Goal: Task Accomplishment & Management: Use online tool/utility

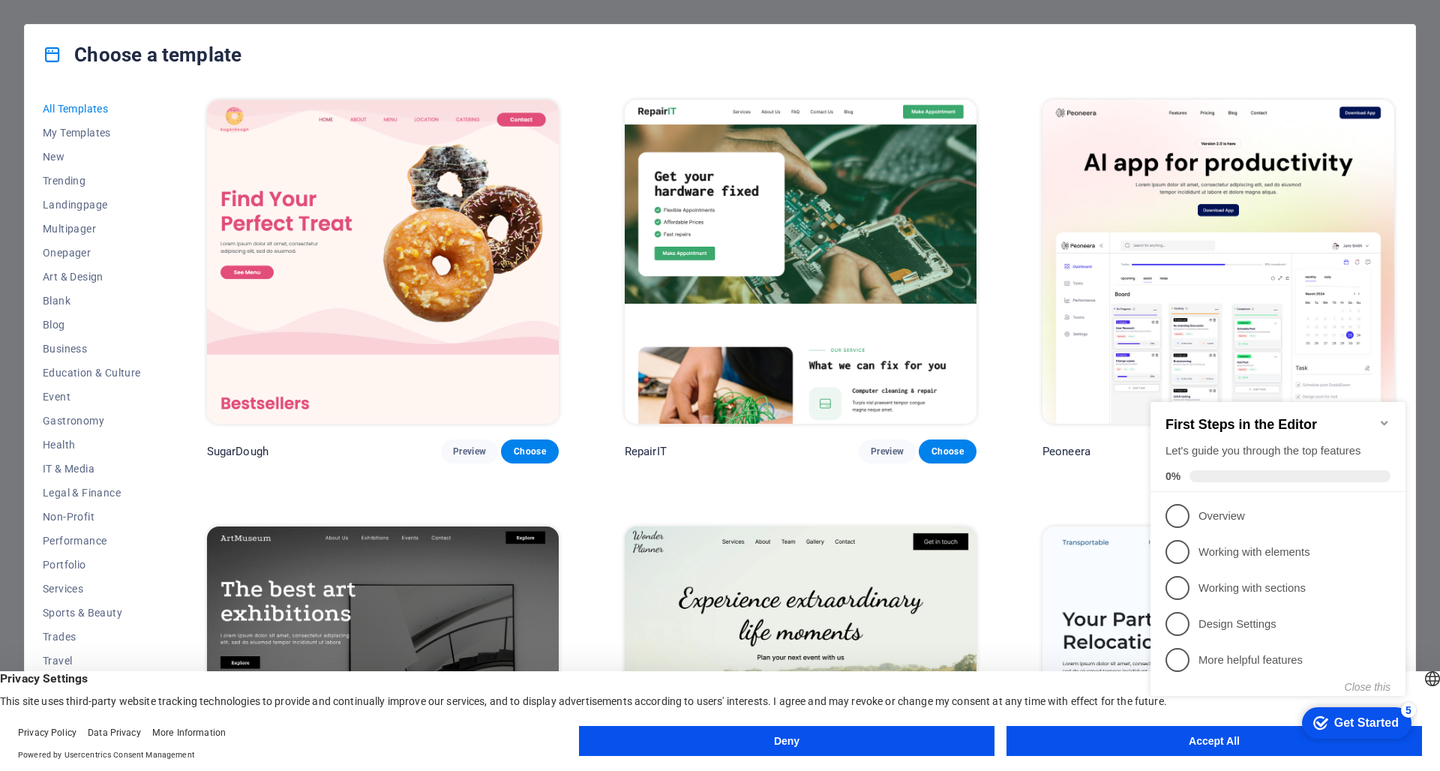
click at [779, 732] on button "Deny" at bounding box center [787, 741] width 416 height 30
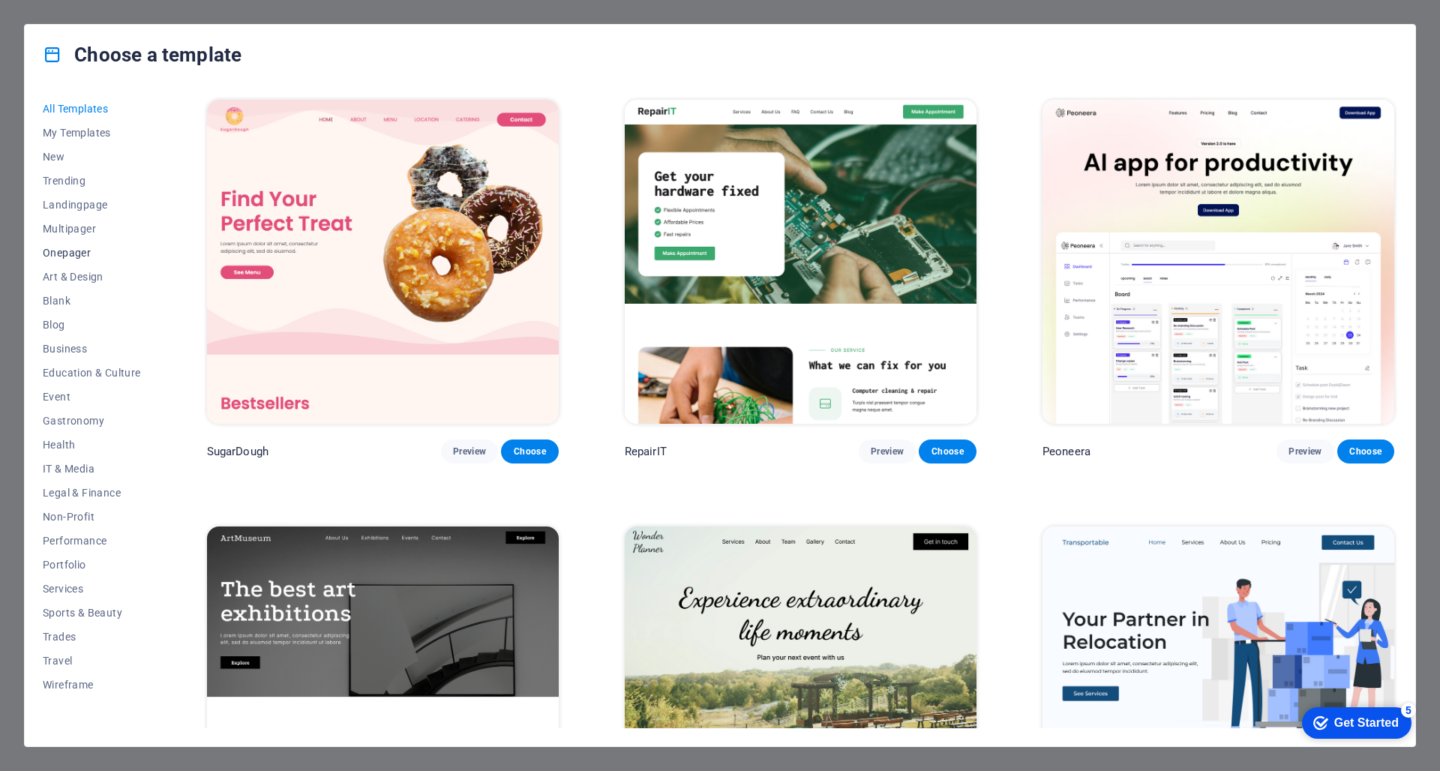
click at [75, 253] on span "Onepager" at bounding box center [92, 253] width 98 height 12
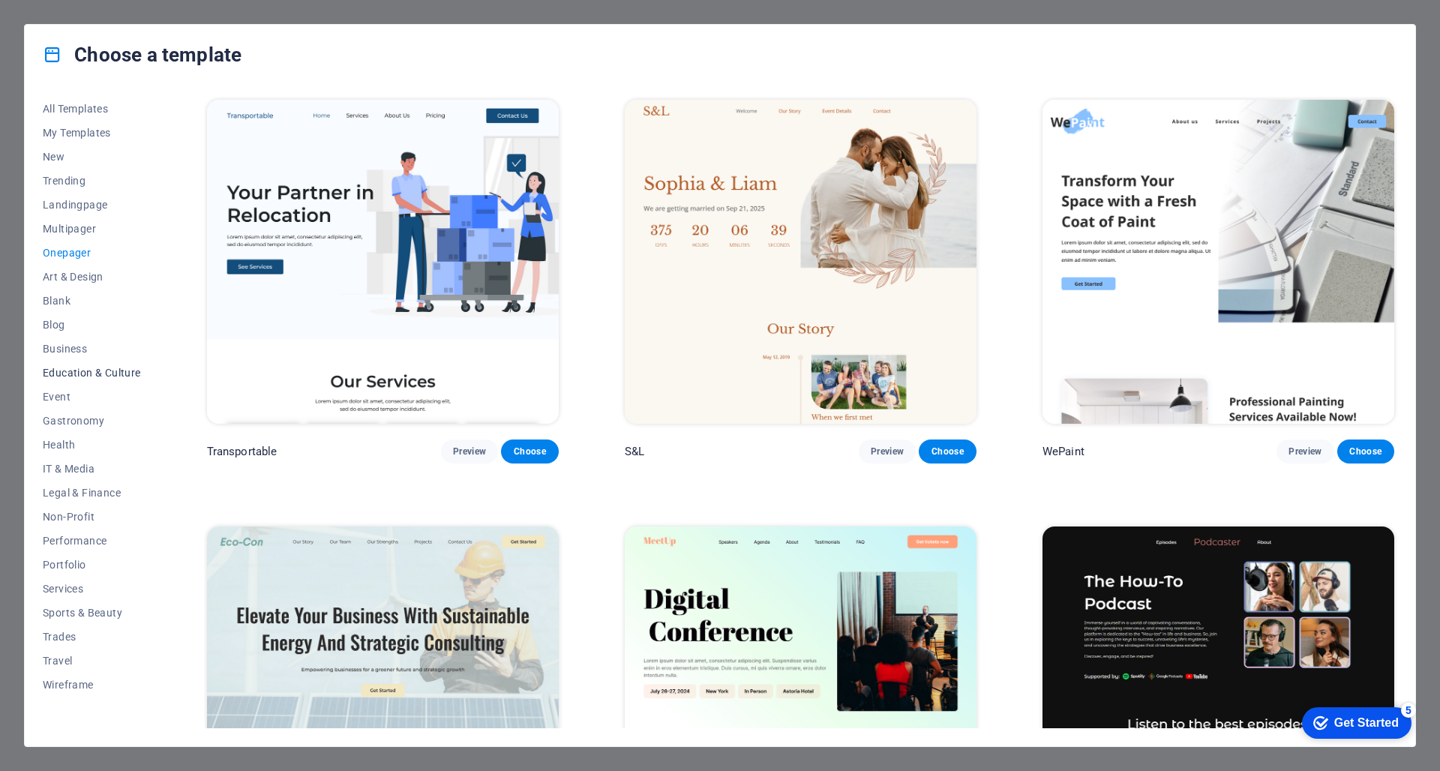
click at [63, 373] on span "Education & Culture" at bounding box center [92, 373] width 98 height 12
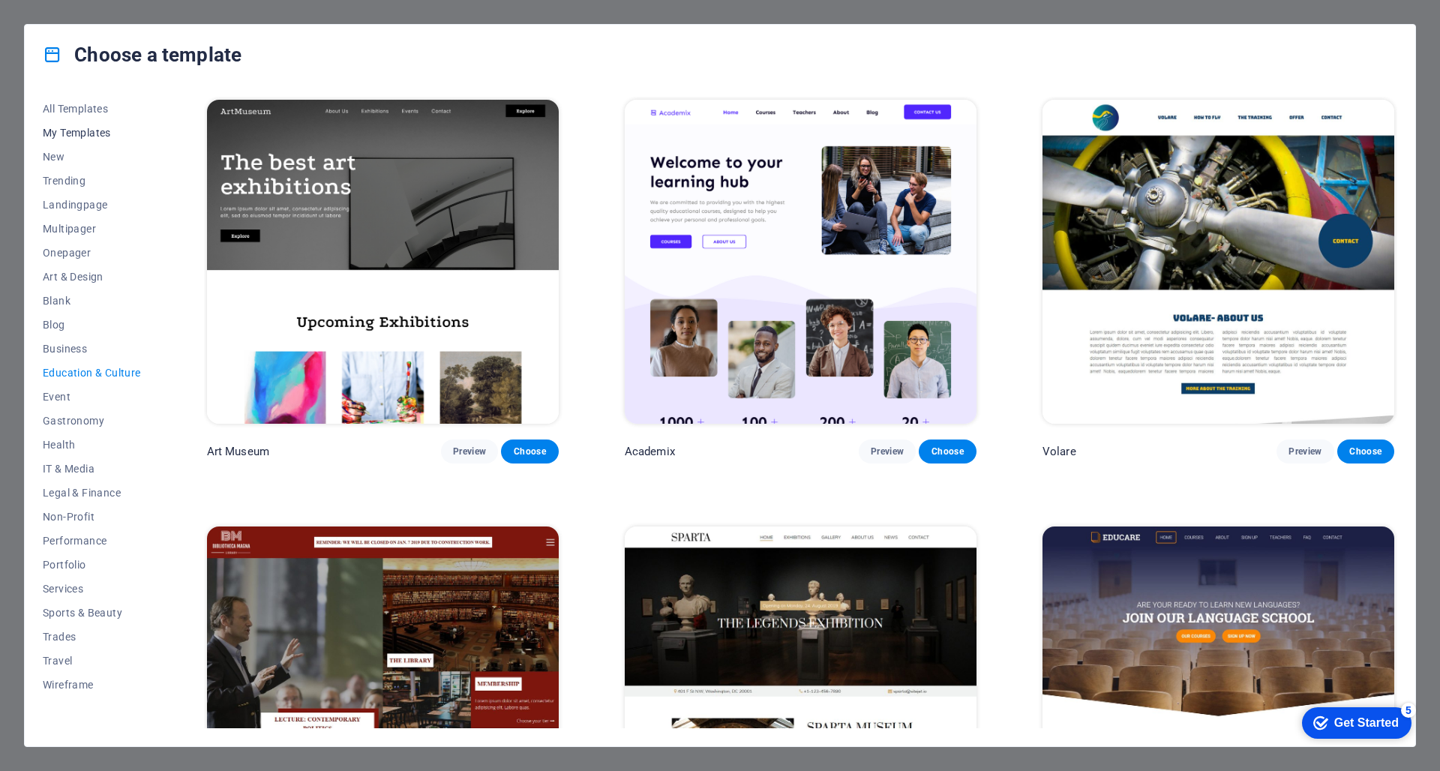
click at [73, 134] on span "My Templates" at bounding box center [92, 133] width 98 height 12
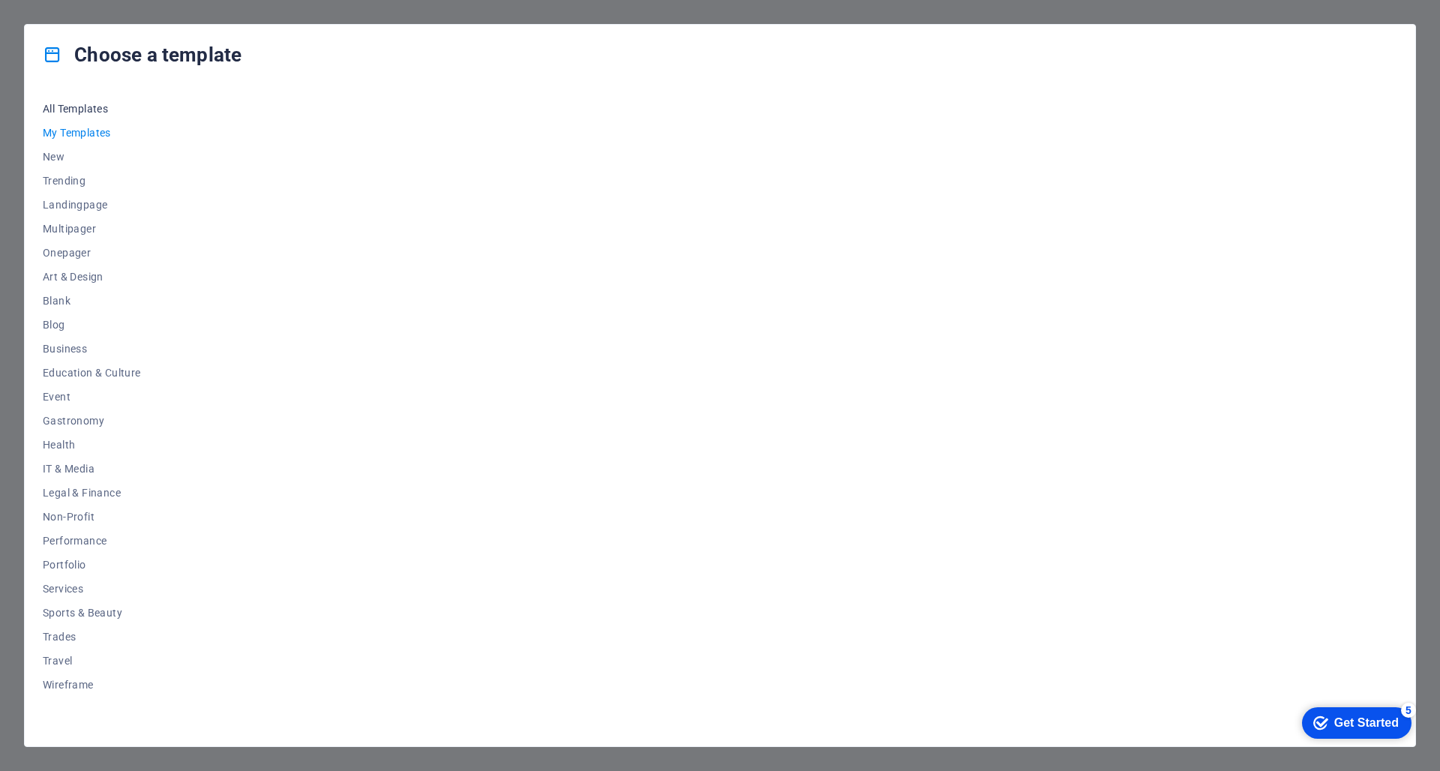
click at [76, 105] on span "All Templates" at bounding box center [92, 109] width 98 height 12
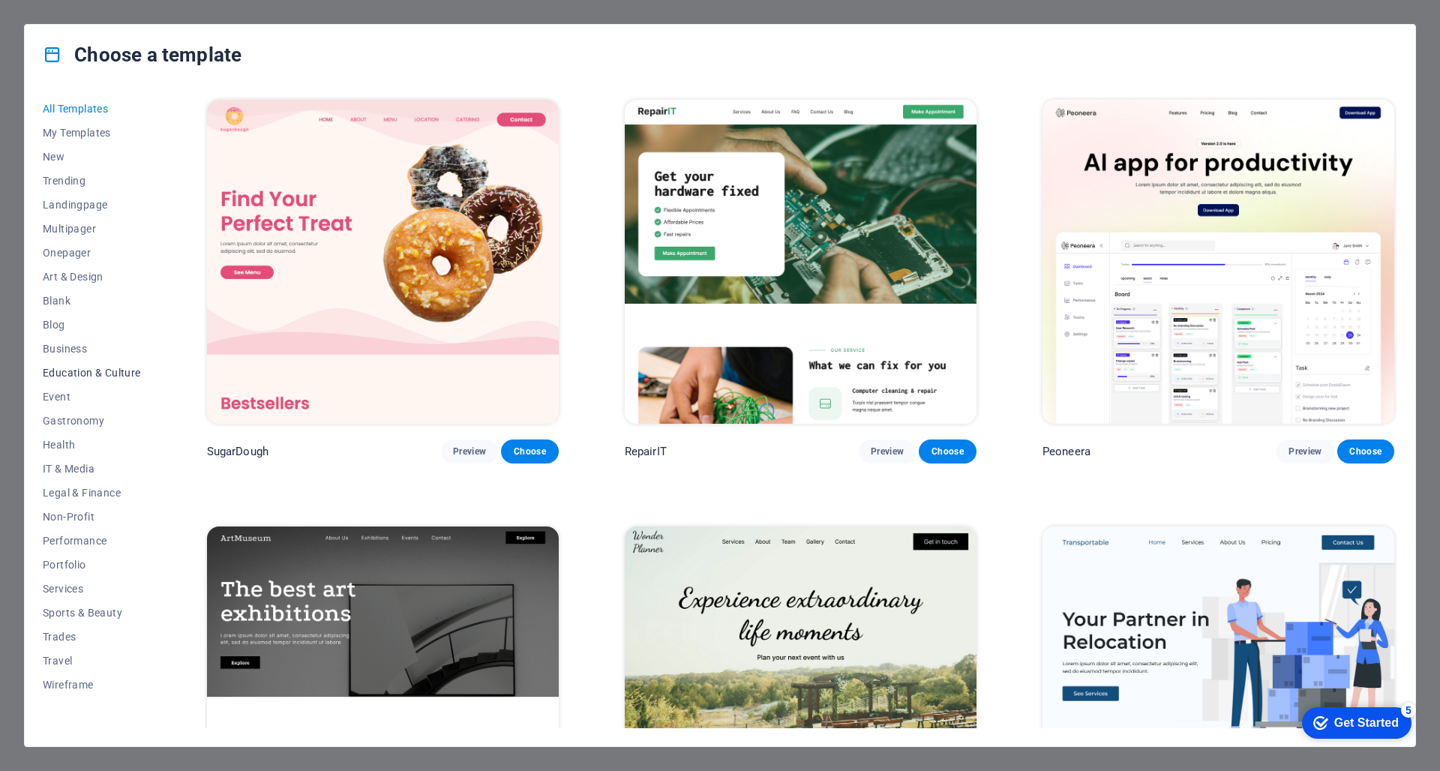
click at [55, 380] on button "Education & Culture" at bounding box center [92, 373] width 98 height 24
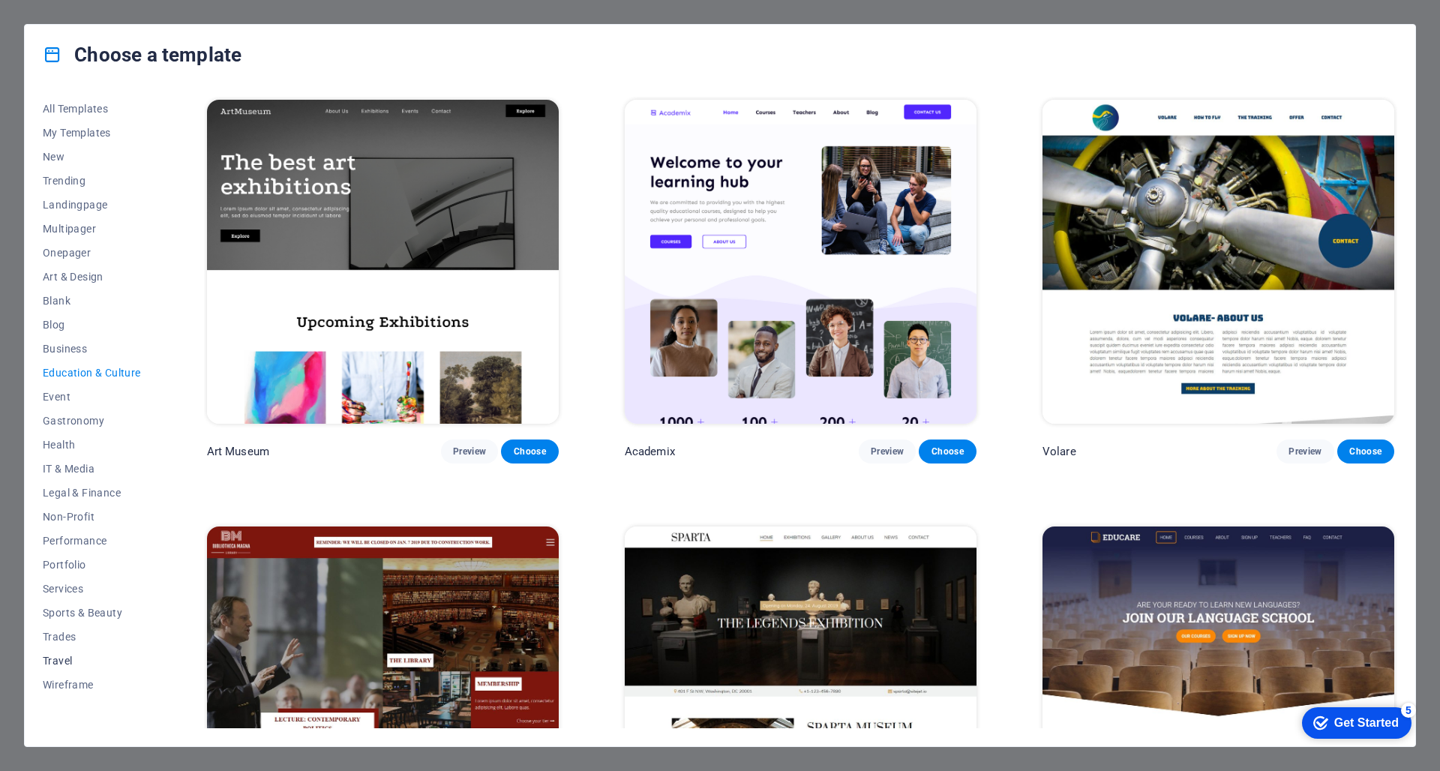
click at [60, 663] on span "Travel" at bounding box center [92, 661] width 98 height 12
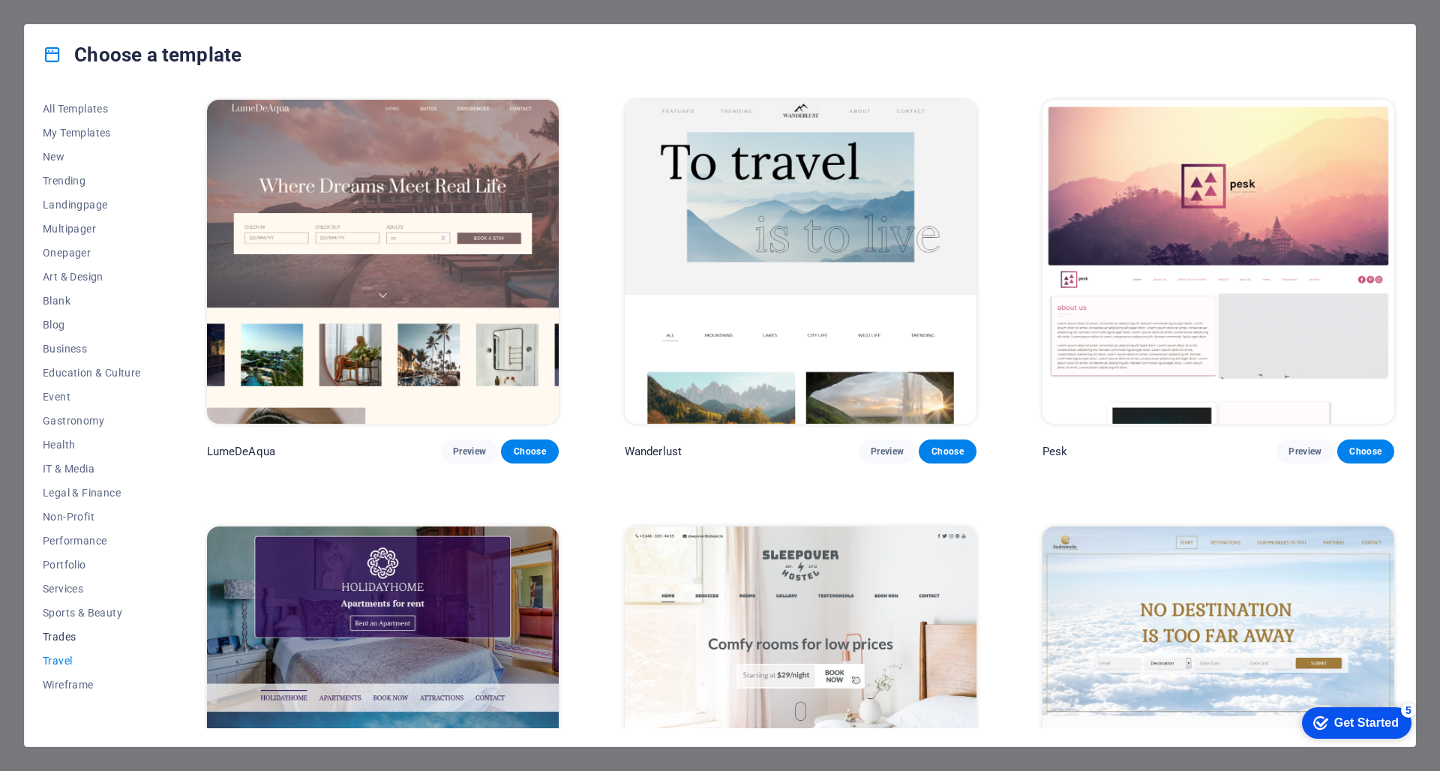
click at [60, 638] on span "Trades" at bounding box center [92, 637] width 98 height 12
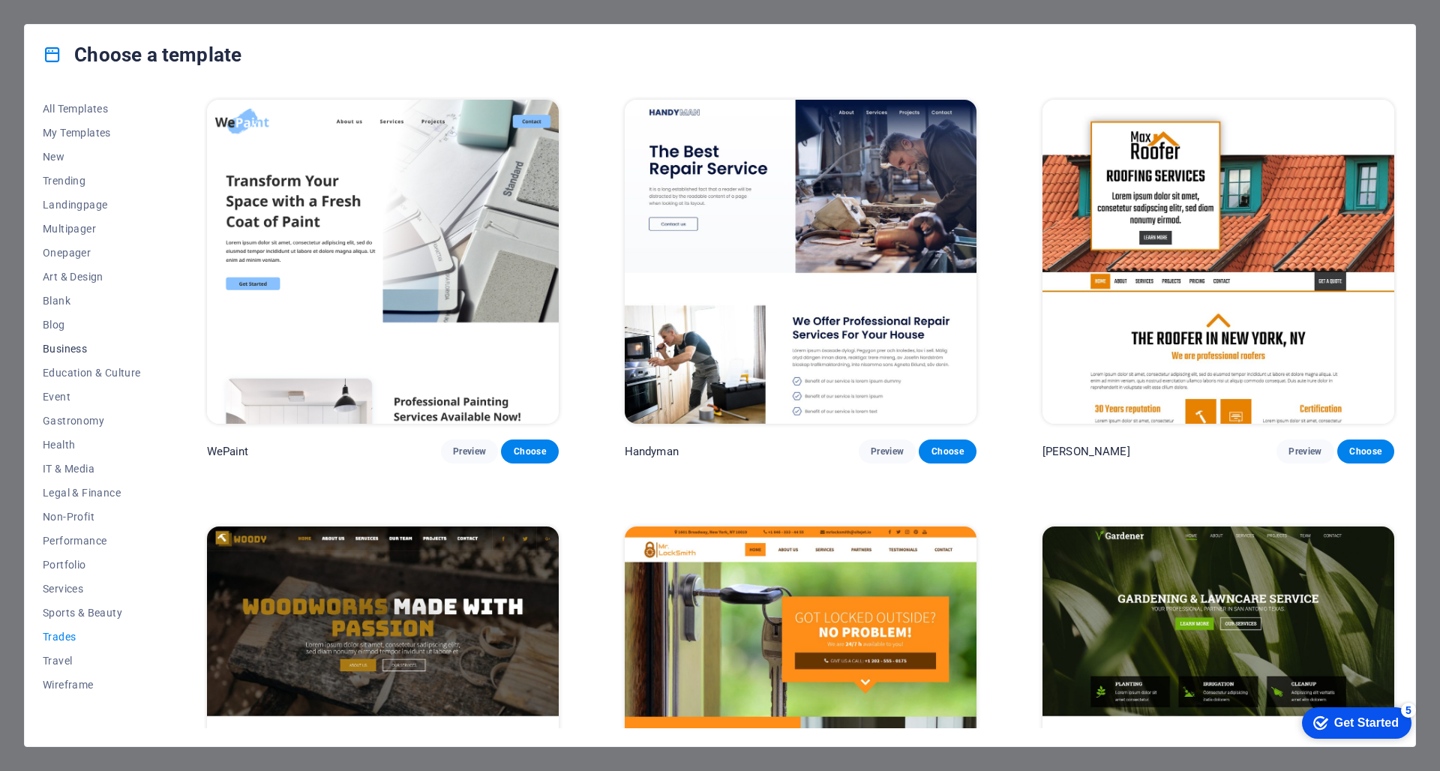
click at [72, 349] on span "Business" at bounding box center [92, 349] width 98 height 12
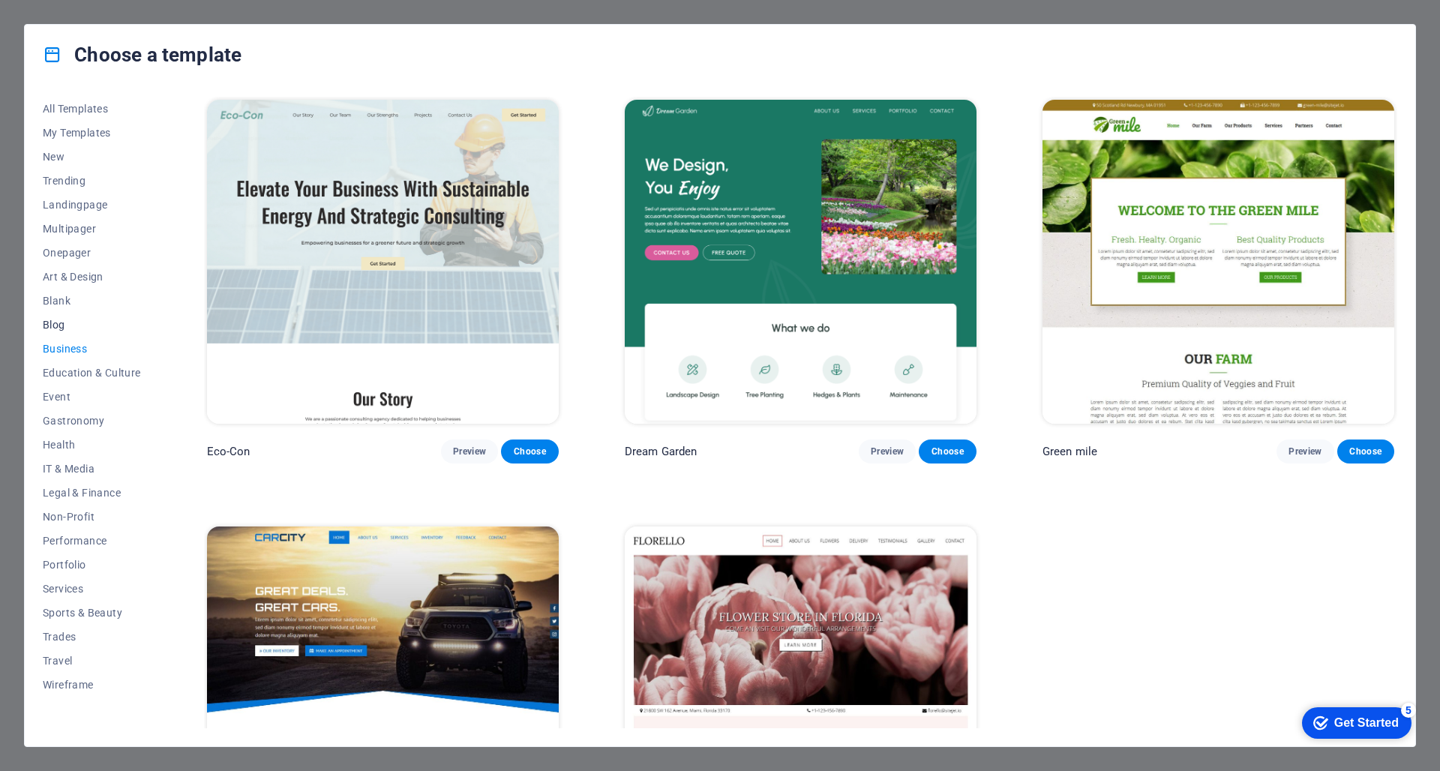
click at [68, 329] on span "Blog" at bounding box center [92, 325] width 98 height 12
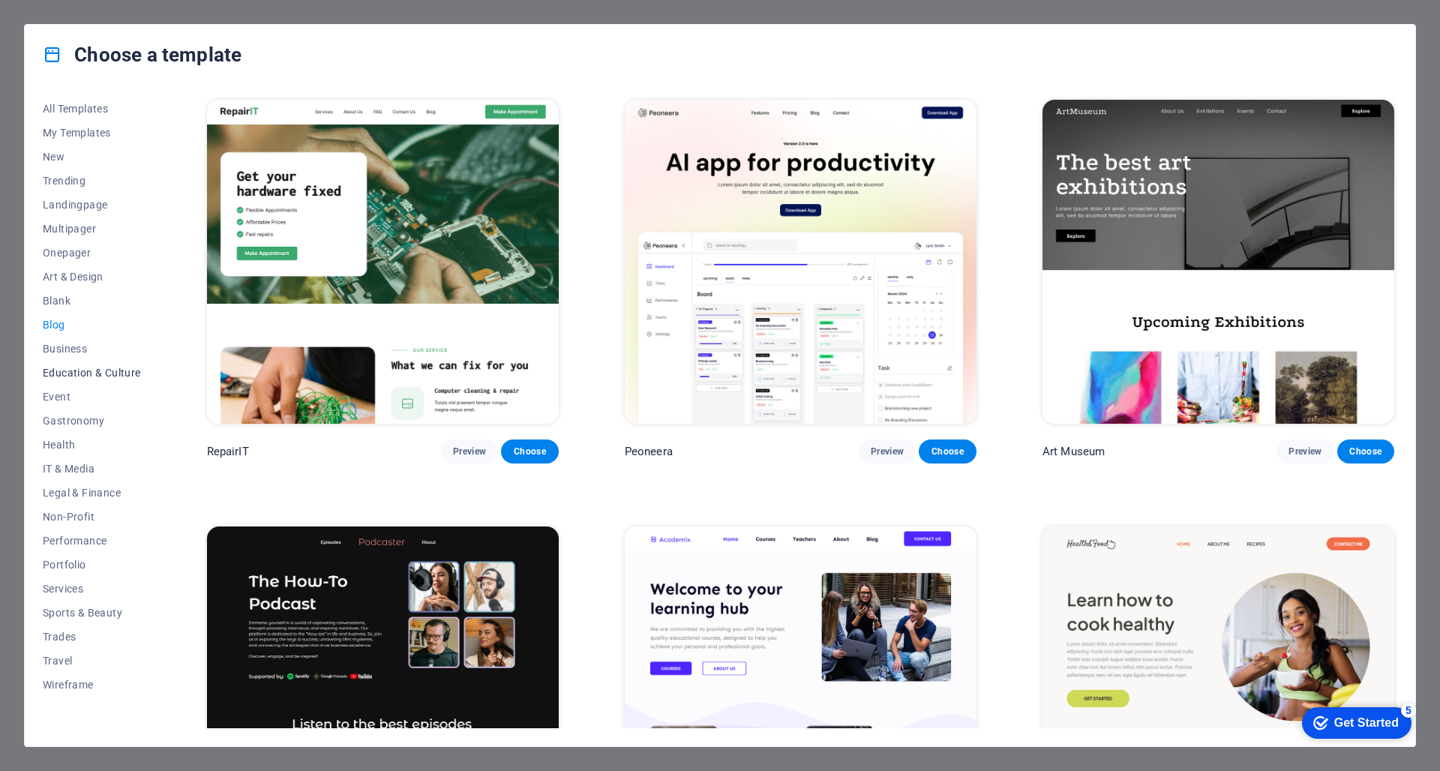
click at [66, 379] on button "Education & Culture" at bounding box center [92, 373] width 98 height 24
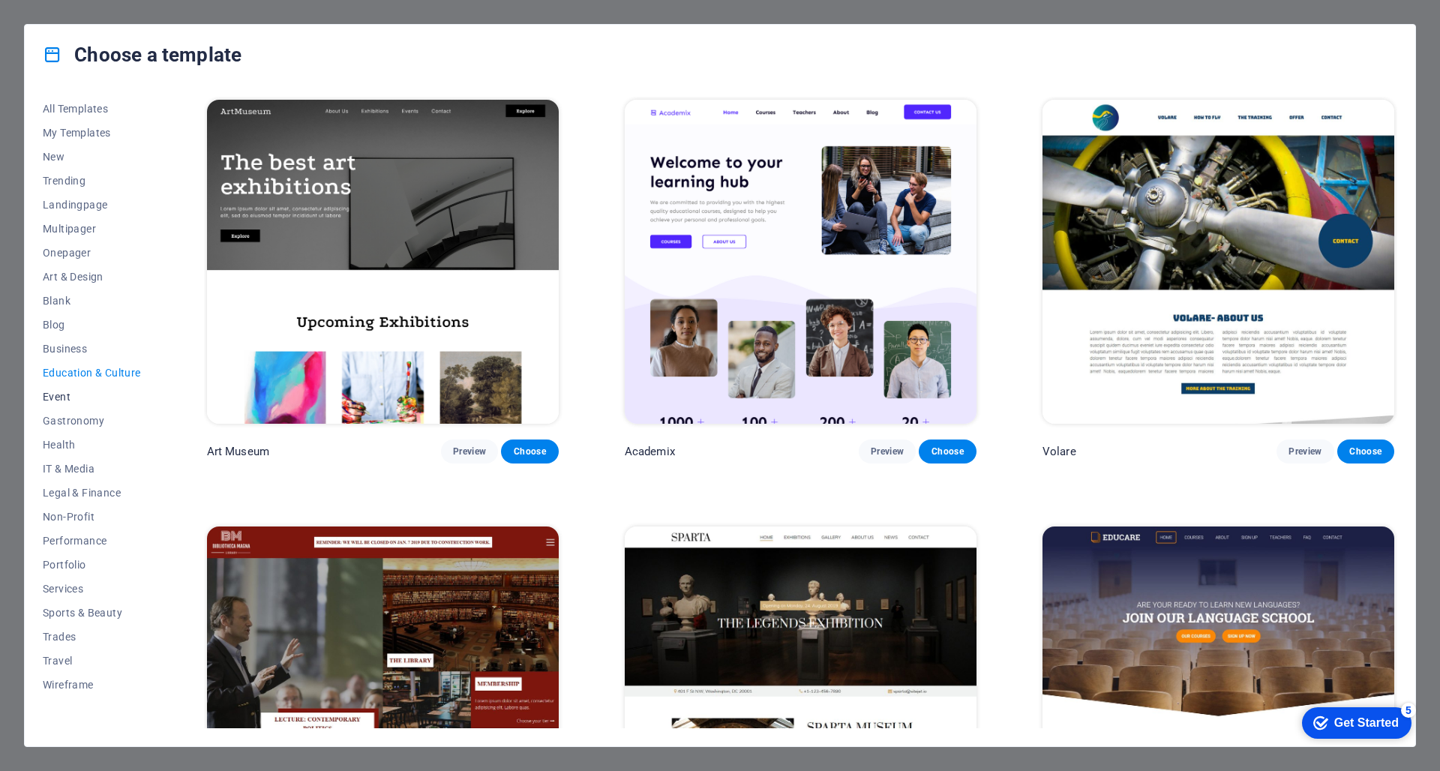
click at [64, 396] on span "Event" at bounding box center [92, 397] width 98 height 12
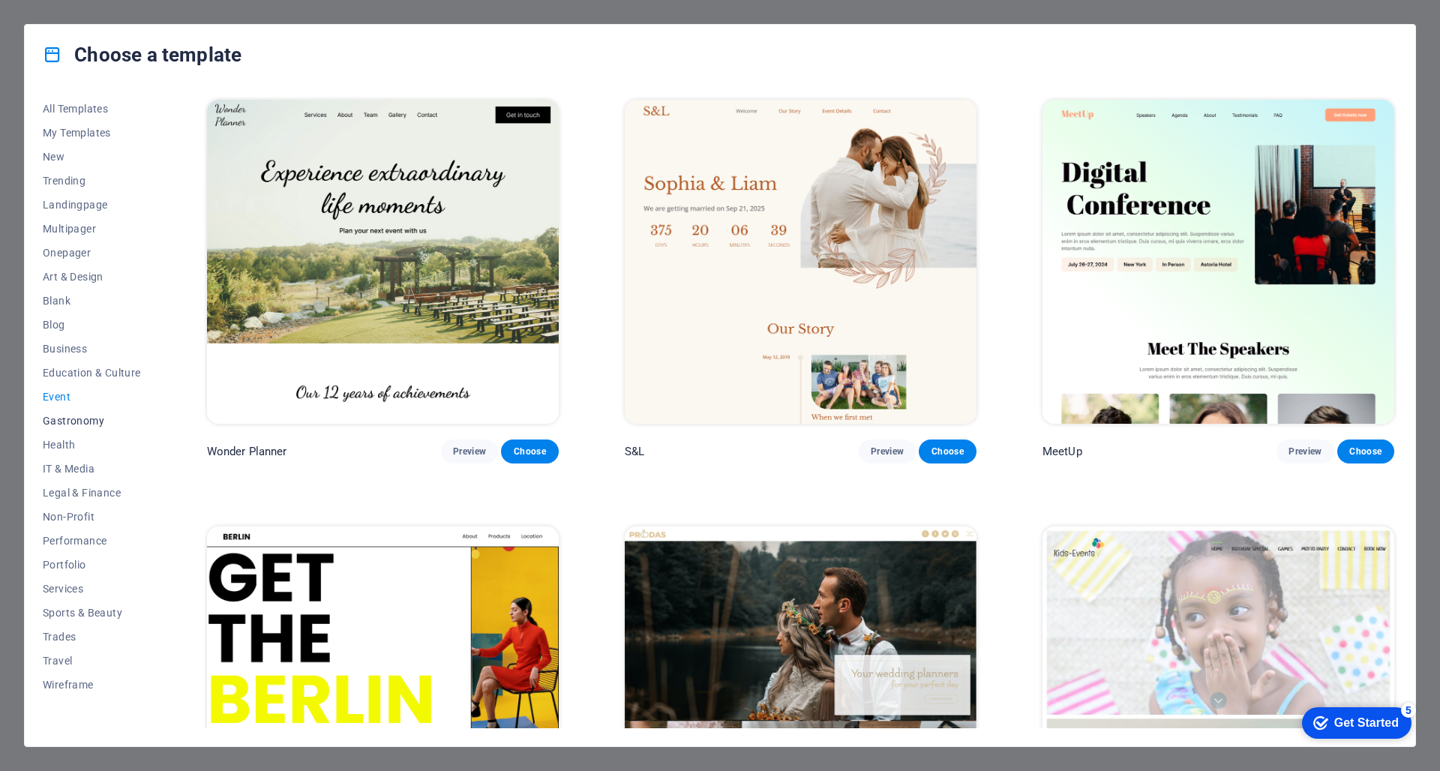
click at [67, 423] on span "Gastronomy" at bounding box center [92, 421] width 98 height 12
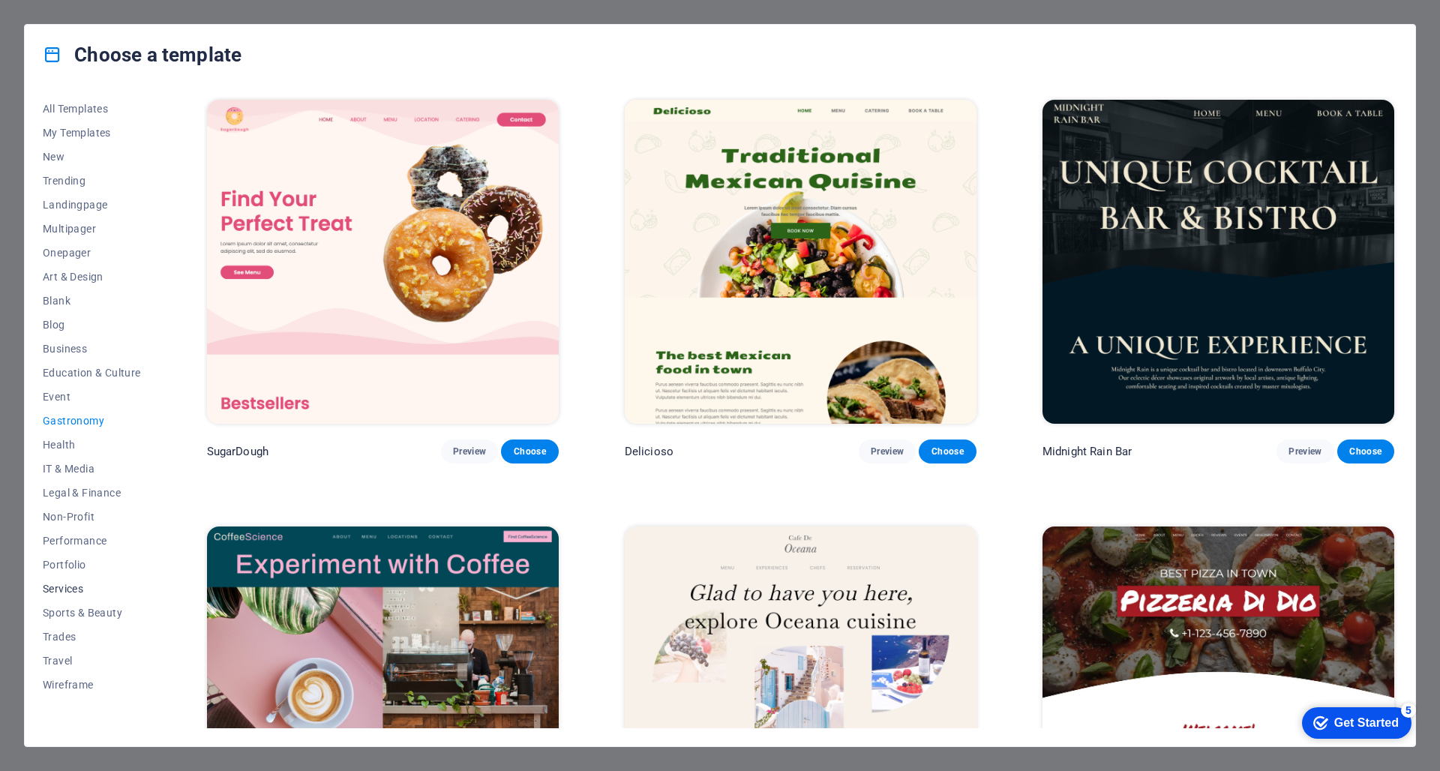
click at [68, 591] on span "Services" at bounding box center [92, 589] width 98 height 12
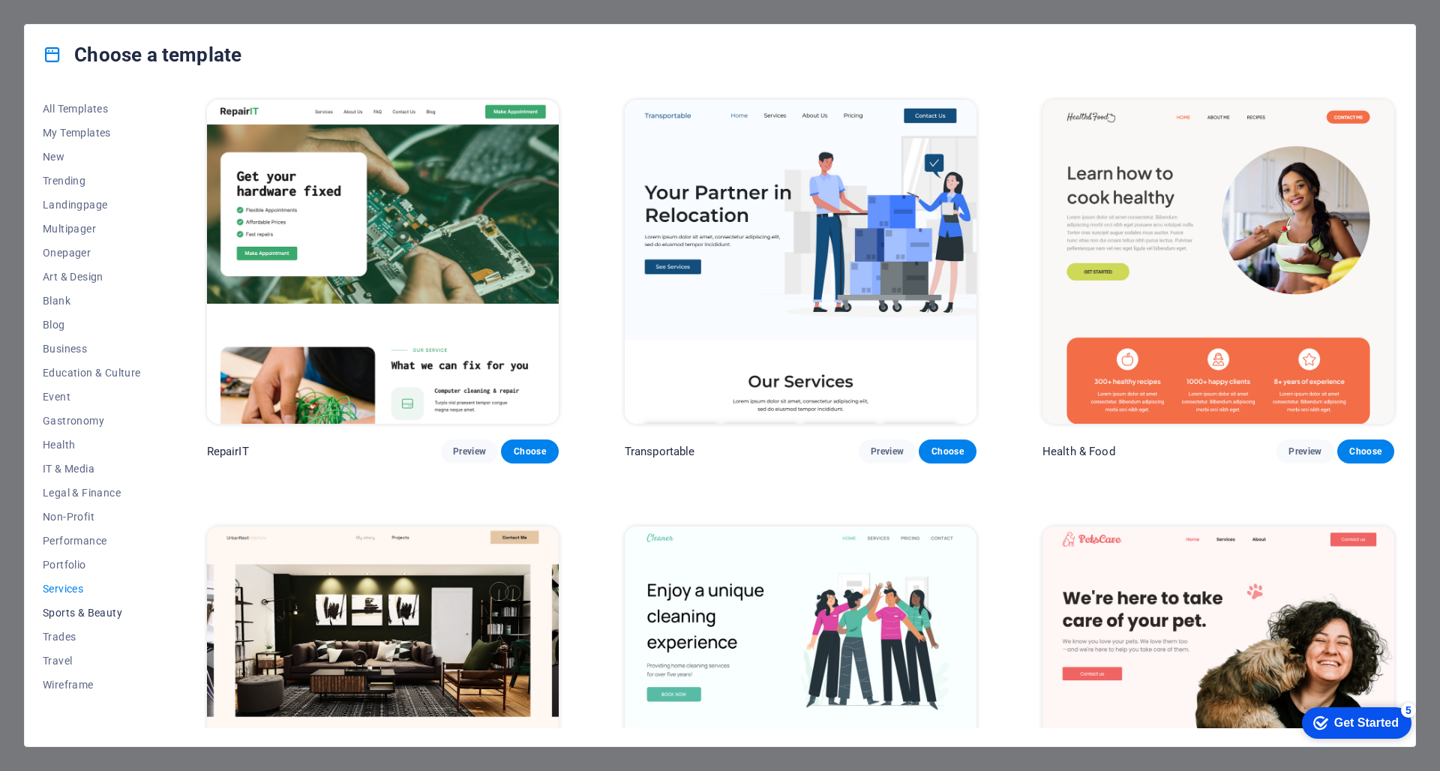
click at [71, 601] on button "Sports & Beauty" at bounding box center [92, 613] width 98 height 24
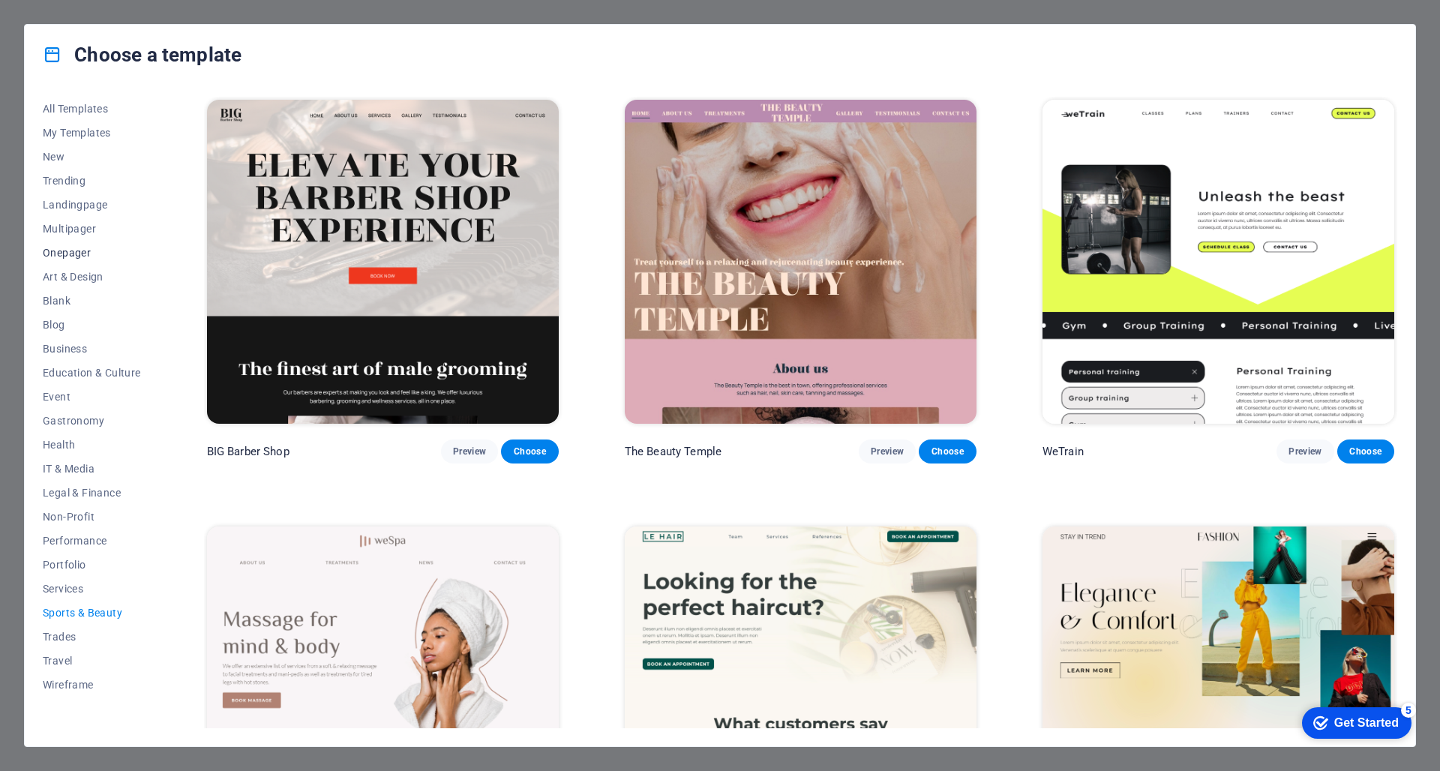
click at [77, 246] on button "Onepager" at bounding box center [92, 253] width 98 height 24
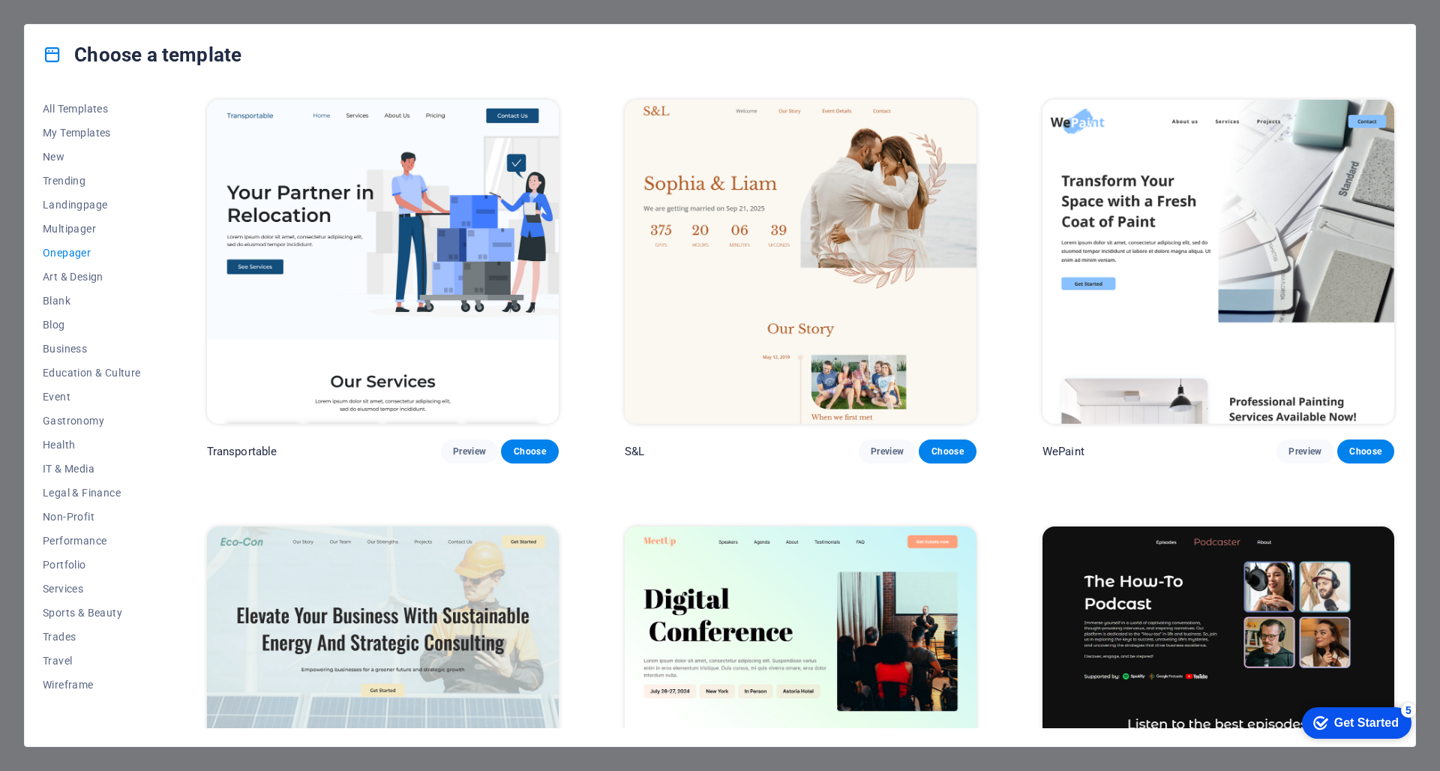
click at [773, 14] on div "Choose a template All Templates My Templates New Trending Landingpage Multipage…" at bounding box center [720, 385] width 1440 height 771
click at [775, 8] on div "Choose a template All Templates My Templates New Trending Landingpage Multipage…" at bounding box center [720, 385] width 1440 height 771
click at [53, 59] on icon at bounding box center [53, 55] width 20 height 20
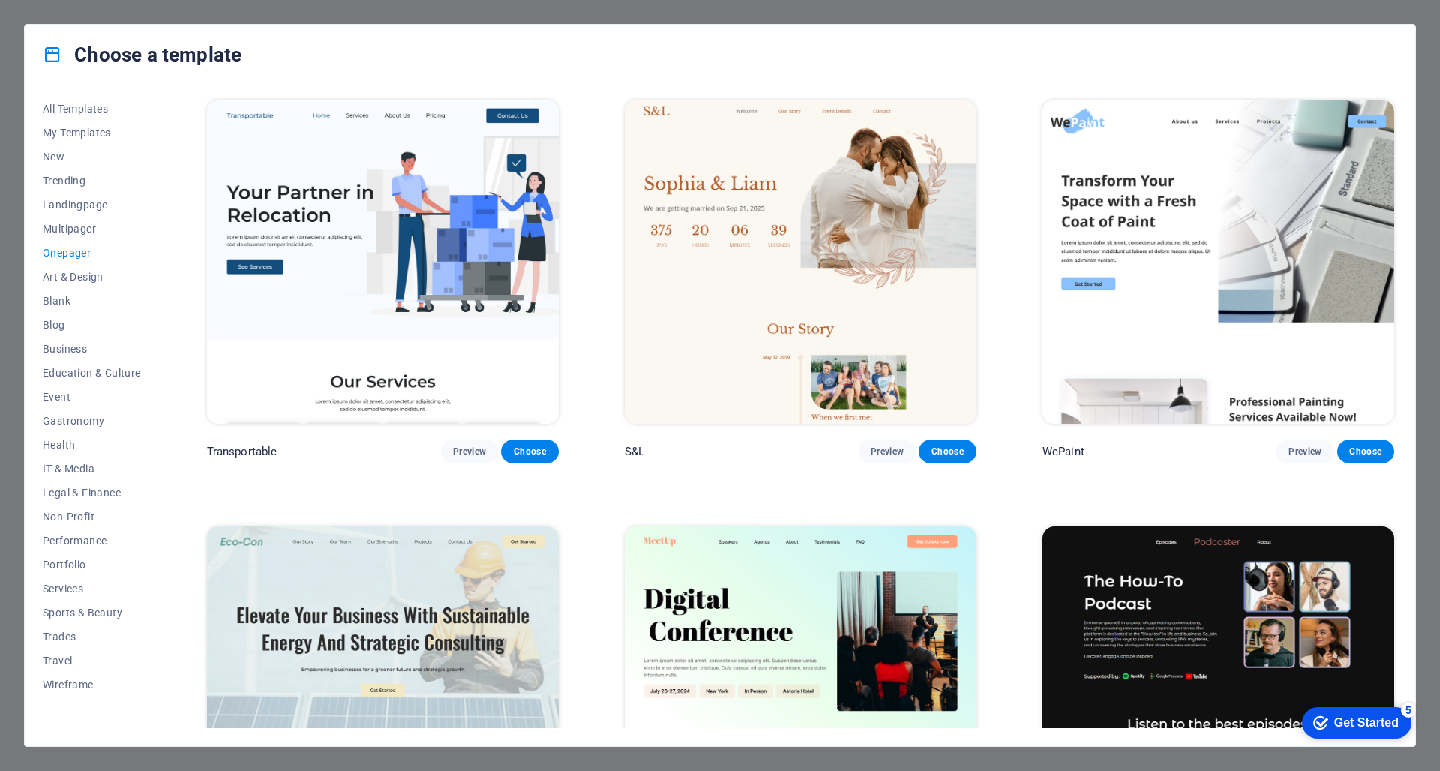
click at [903, 760] on div "Choose a template All Templates My Templates New Trending Landingpage Multipage…" at bounding box center [720, 385] width 1440 height 771
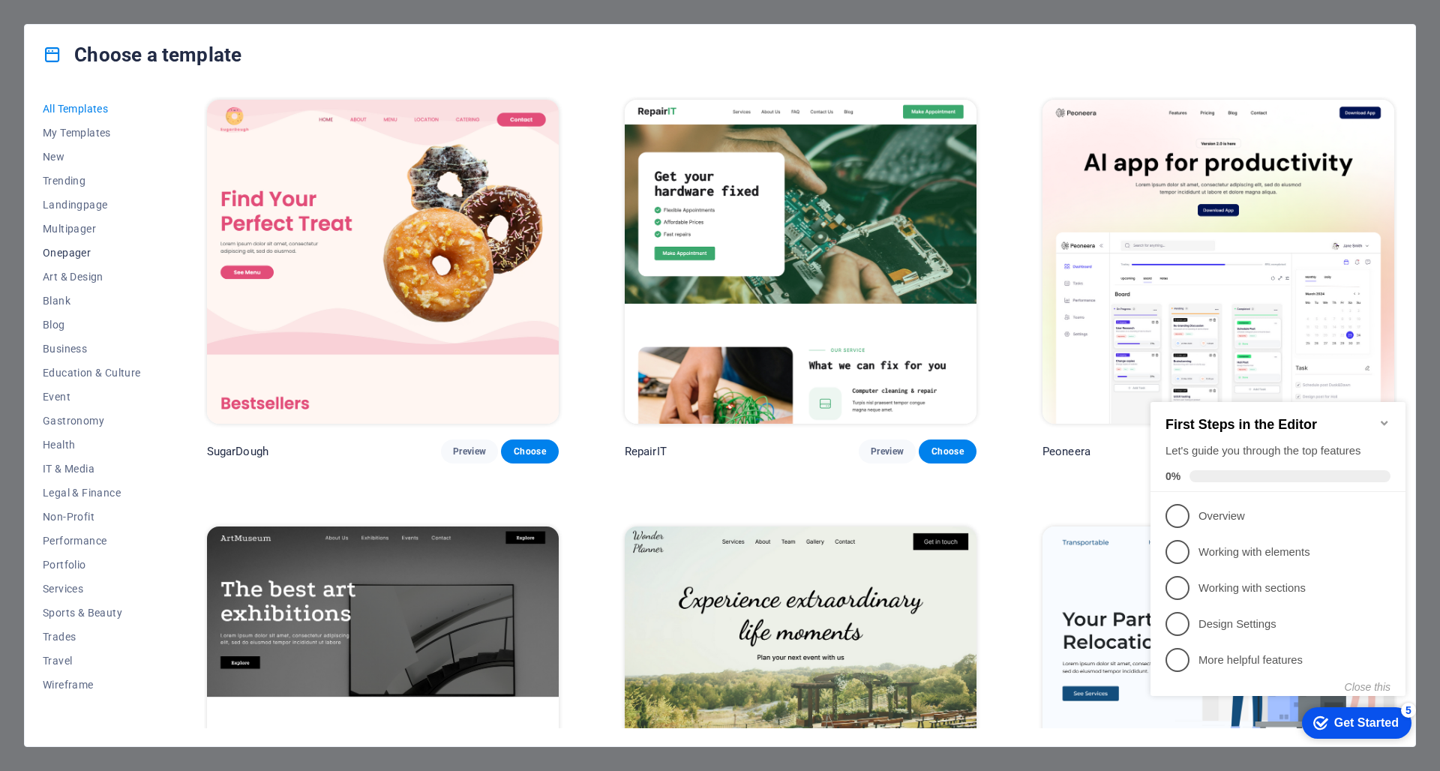
click at [74, 257] on span "Onepager" at bounding box center [92, 253] width 98 height 12
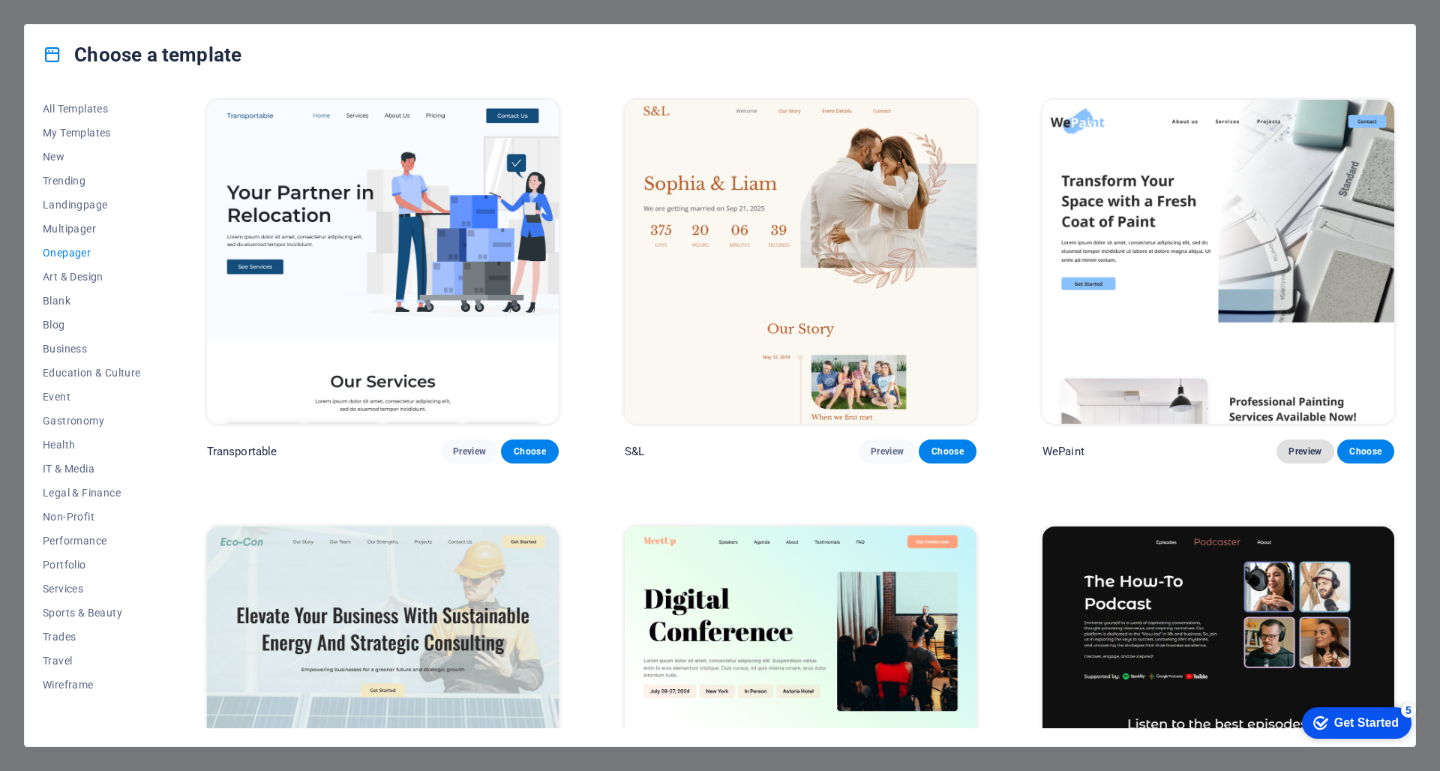
click at [1301, 440] on button "Preview" at bounding box center [1305, 452] width 57 height 24
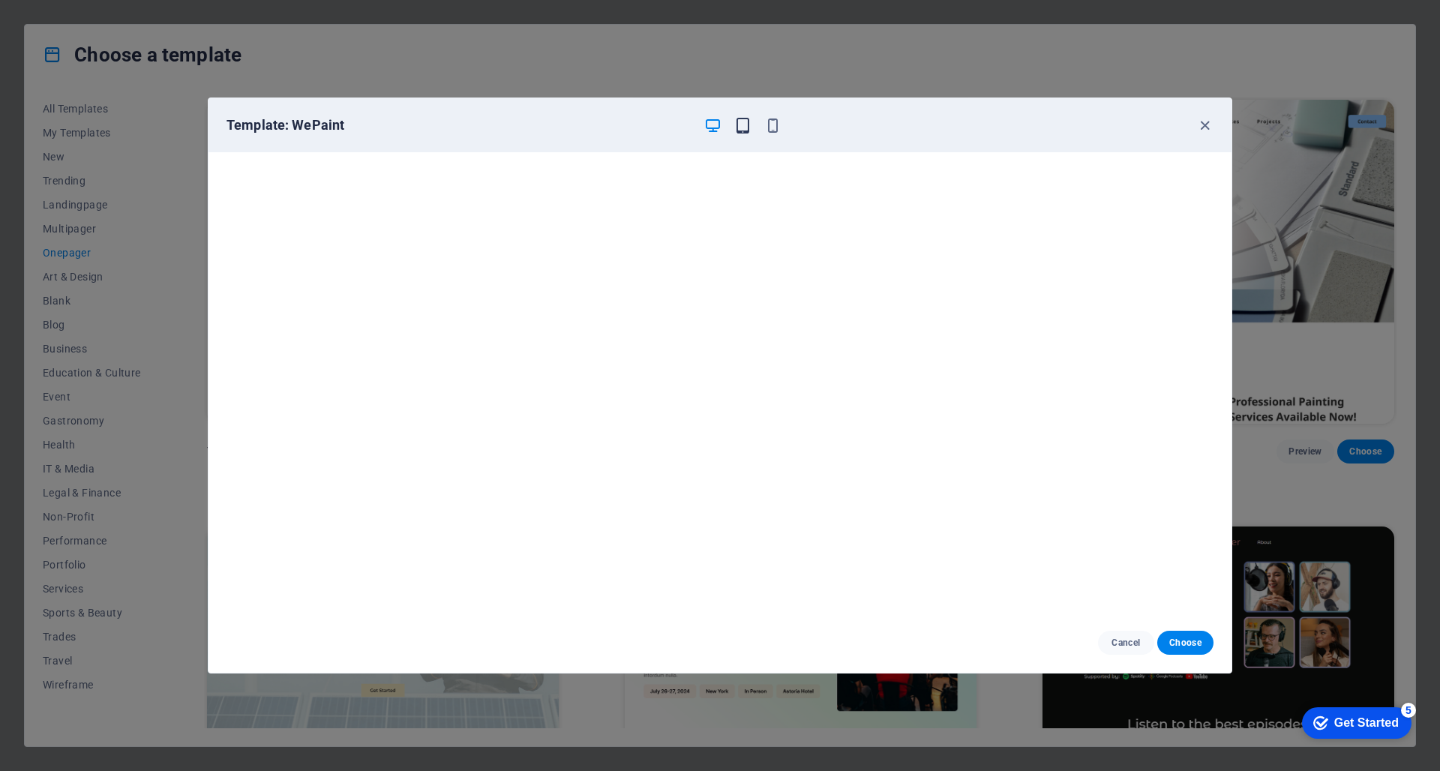
click at [742, 133] on icon "button" at bounding box center [742, 125] width 17 height 17
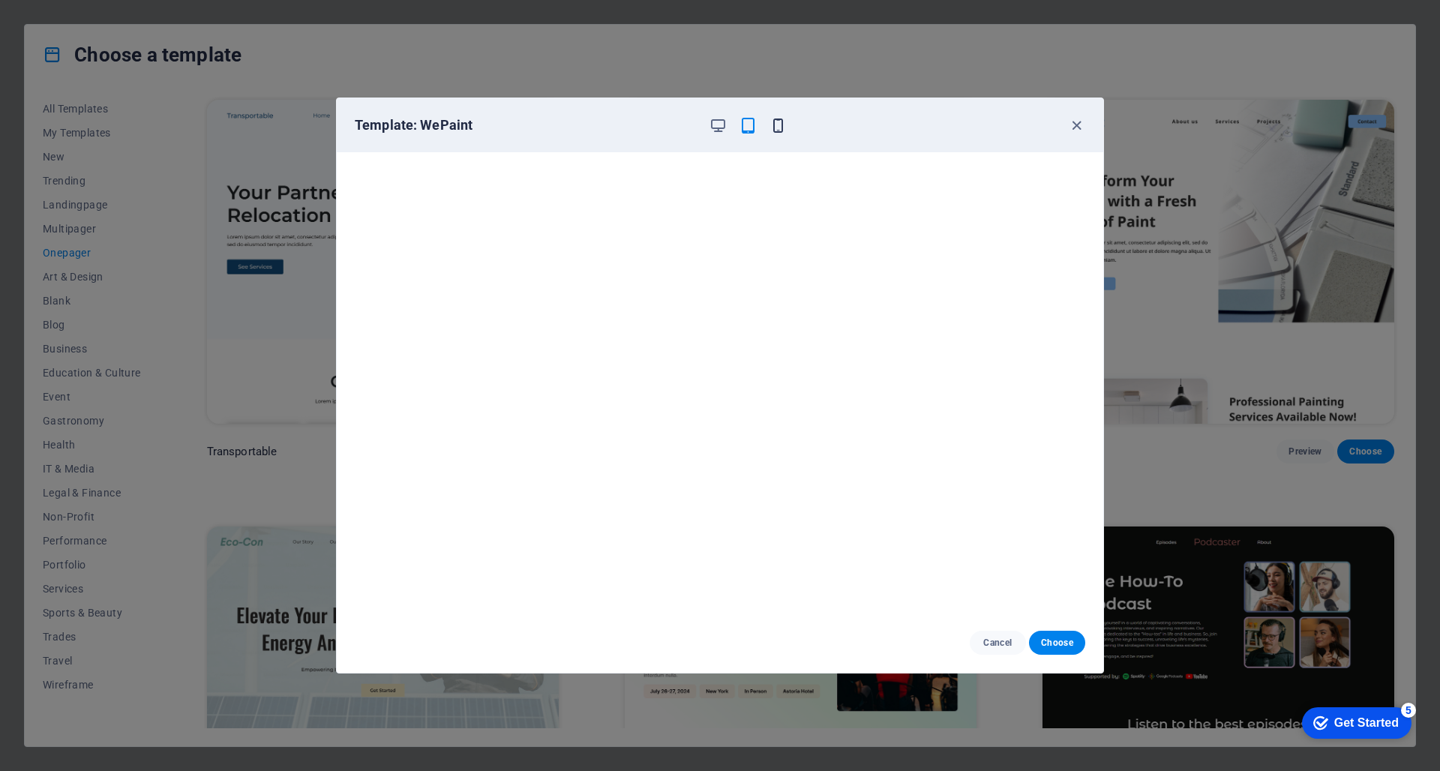
click at [775, 125] on icon "button" at bounding box center [778, 125] width 17 height 17
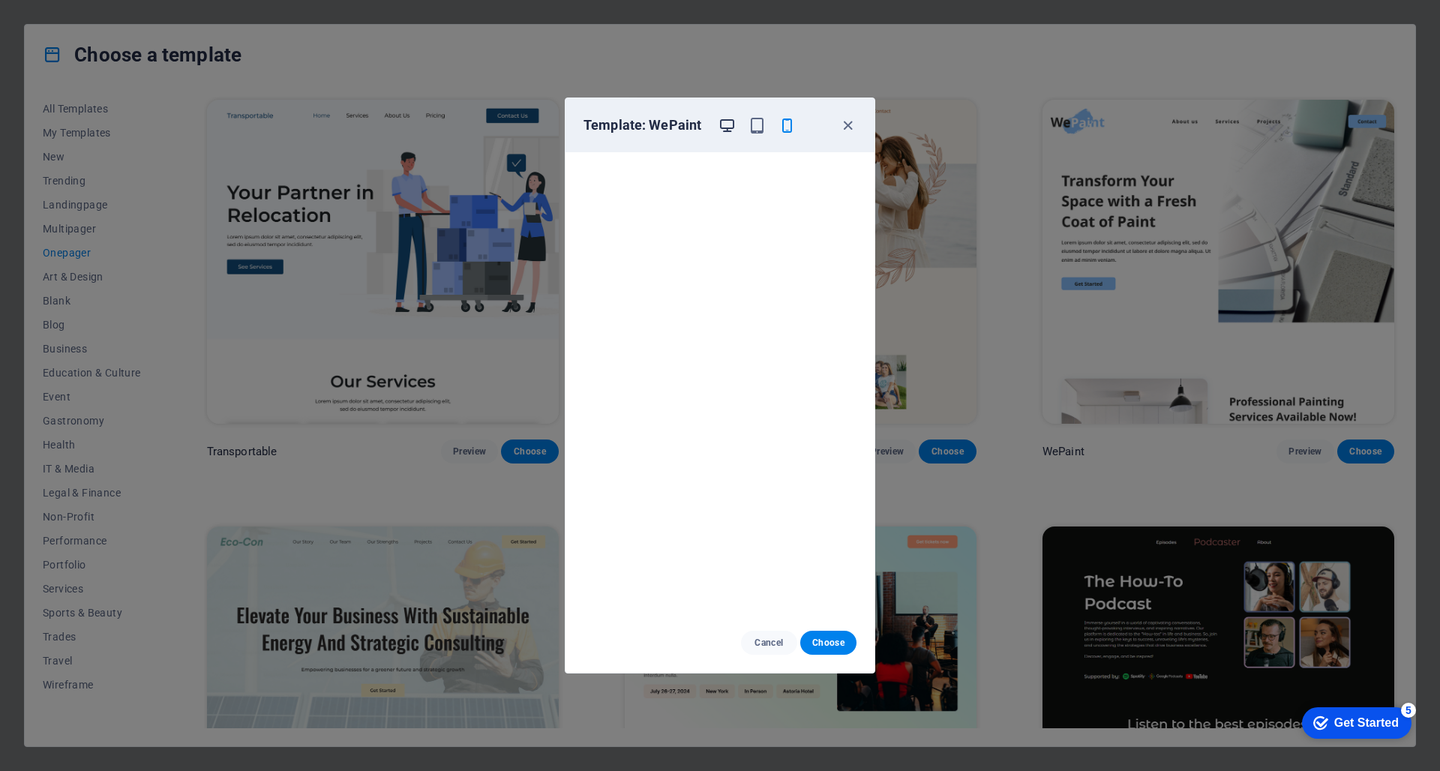
click at [728, 129] on icon "button" at bounding box center [727, 125] width 17 height 17
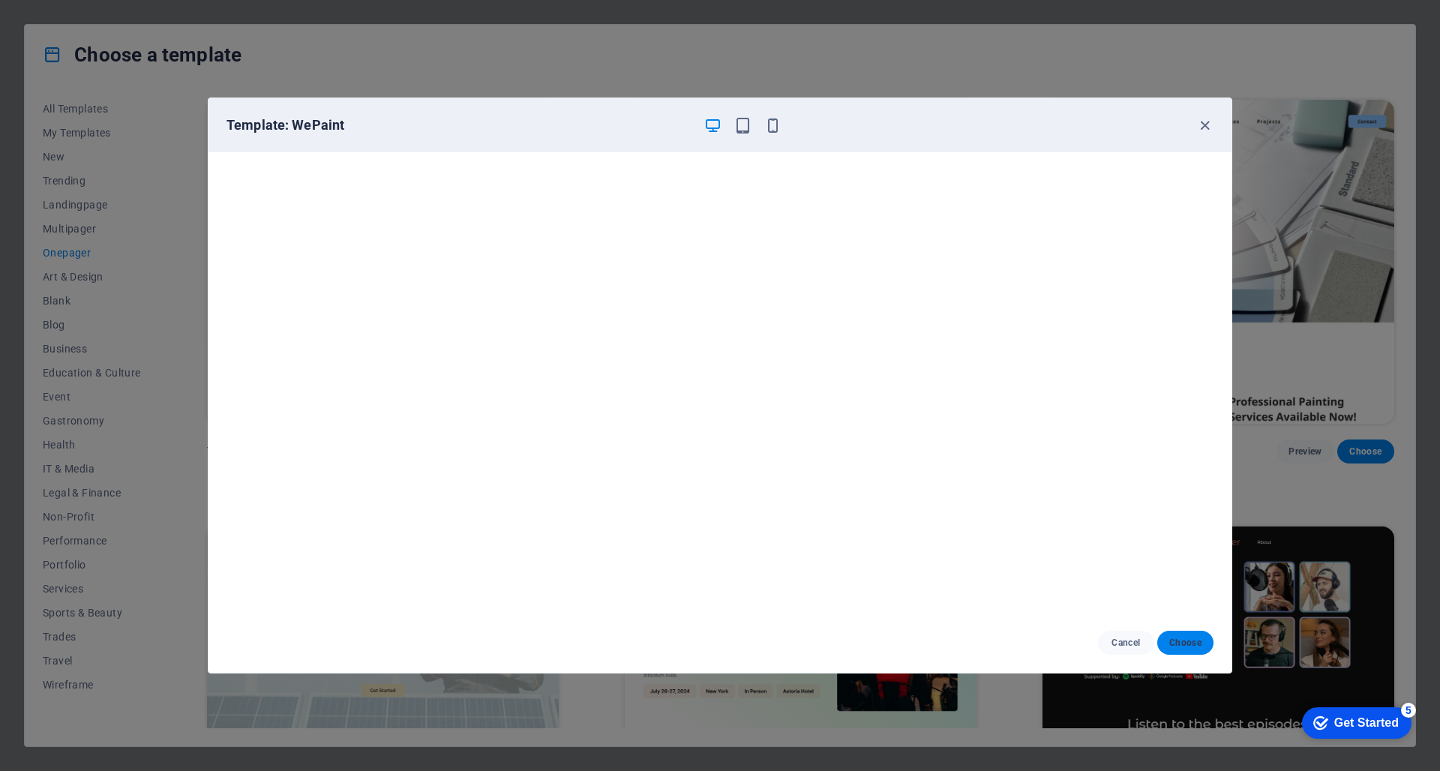
click at [1178, 643] on span "Choose" at bounding box center [1186, 643] width 32 height 12
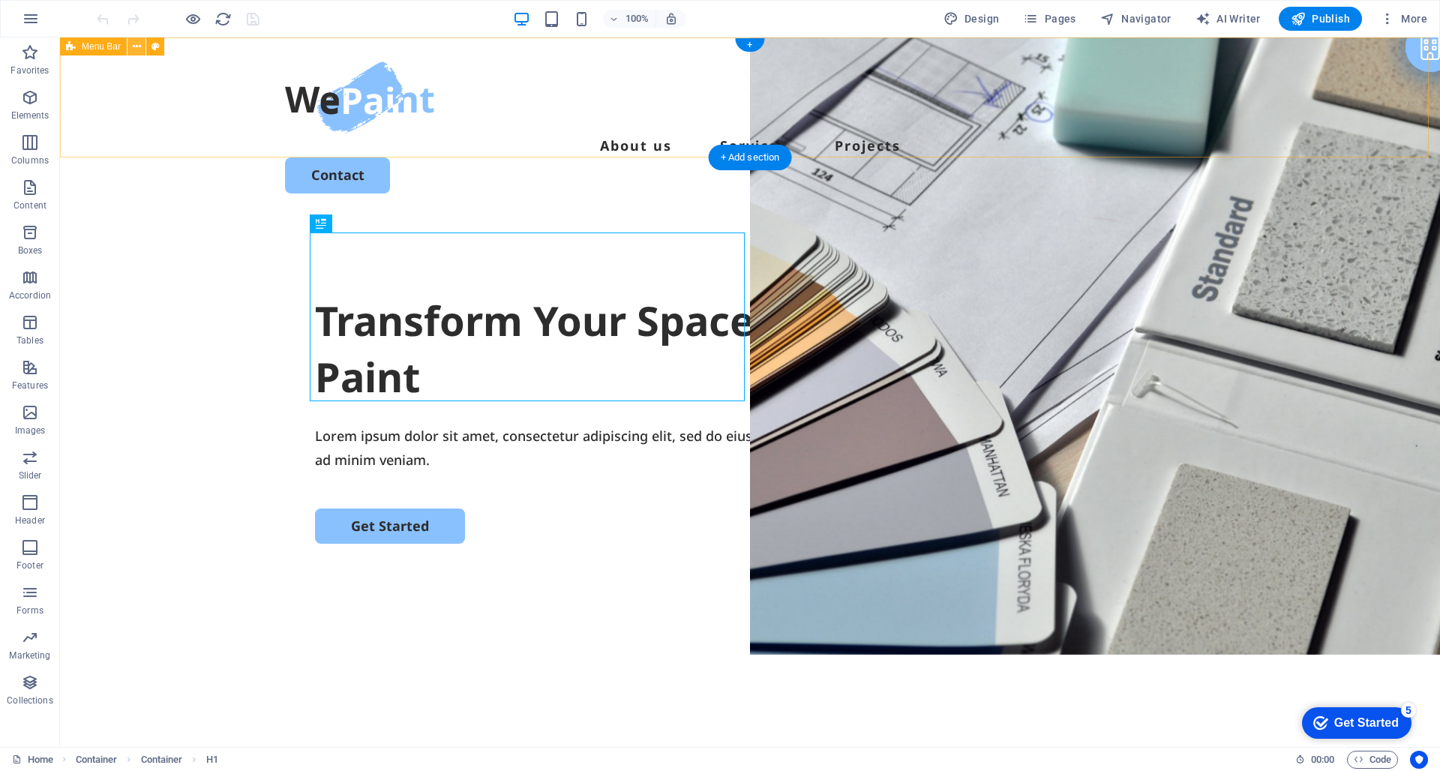
click at [139, 47] on icon at bounding box center [137, 47] width 8 height 16
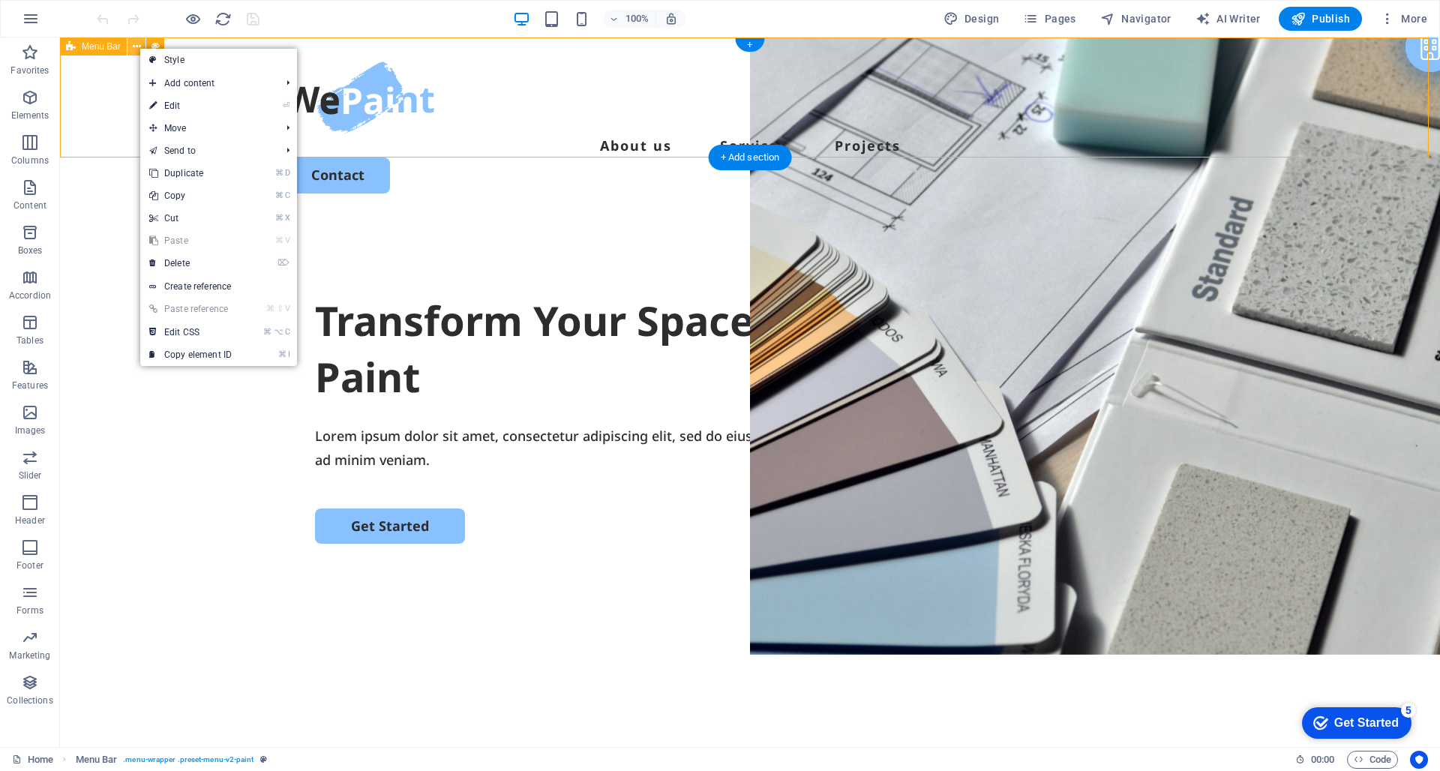
click at [139, 47] on icon at bounding box center [137, 47] width 8 height 16
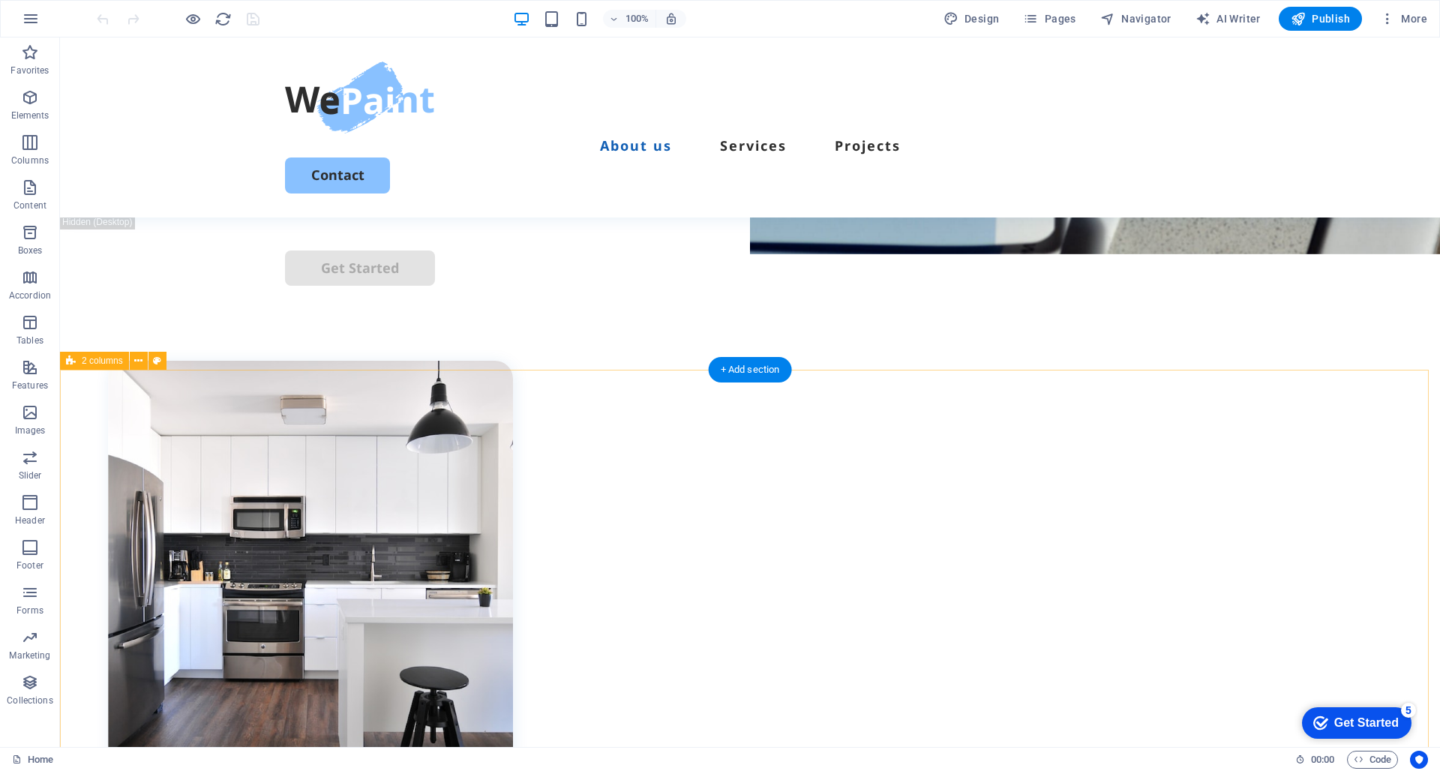
scroll to position [509, 0]
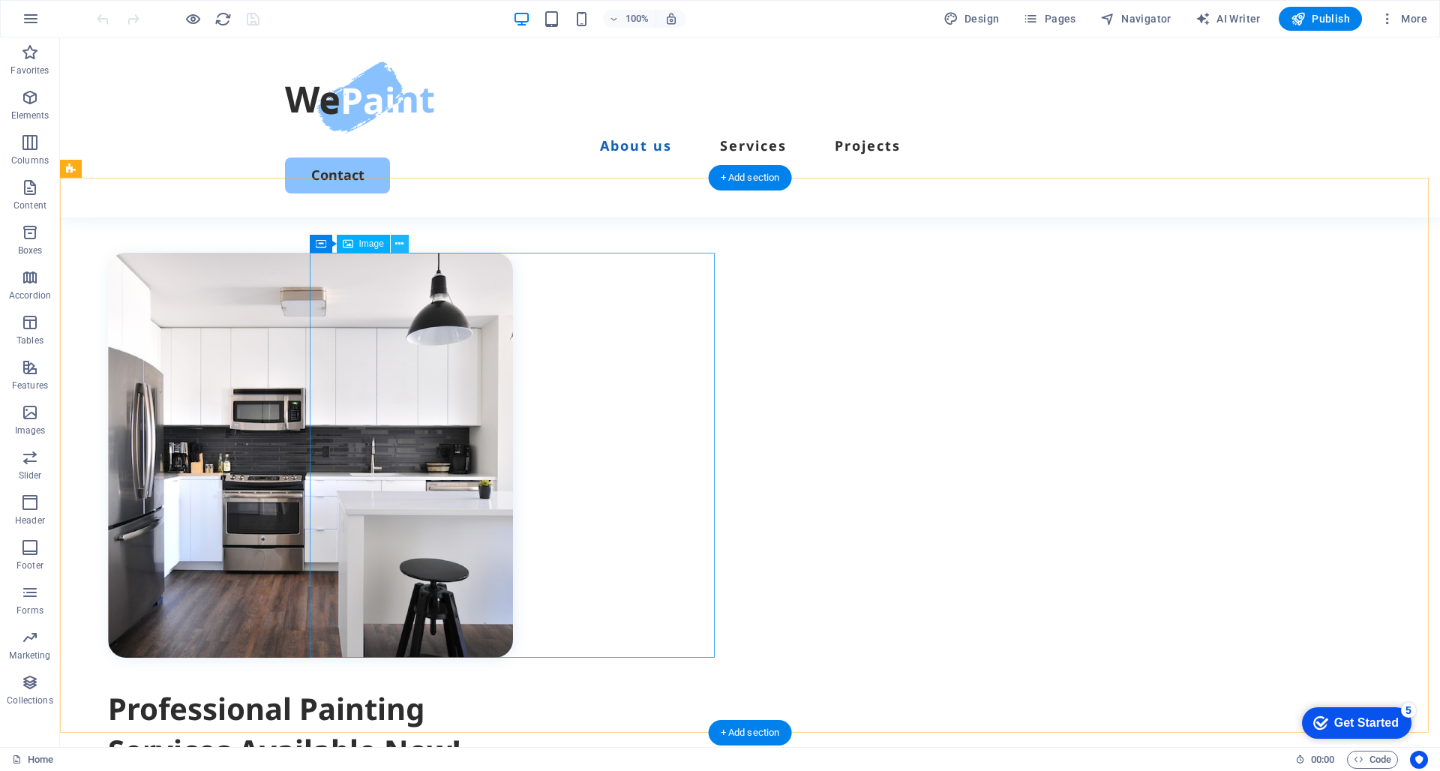
click at [403, 245] on icon at bounding box center [399, 244] width 8 height 16
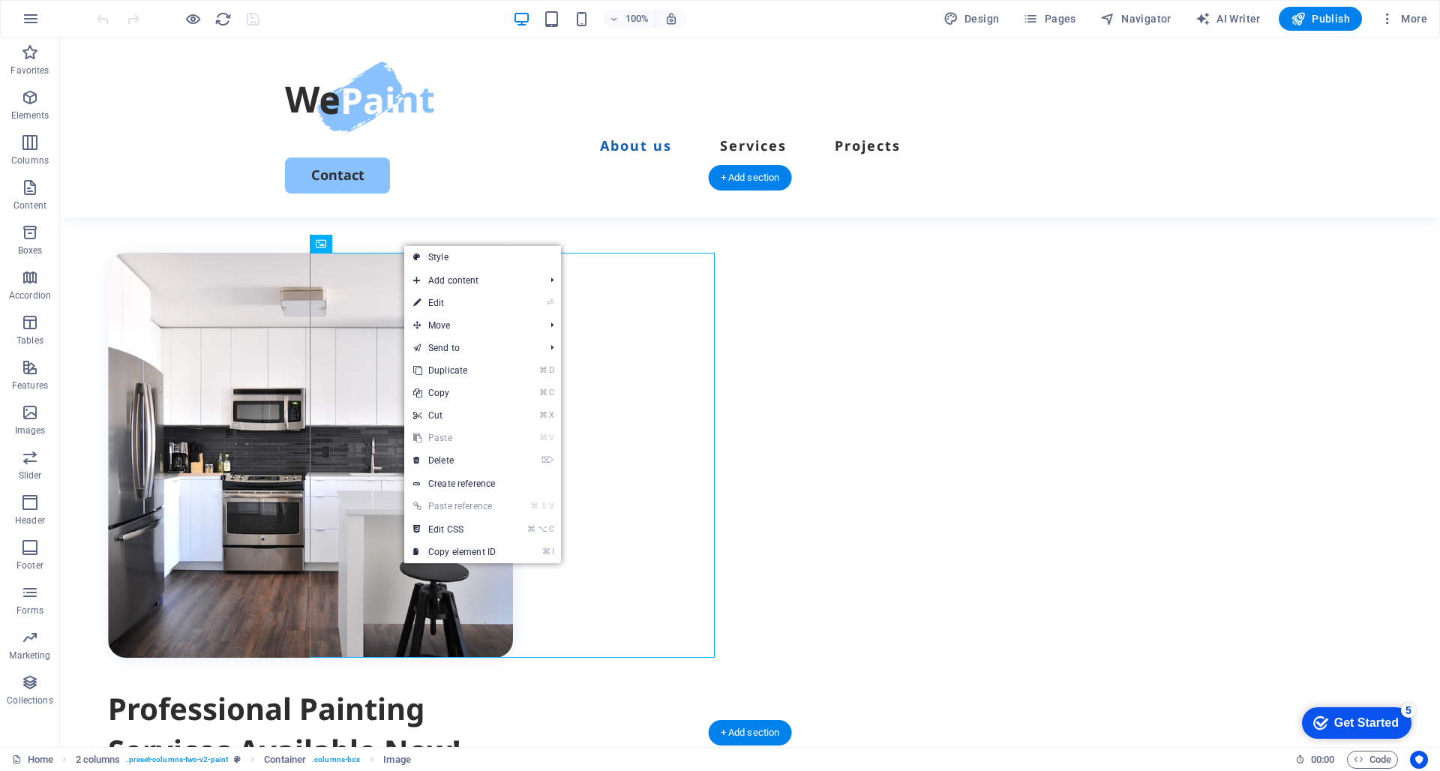
click at [364, 420] on figure at bounding box center [310, 455] width 405 height 405
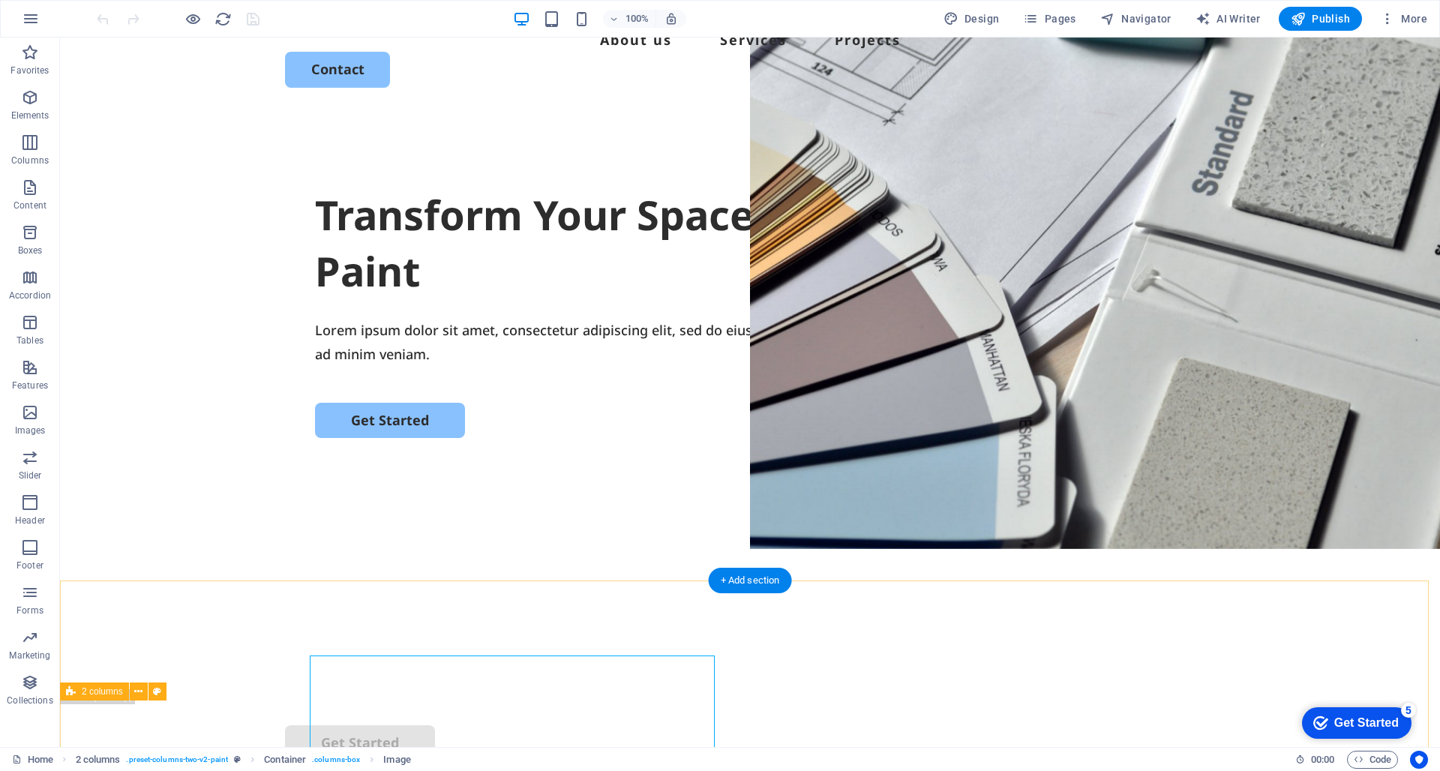
scroll to position [36, 0]
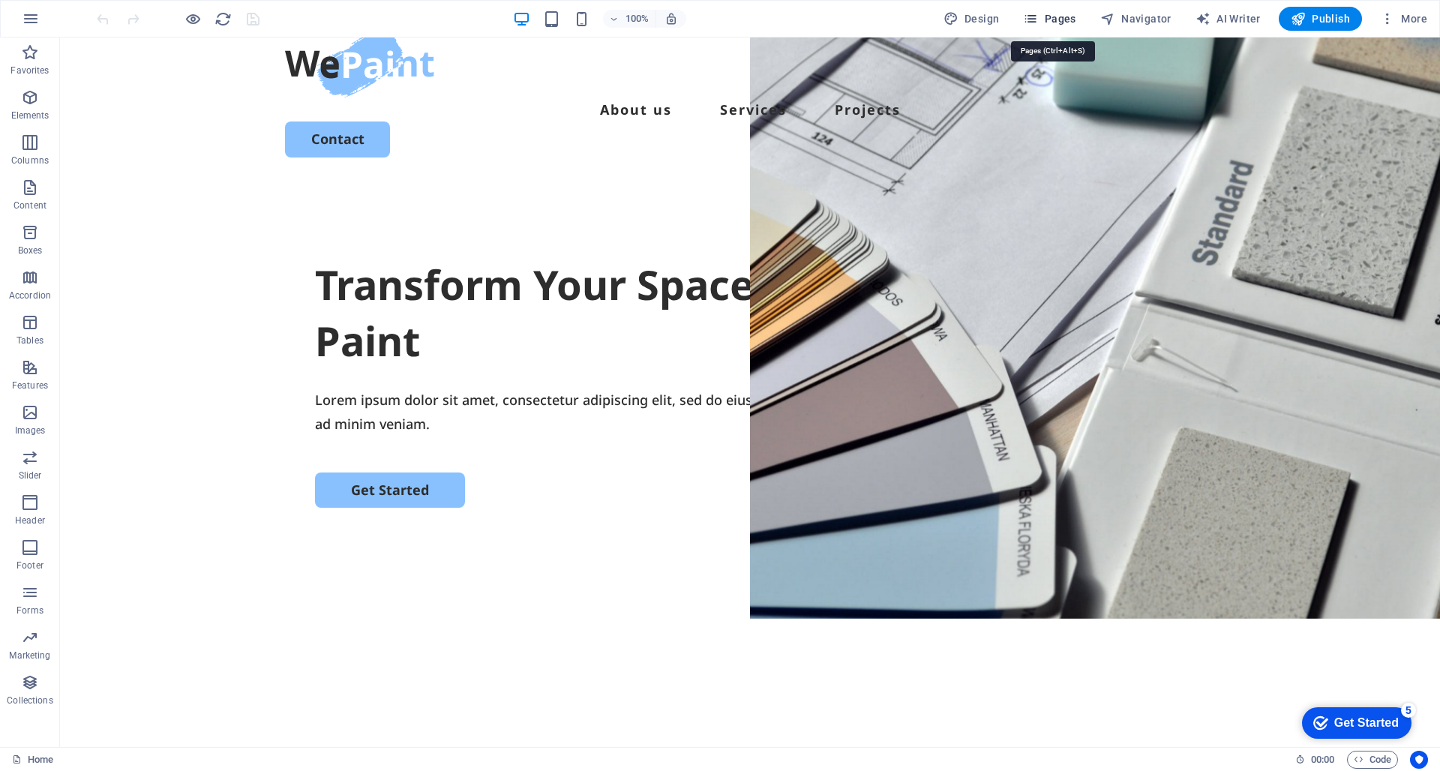
click at [1049, 19] on span "Pages" at bounding box center [1049, 18] width 53 height 15
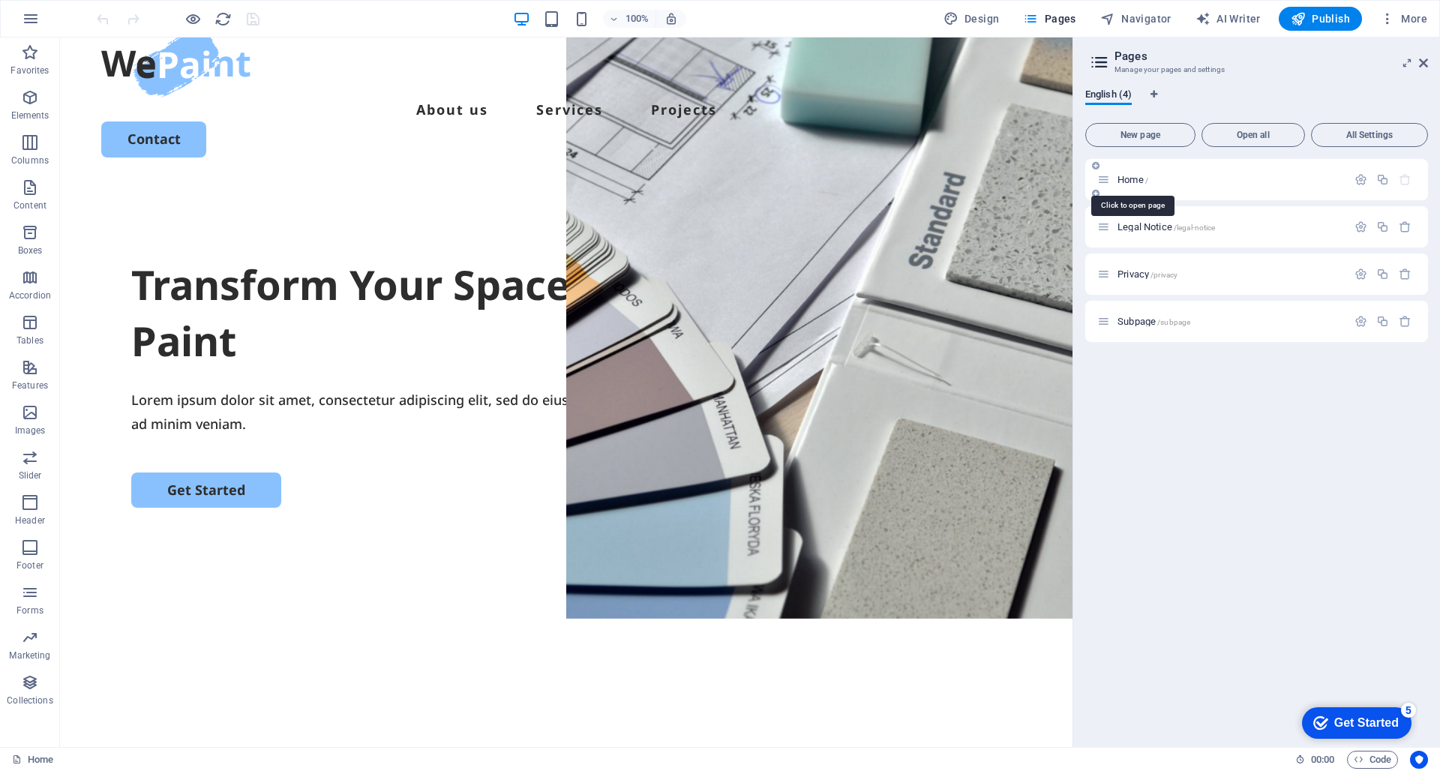
click at [1128, 179] on span "Home /" at bounding box center [1133, 179] width 31 height 11
click at [967, 25] on span "Design" at bounding box center [972, 18] width 56 height 15
select select "px"
select select "500"
select select "px"
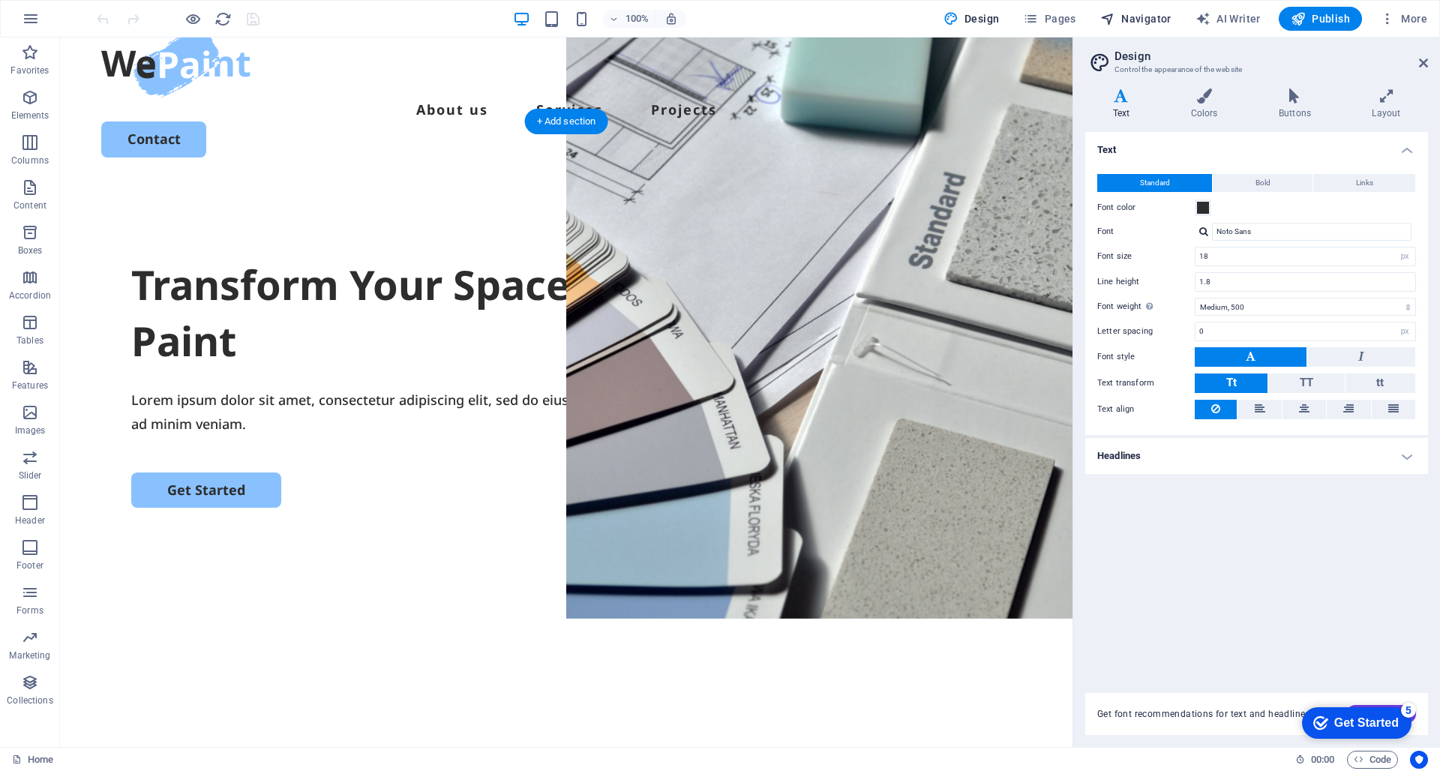
click at [1124, 16] on span "Navigator" at bounding box center [1136, 18] width 71 height 15
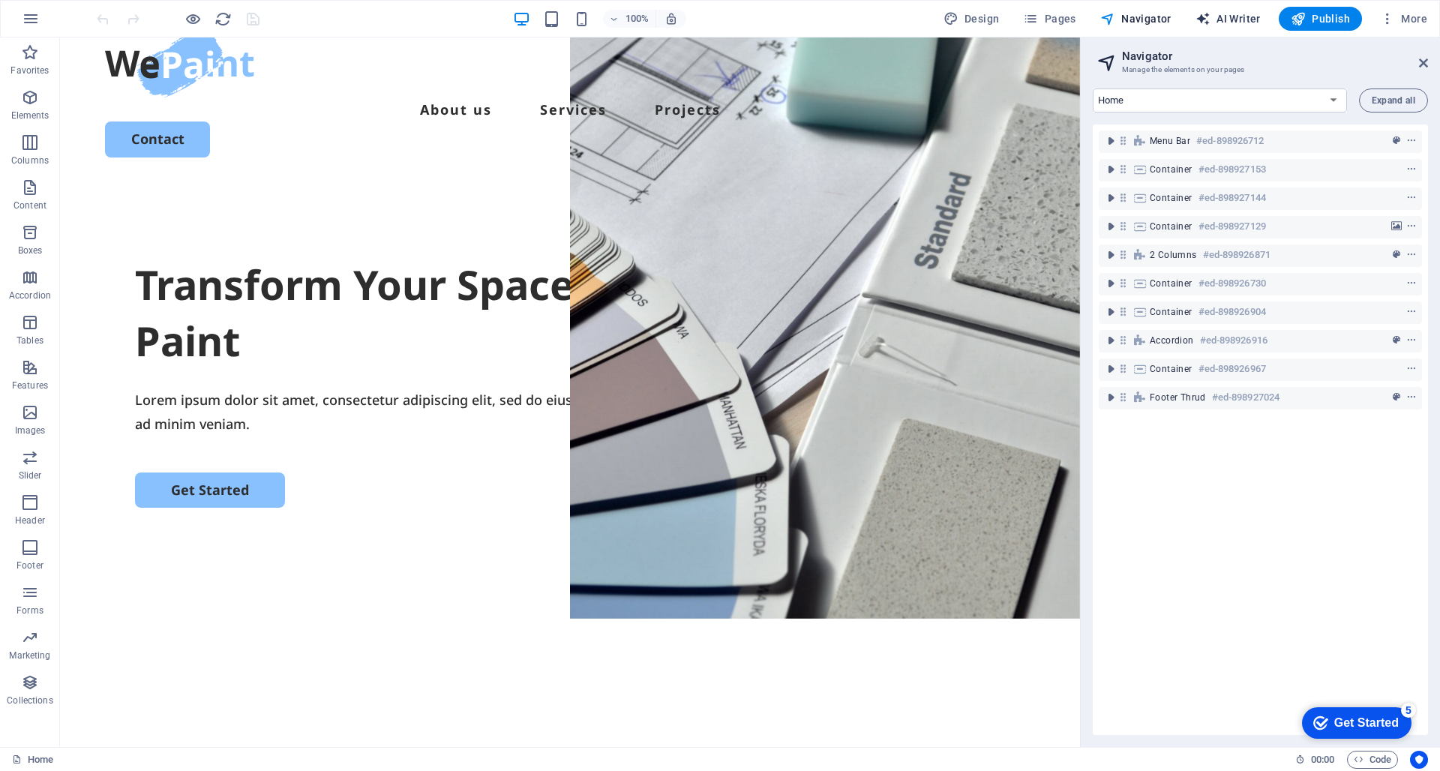
click at [1238, 21] on span "AI Writer" at bounding box center [1228, 18] width 65 height 15
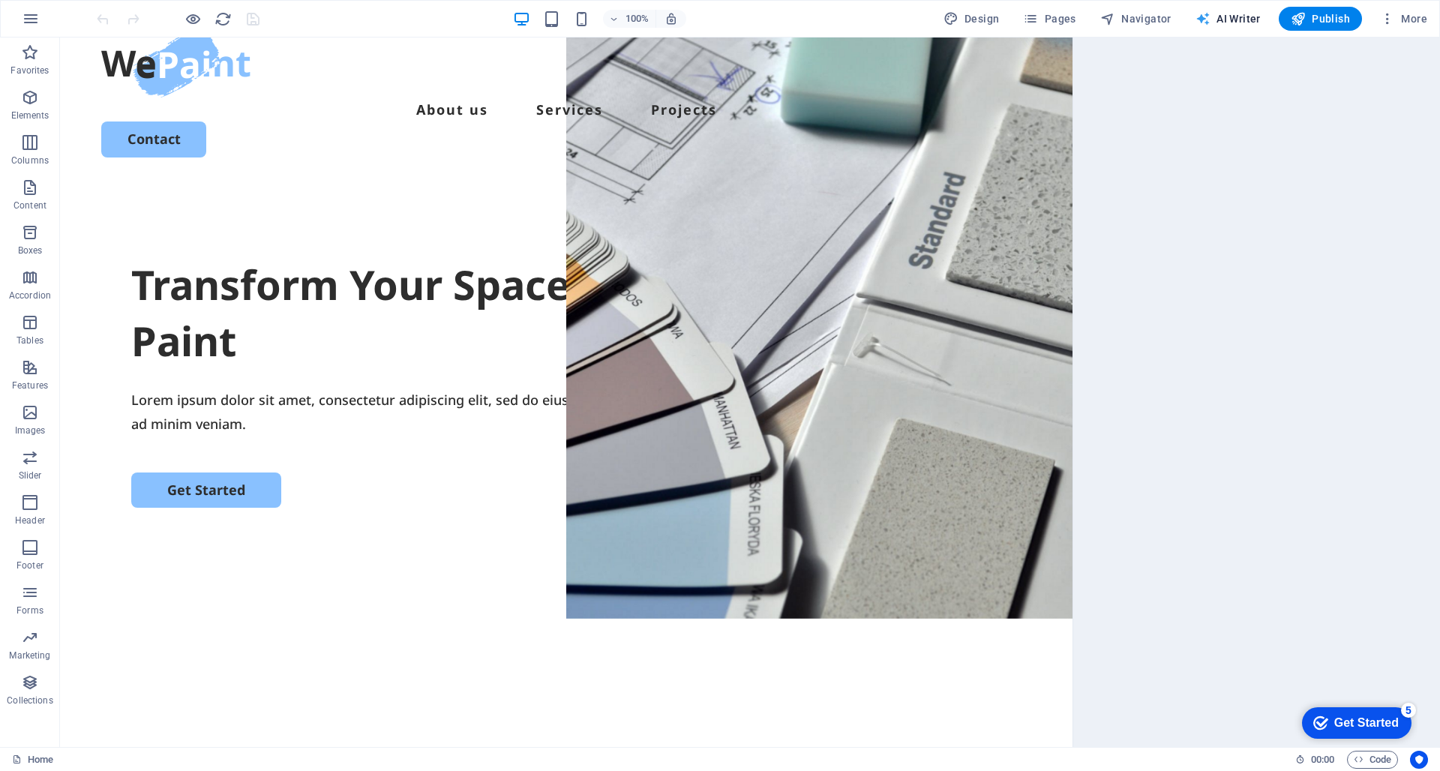
select select "English"
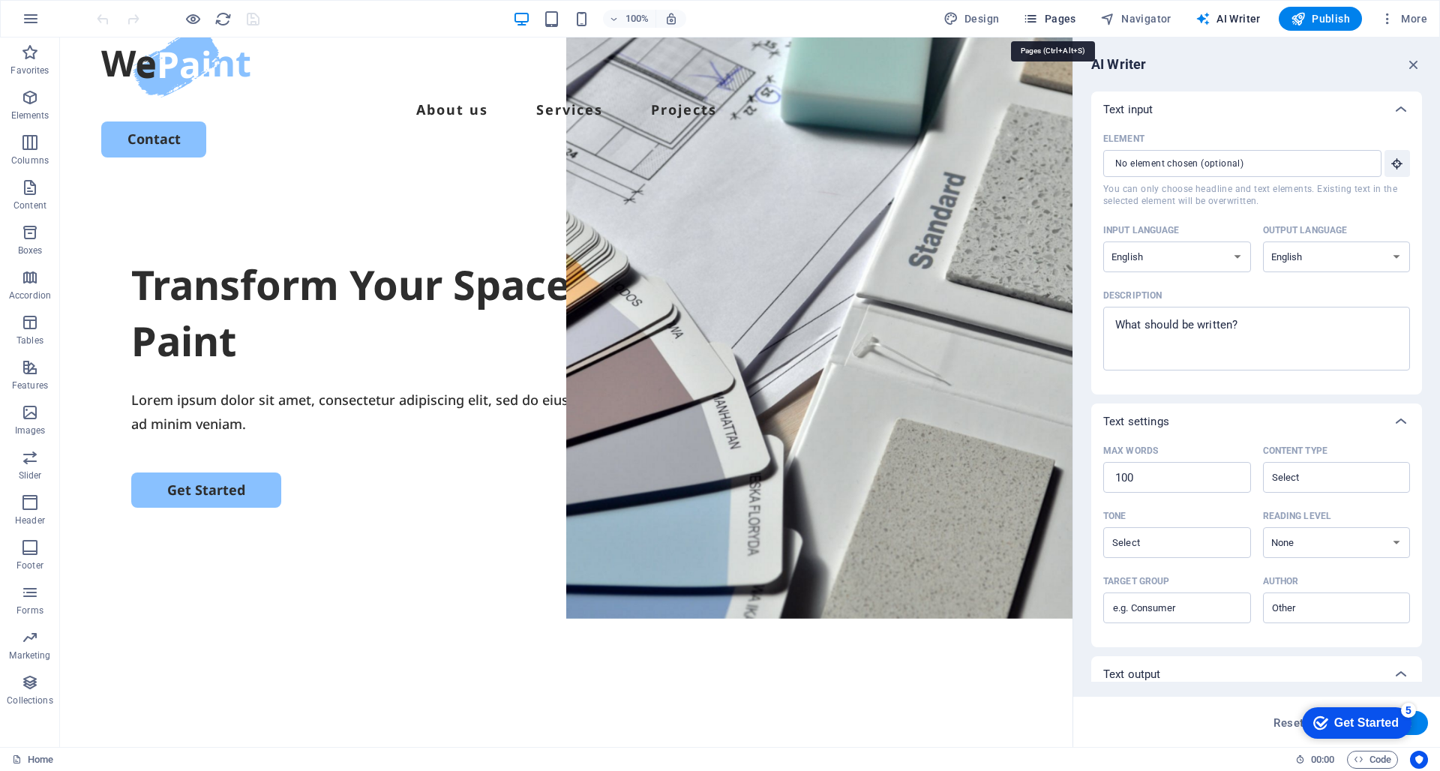
click at [1057, 25] on span "Pages" at bounding box center [1049, 18] width 53 height 15
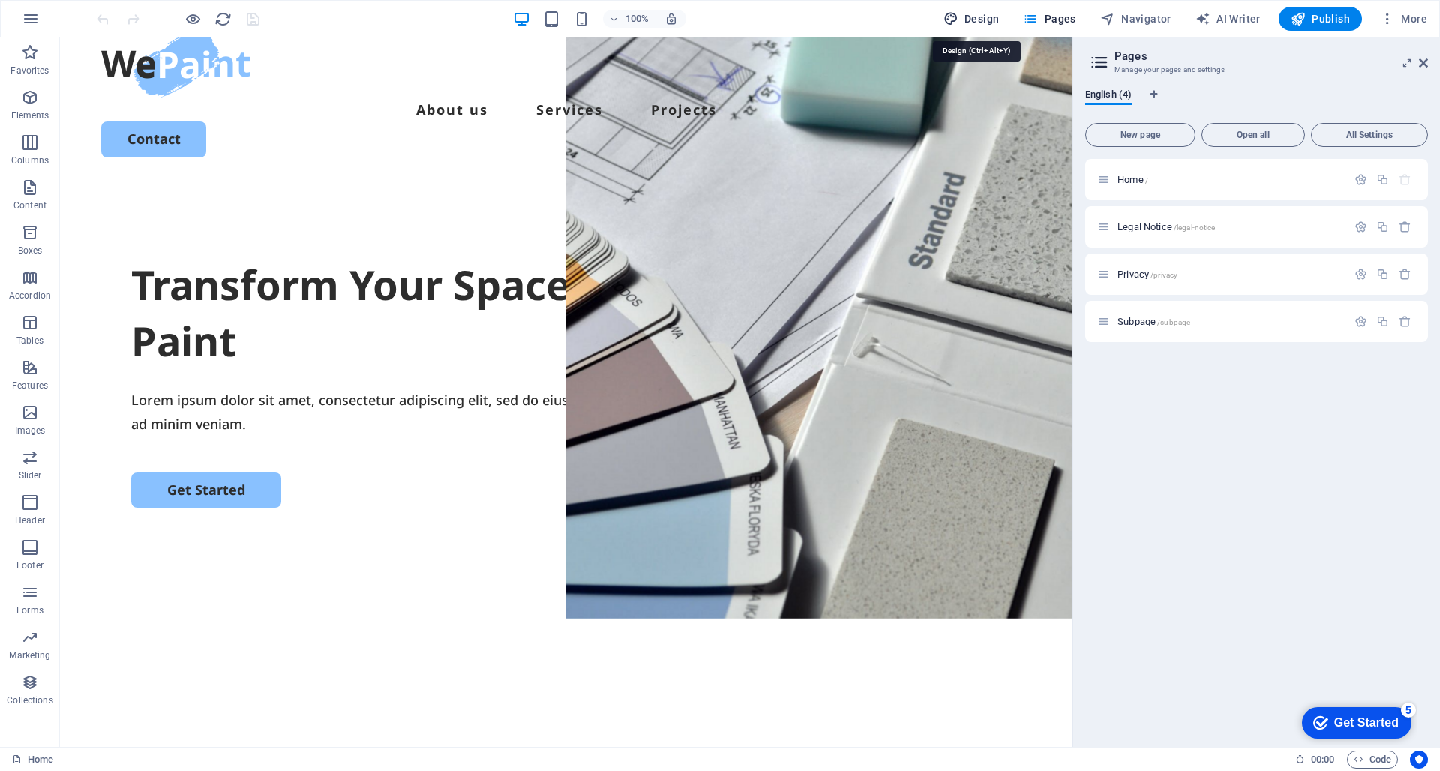
click at [996, 19] on span "Design" at bounding box center [972, 18] width 56 height 15
select select "px"
select select "500"
select select "px"
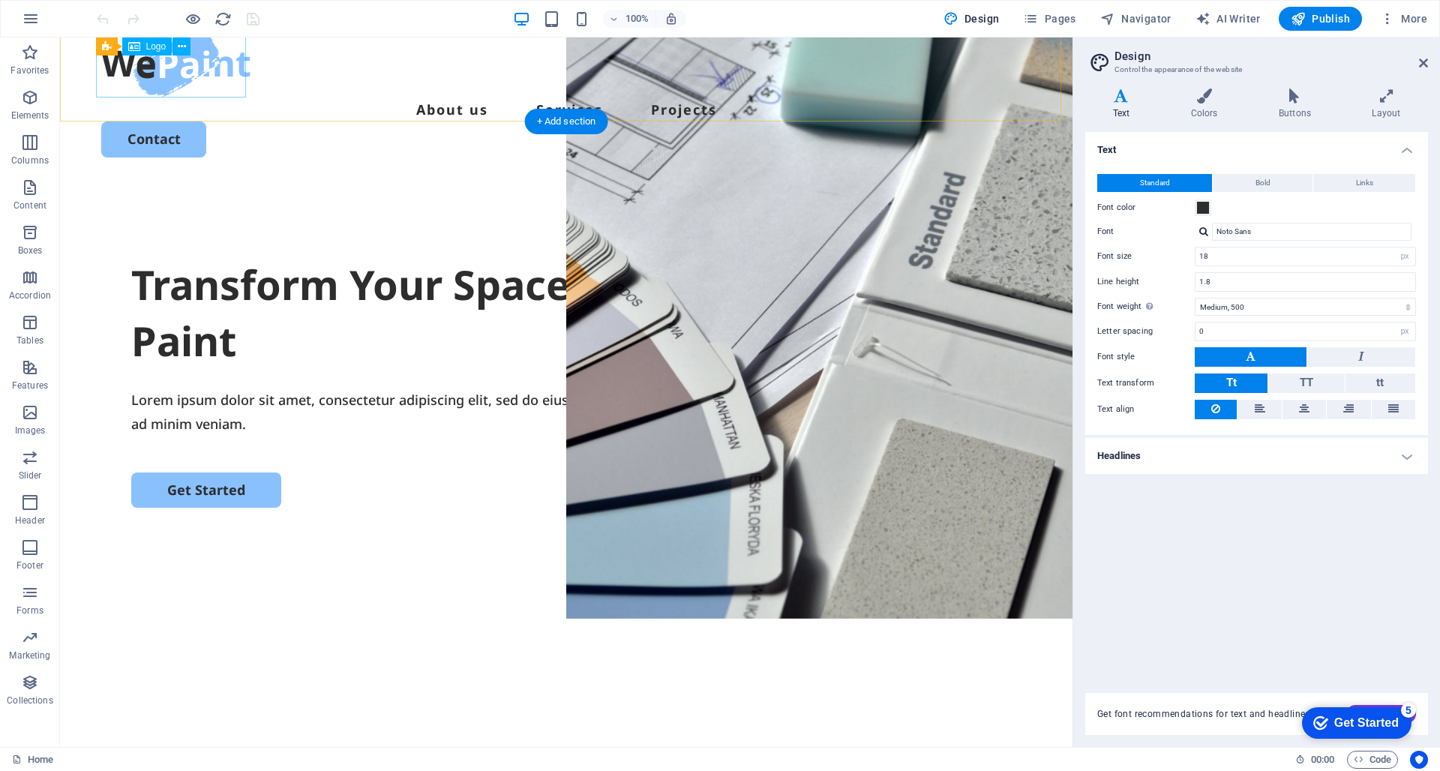
click at [202, 74] on div at bounding box center [566, 62] width 930 height 72
select select "px"
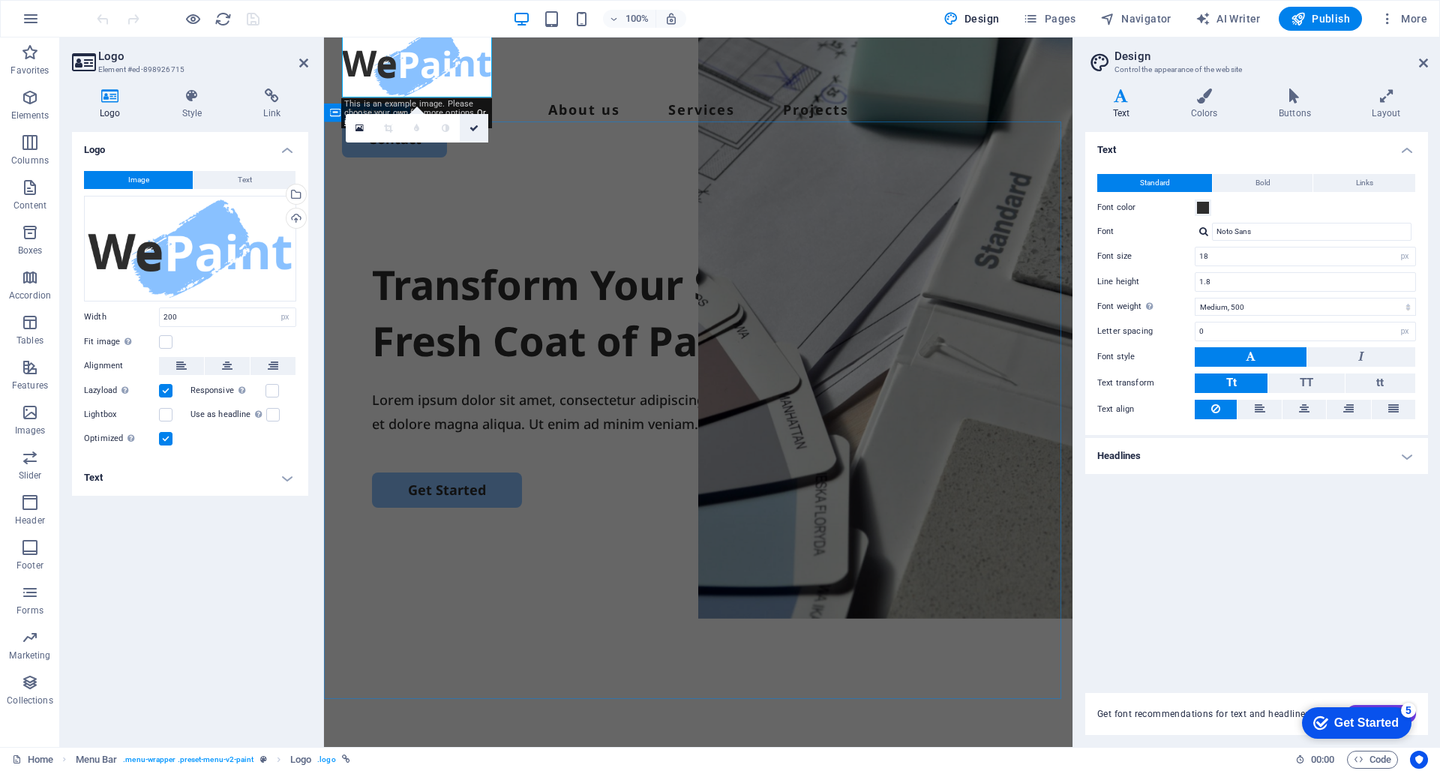
click at [472, 131] on icon at bounding box center [474, 128] width 9 height 9
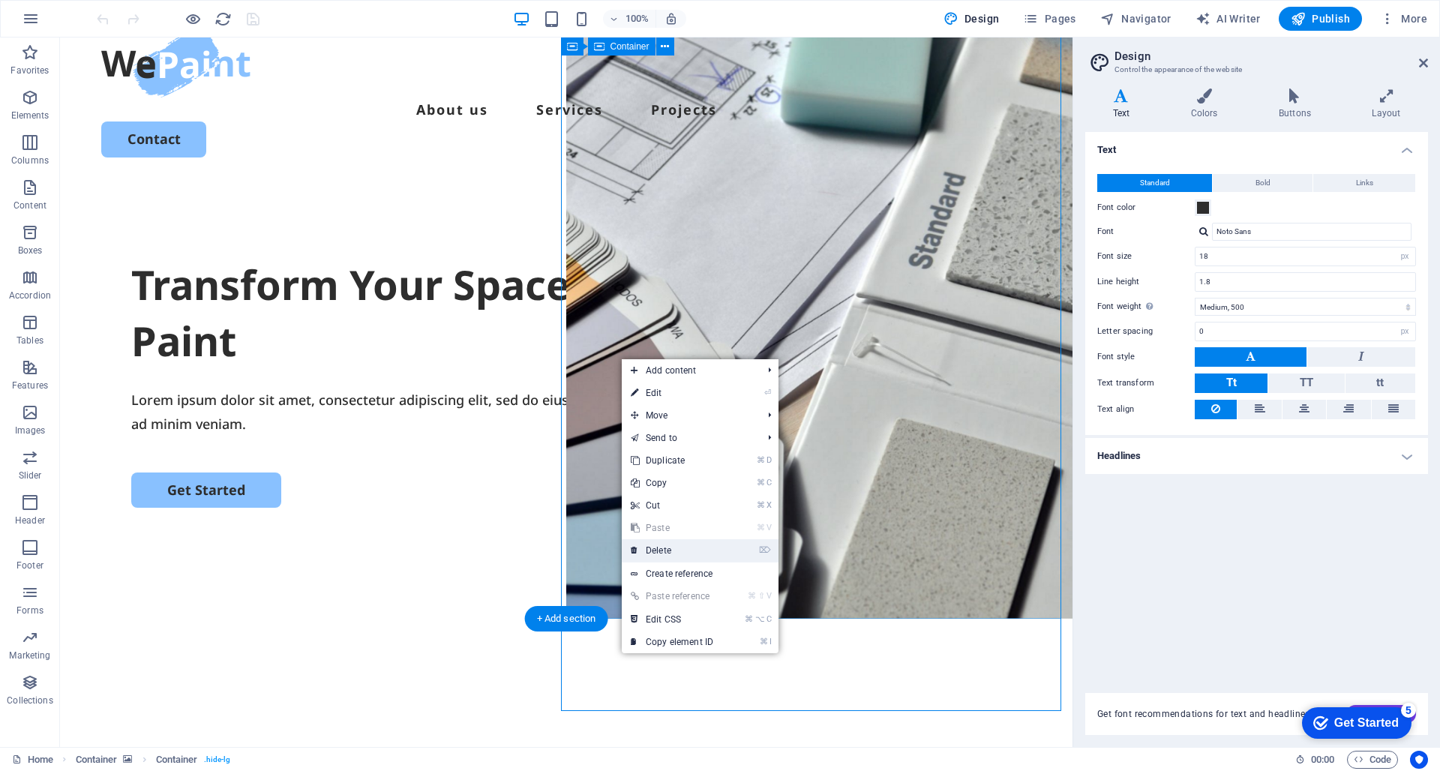
click at [658, 545] on link "⌦ Delete" at bounding box center [672, 550] width 101 height 23
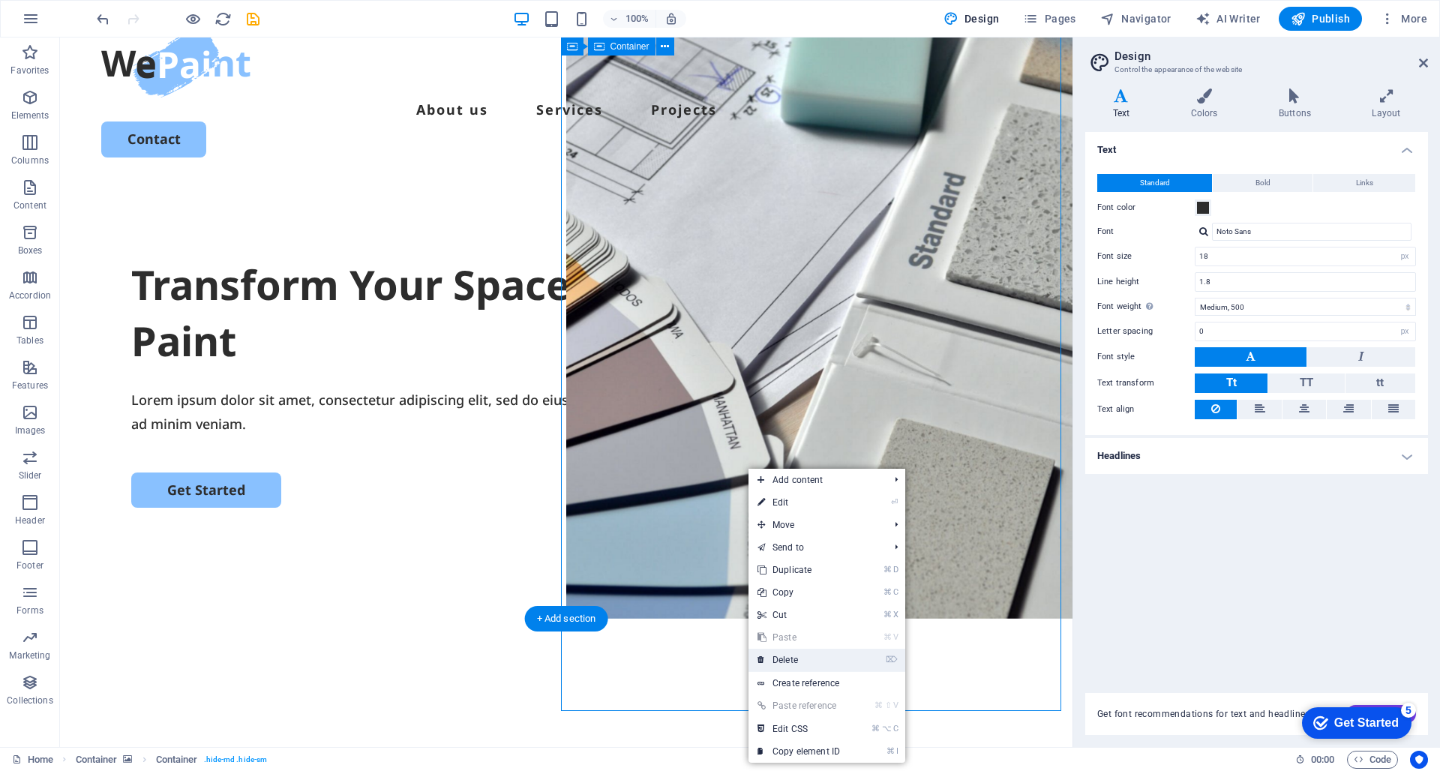
click at [802, 653] on link "⌦ Delete" at bounding box center [799, 660] width 101 height 23
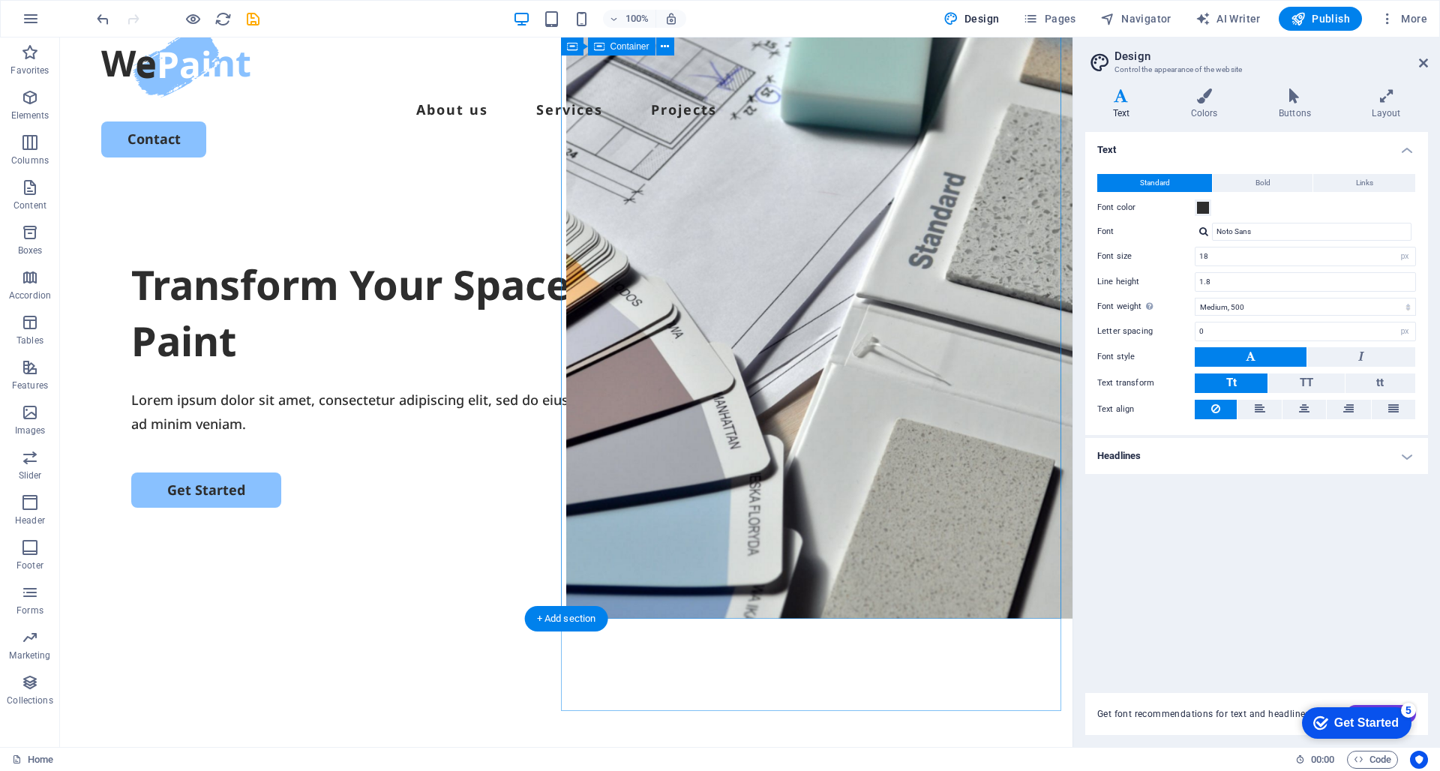
select select "vh"
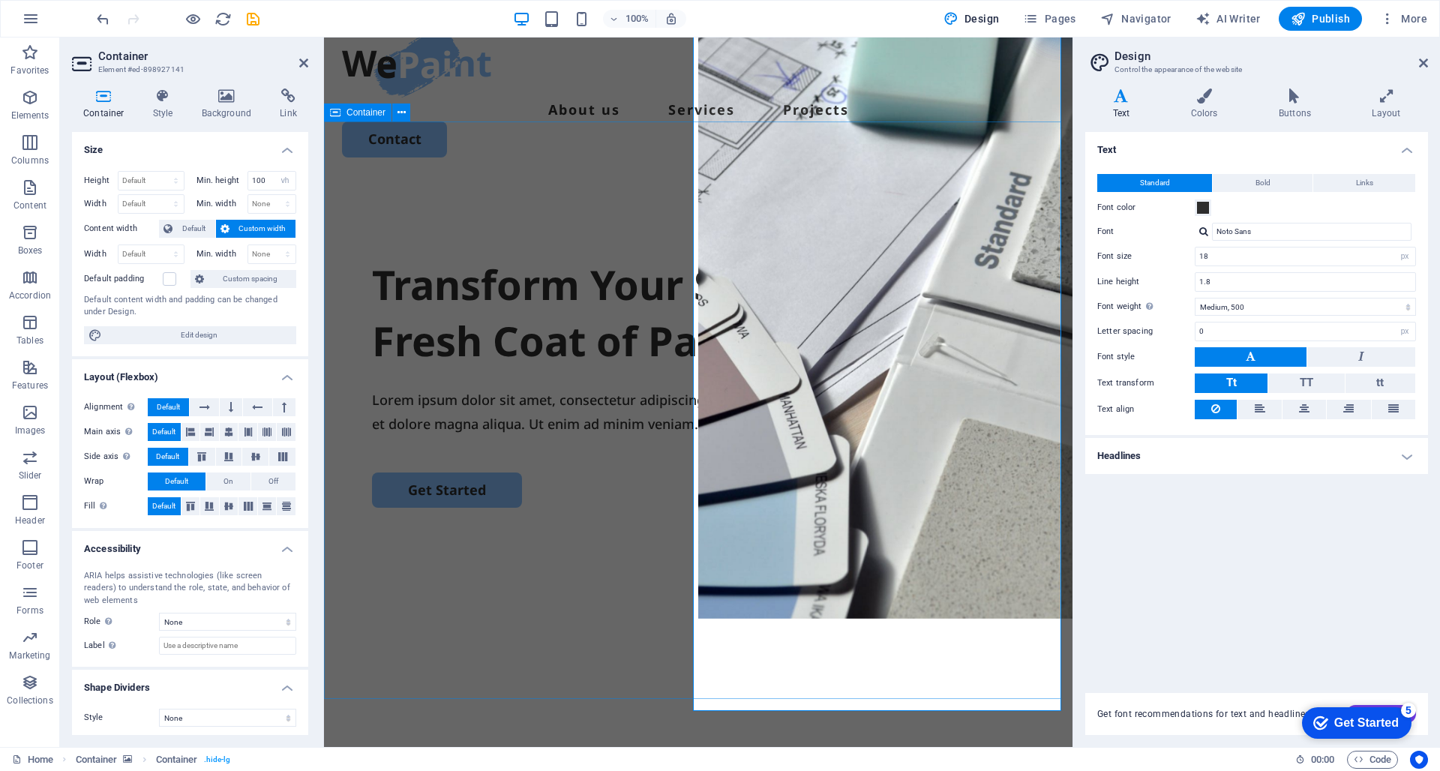
click at [617, 614] on div "Transform Your Space with a Fresh Coat of Paint Lorem ipsum dolor sit amet, con…" at bounding box center [698, 471] width 749 height 578
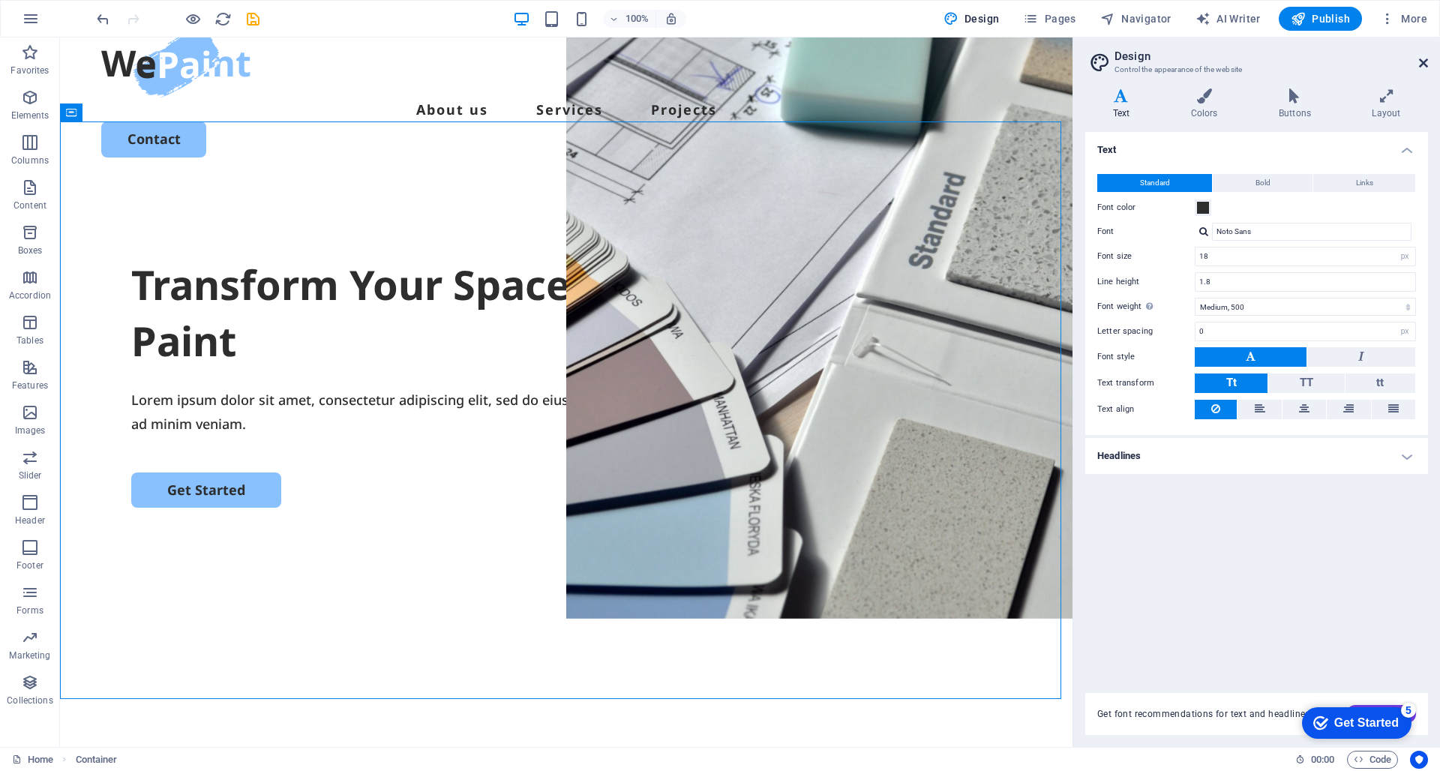
click at [1421, 65] on icon at bounding box center [1423, 63] width 9 height 12
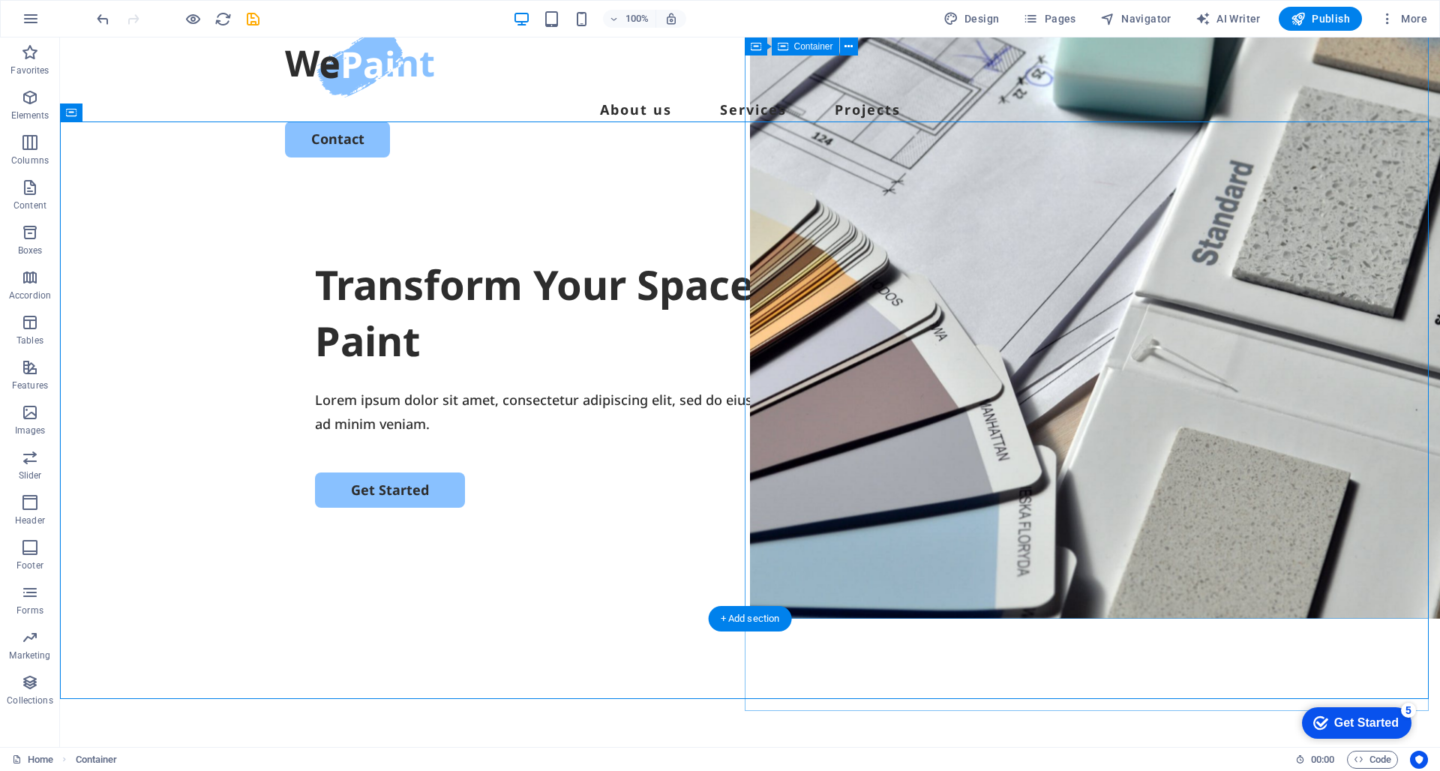
select select "vh"
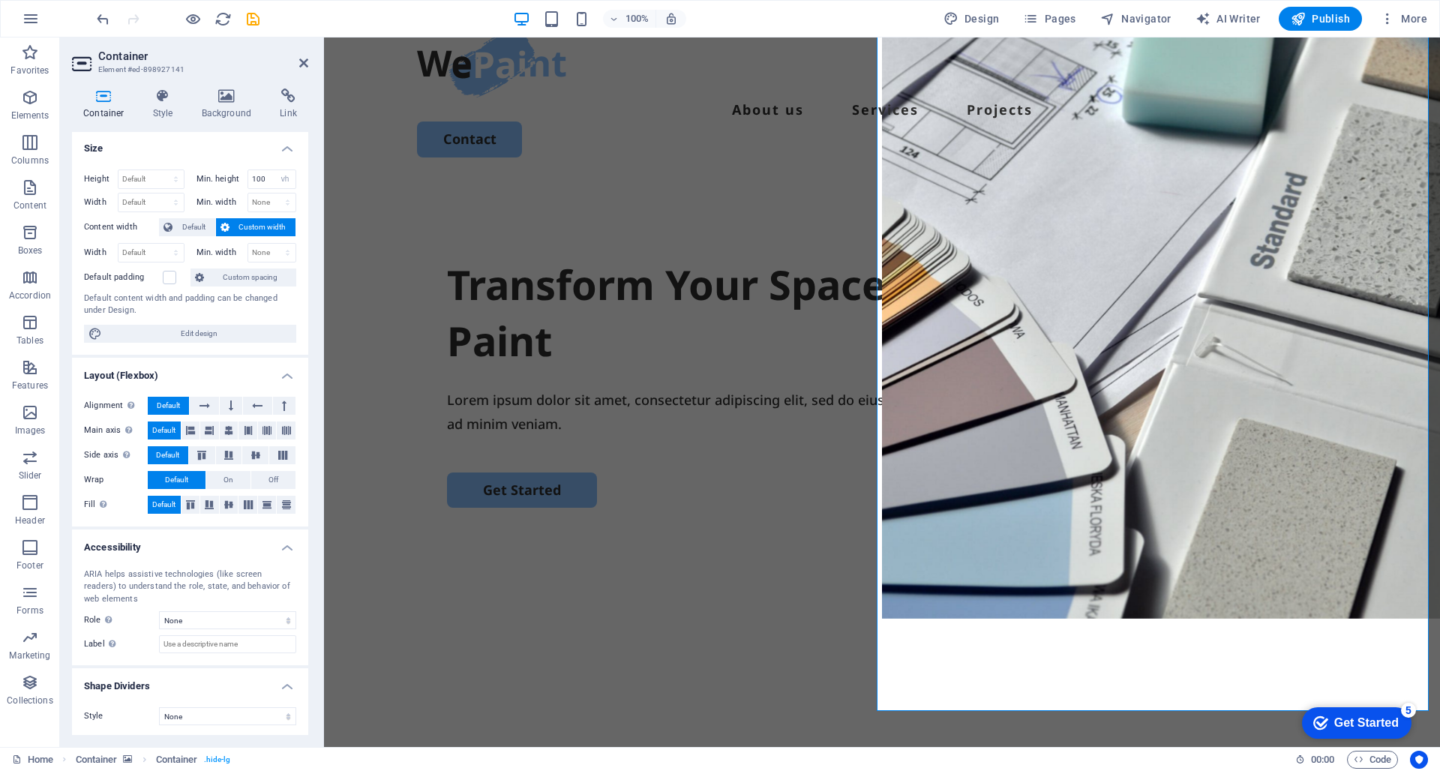
scroll to position [0, 0]
click at [234, 83] on div "Container Style Background Link Size Height Default px rem % vh vw Min. height …" at bounding box center [190, 412] width 260 height 671
click at [229, 94] on icon at bounding box center [227, 96] width 73 height 15
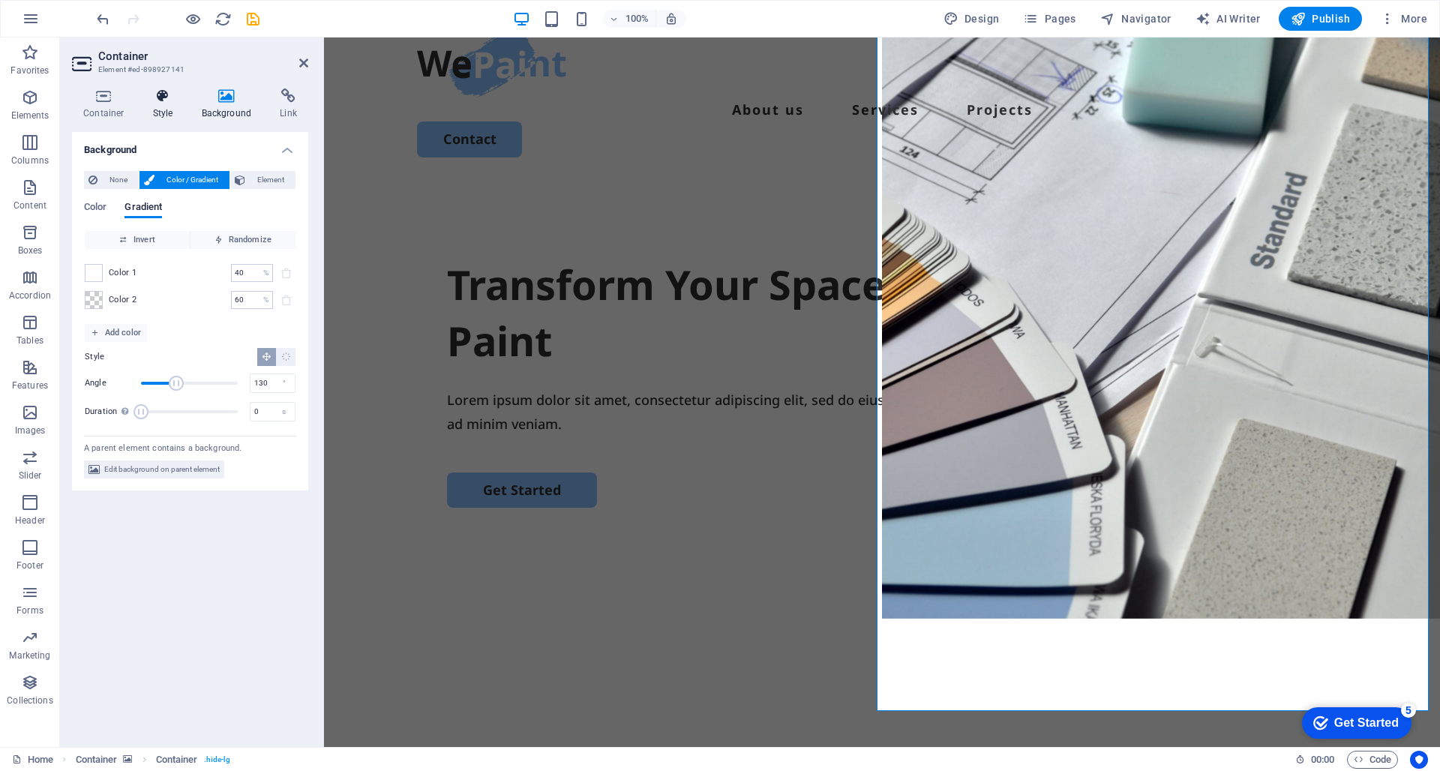
click at [169, 101] on icon at bounding box center [163, 96] width 43 height 15
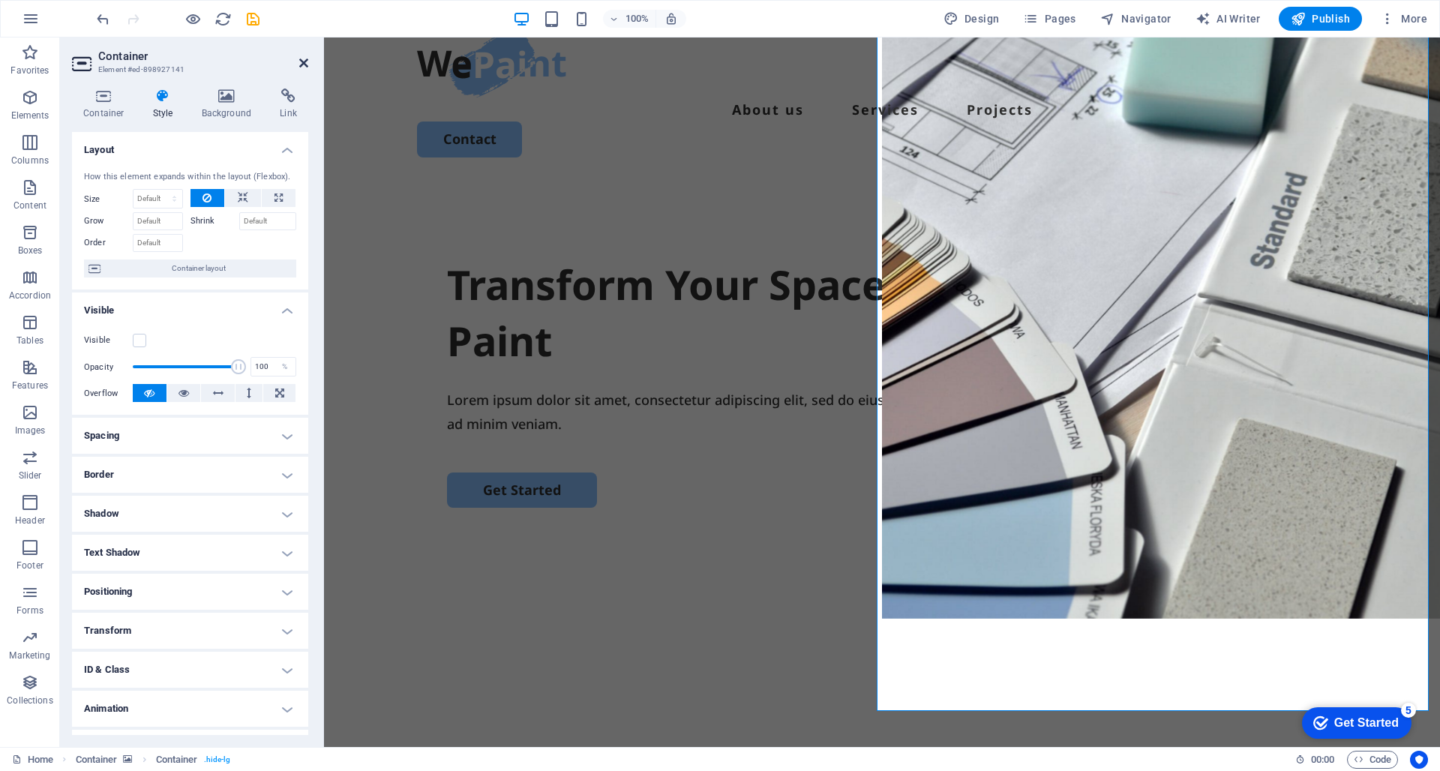
drag, startPoint x: 302, startPoint y: 64, endPoint x: 242, endPoint y: 26, distance: 71.8
click at [302, 64] on icon at bounding box center [303, 63] width 9 height 12
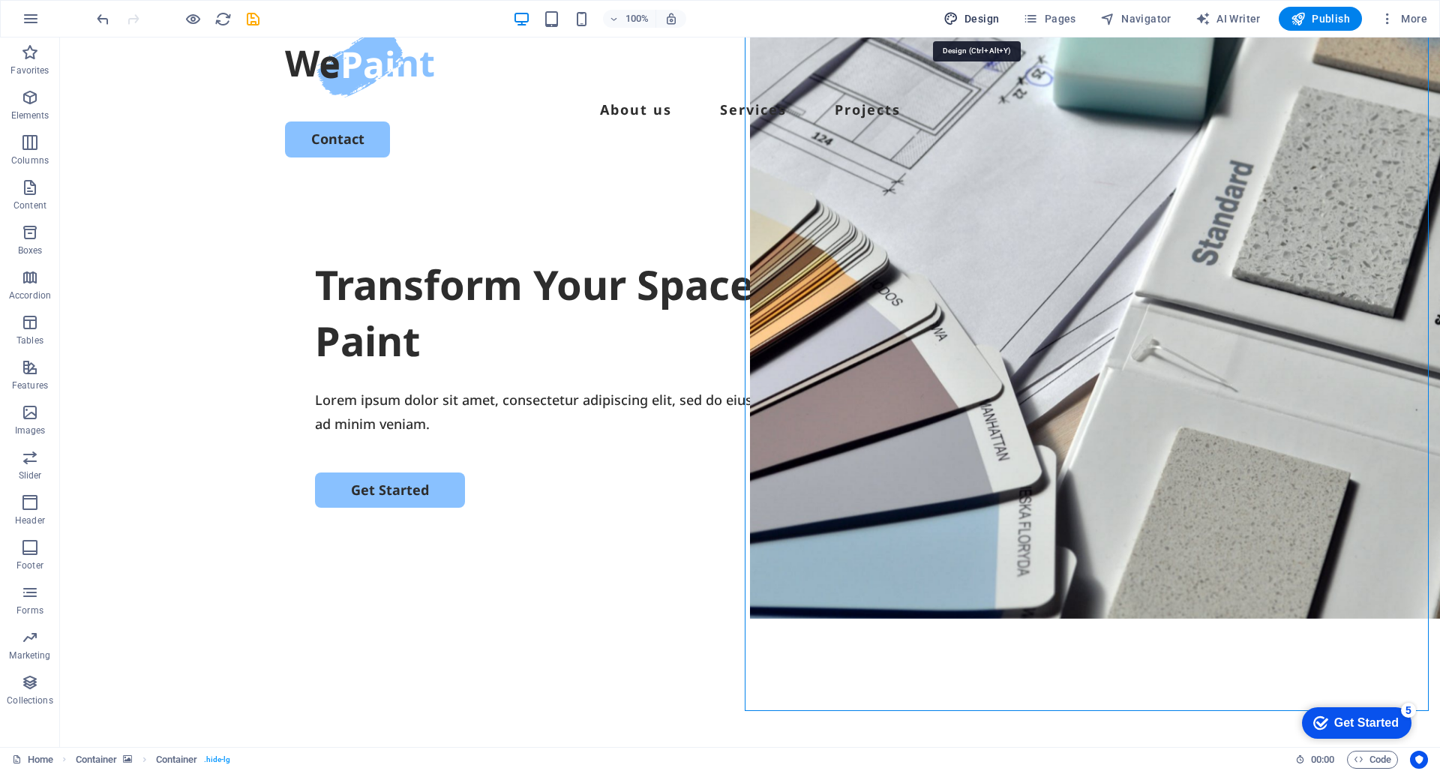
click at [989, 24] on span "Design" at bounding box center [972, 18] width 56 height 15
select select "px"
select select "500"
select select "px"
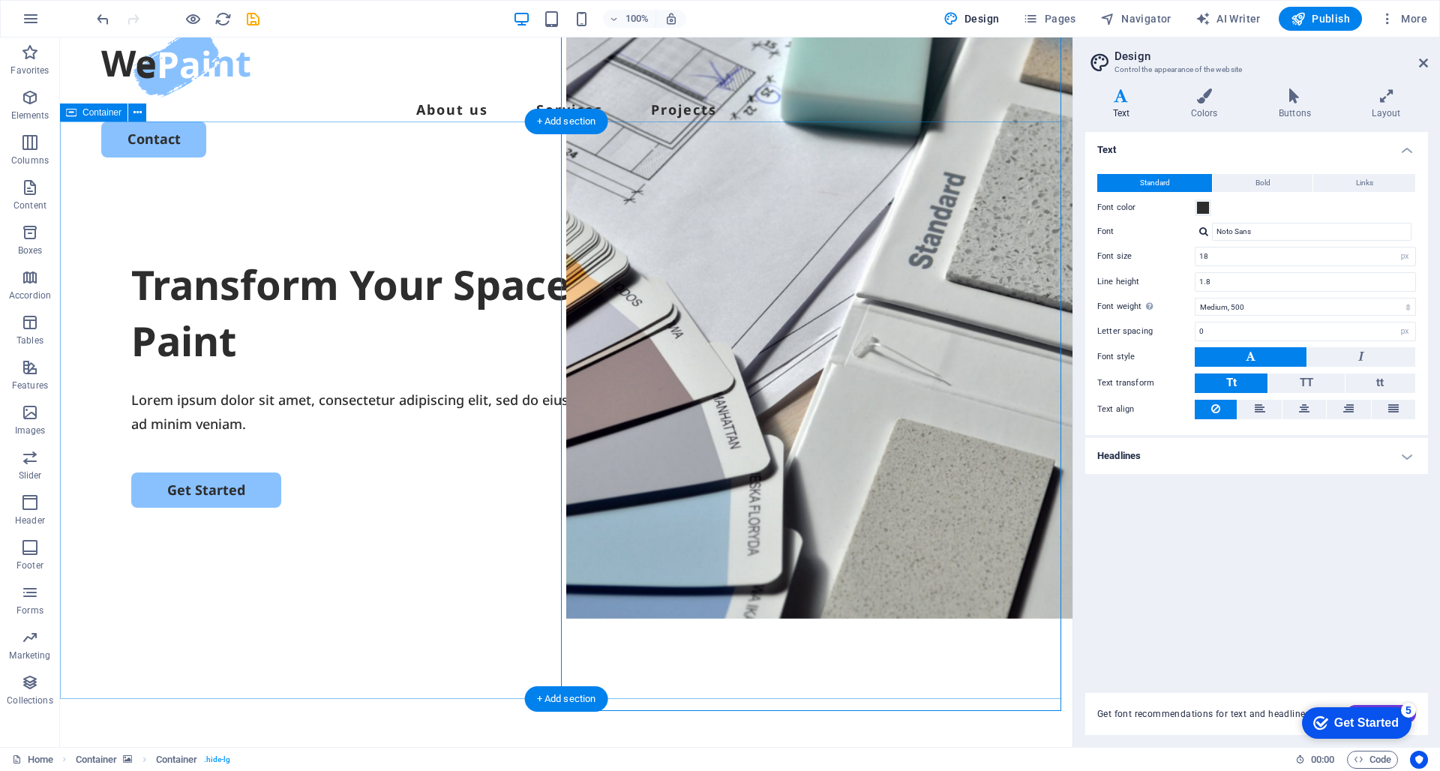
click at [461, 182] on div "Transform Your Space with a Fresh Coat of Paint Lorem ipsum dolor sit amet, con…" at bounding box center [566, 471] width 1013 height 578
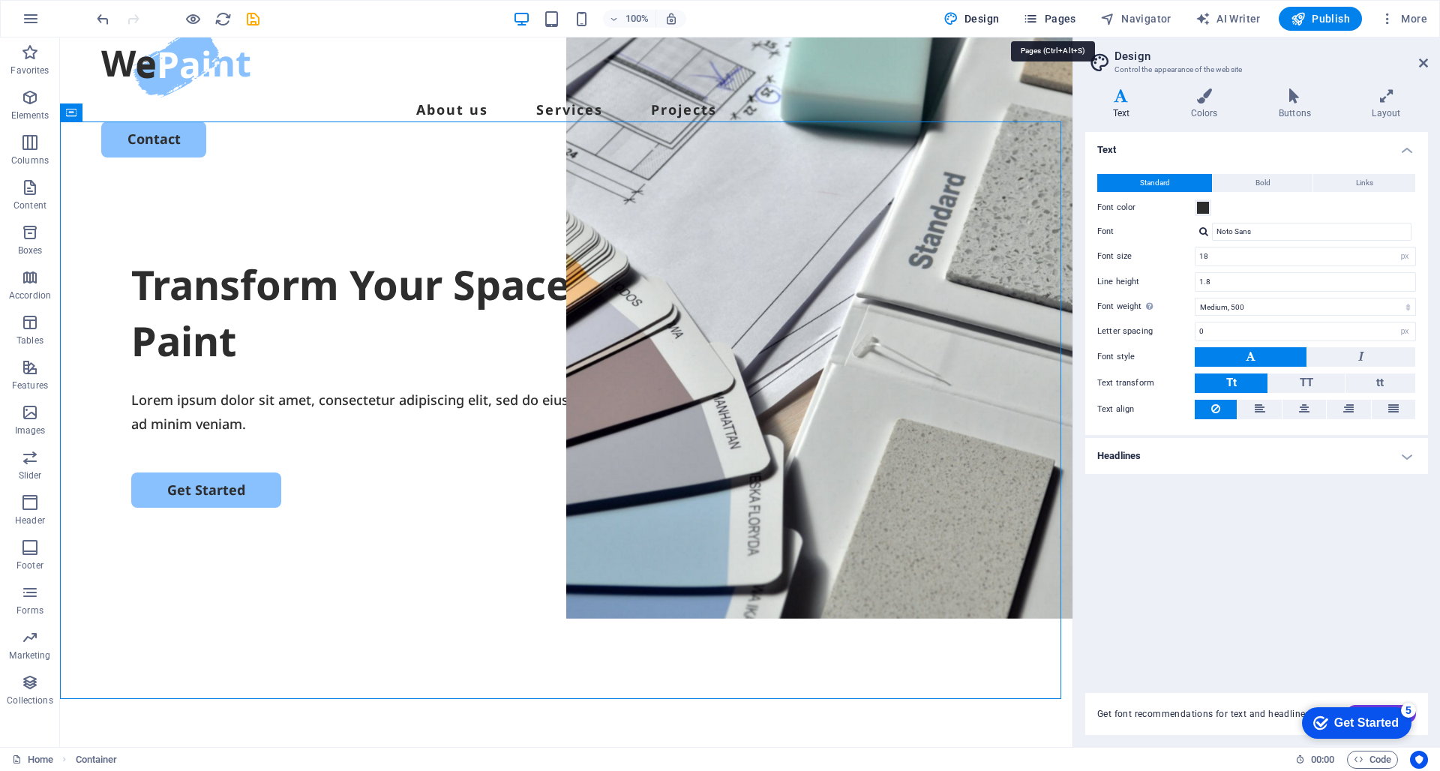
click at [1054, 21] on span "Pages" at bounding box center [1049, 18] width 53 height 15
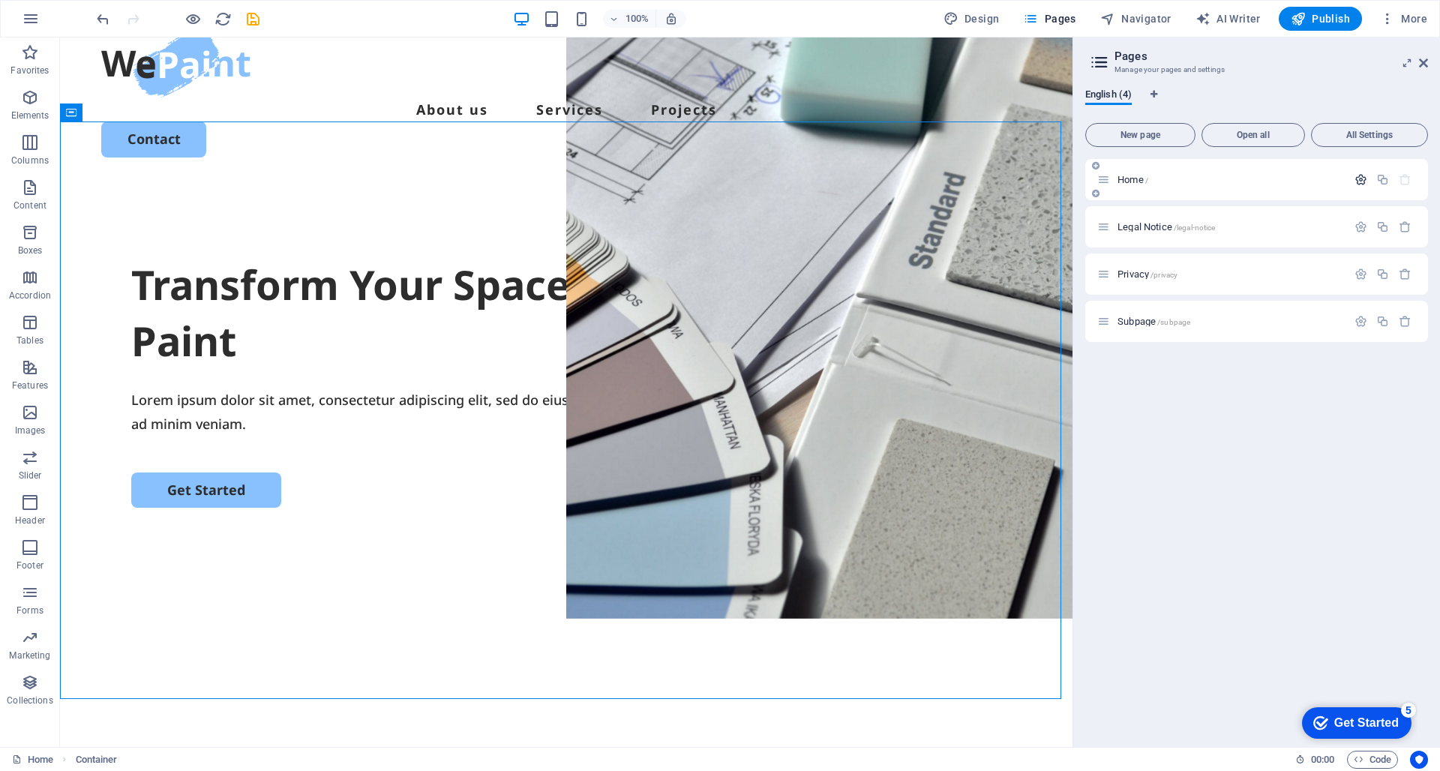
click at [1358, 179] on icon "button" at bounding box center [1361, 179] width 13 height 13
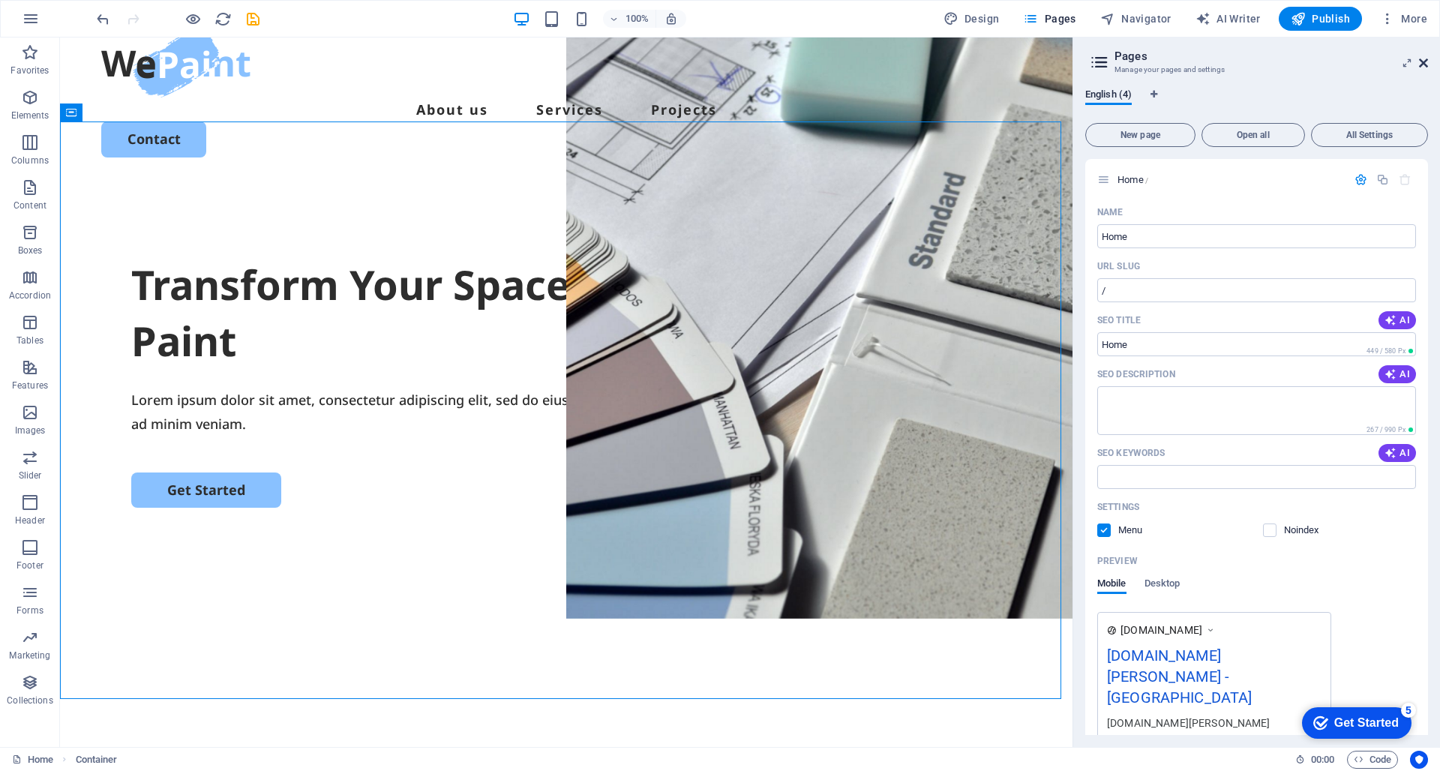
drag, startPoint x: 1425, startPoint y: 61, endPoint x: 1365, endPoint y: 23, distance: 71.4
click at [1425, 61] on icon at bounding box center [1423, 63] width 9 height 12
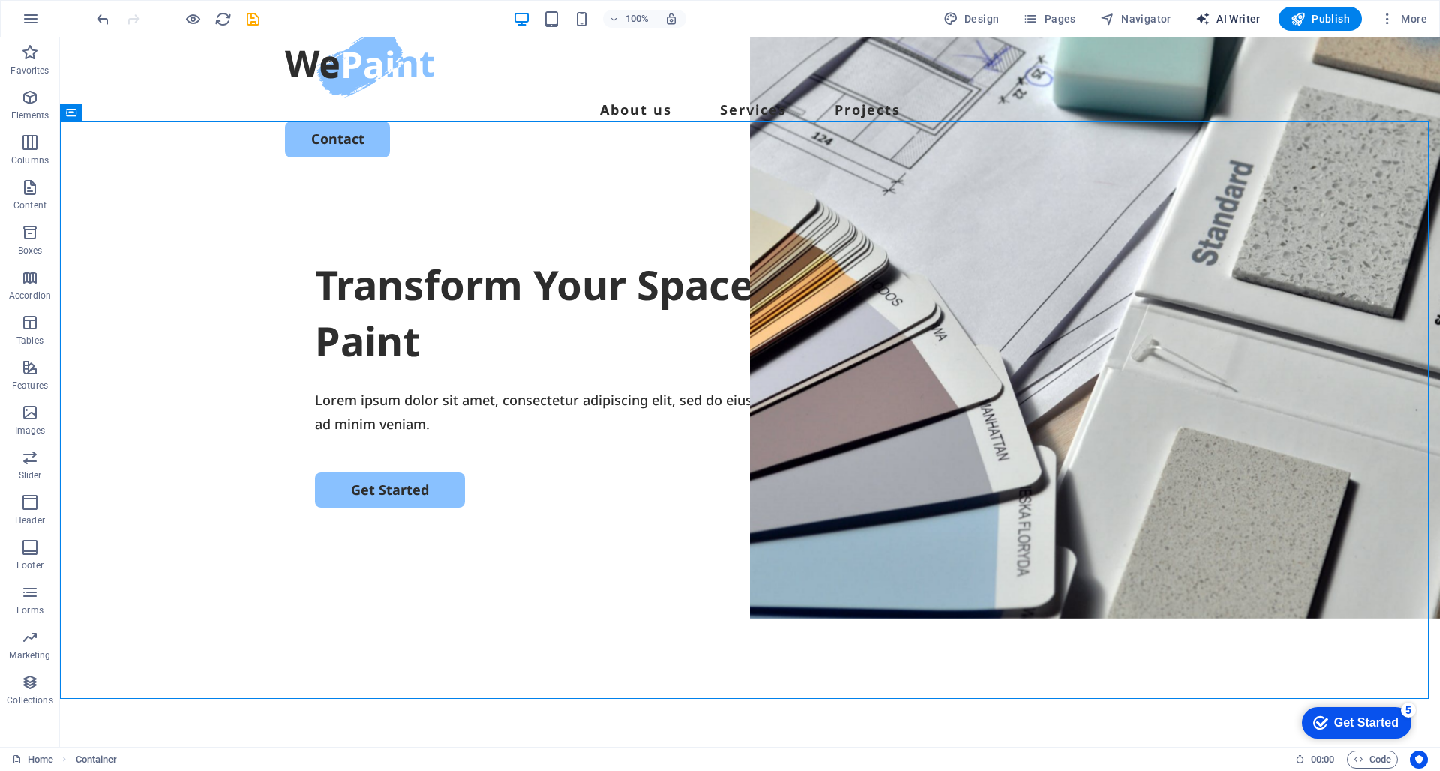
click at [1251, 20] on span "AI Writer" at bounding box center [1228, 18] width 65 height 15
select select "English"
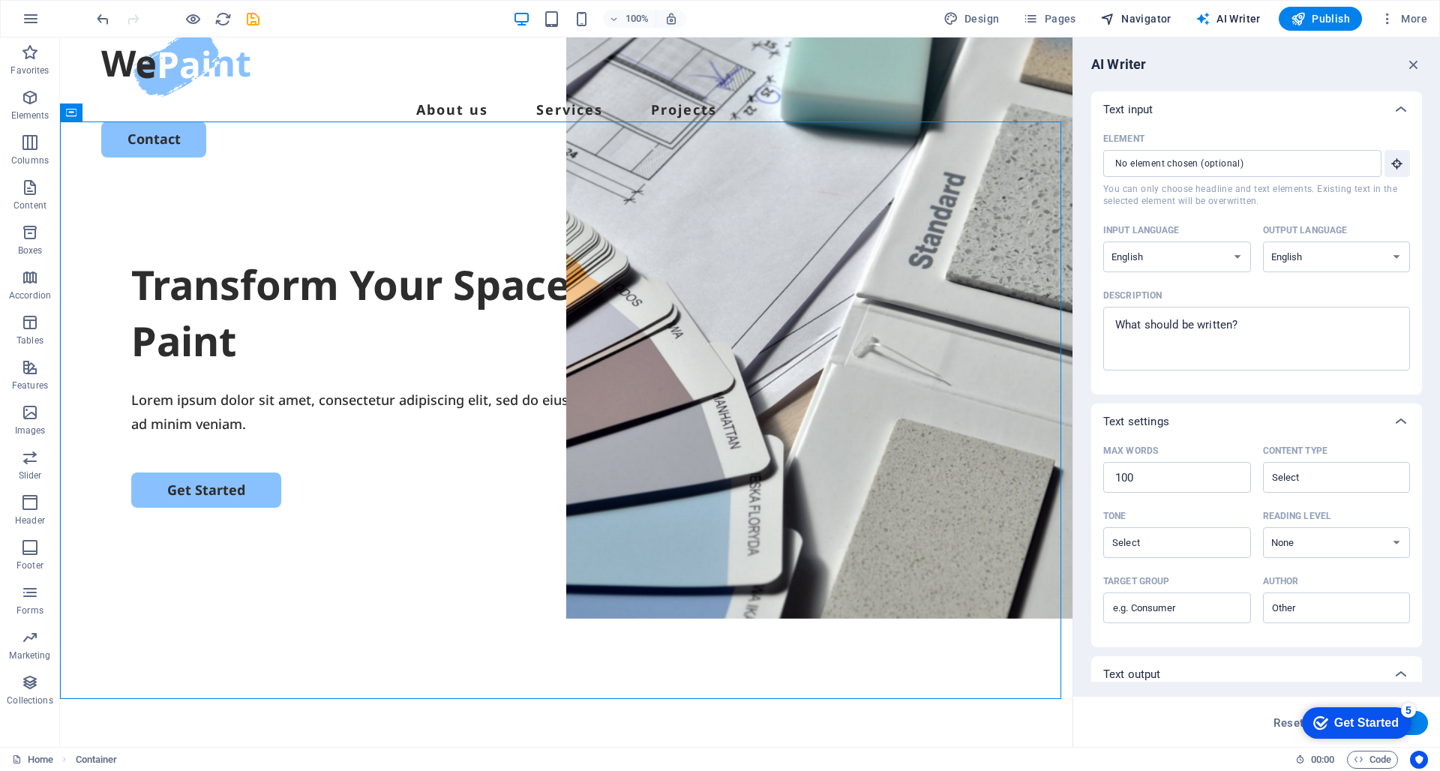
click at [1155, 20] on span "Navigator" at bounding box center [1136, 18] width 71 height 15
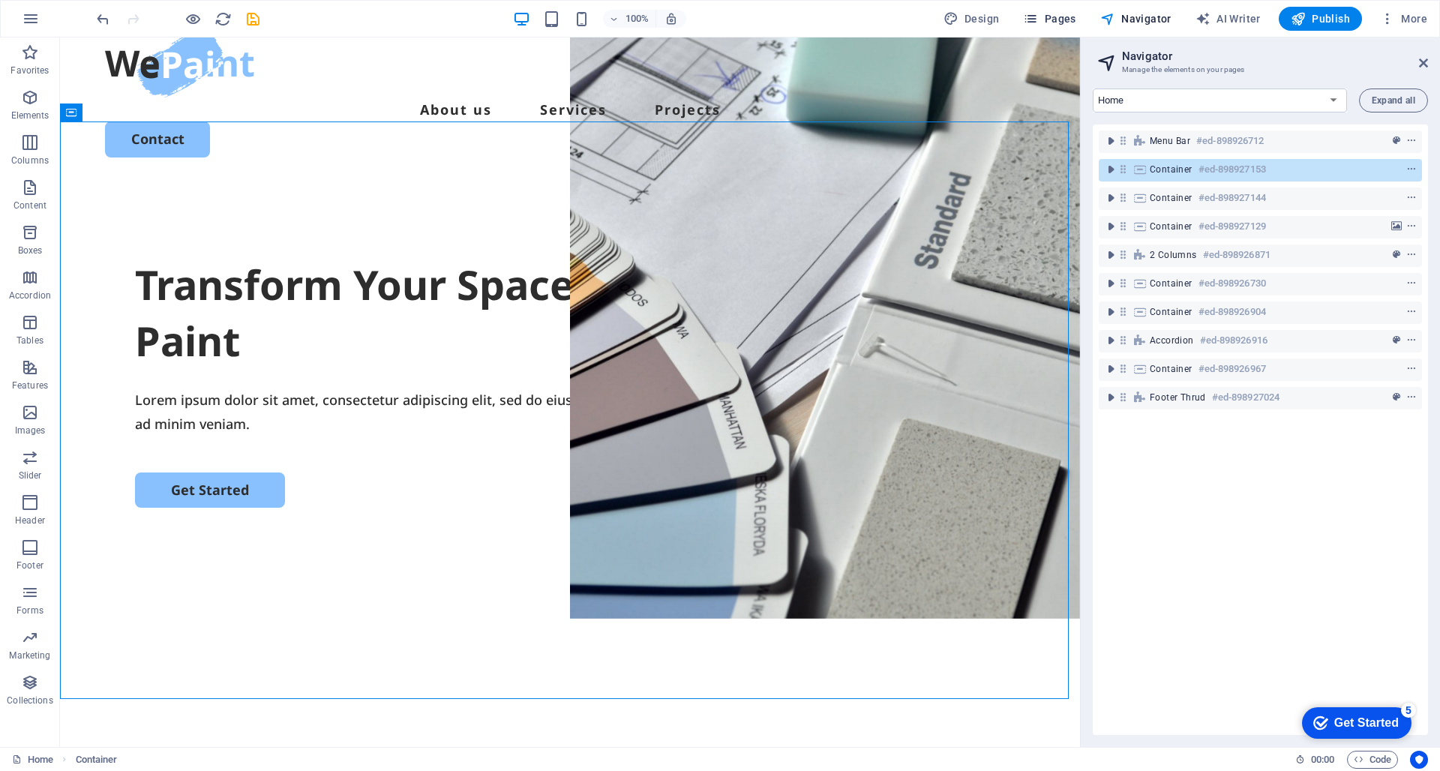
click at [1061, 19] on span "Pages" at bounding box center [1049, 18] width 53 height 15
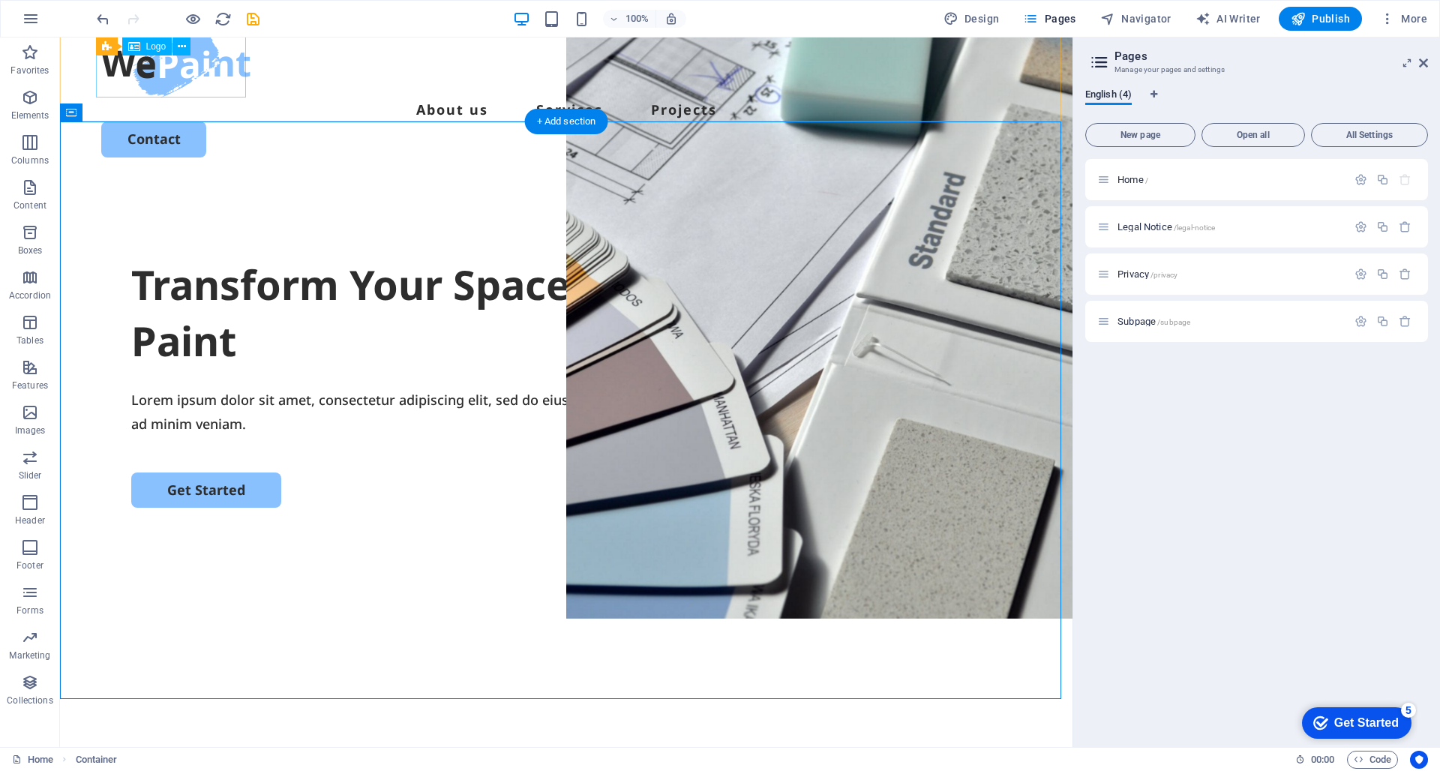
click at [206, 89] on div at bounding box center [566, 62] width 930 height 72
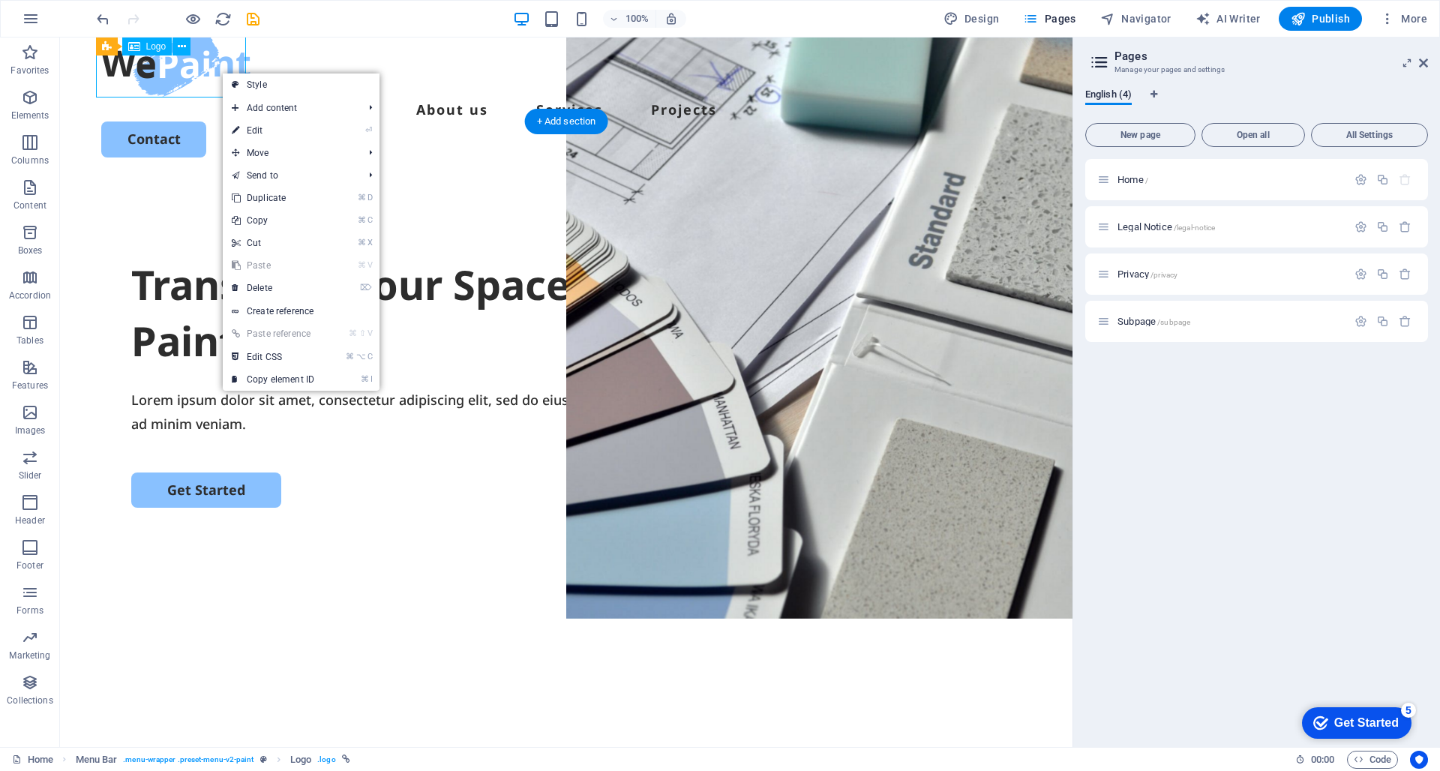
click at [218, 72] on div at bounding box center [566, 62] width 930 height 72
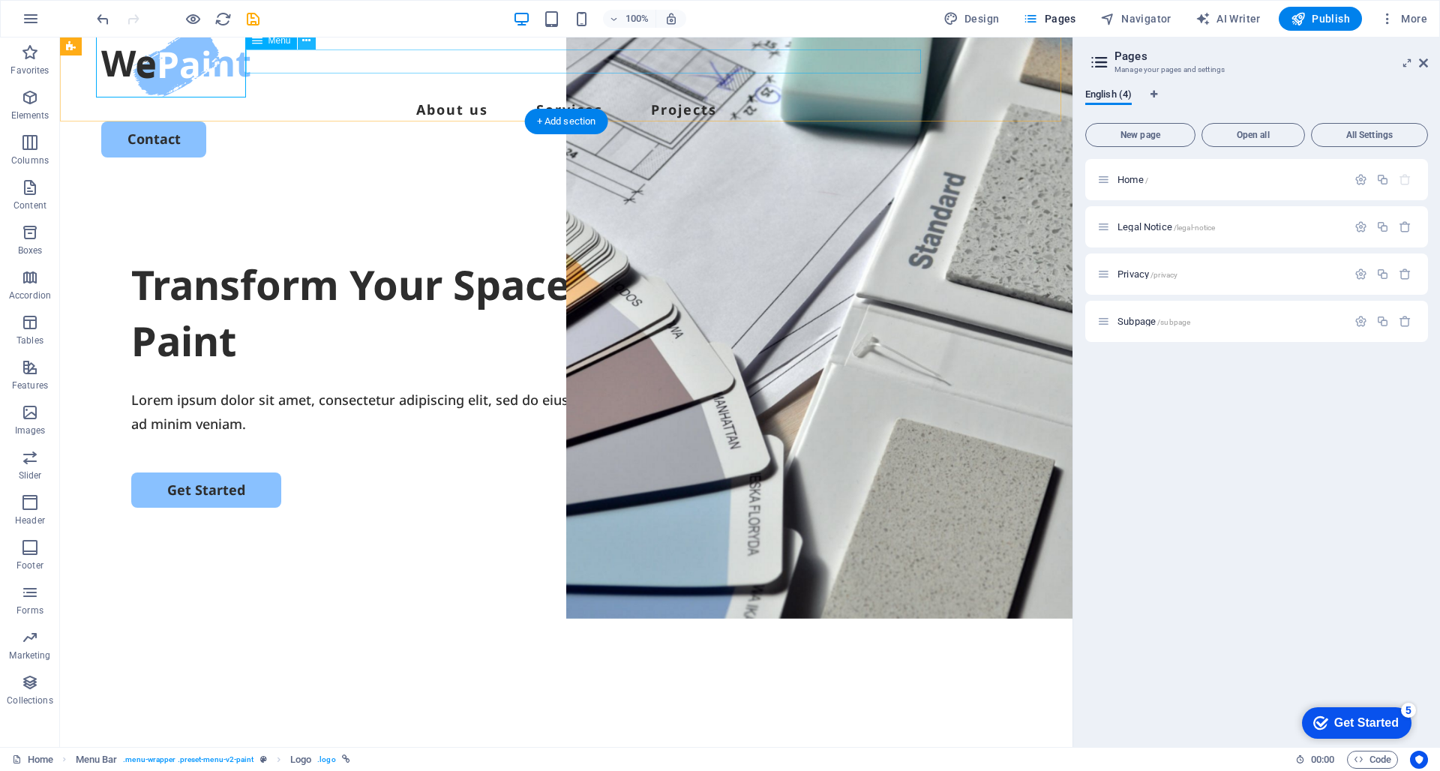
click at [305, 43] on icon at bounding box center [306, 41] width 8 height 16
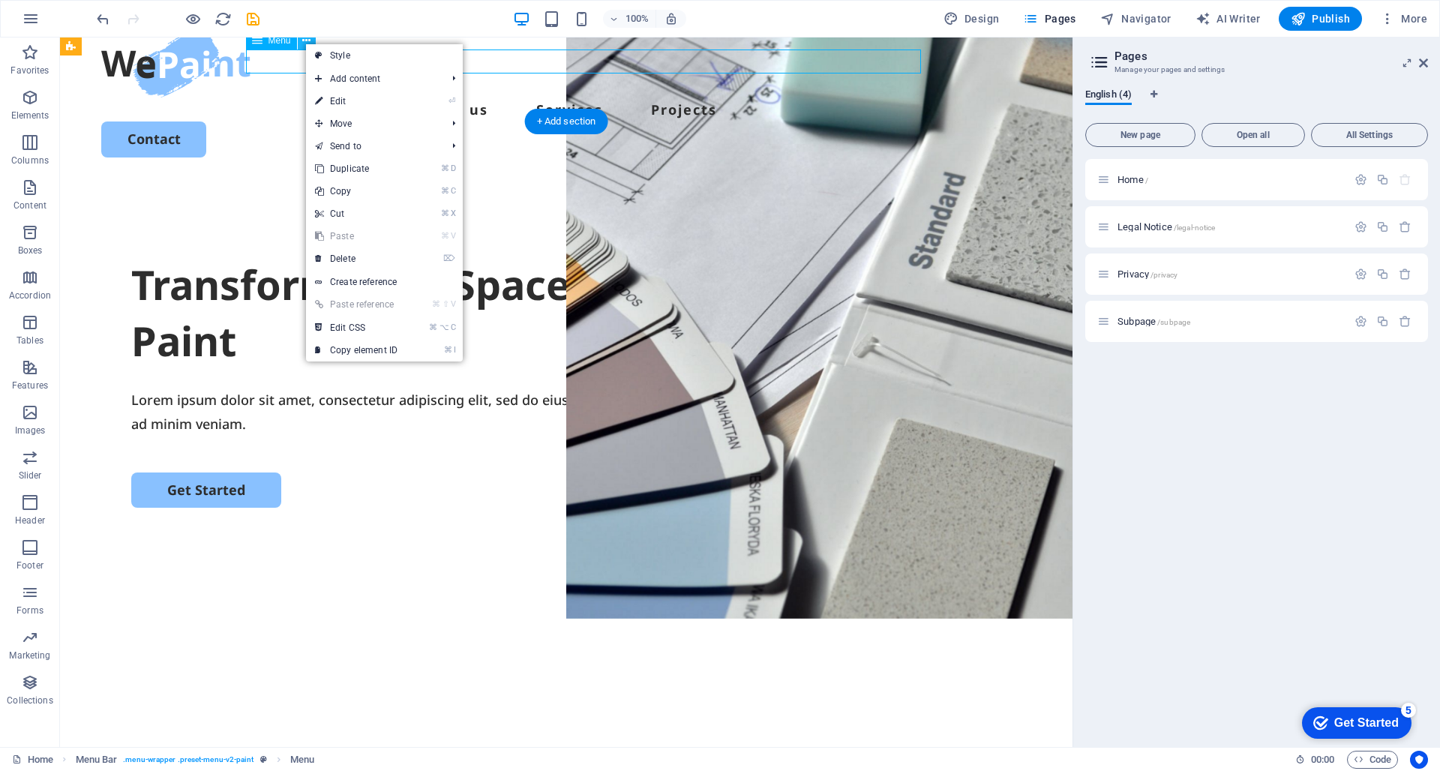
click at [305, 43] on icon at bounding box center [306, 41] width 8 height 16
click at [254, 41] on icon at bounding box center [257, 41] width 11 height 18
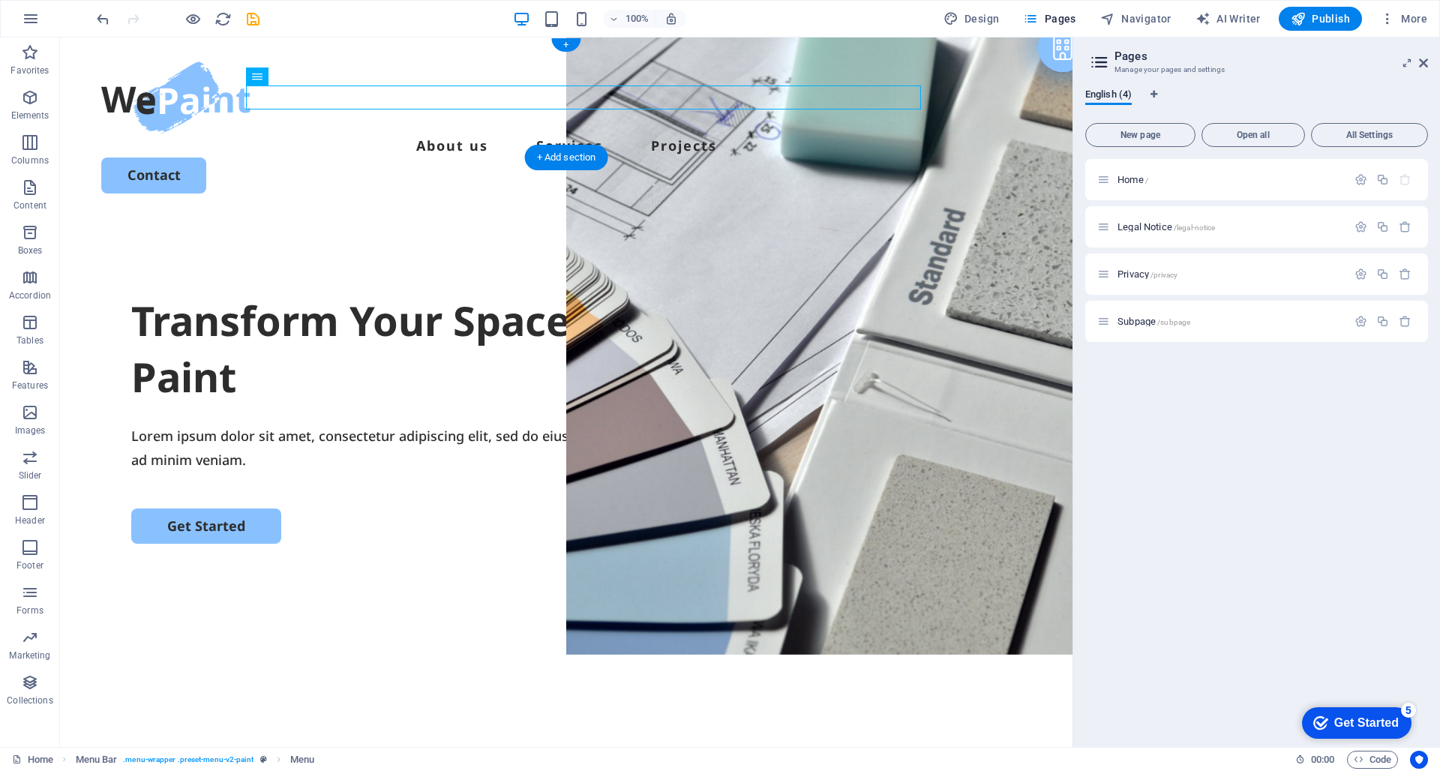
drag, startPoint x: 198, startPoint y: 49, endPoint x: 258, endPoint y: 78, distance: 66.8
click at [258, 78] on icon at bounding box center [257, 77] width 11 height 18
click at [563, 45] on div "+" at bounding box center [565, 45] width 29 height 14
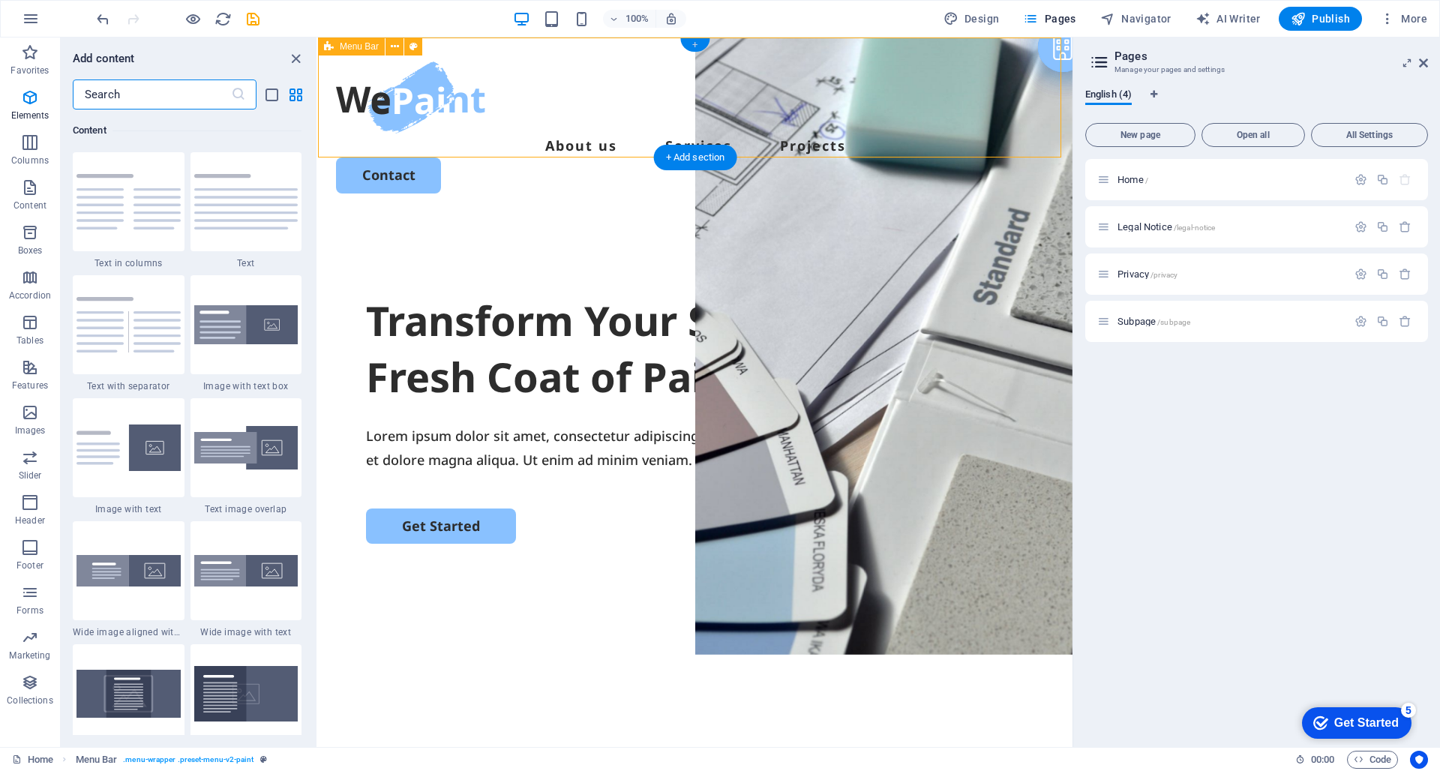
scroll to position [2625, 0]
click at [296, 57] on icon "close panel" at bounding box center [295, 58] width 17 height 17
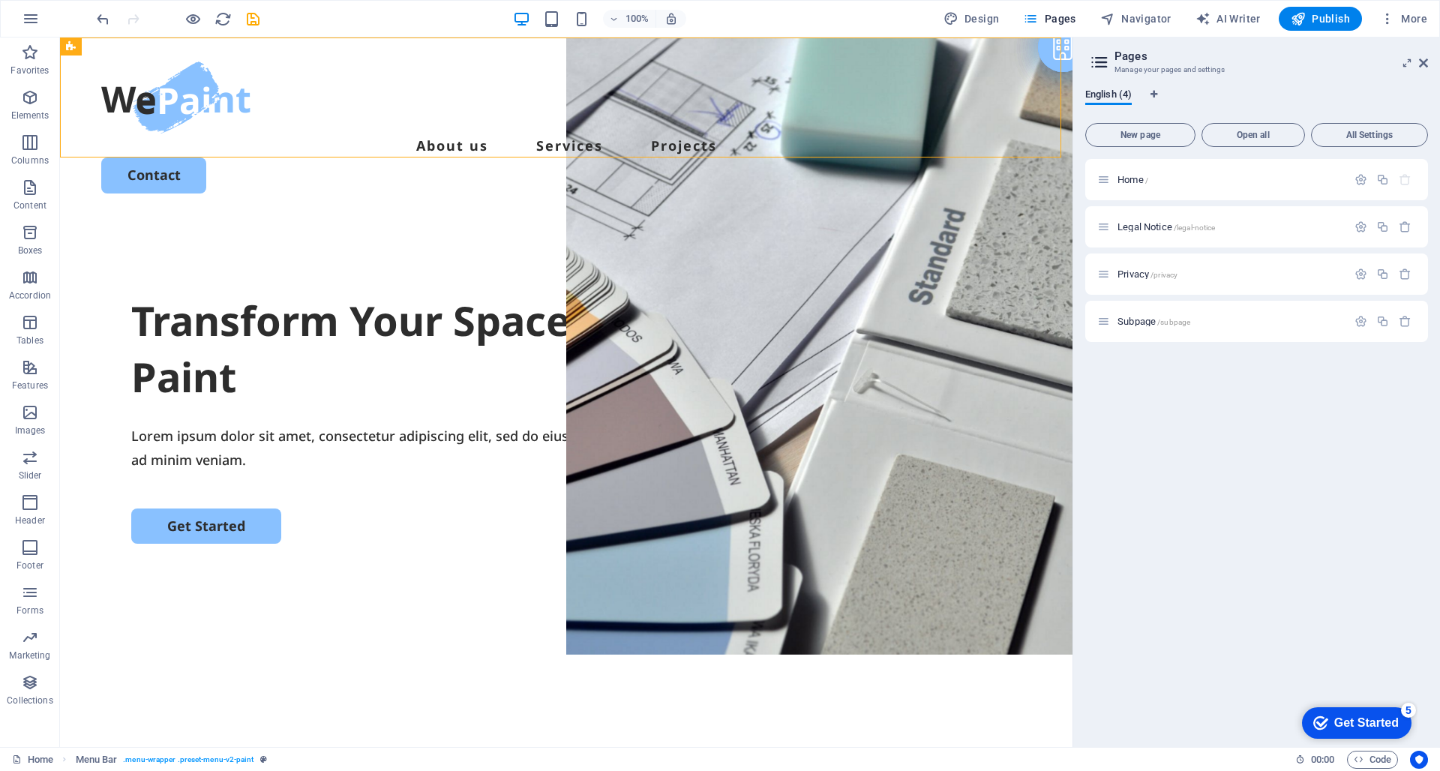
click at [1429, 62] on aside "Pages Manage your pages and settings English (4) New page Open all All Settings…" at bounding box center [1257, 393] width 368 height 710
click at [1426, 63] on icon at bounding box center [1423, 63] width 9 height 12
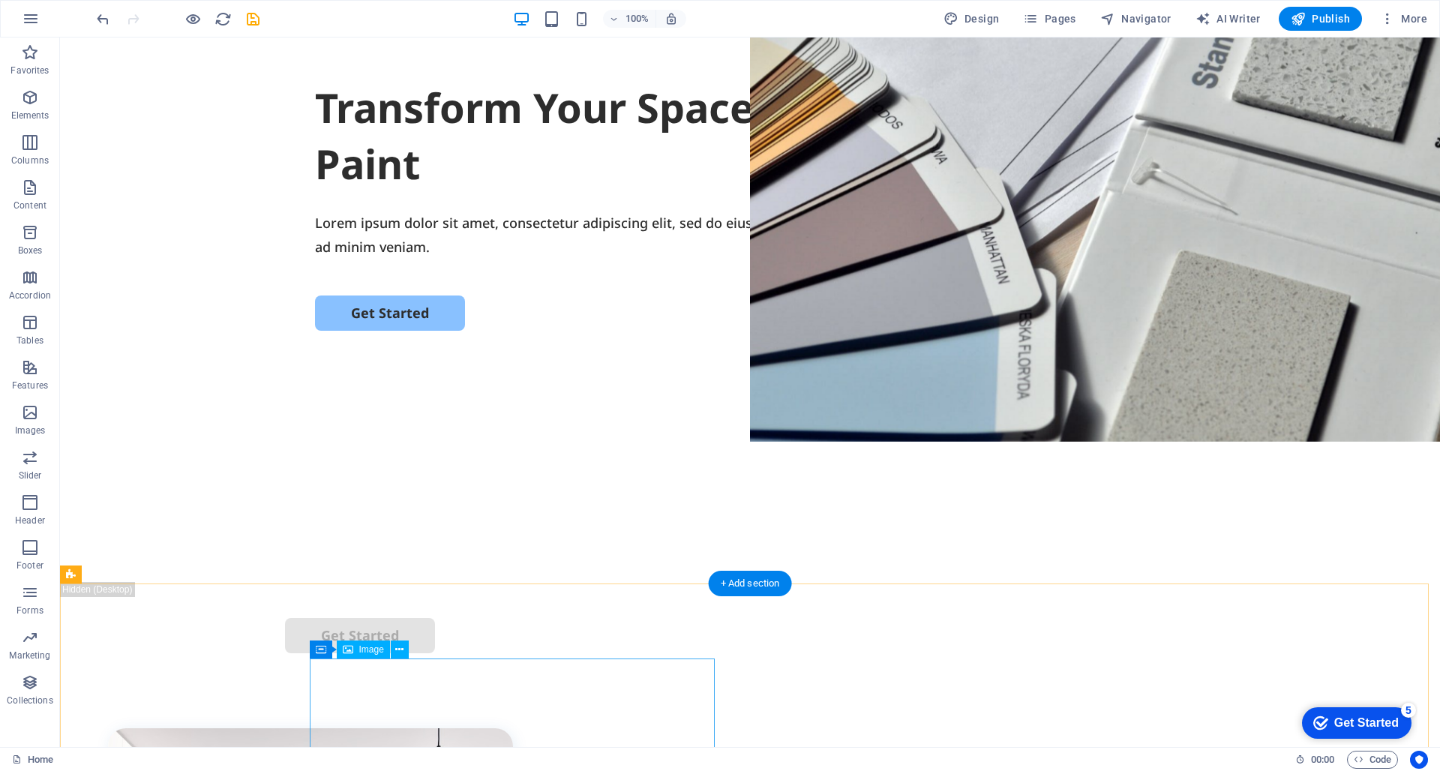
scroll to position [0, 0]
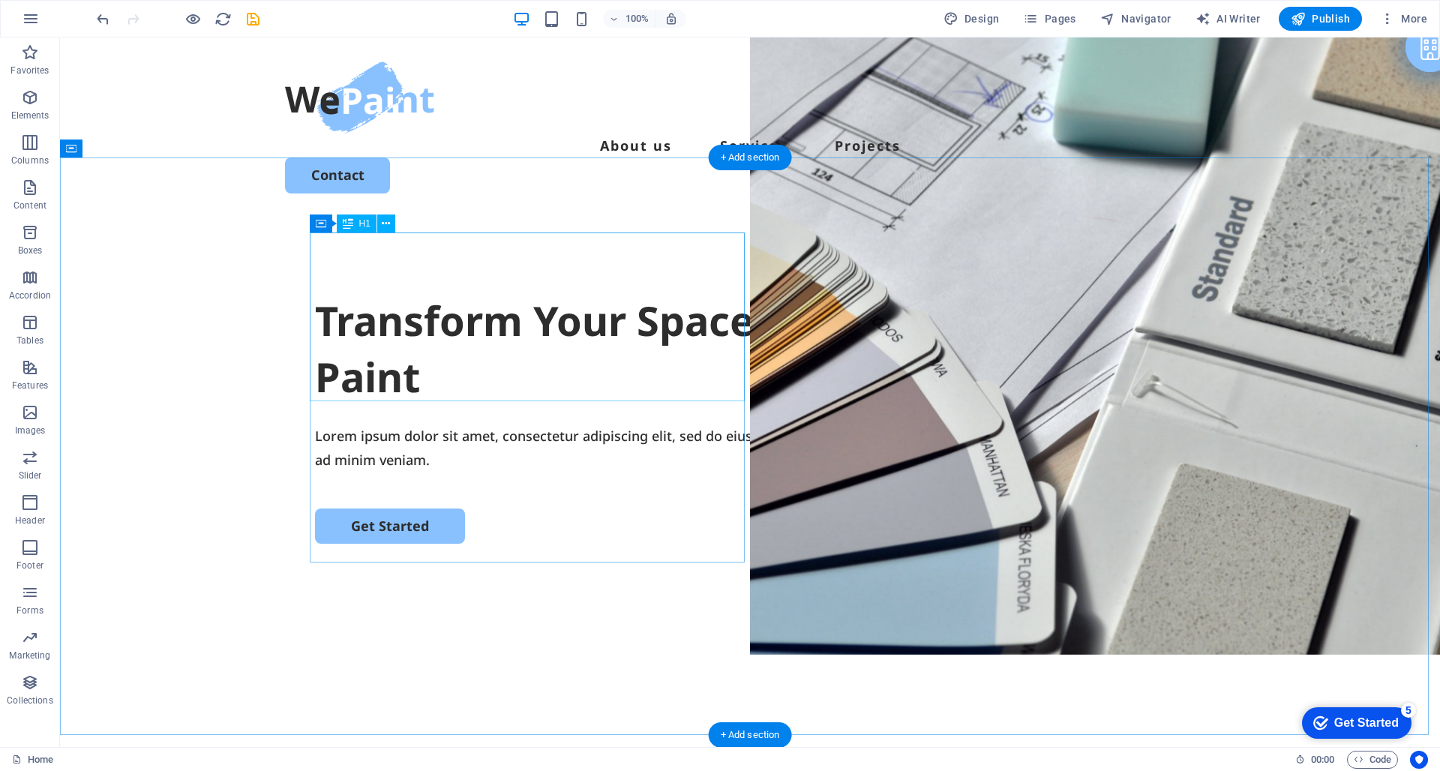
click at [500, 357] on div "Transform Your Space with a Fresh Coat of Paint" at bounding box center [750, 349] width 870 height 113
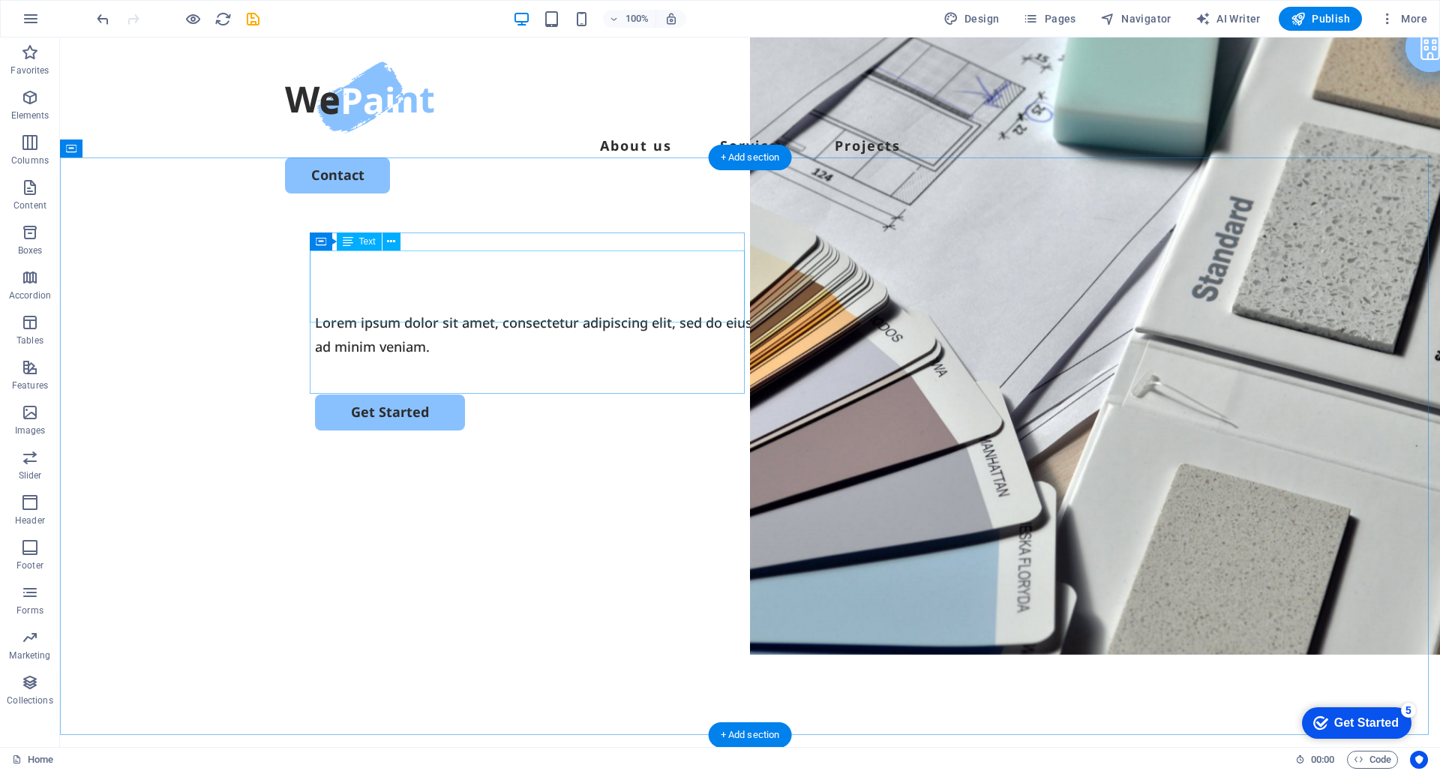
click at [484, 311] on div "Lorem ipsum dolor sit amet, consectetur adipiscing elit, sed do eiusmod tempor …" at bounding box center [750, 335] width 870 height 49
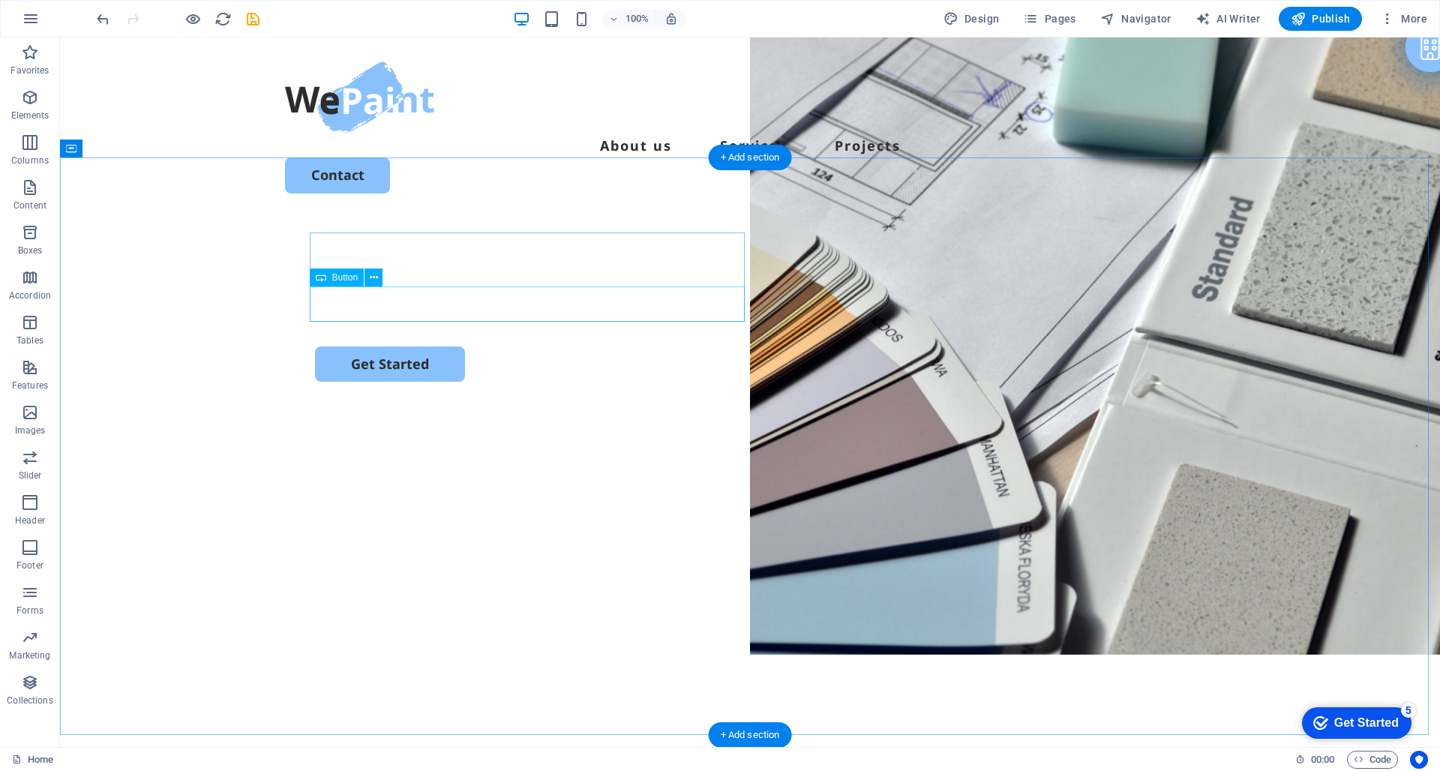
click at [435, 347] on div "Get Started" at bounding box center [750, 364] width 870 height 35
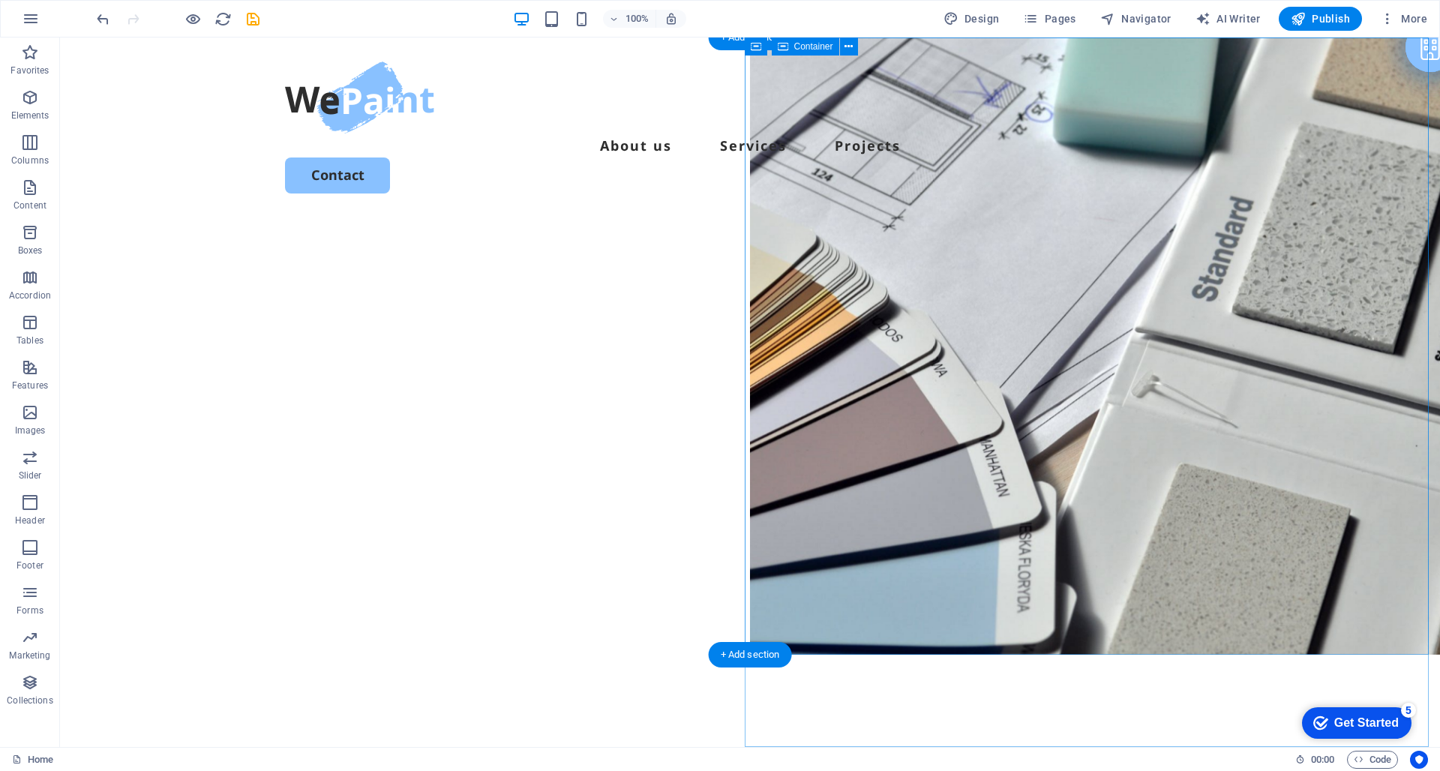
click at [876, 304] on figure at bounding box center [1095, 346] width 690 height 617
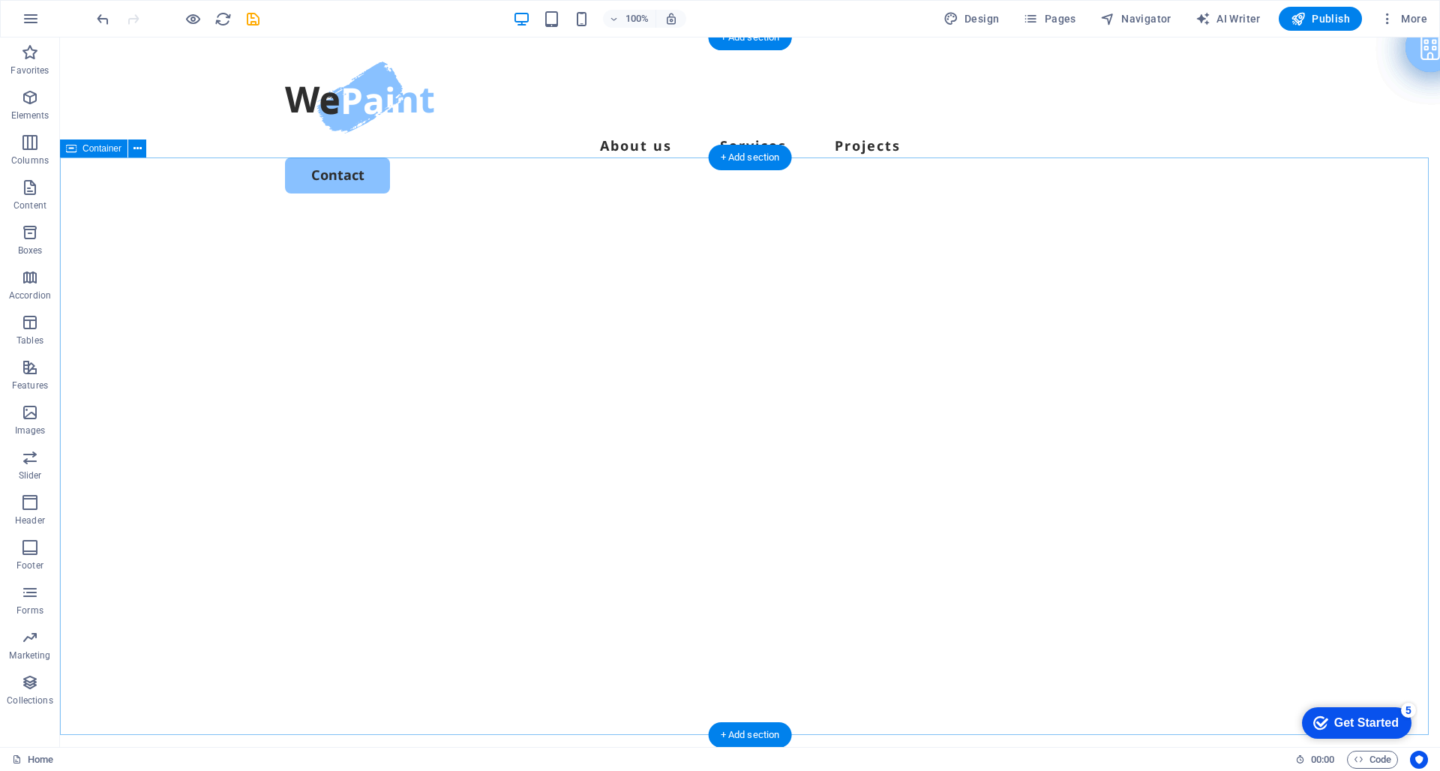
click at [876, 304] on div at bounding box center [750, 507] width 1380 height 578
click at [873, 134] on nav "About us Services Projects" at bounding box center [750, 146] width 930 height 24
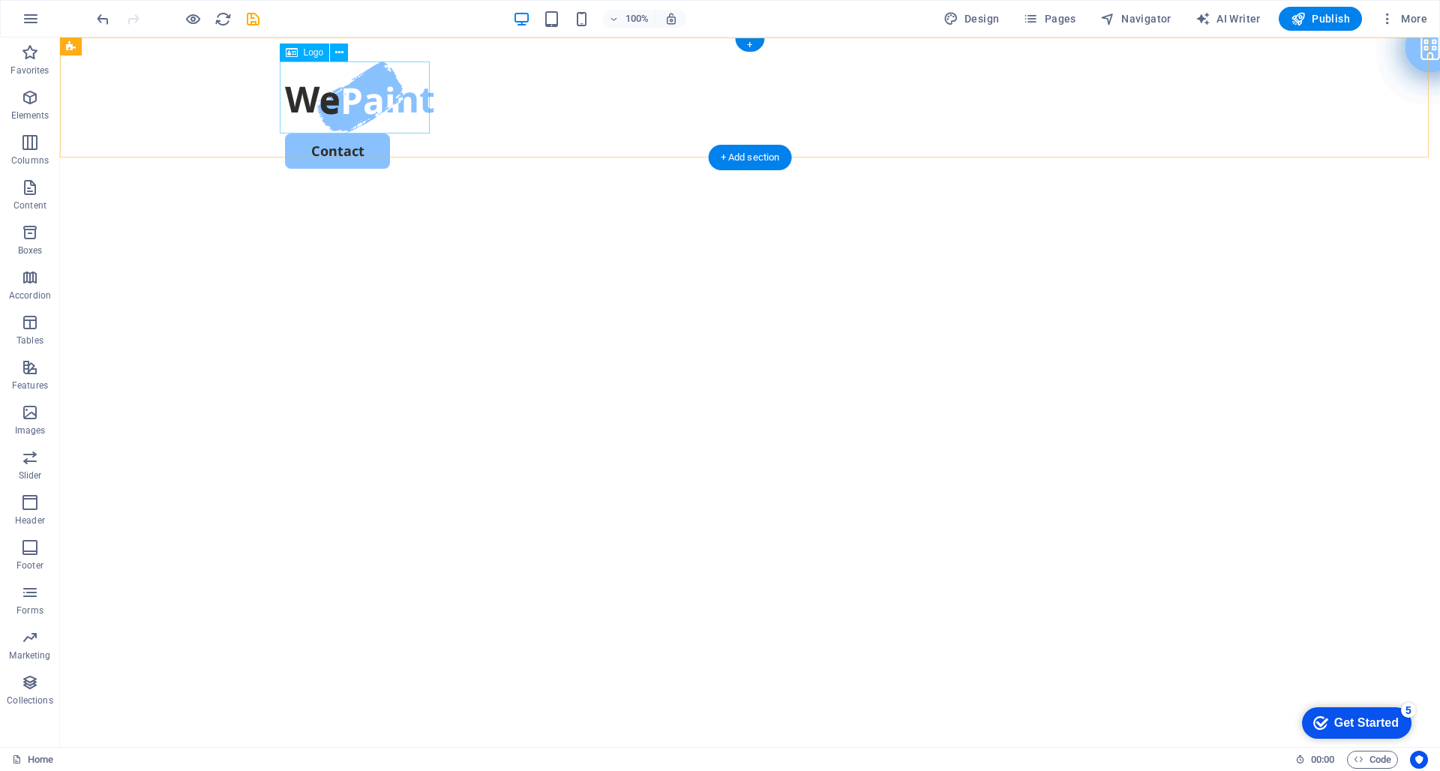
click at [371, 86] on div at bounding box center [750, 98] width 930 height 72
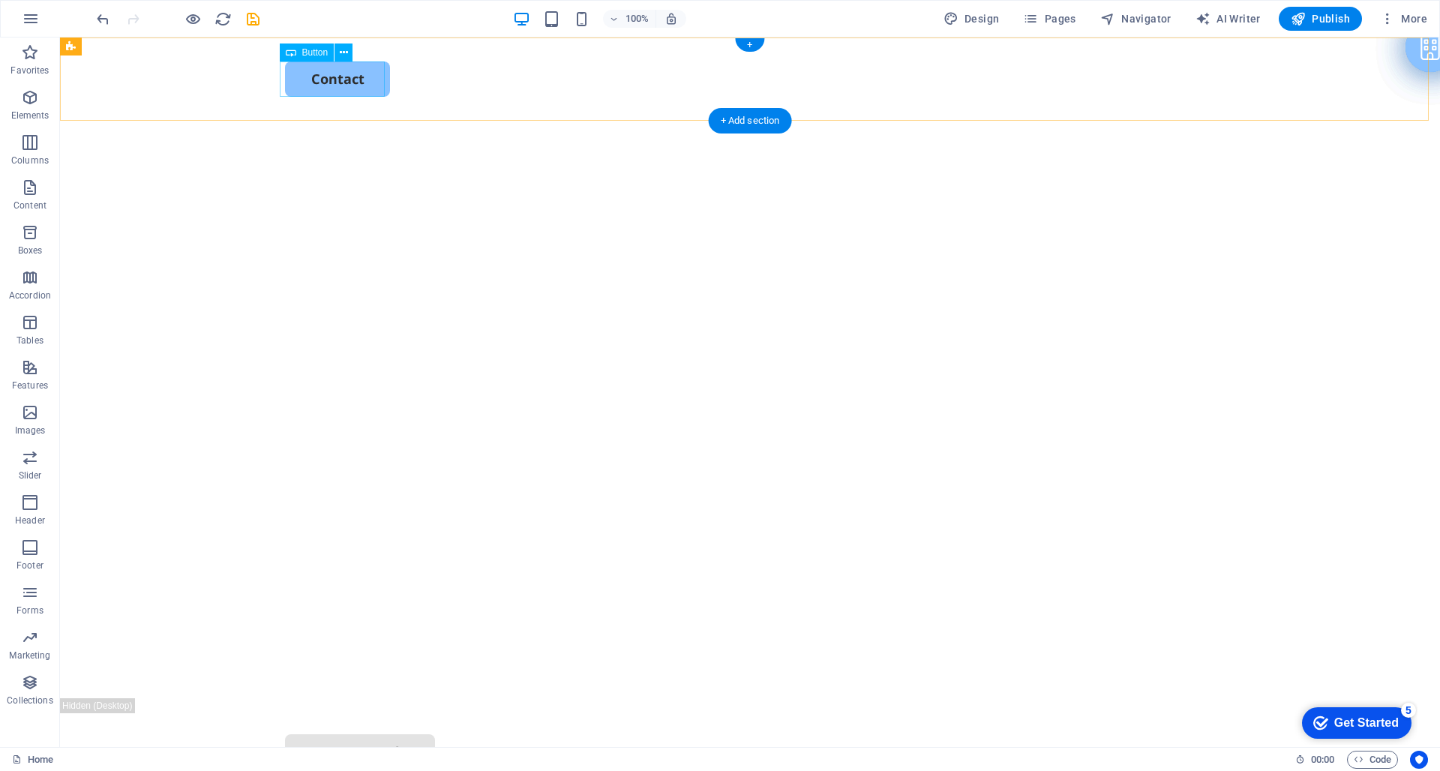
click at [353, 75] on div "Contact" at bounding box center [750, 79] width 930 height 35
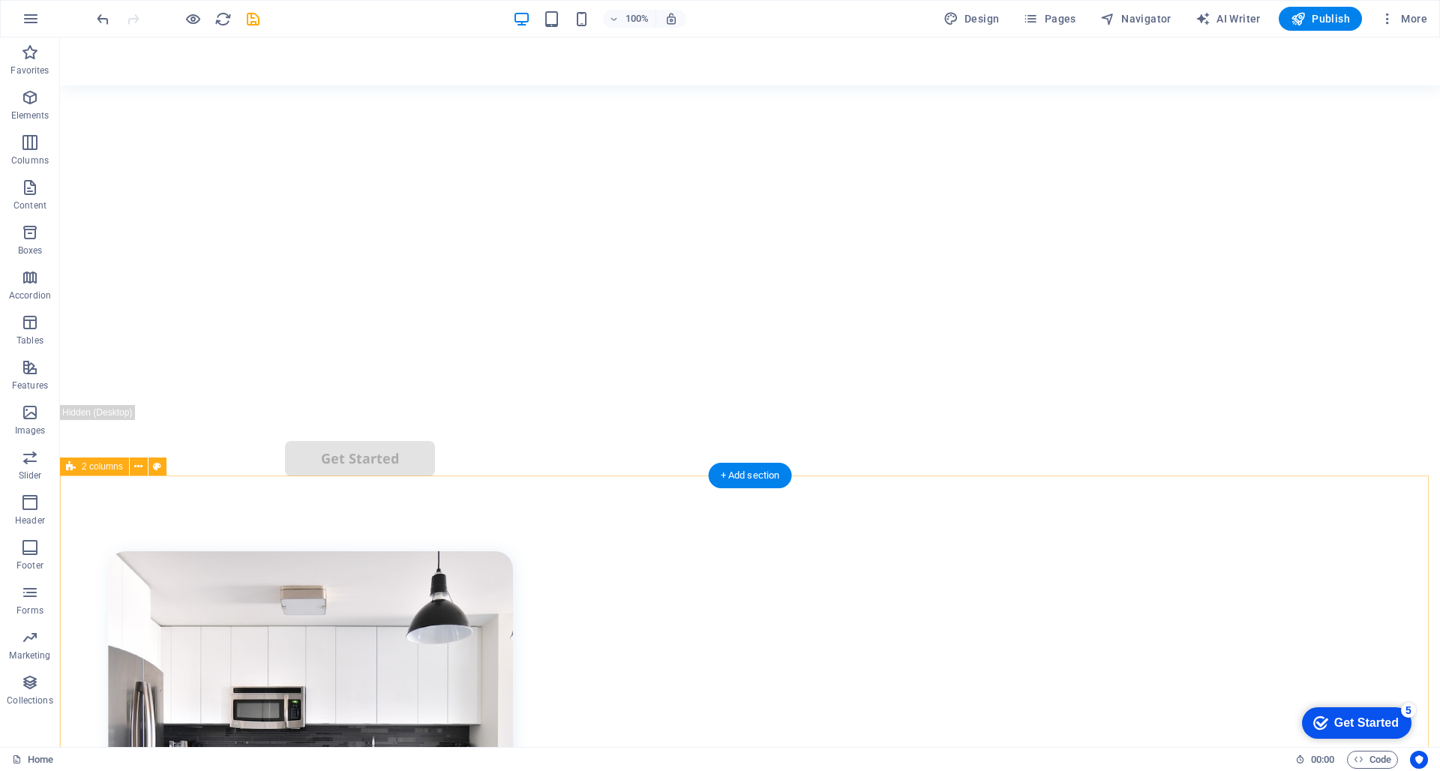
scroll to position [271, 0]
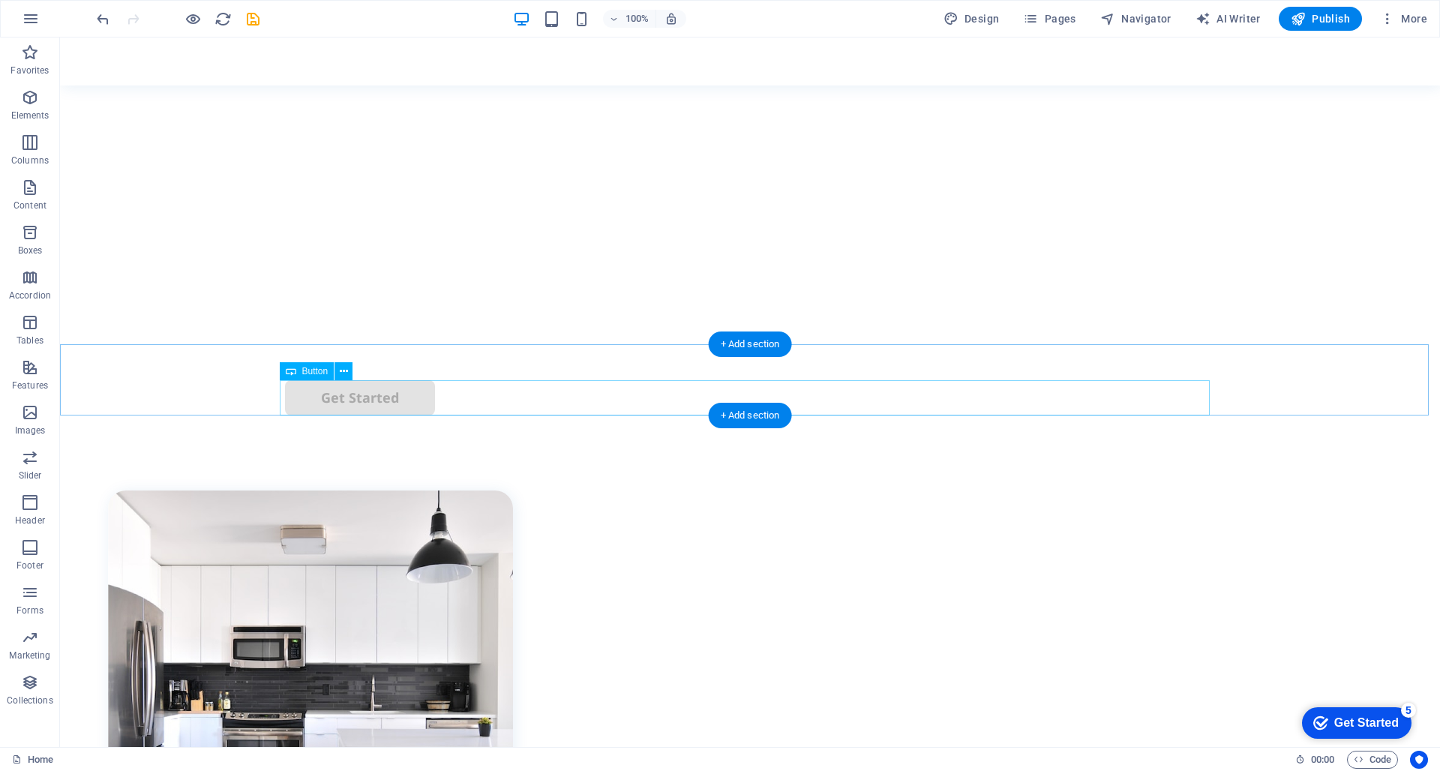
click at [342, 401] on div "Get Started" at bounding box center [750, 397] width 930 height 35
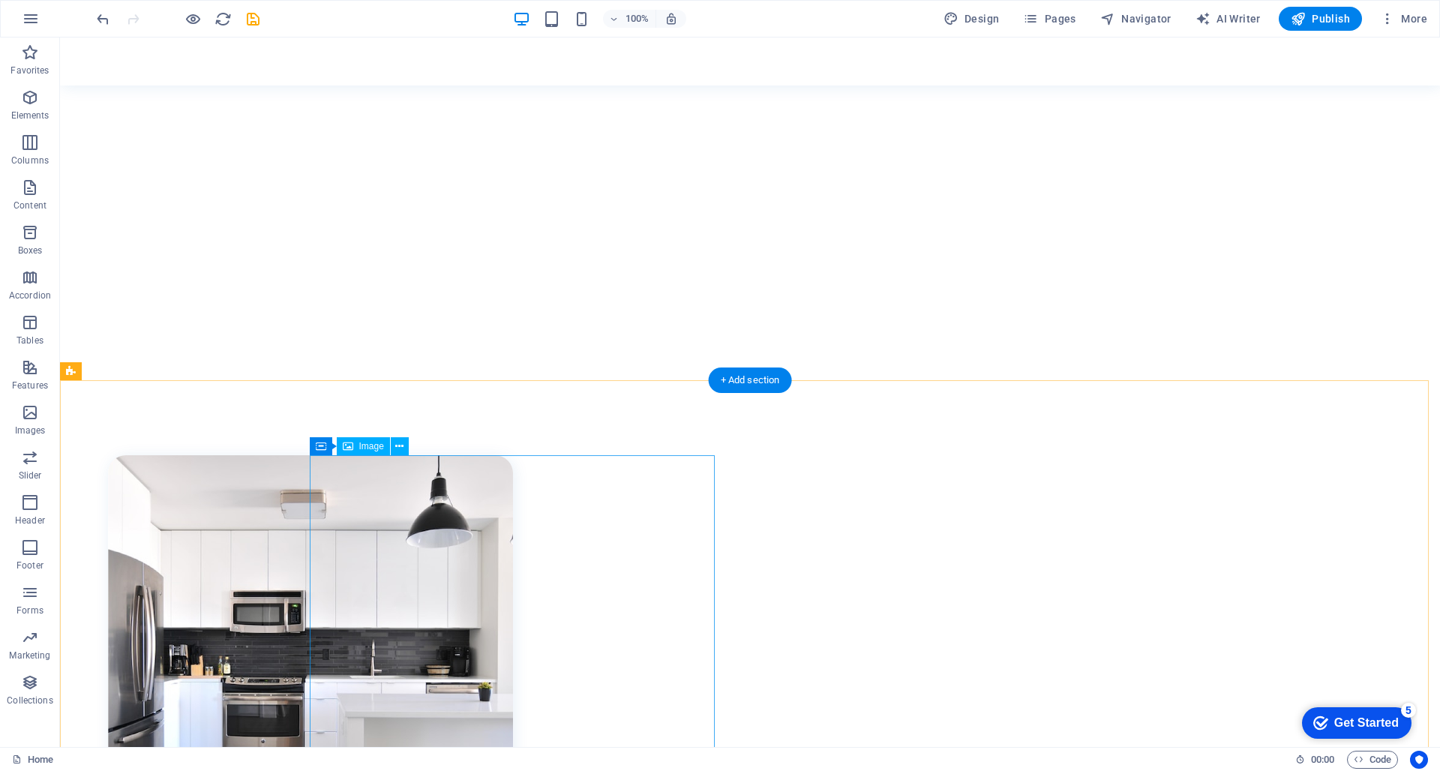
click at [513, 542] on figure at bounding box center [310, 657] width 405 height 405
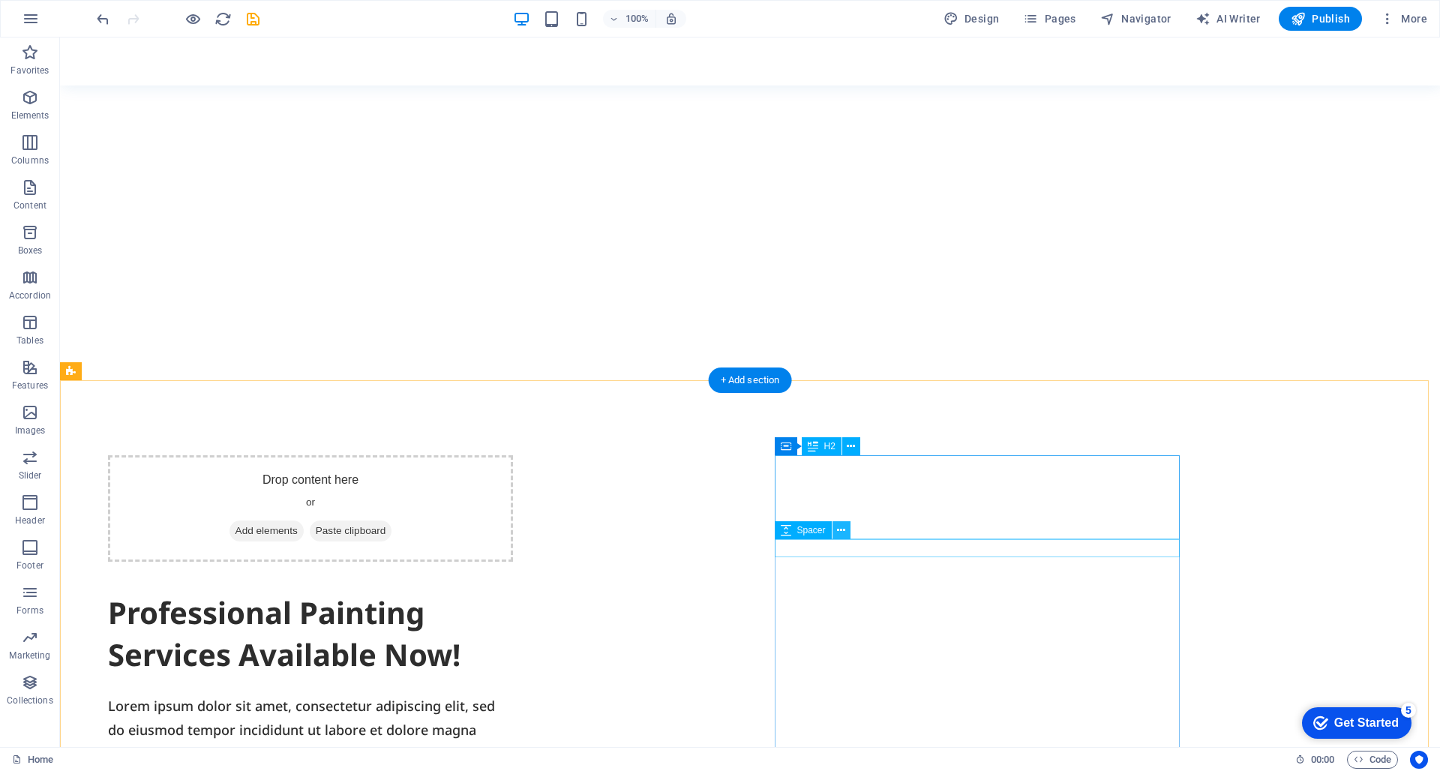
click at [846, 539] on button at bounding box center [842, 530] width 18 height 18
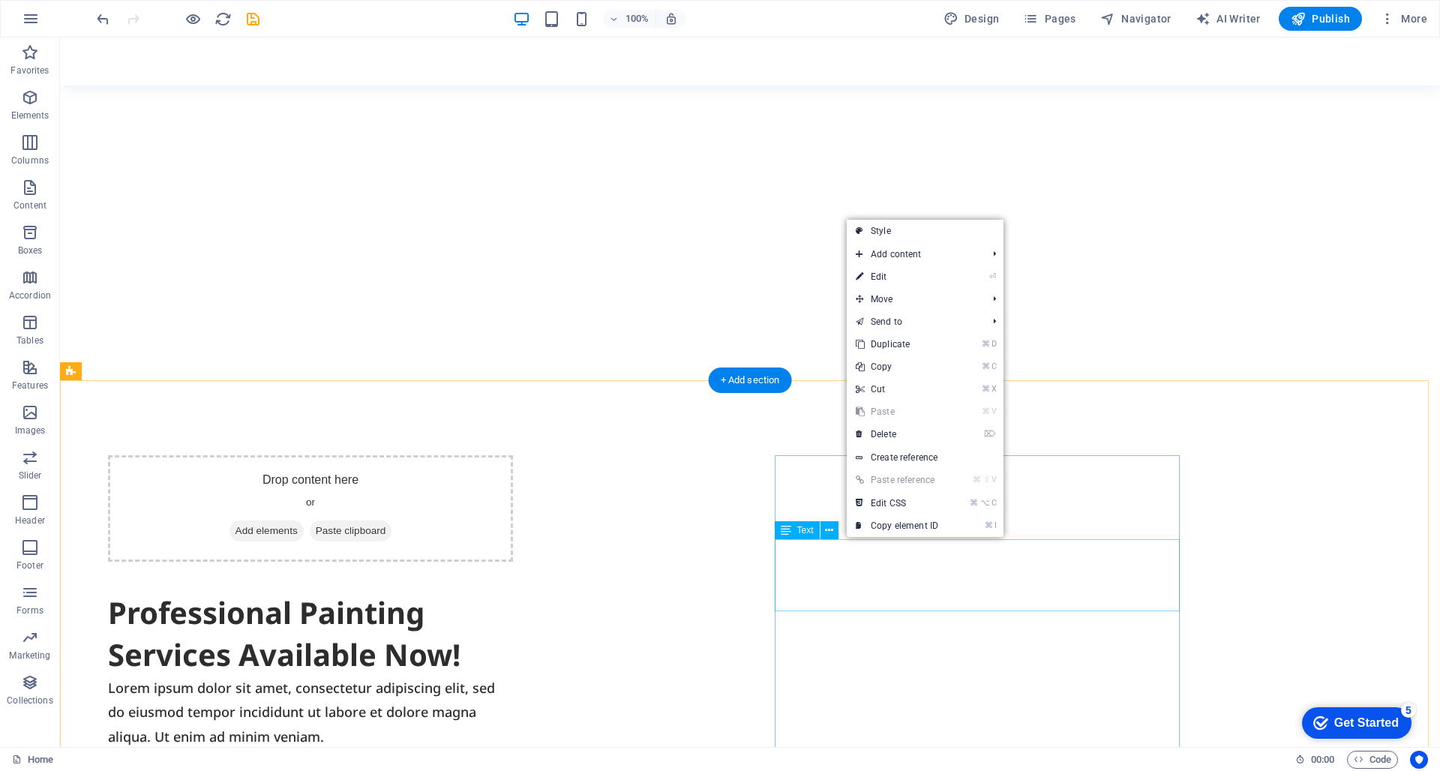
click at [513, 676] on div "Lorem ipsum dolor sit amet, consectetur adipiscing elit, sed do eiusmod tempor …" at bounding box center [310, 712] width 405 height 73
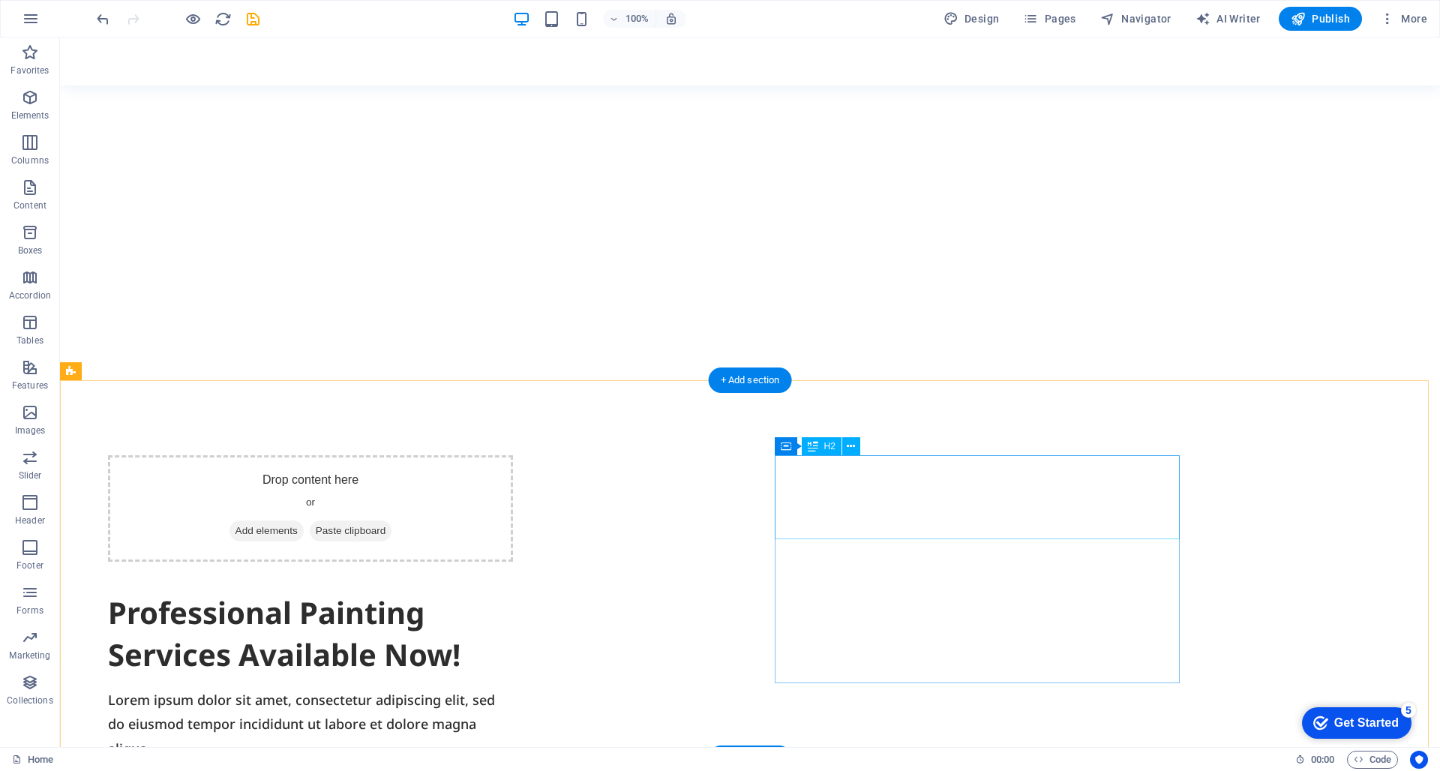
click at [513, 592] on div "Professional Painting Services Available Now!" at bounding box center [310, 634] width 405 height 84
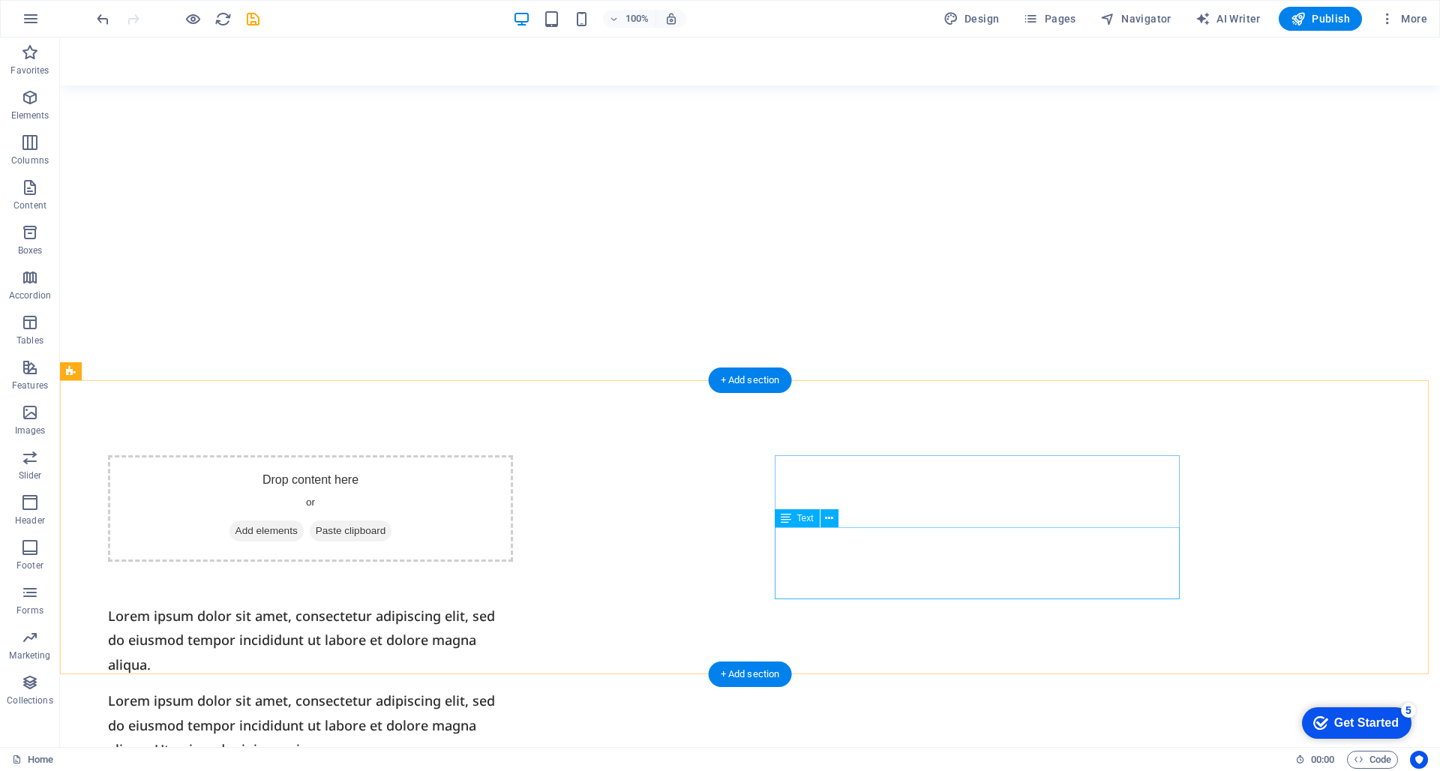
click at [513, 689] on div "Lorem ipsum dolor sit amet, consectetur adipiscing elit, sed do eiusmod tempor …" at bounding box center [310, 725] width 405 height 73
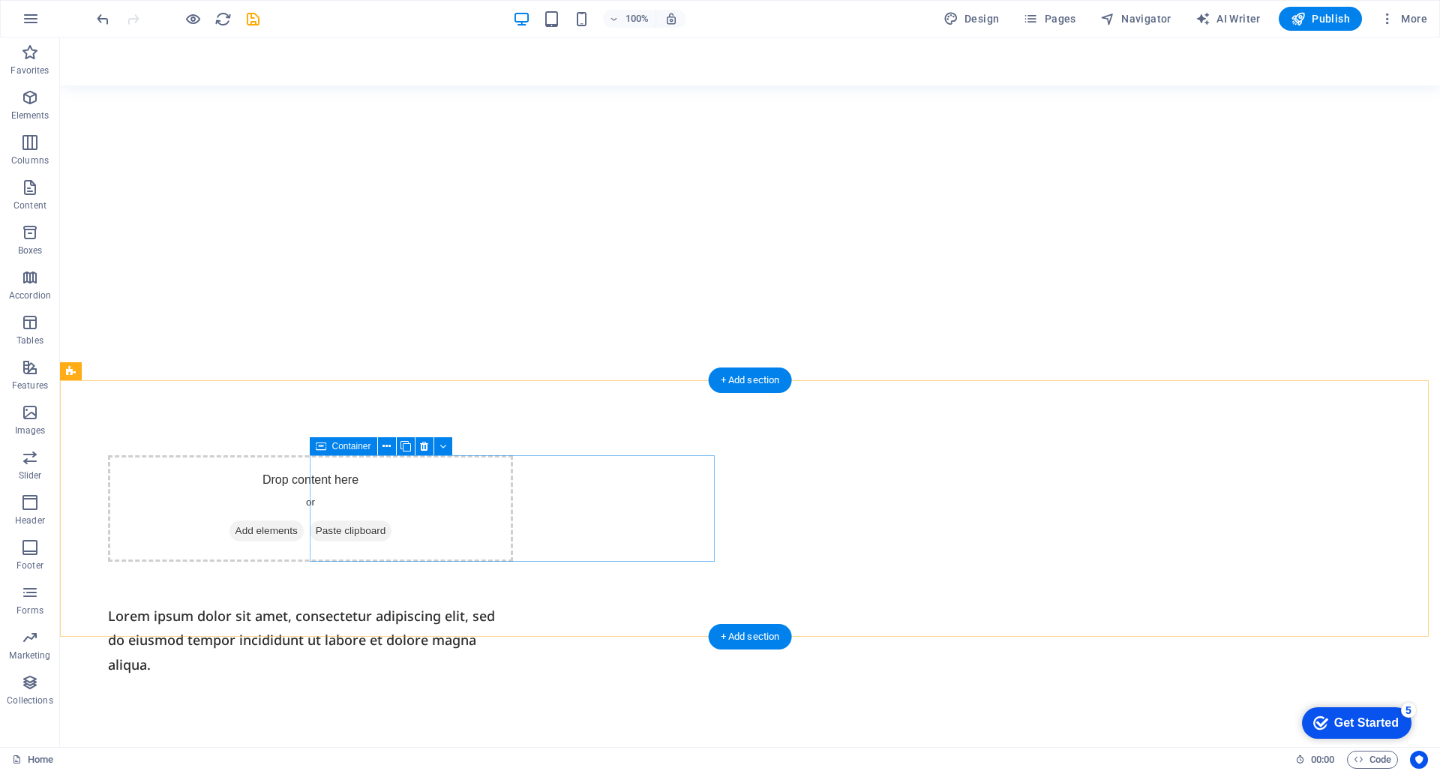
click at [513, 520] on div "Drop content here or Add elements Paste clipboard" at bounding box center [310, 508] width 405 height 107
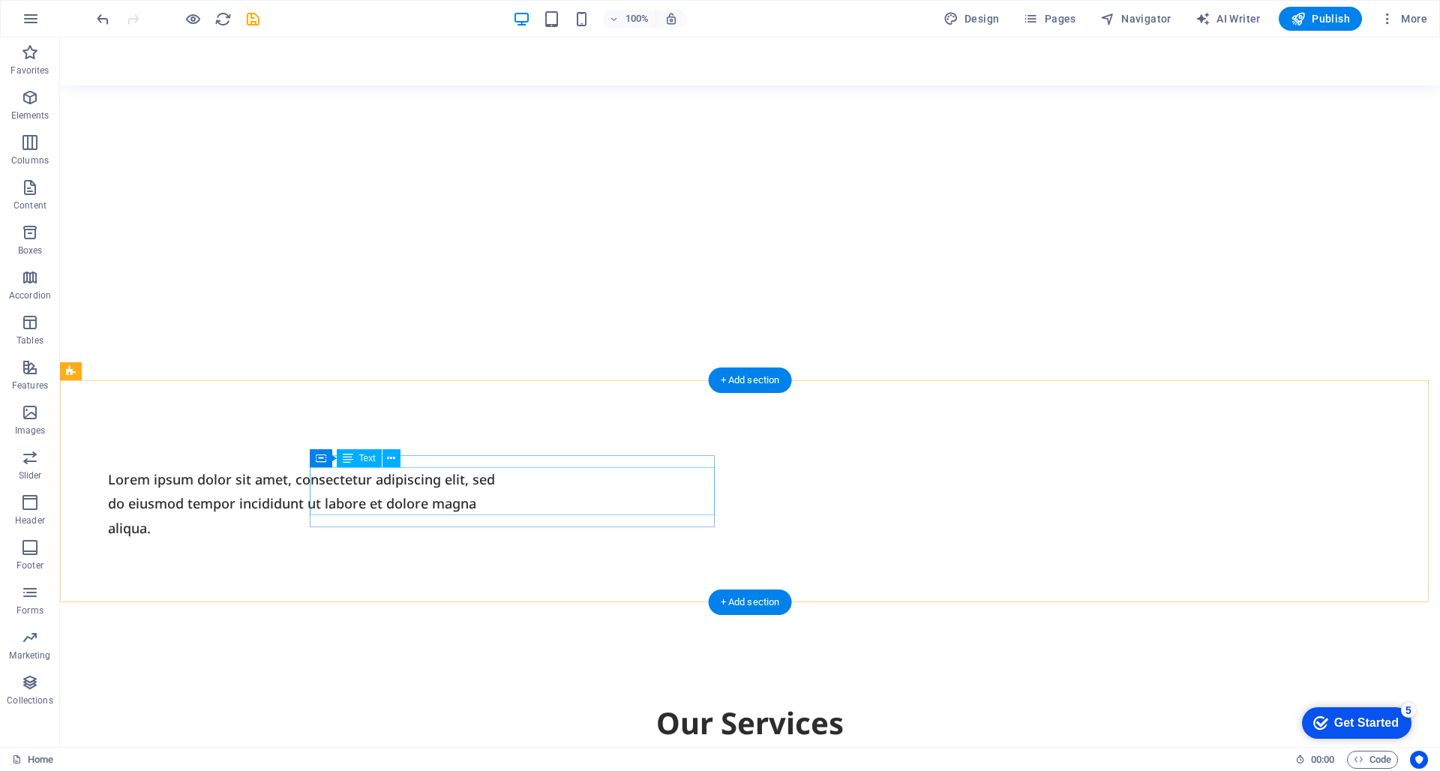
click at [513, 501] on div "Lorem ipsum dolor sit amet, consectetur adipiscing elit, sed do eiusmod tempor …" at bounding box center [310, 503] width 405 height 73
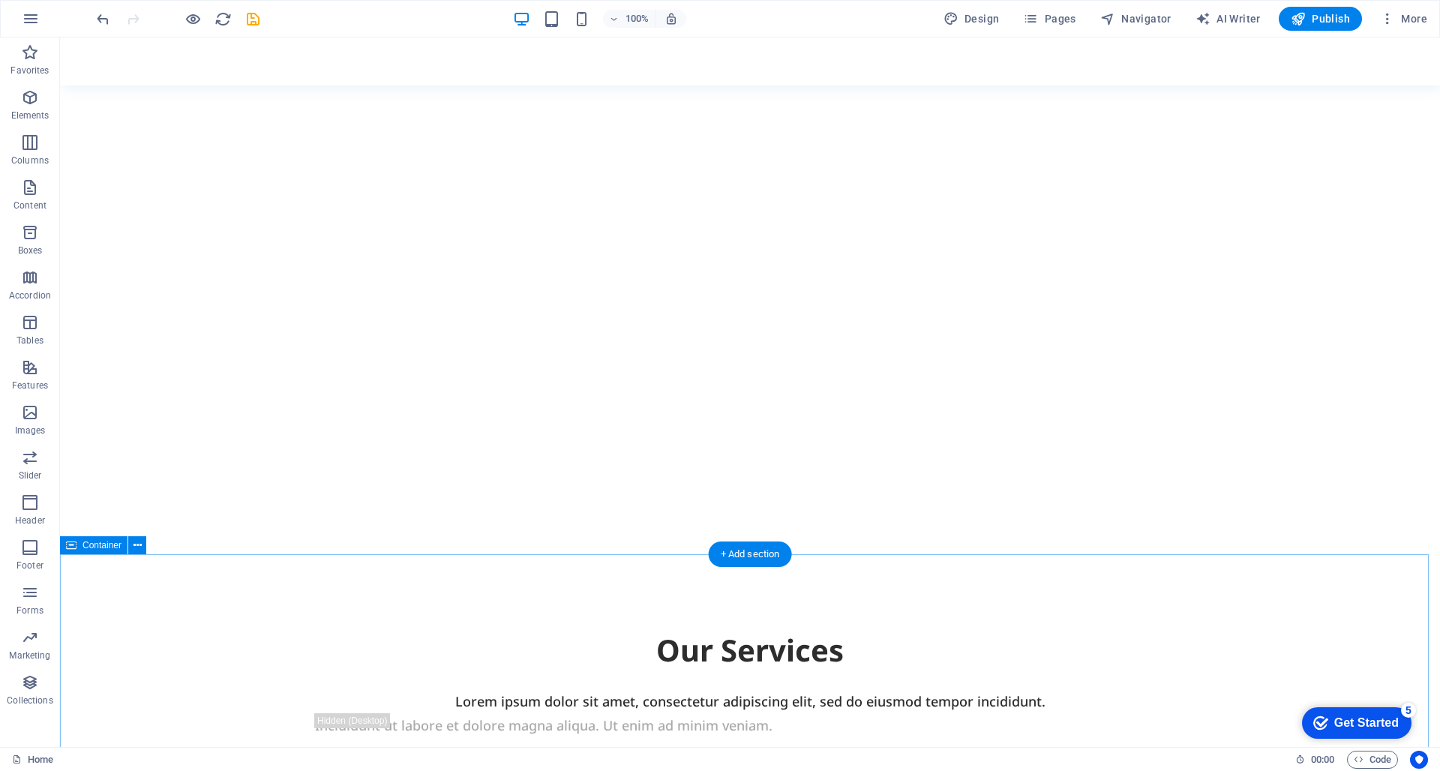
click at [757, 631] on div "Our Services" at bounding box center [750, 650] width 870 height 42
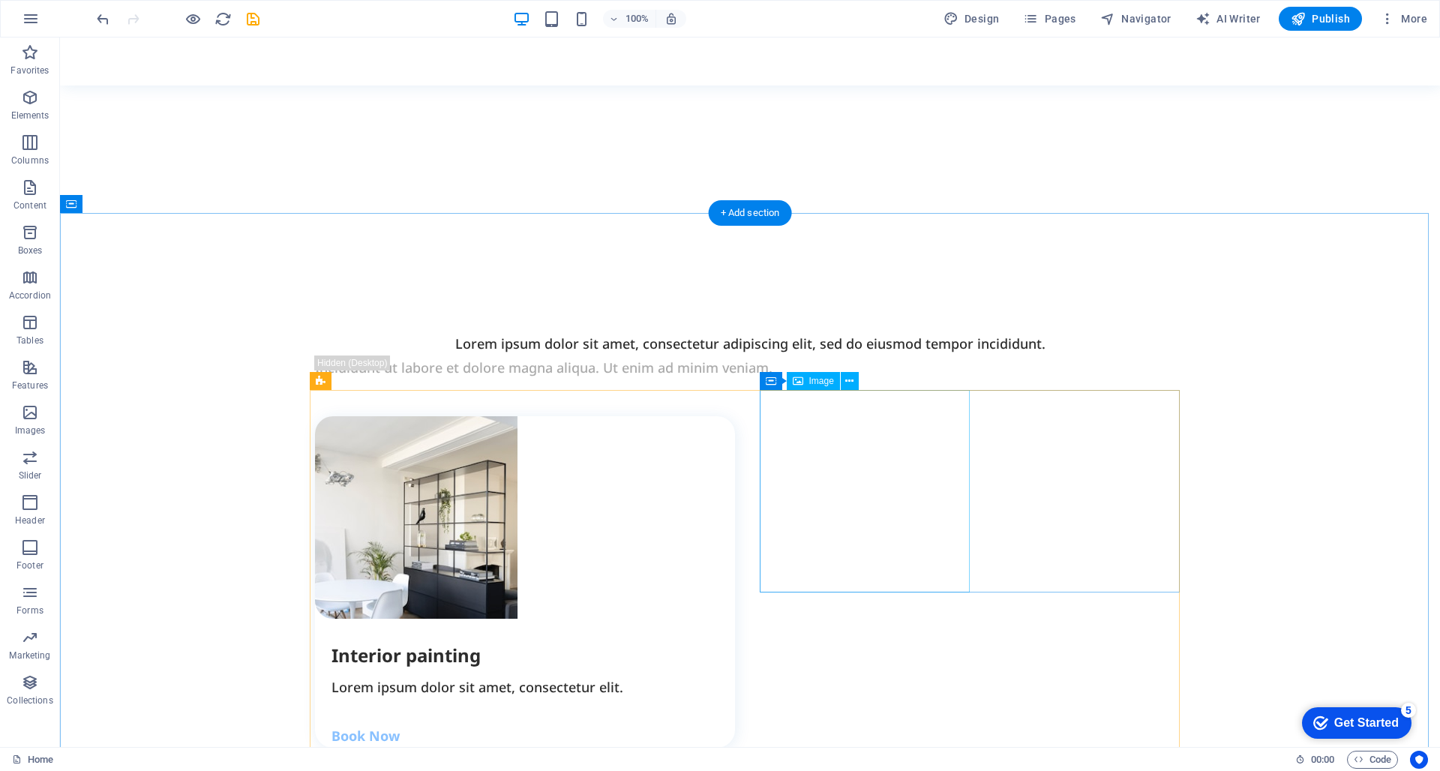
scroll to position [825, 0]
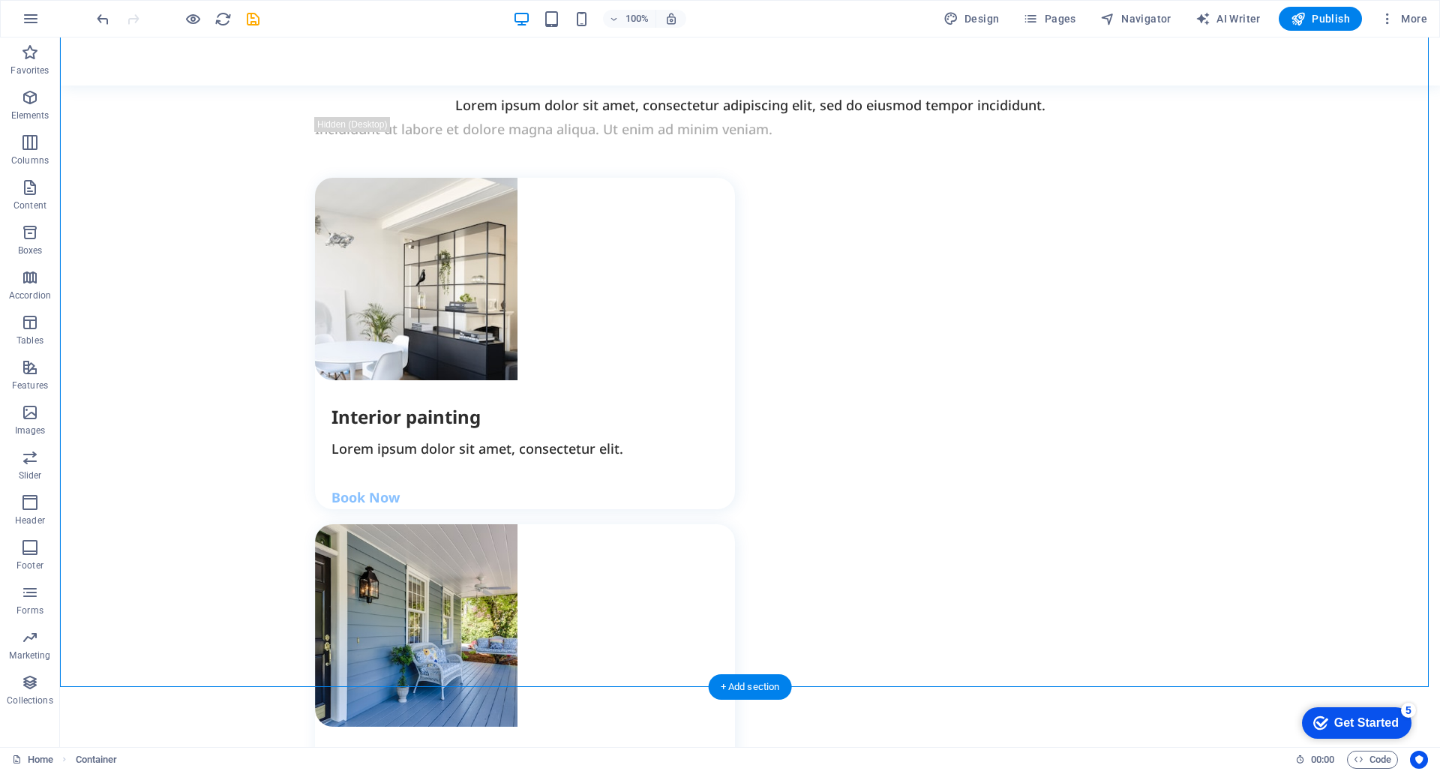
drag, startPoint x: 1383, startPoint y: 410, endPoint x: 575, endPoint y: 546, distance: 820.1
click at [518, 304] on figure at bounding box center [525, 279] width 420 height 203
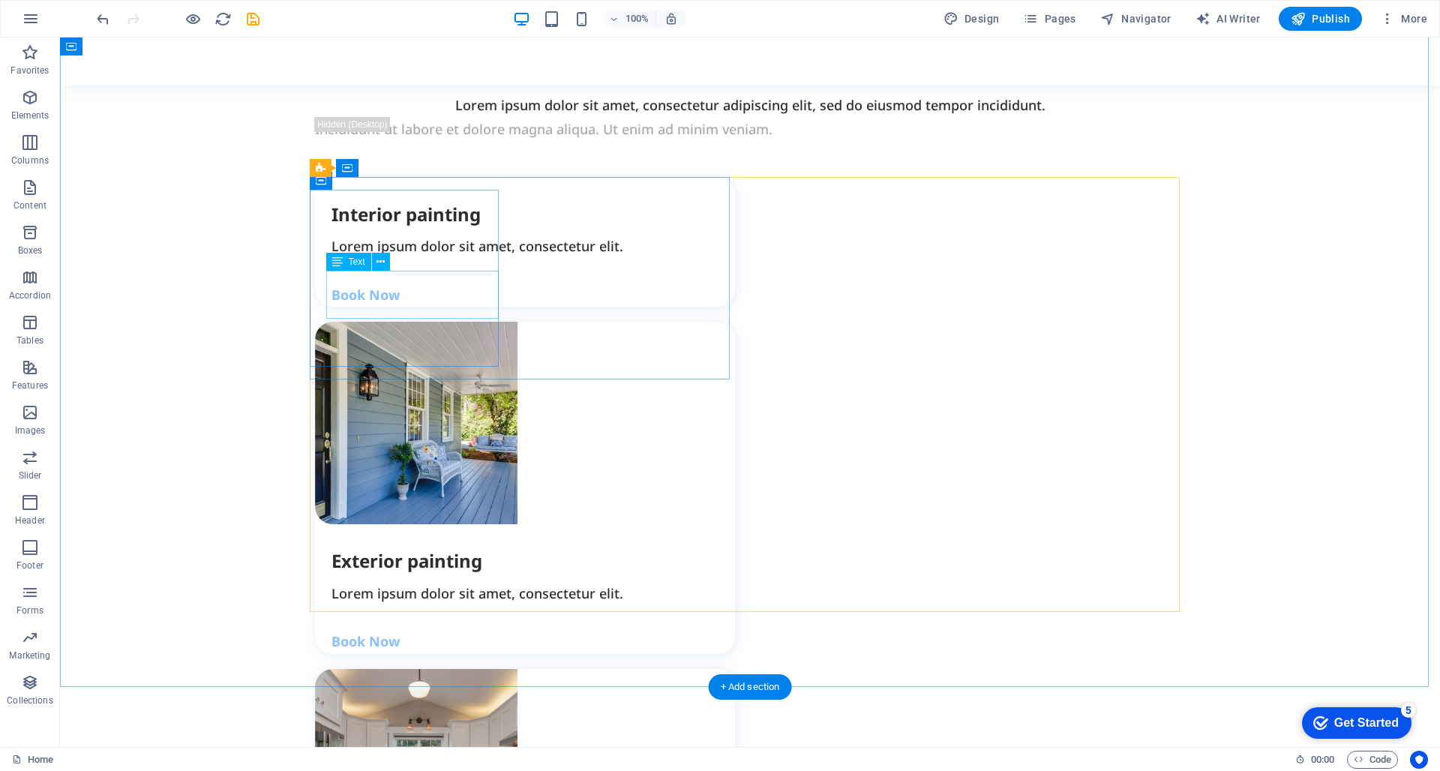
click at [485, 258] on div "Lorem ipsum dolor sit amet, consectetur elit." at bounding box center [534, 246] width 404 height 24
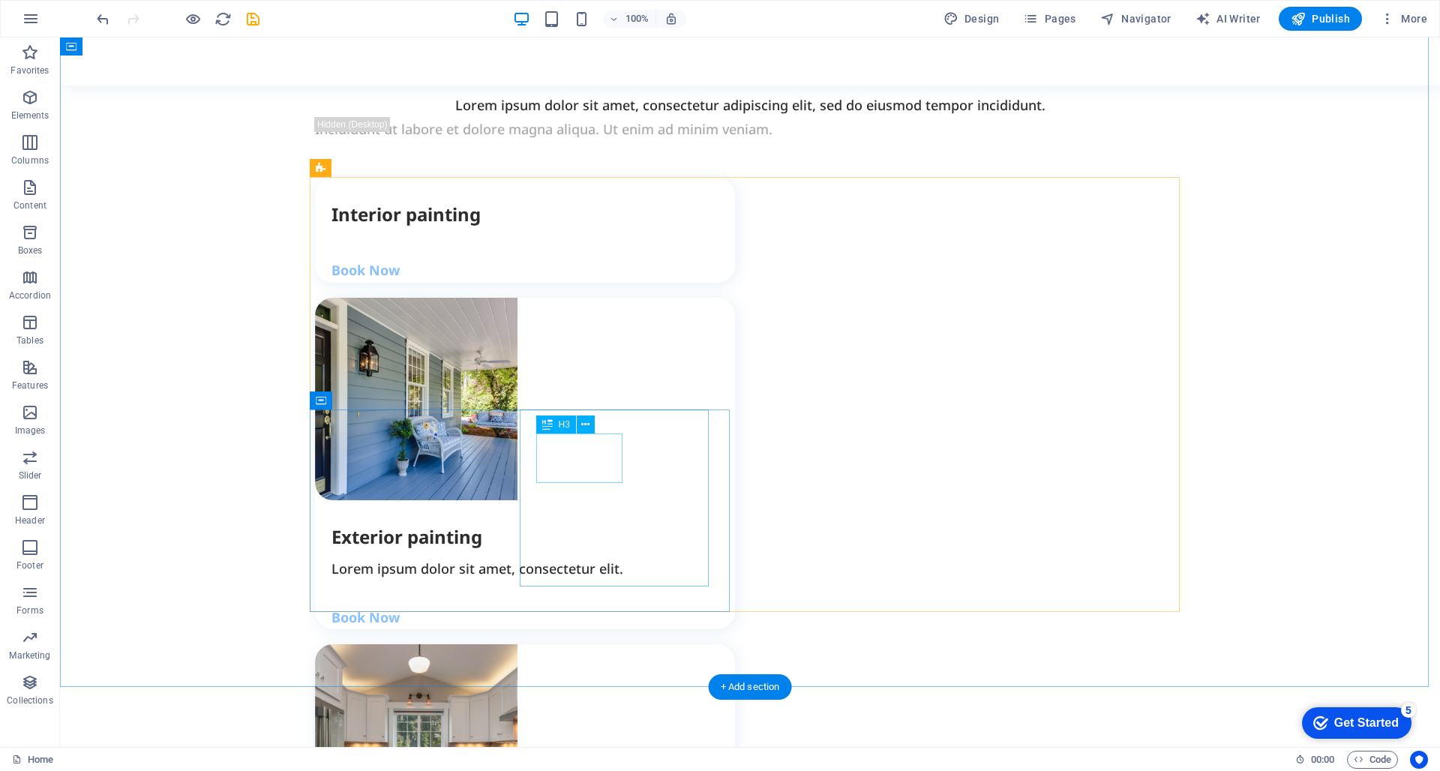
click at [474, 644] on figure at bounding box center [525, 745] width 420 height 203
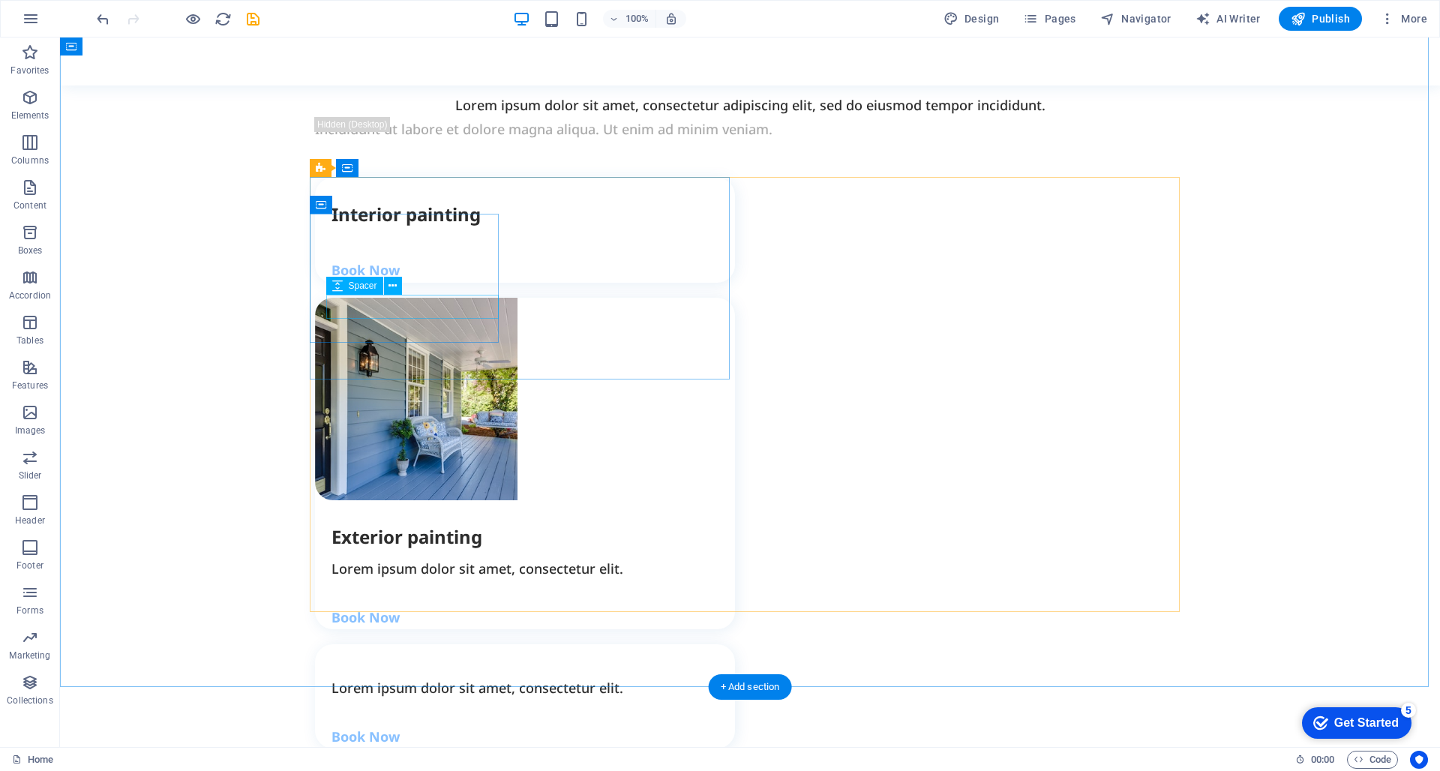
click at [474, 275] on div "Interior painting Book Now" at bounding box center [525, 230] width 420 height 105
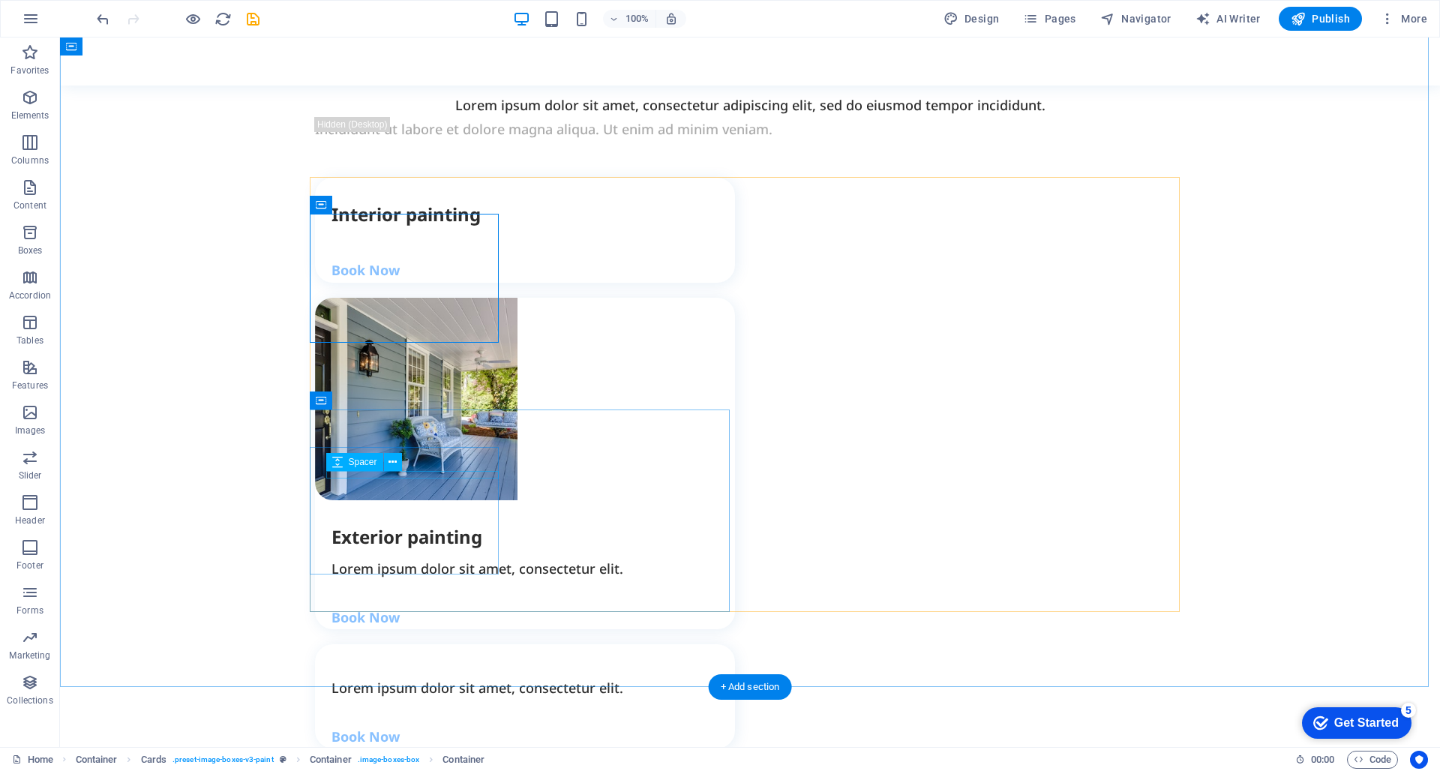
click at [481, 668] on div at bounding box center [534, 672] width 404 height 8
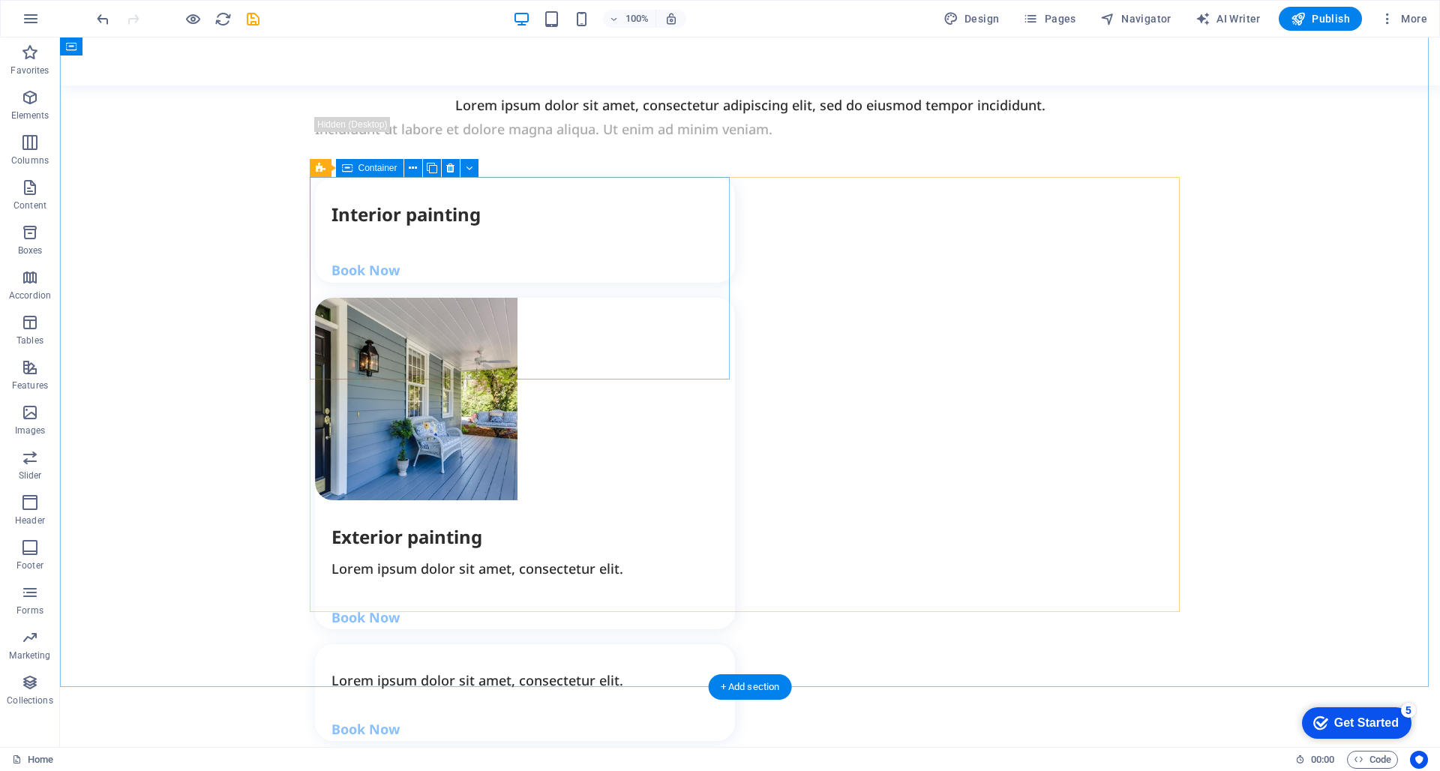
click at [580, 283] on div "Interior painting Book Now" at bounding box center [525, 230] width 420 height 105
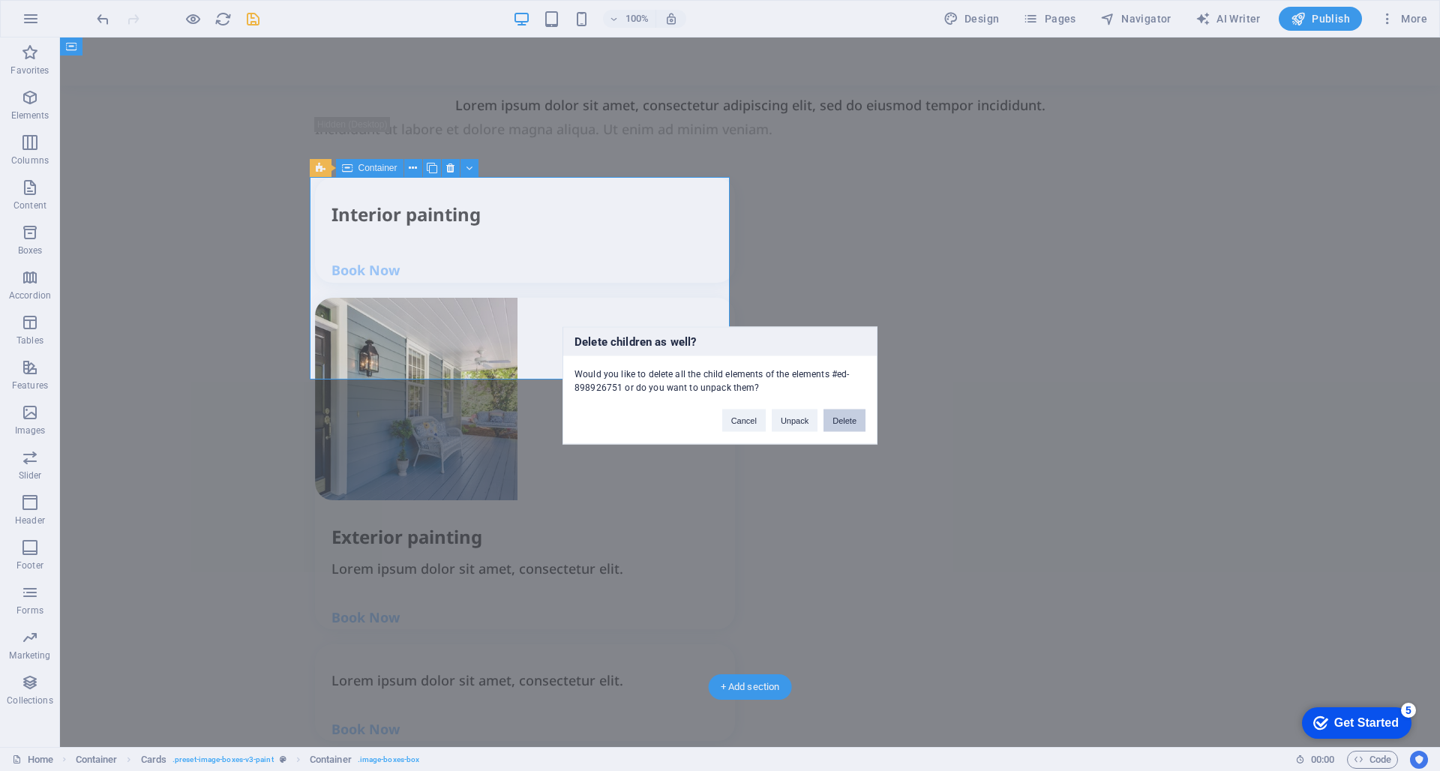
click at [840, 423] on button "Delete" at bounding box center [845, 421] width 42 height 23
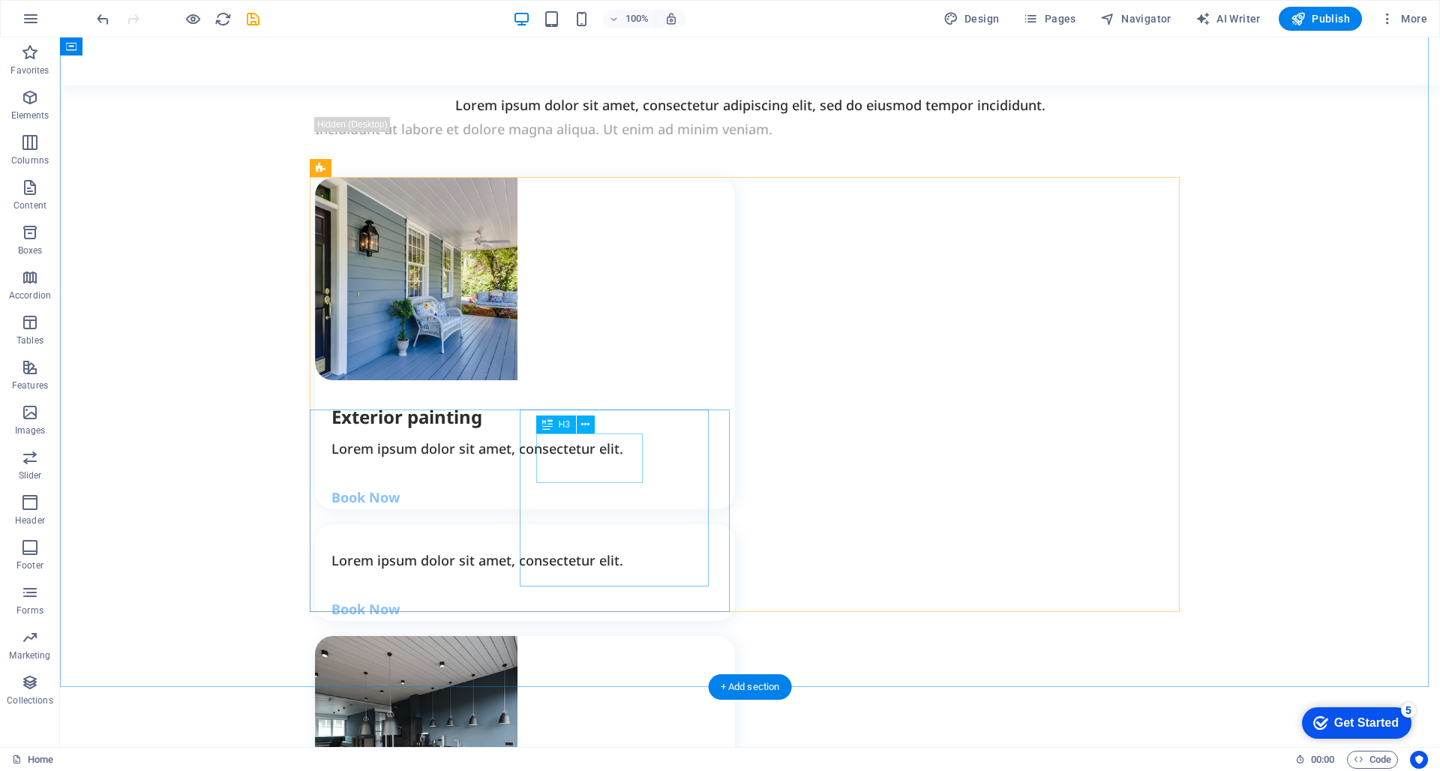
click at [599, 440] on button at bounding box center [591, 432] width 18 height 18
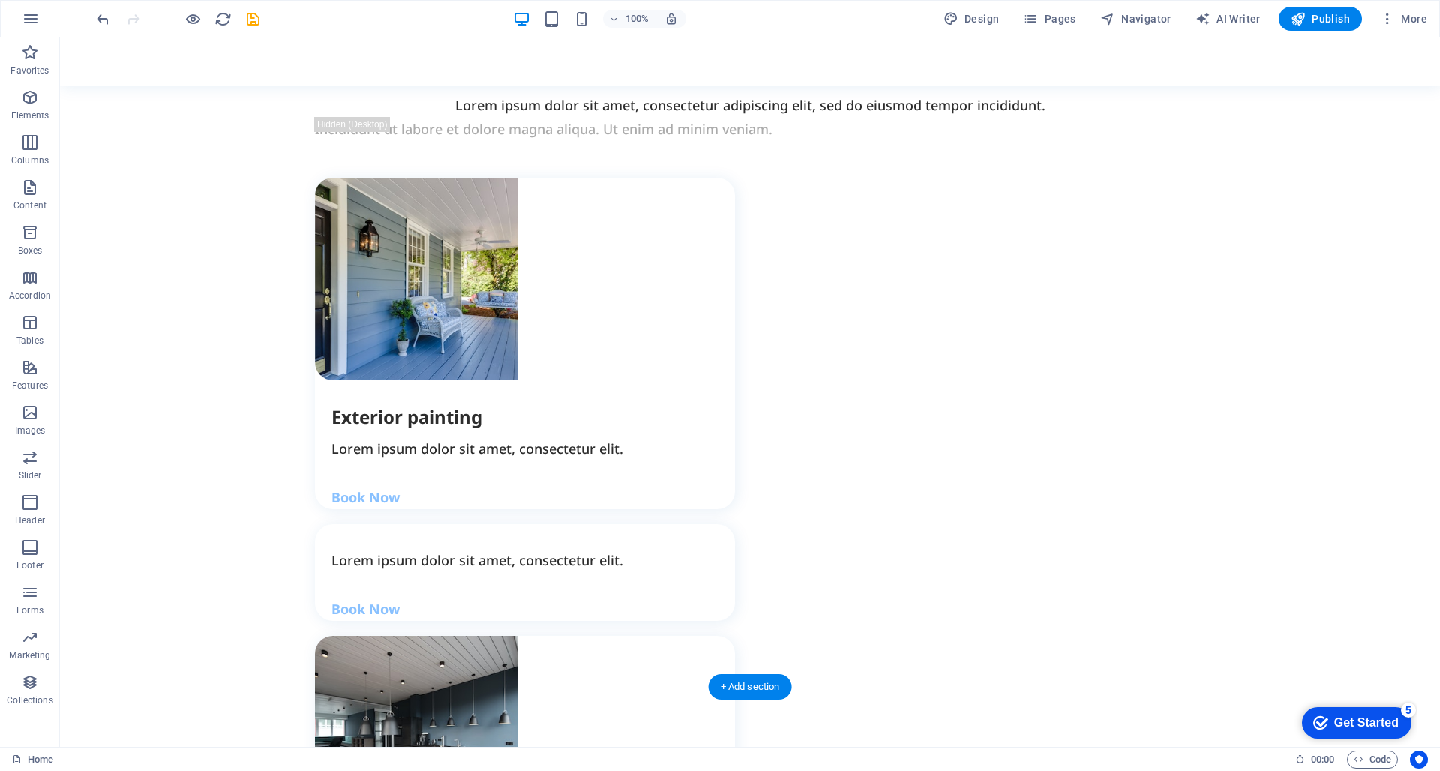
click at [542, 636] on div "Book Now" at bounding box center [525, 773] width 420 height 275
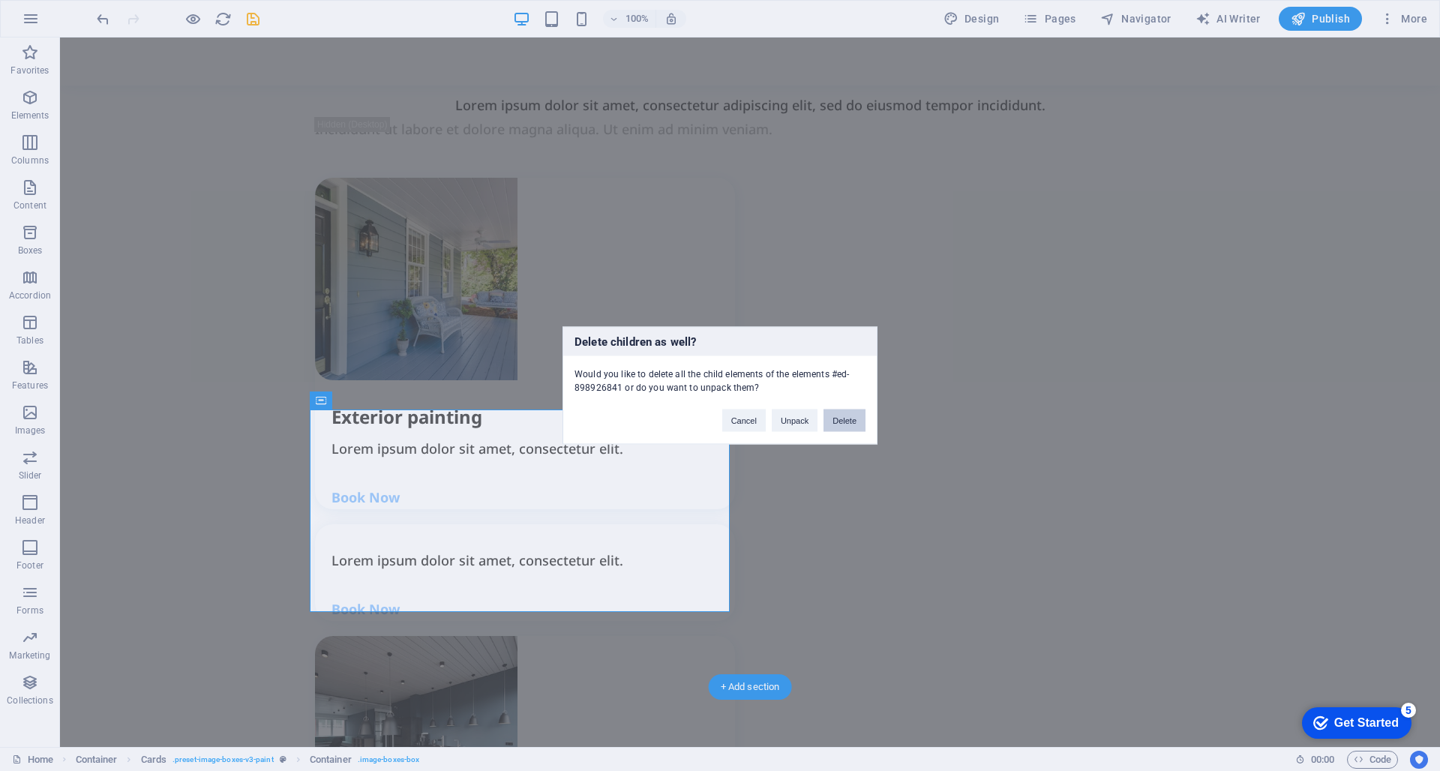
click at [842, 419] on button "Delete" at bounding box center [845, 421] width 42 height 23
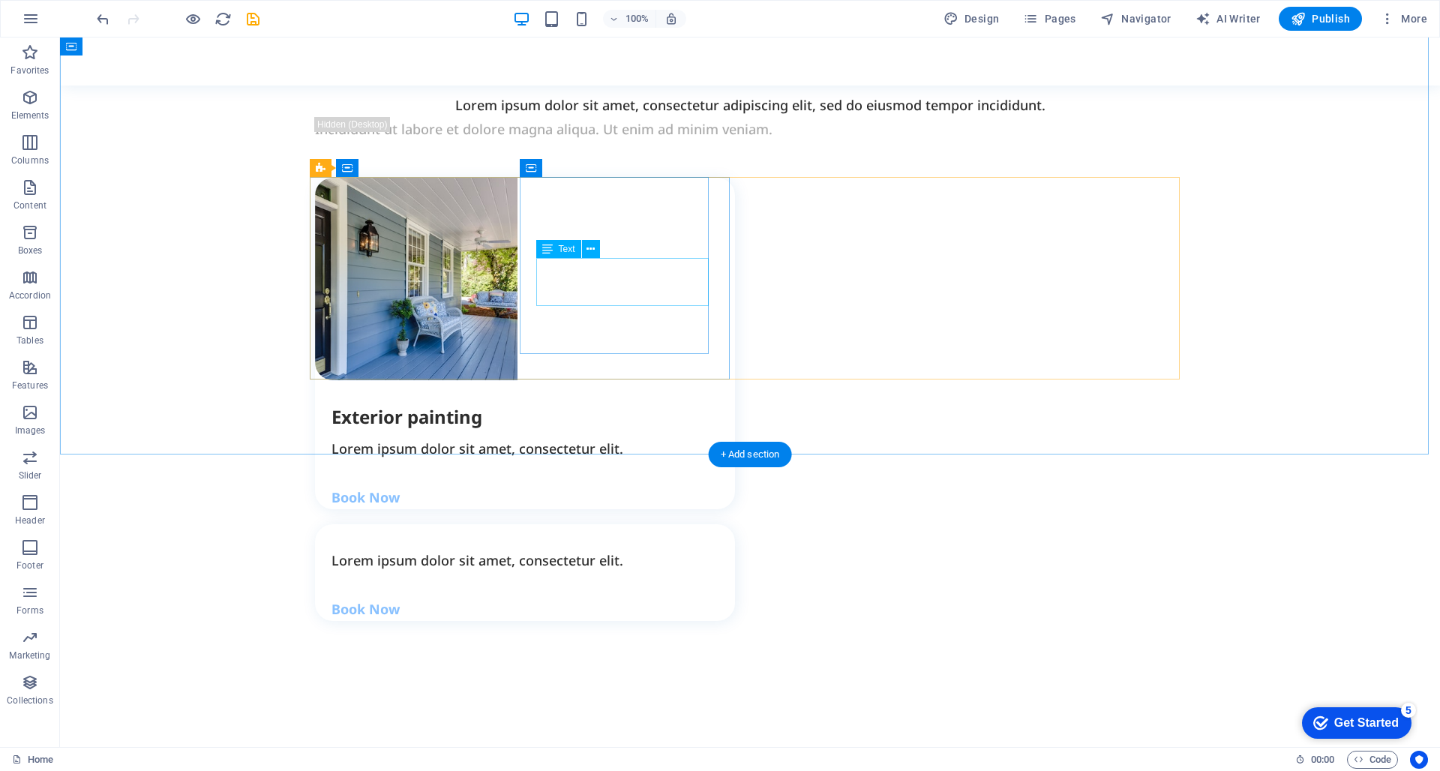
click at [565, 437] on div "Lorem ipsum dolor sit amet, consectetur elit." at bounding box center [534, 449] width 404 height 24
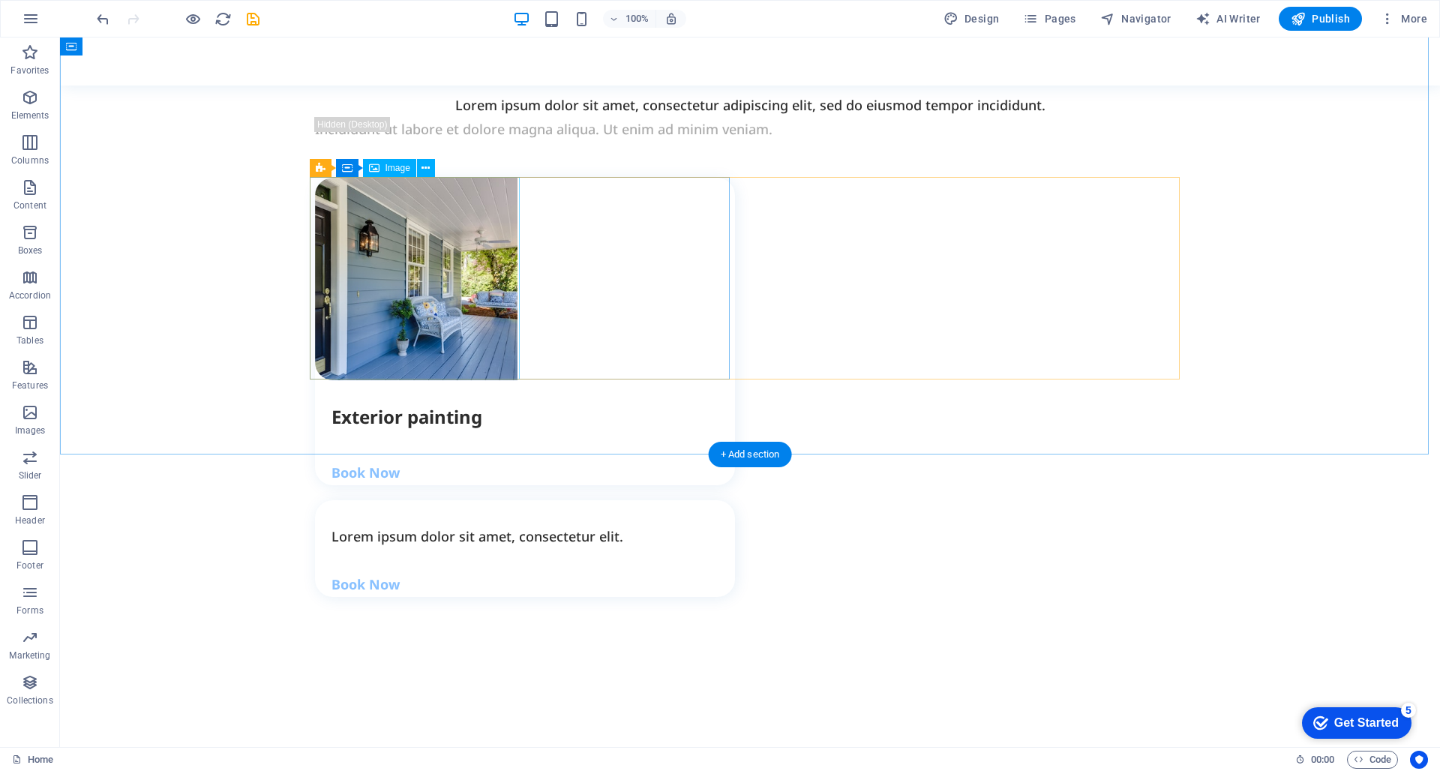
click at [488, 230] on figure at bounding box center [525, 279] width 420 height 203
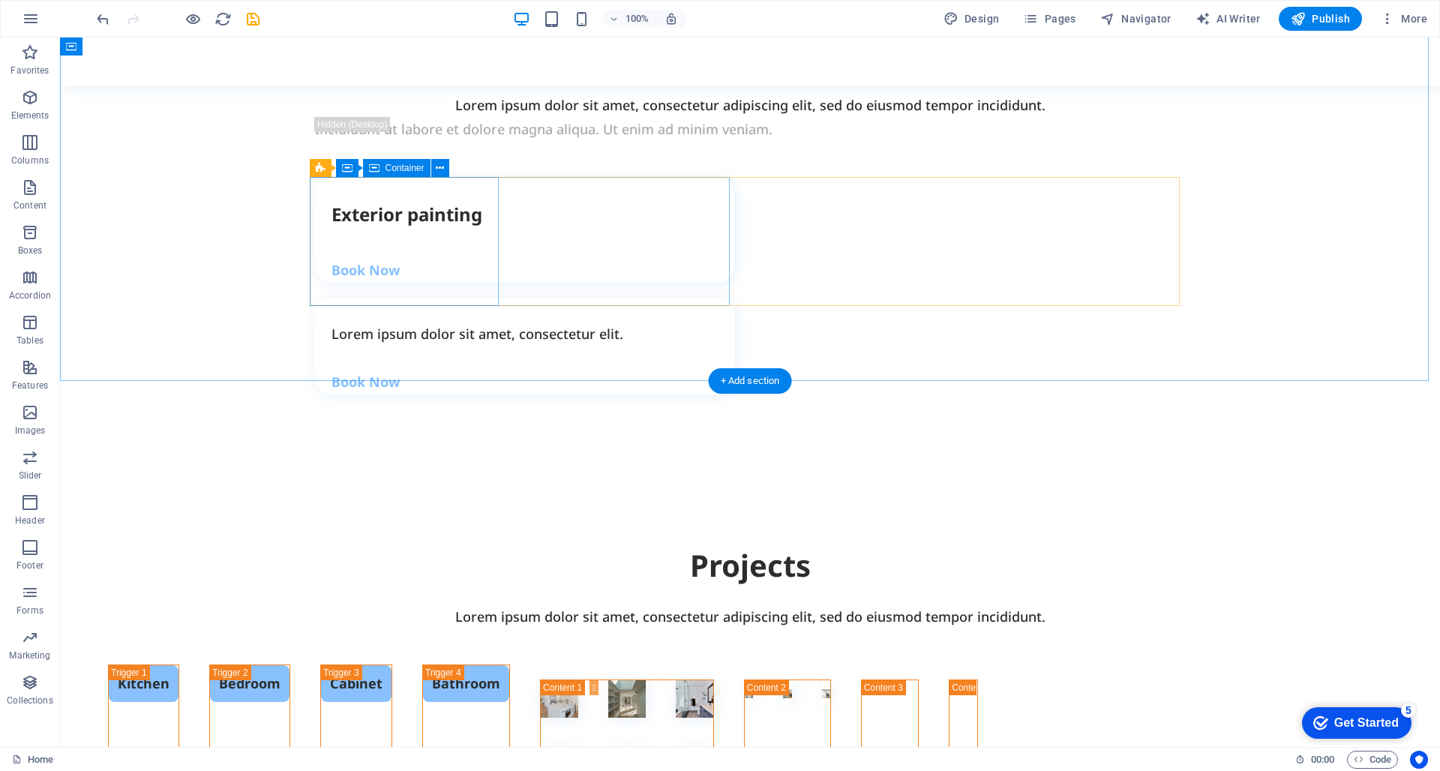
click at [461, 248] on div "Exterior painting Book Now" at bounding box center [525, 230] width 420 height 105
click at [589, 248] on div "Exterior painting Book Now" at bounding box center [525, 230] width 420 height 105
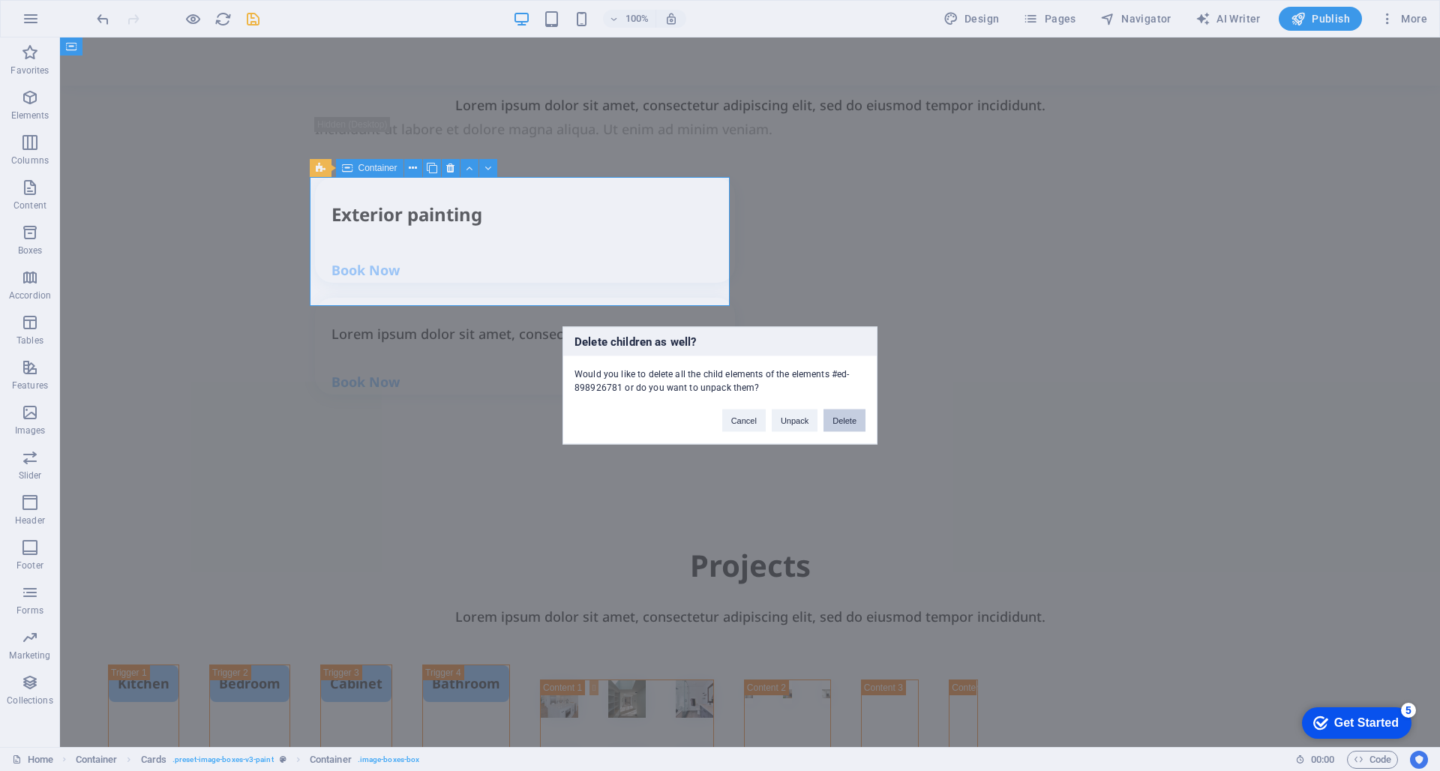
click at [846, 424] on button "Delete" at bounding box center [845, 421] width 42 height 23
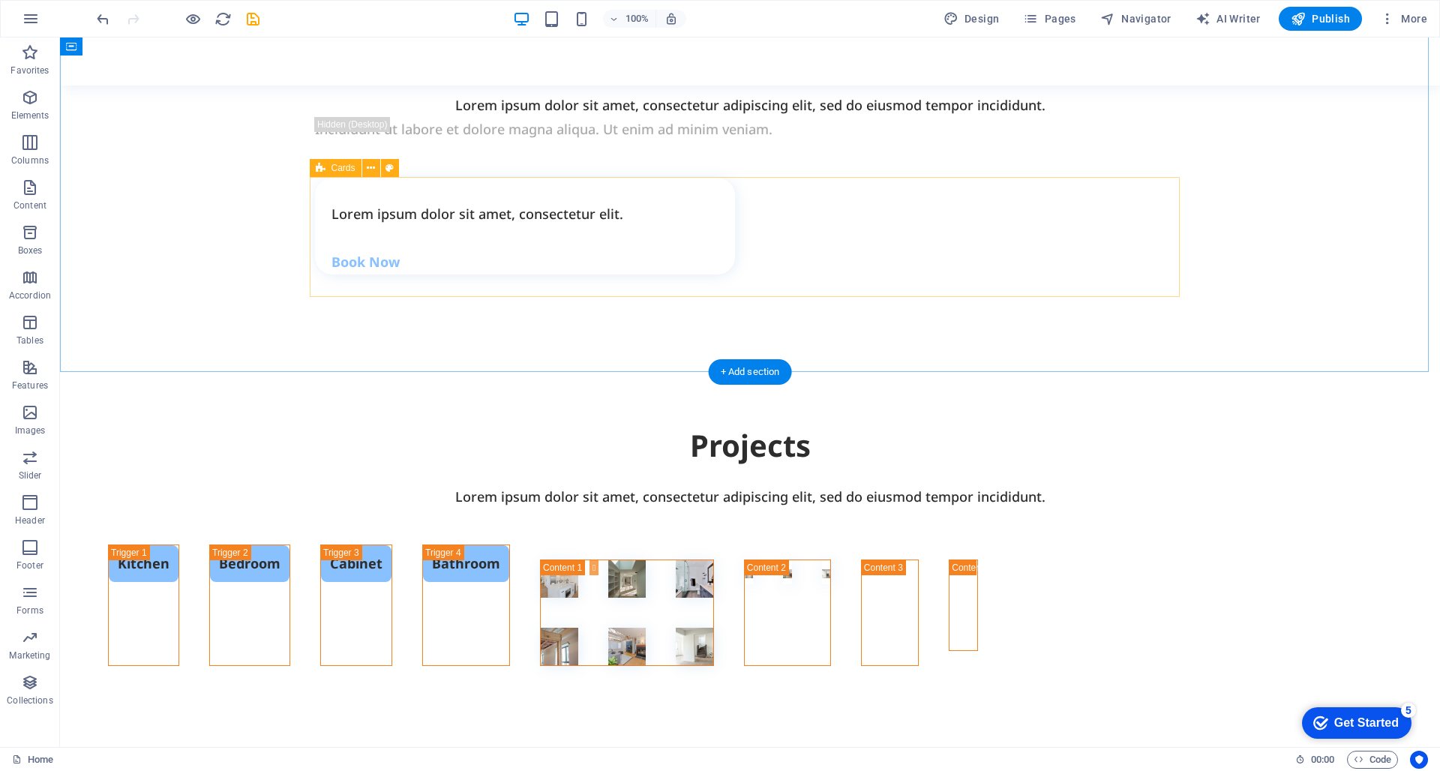
click at [831, 227] on div "Lorem ipsum dolor sit amet, consectetur elit. Book Now" at bounding box center [750, 226] width 870 height 97
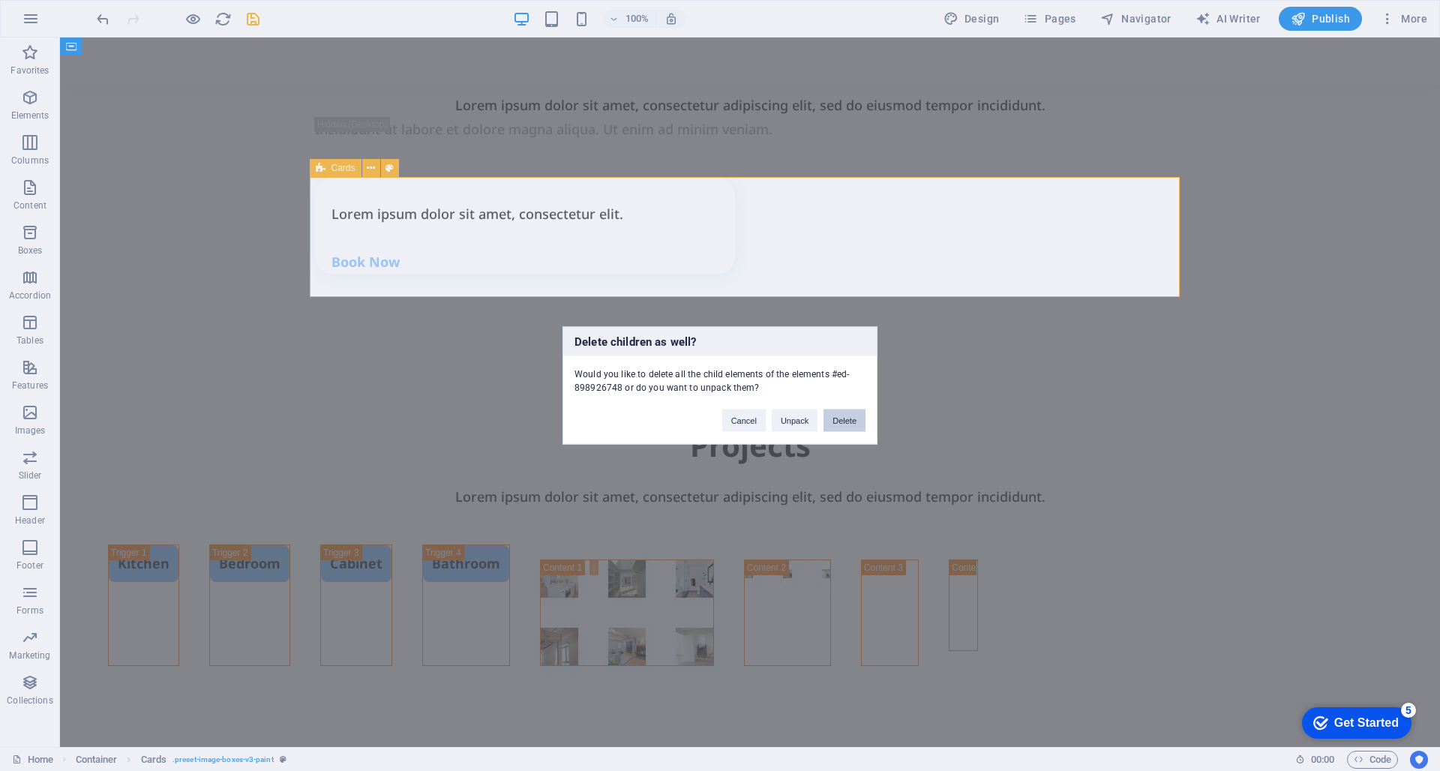
click at [845, 426] on button "Delete" at bounding box center [845, 421] width 42 height 23
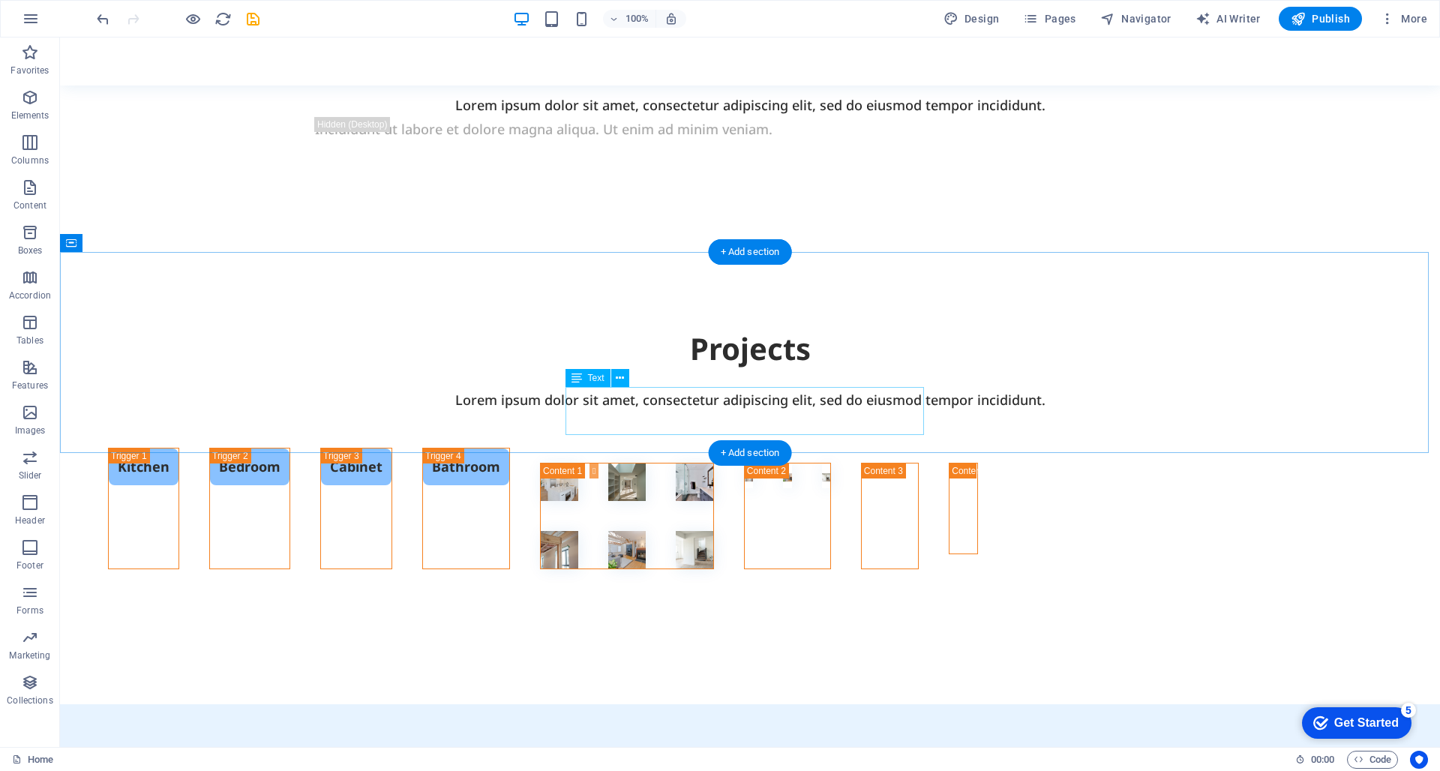
click at [740, 430] on div "Projects Lorem ipsum dolor sit amet, consectetur adipiscing elit, sed do eiusmo…" at bounding box center [750, 341] width 1380 height 177
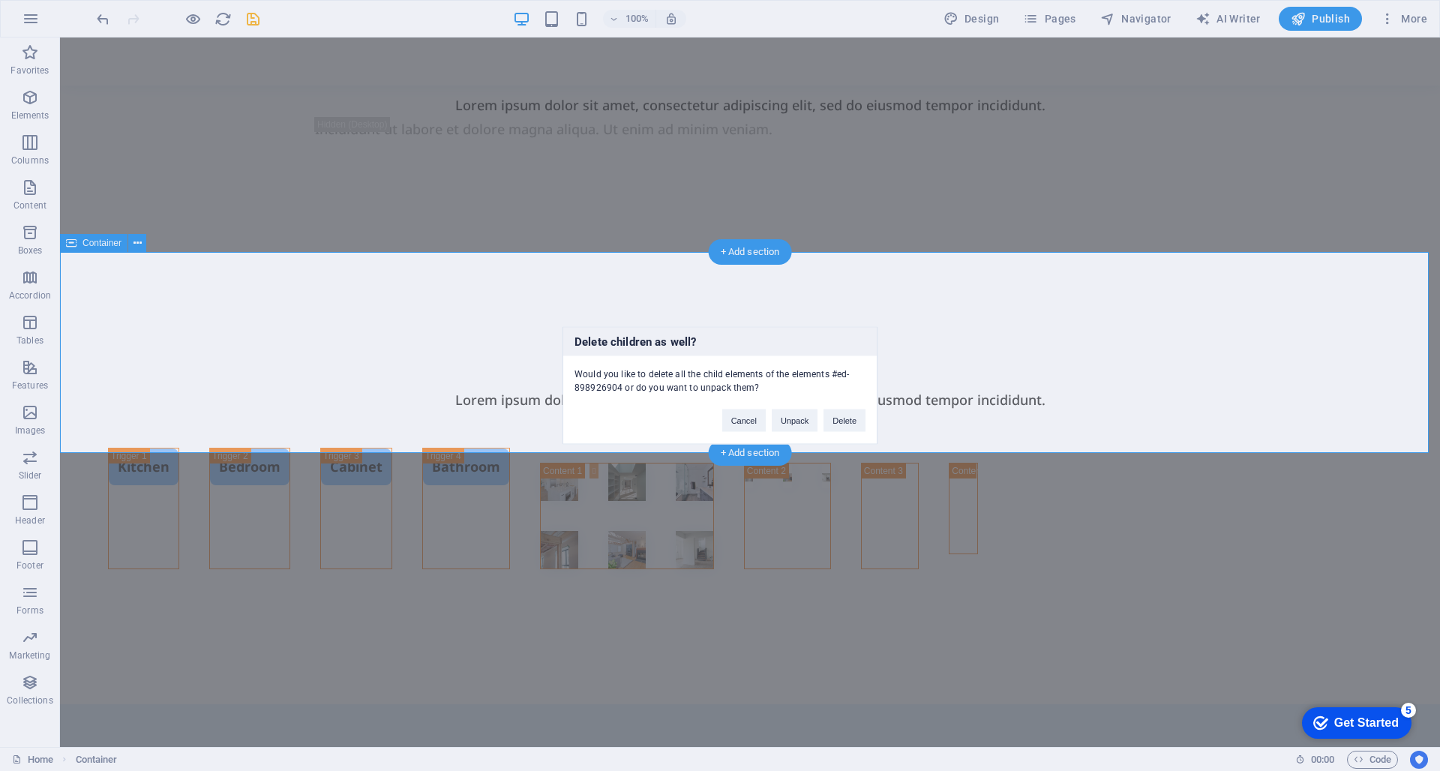
click at [851, 432] on div "Cancel Unpack Delete" at bounding box center [794, 414] width 166 height 38
drag, startPoint x: 851, startPoint y: 421, endPoint x: 717, endPoint y: 362, distance: 145.8
click at [851, 421] on button "Delete" at bounding box center [845, 421] width 42 height 23
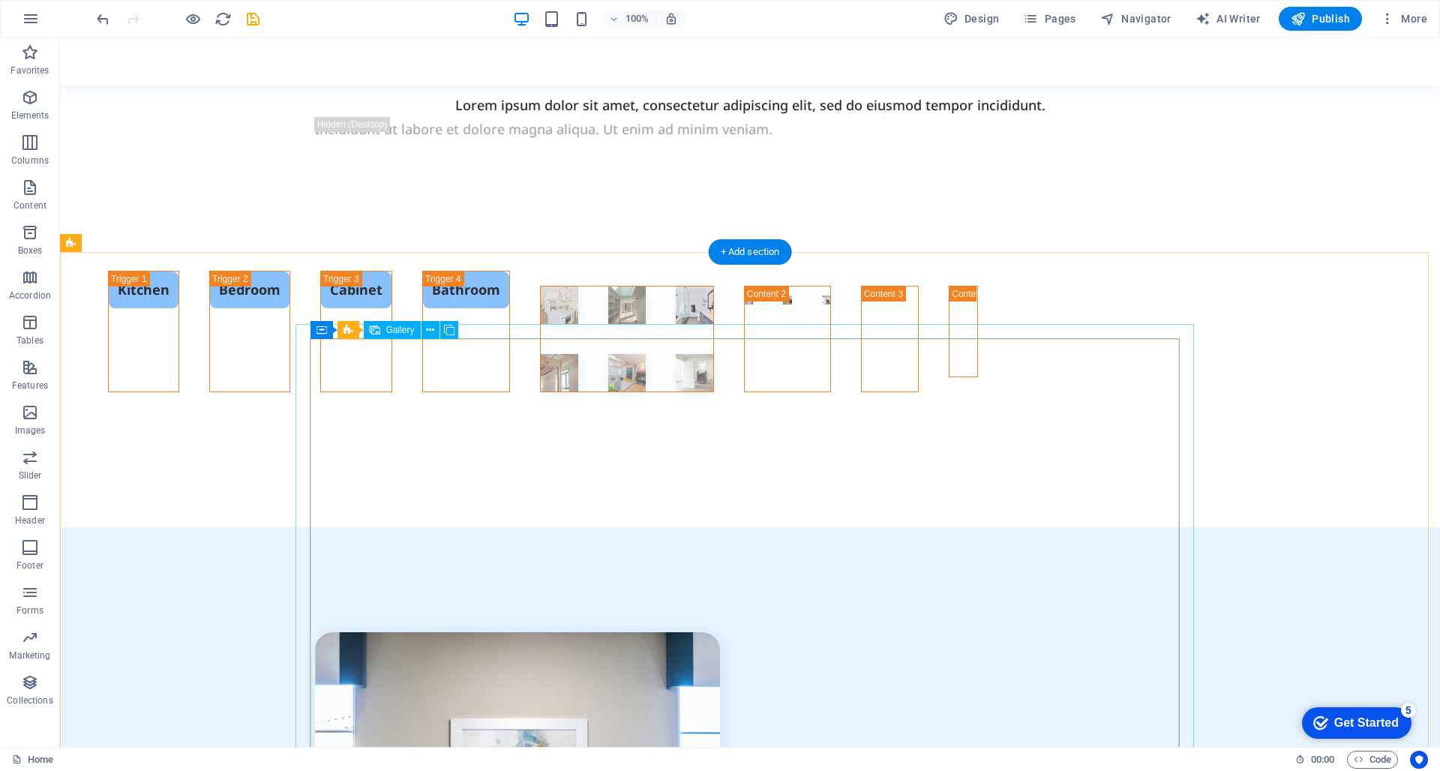
click at [646, 324] on li at bounding box center [627, 306] width 38 height 38
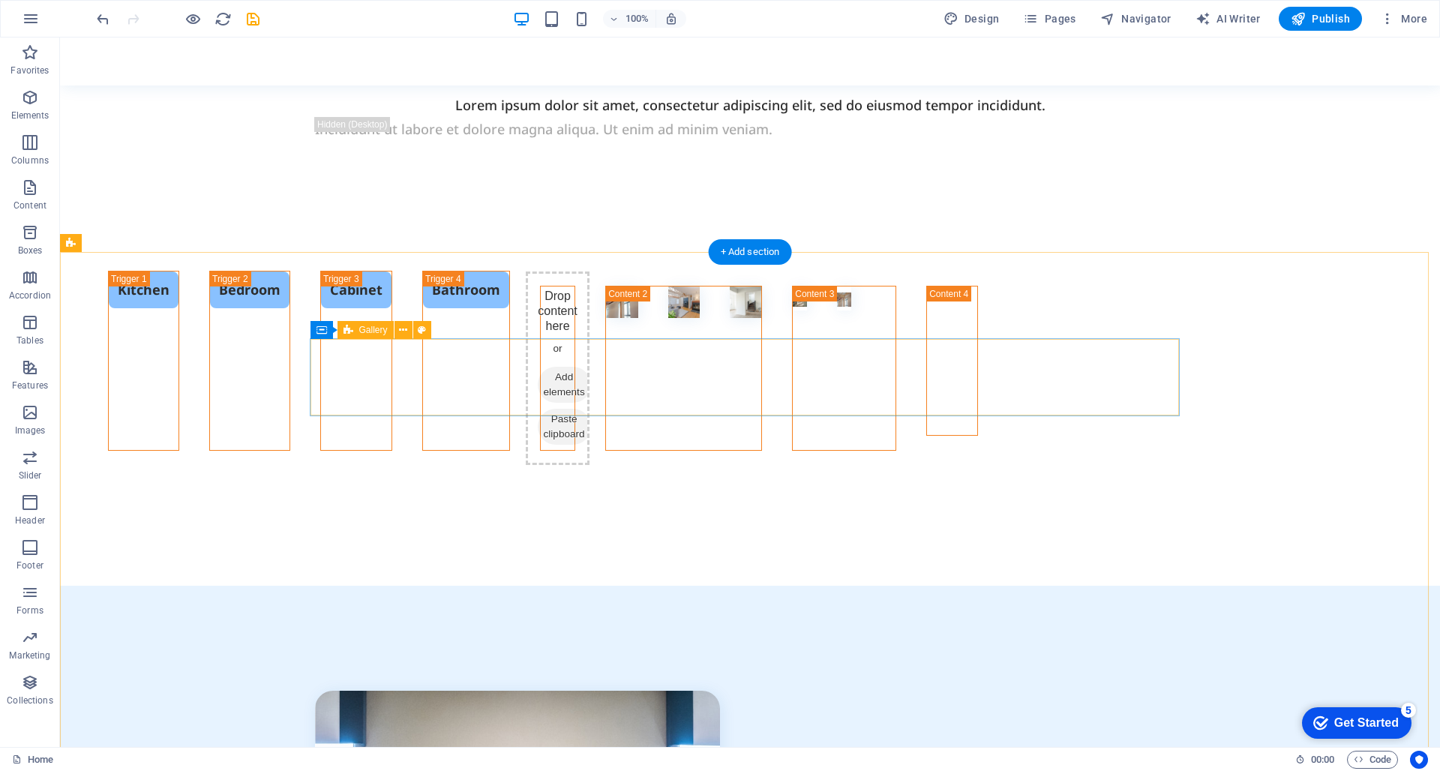
click at [590, 377] on div "Drop content here or Add elements Paste clipboard" at bounding box center [558, 369] width 64 height 194
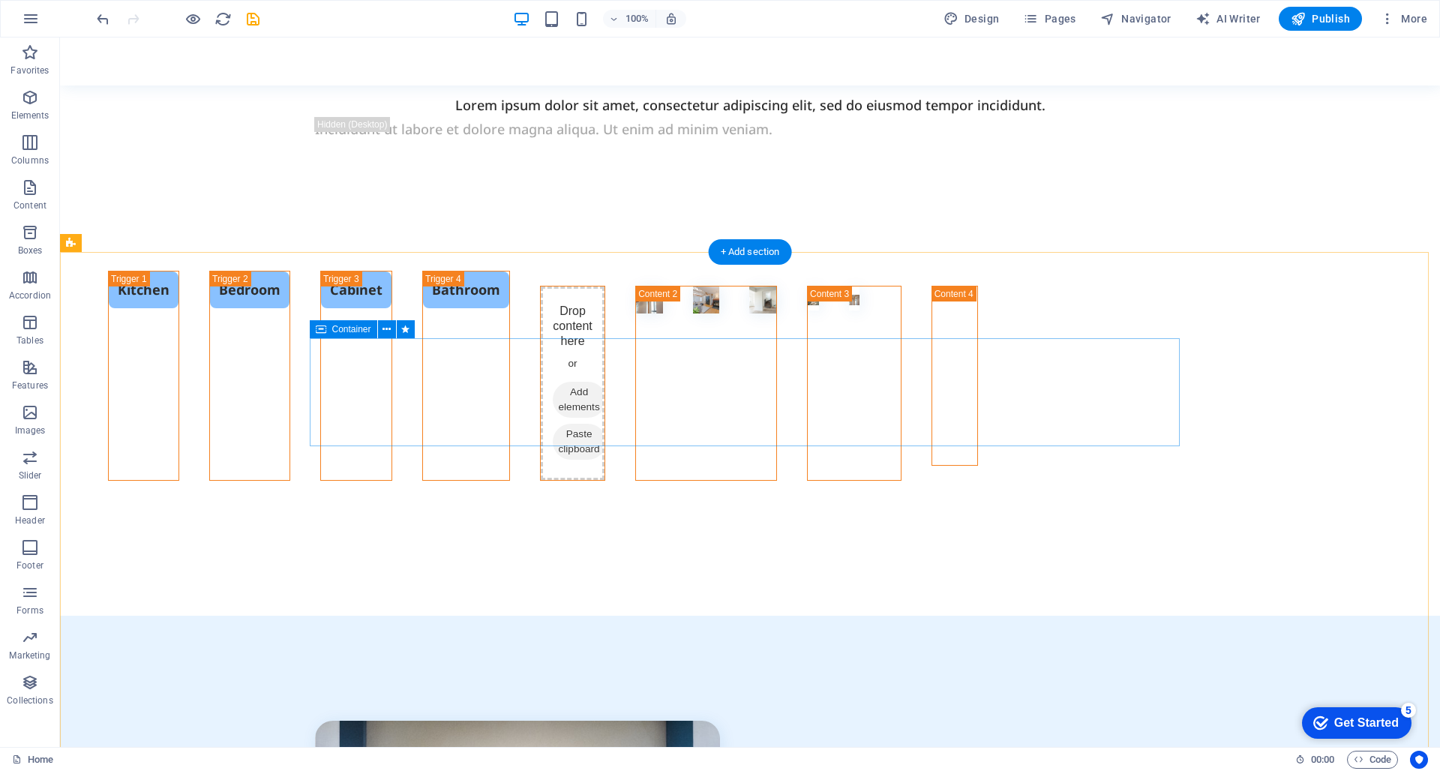
click at [605, 358] on div "Drop content here or Add elements Paste clipboard" at bounding box center [573, 384] width 64 height 194
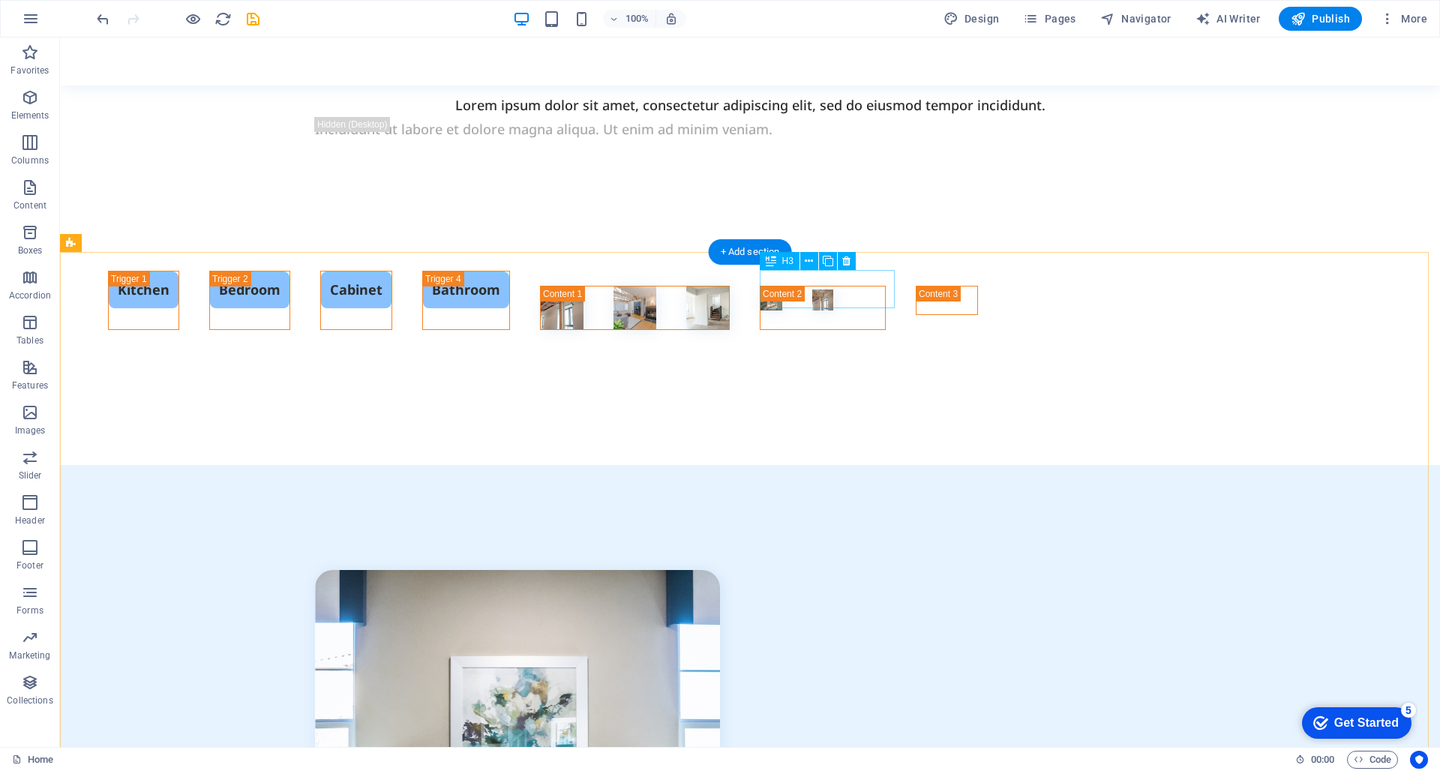
click at [392, 291] on div "Cabinet" at bounding box center [356, 300] width 72 height 59
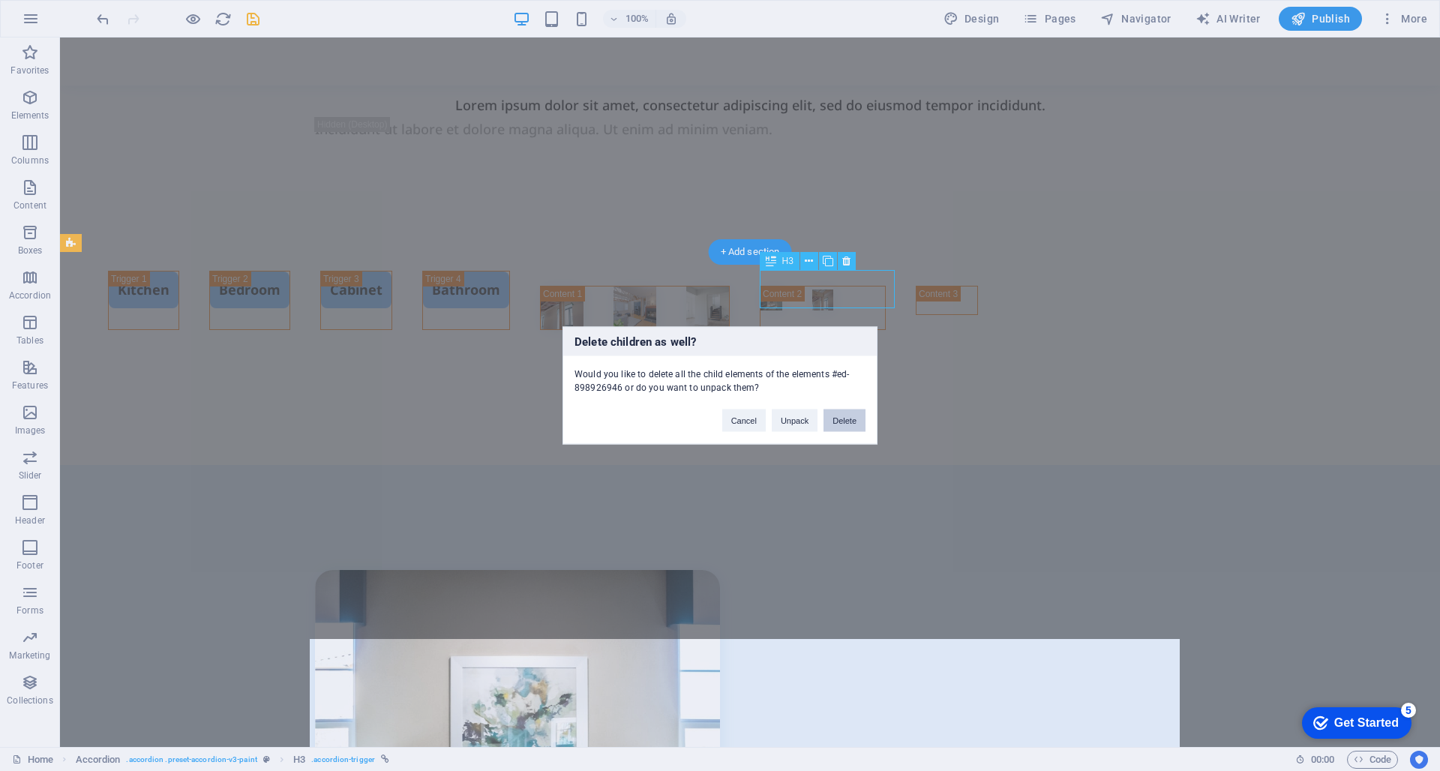
click at [843, 426] on button "Delete" at bounding box center [845, 421] width 42 height 23
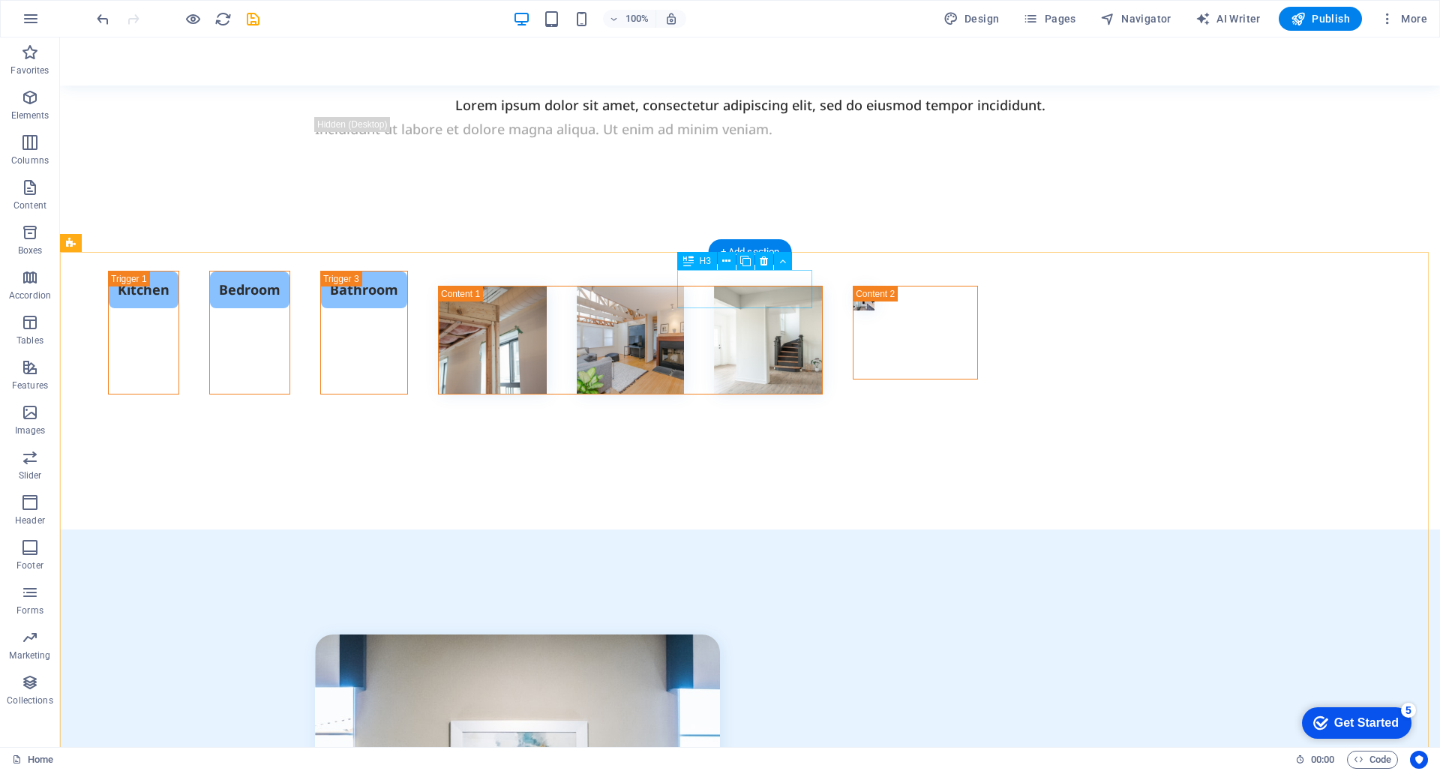
click at [290, 283] on div "Bedroom" at bounding box center [249, 333] width 81 height 125
click at [290, 294] on div "Bedroom" at bounding box center [249, 333] width 81 height 125
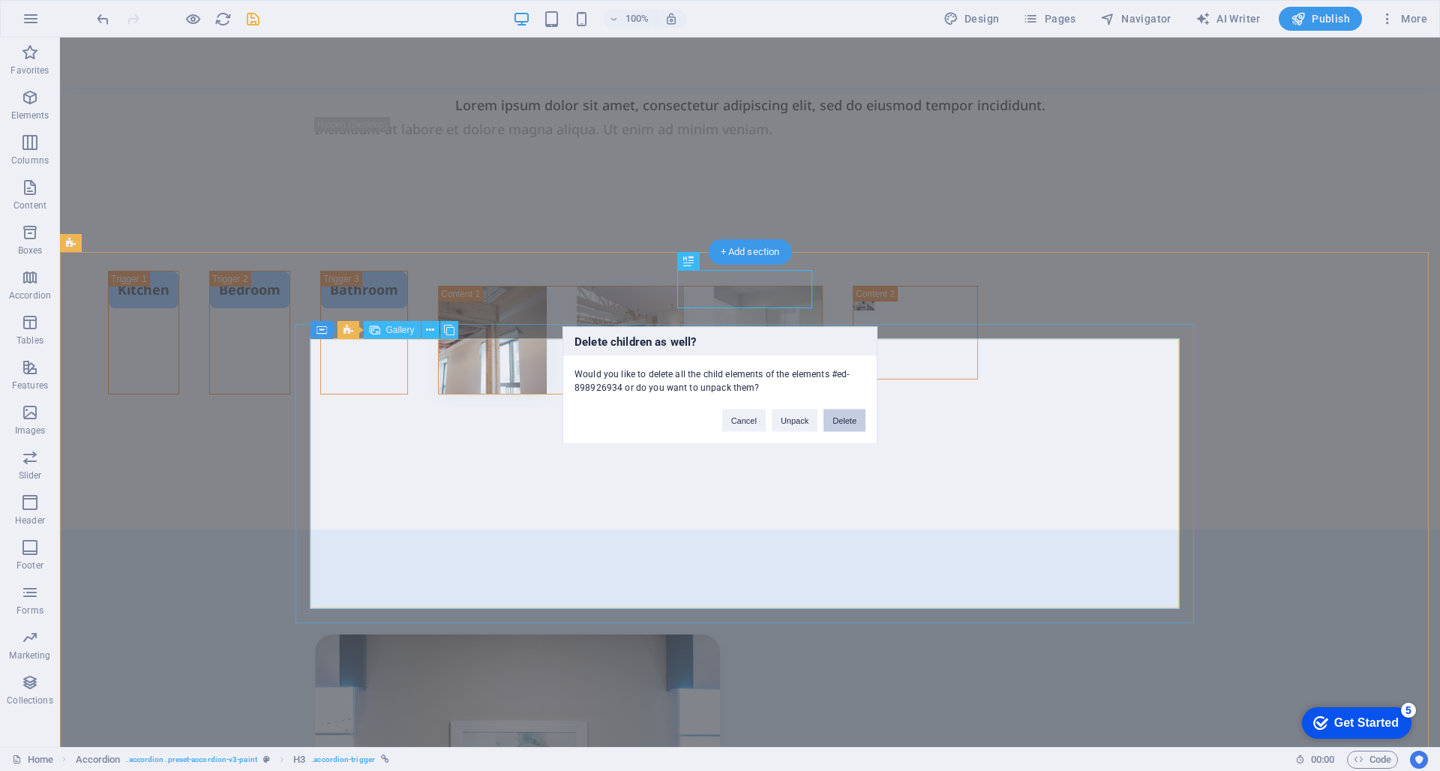
click at [830, 413] on button "Delete" at bounding box center [845, 421] width 42 height 23
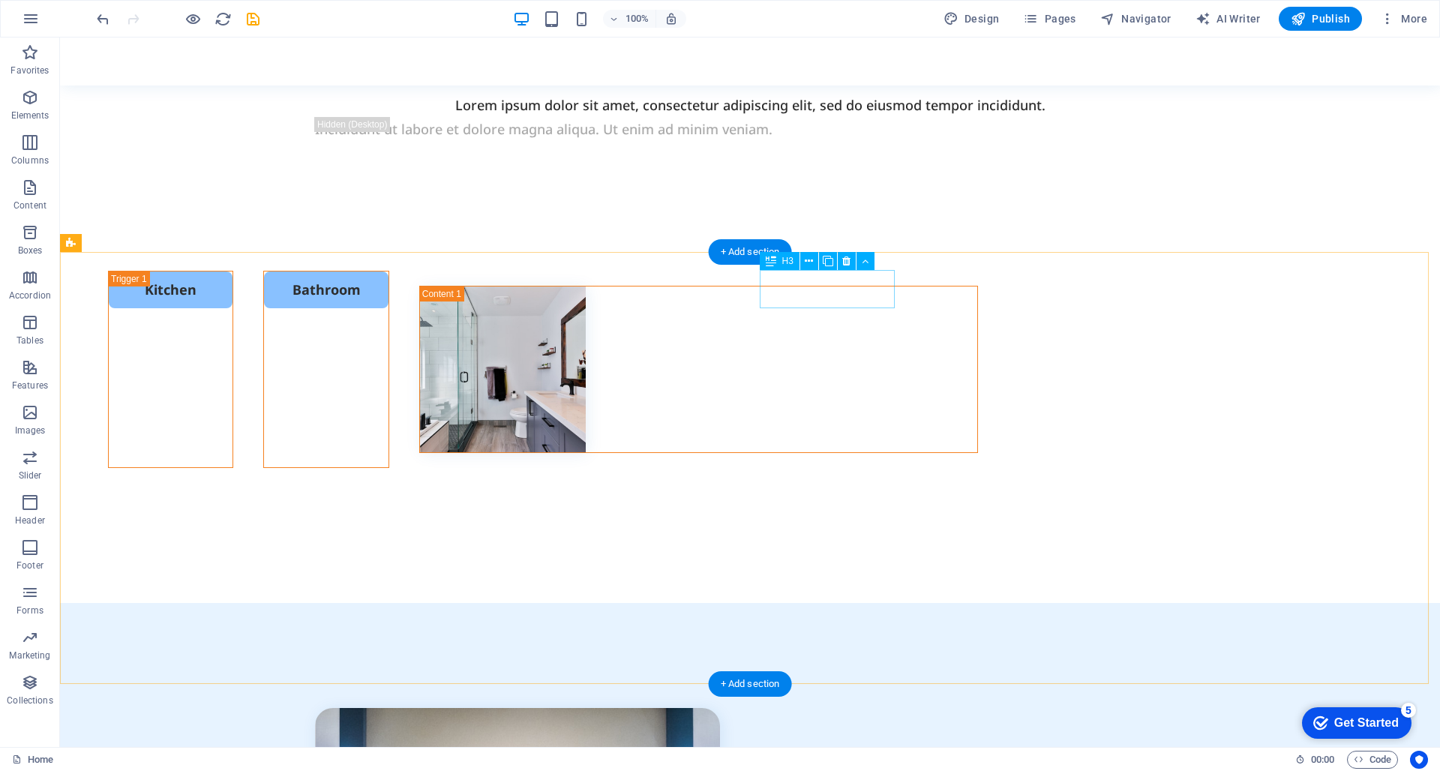
click at [389, 284] on div "Bathroom" at bounding box center [325, 369] width 125 height 197
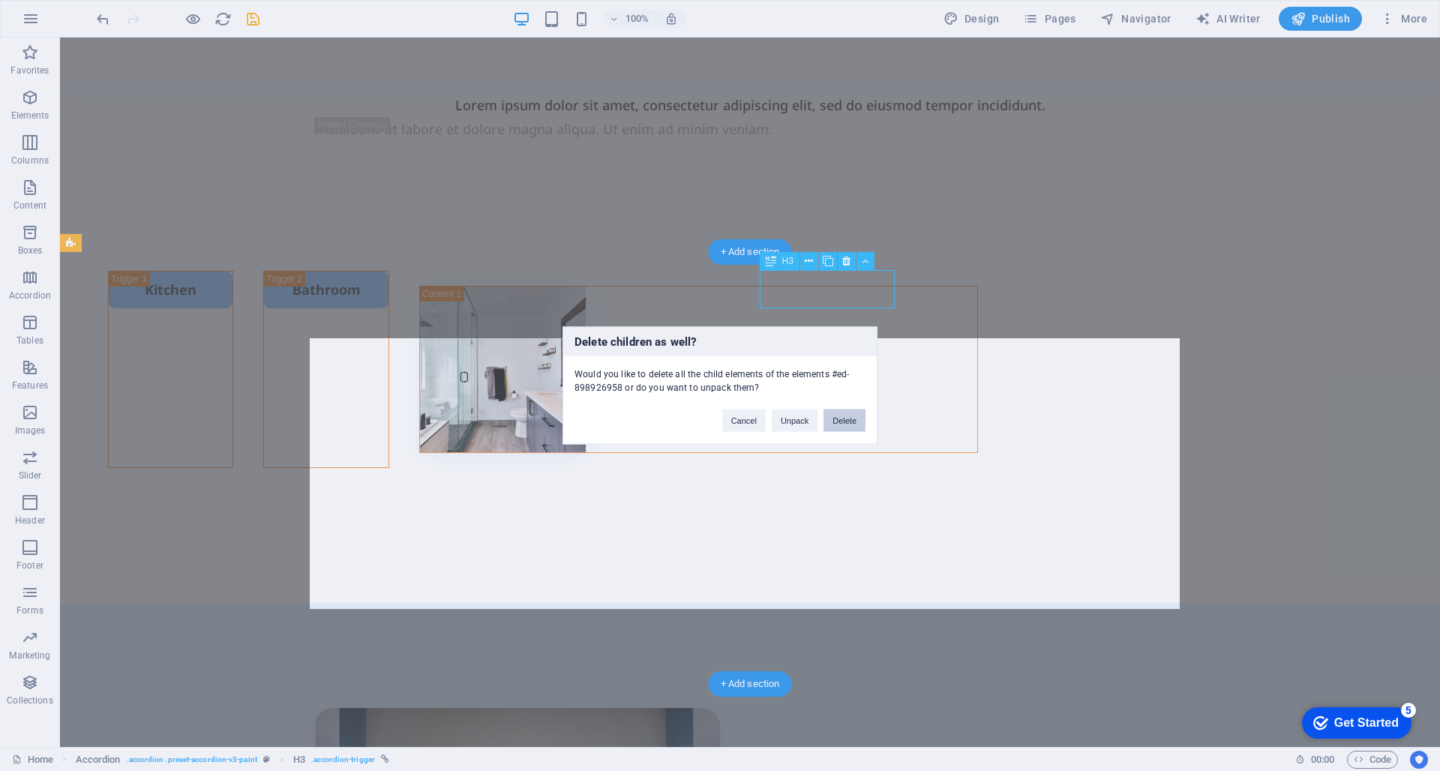
click at [842, 416] on button "Delete" at bounding box center [845, 421] width 42 height 23
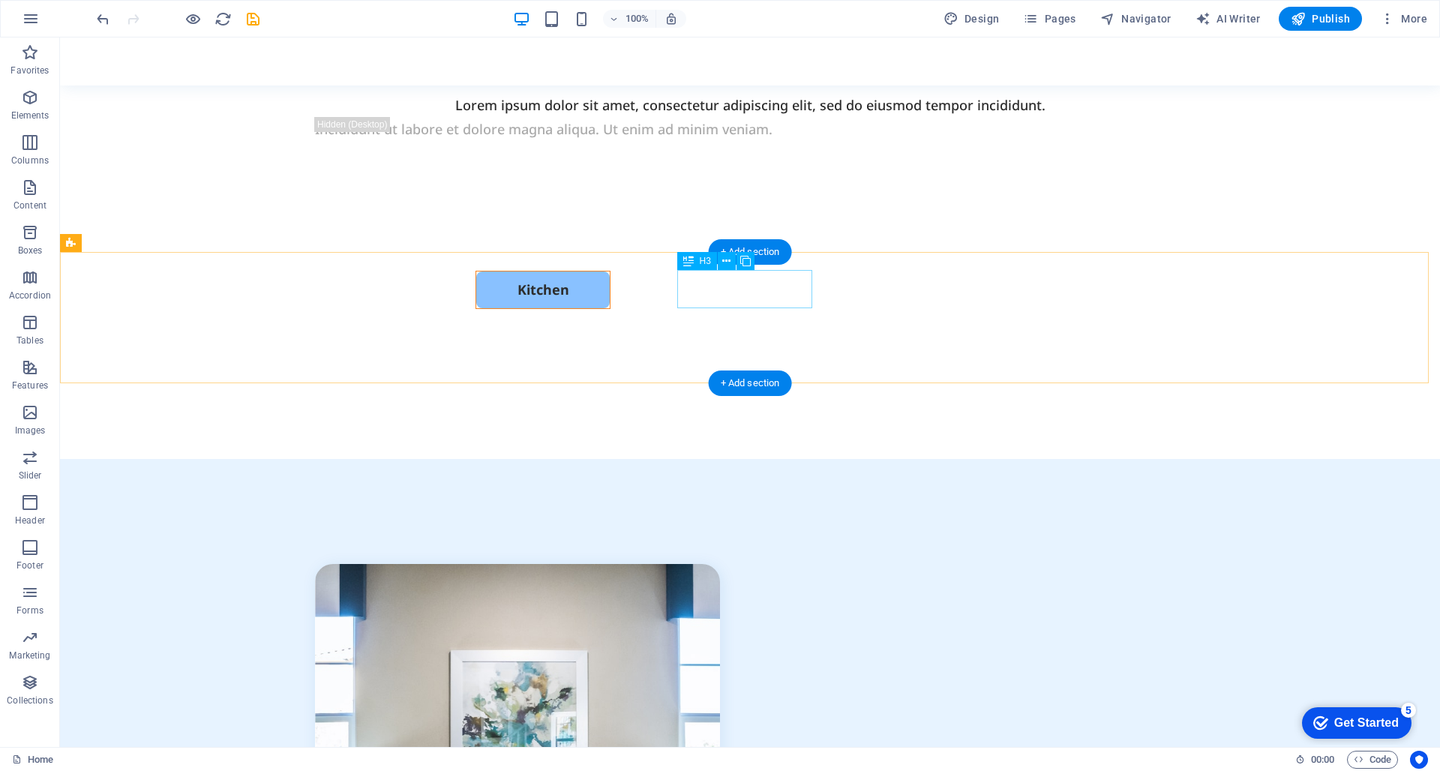
click at [611, 290] on div "Kitchen" at bounding box center [543, 290] width 135 height 38
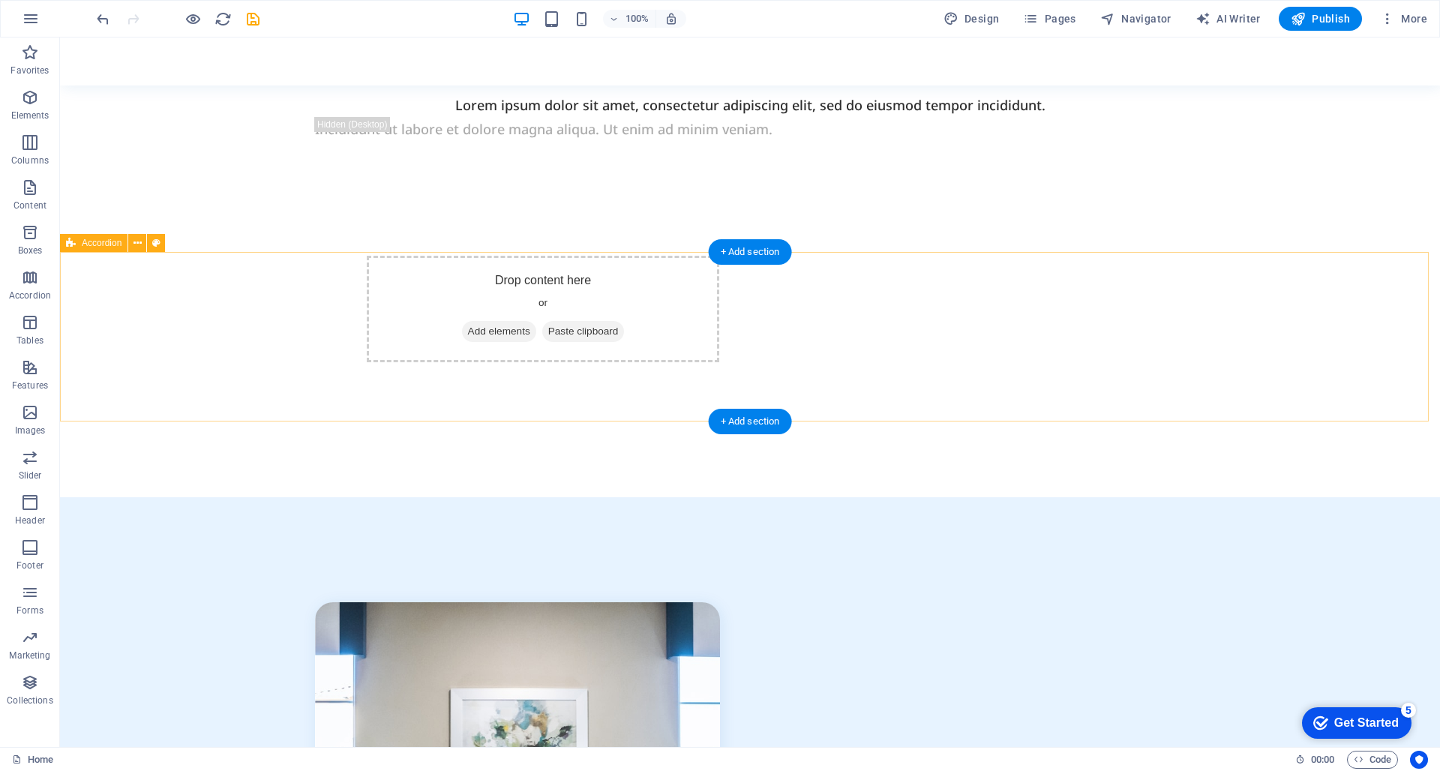
click at [548, 332] on icon at bounding box center [548, 332] width 0 height 0
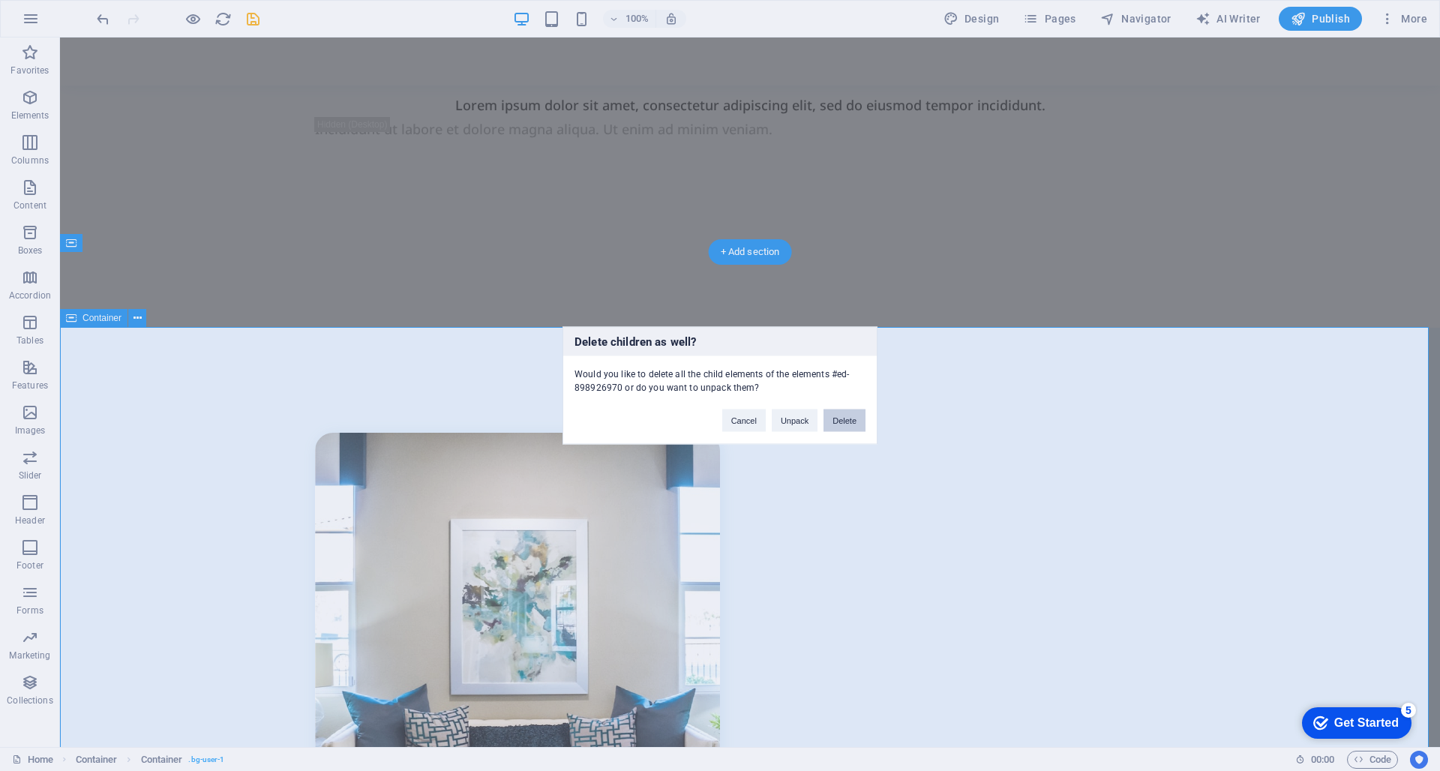
click at [840, 421] on button "Delete" at bounding box center [845, 421] width 42 height 23
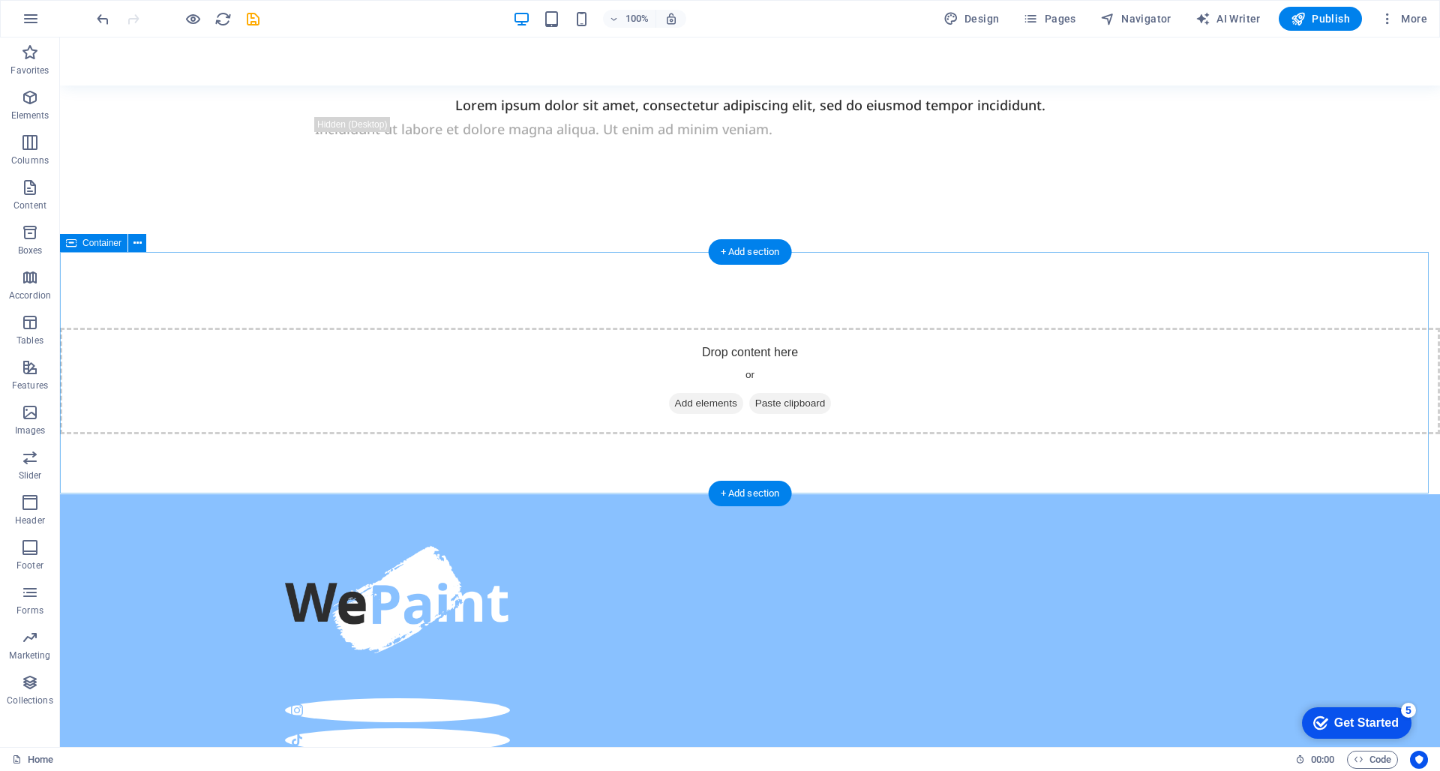
click at [722, 368] on div "Drop content here or Add elements Paste clipboard" at bounding box center [750, 381] width 1380 height 107
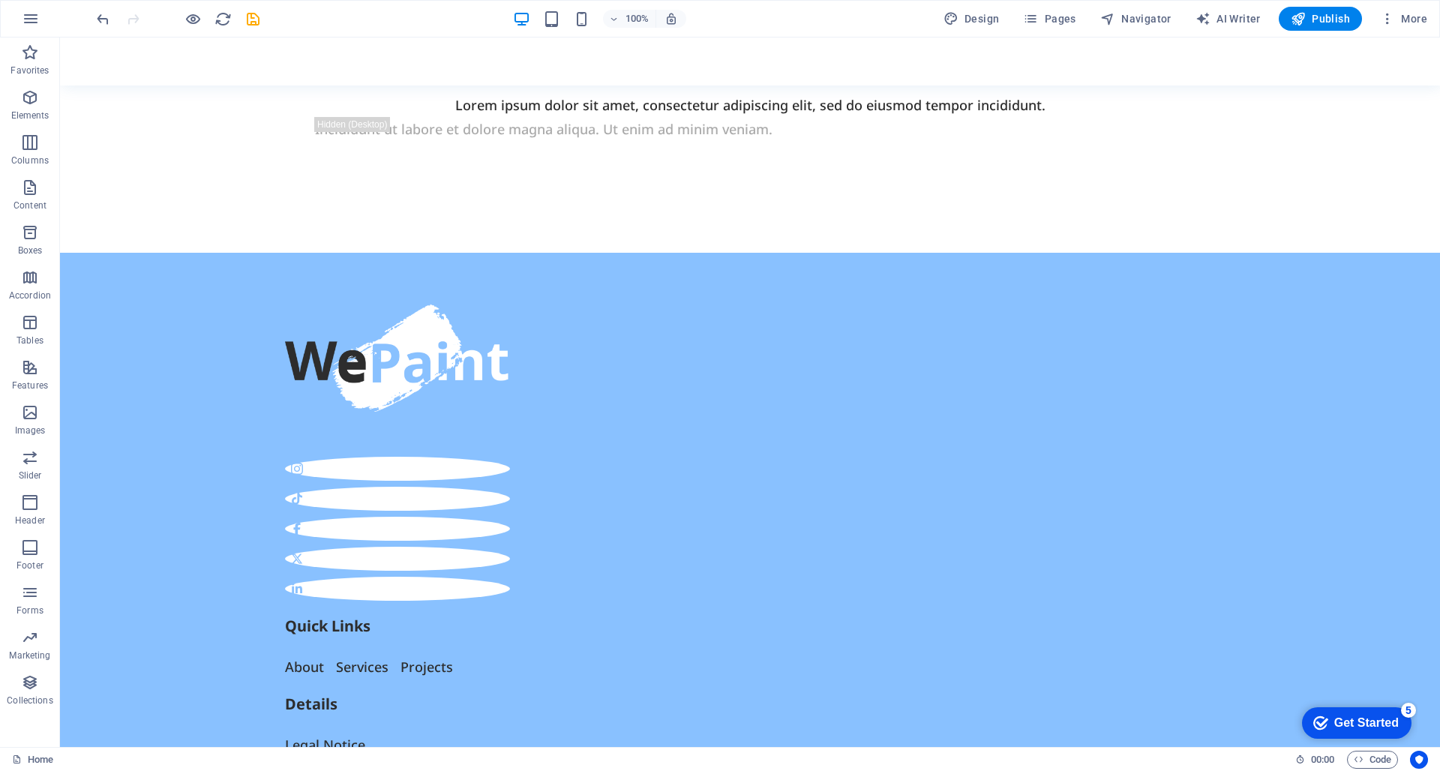
scroll to position [689, 0]
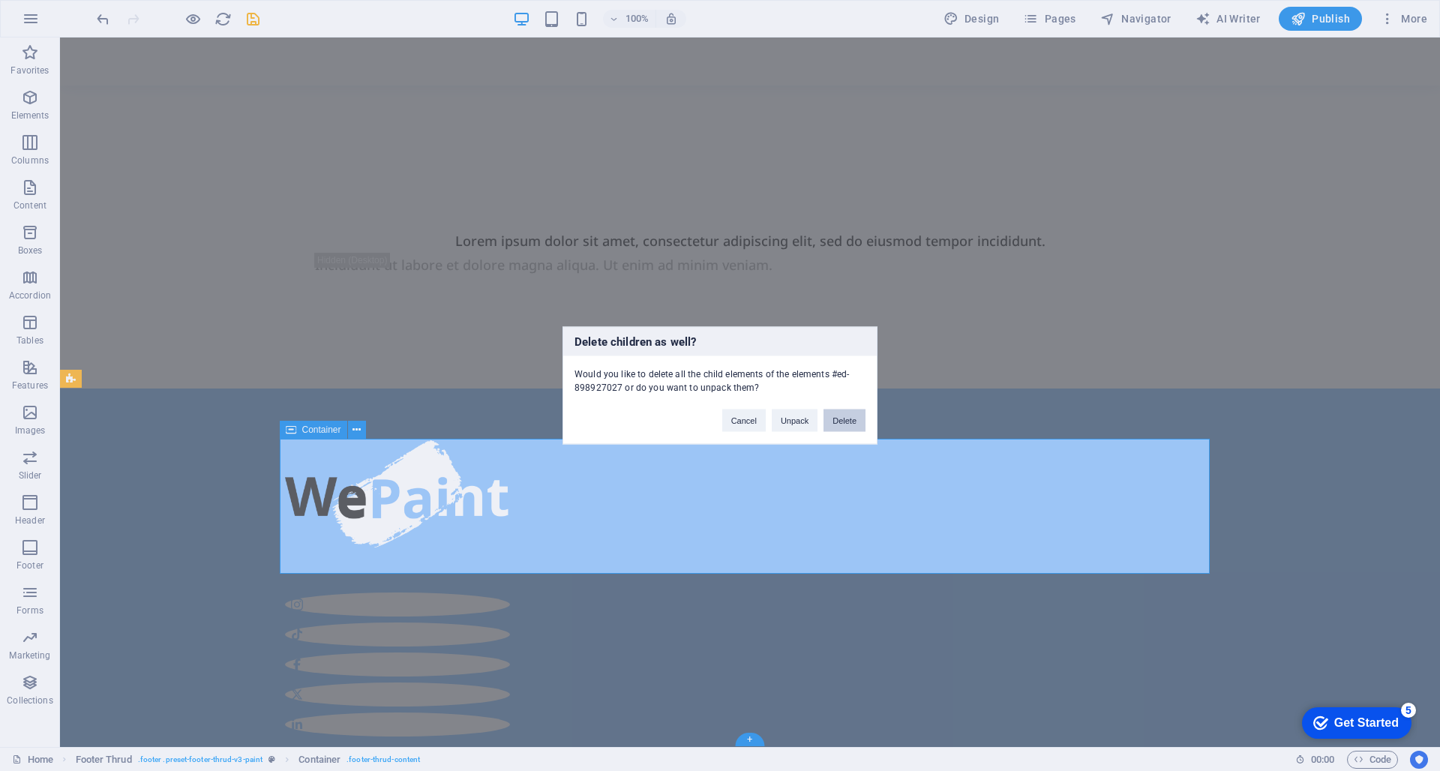
click at [848, 425] on button "Delete" at bounding box center [845, 421] width 42 height 23
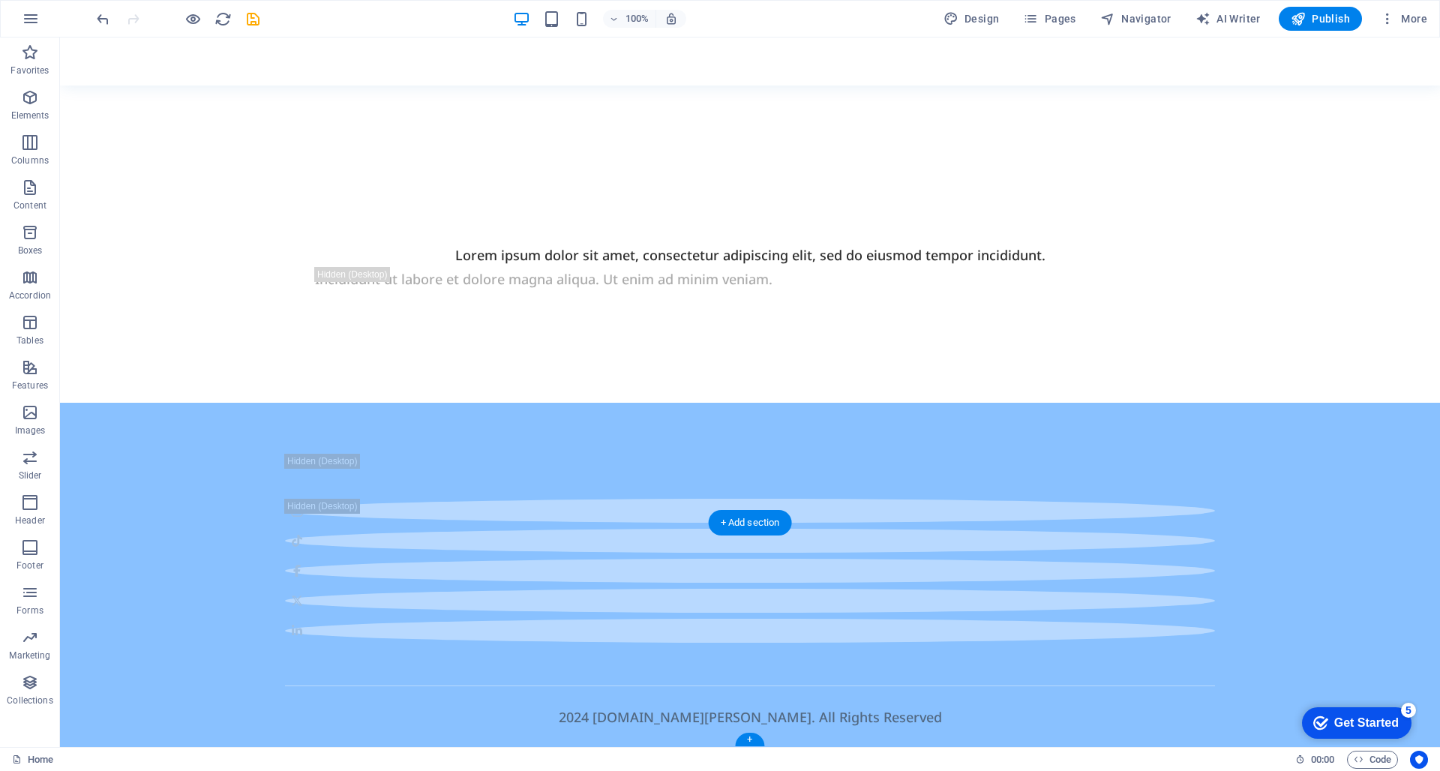
scroll to position [554, 0]
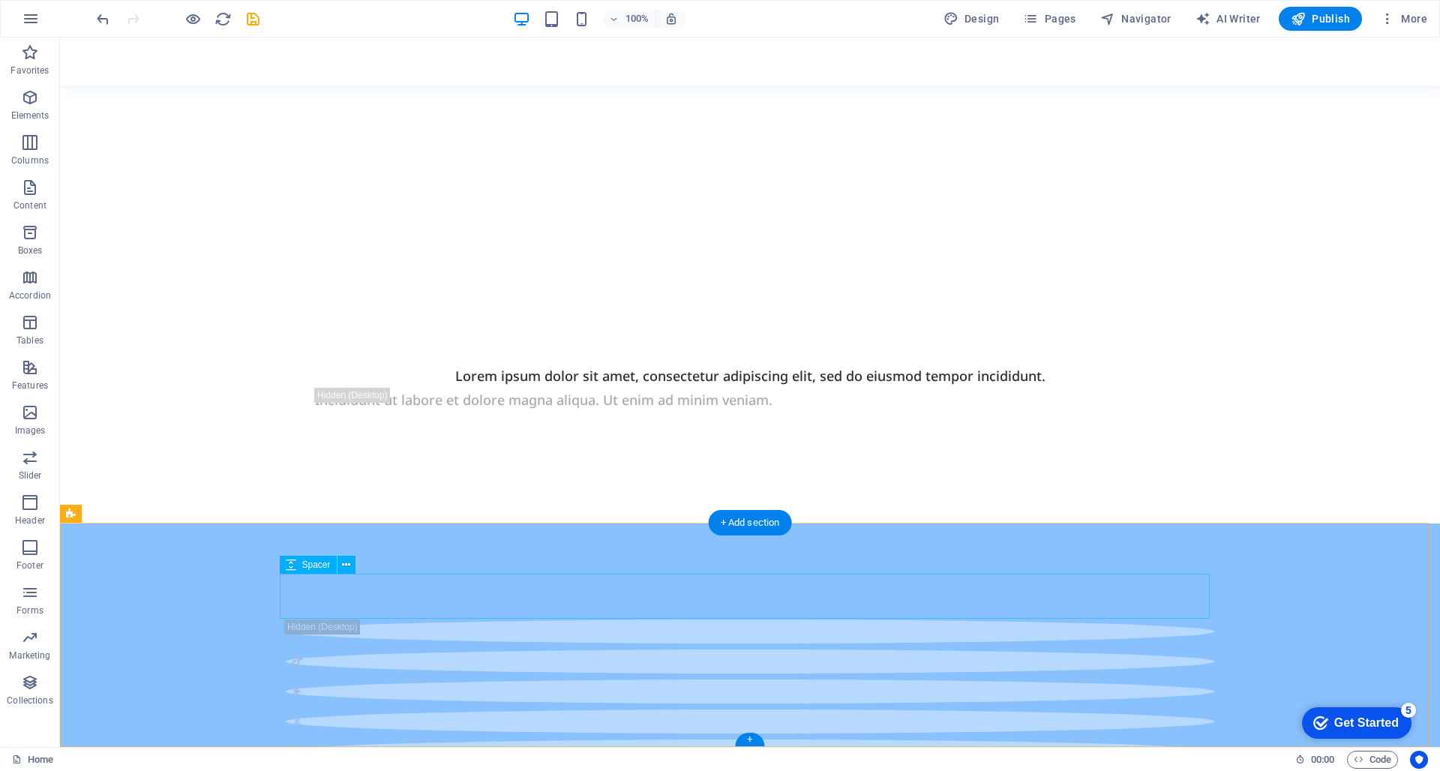
click at [807, 584] on div at bounding box center [750, 597] width 930 height 45
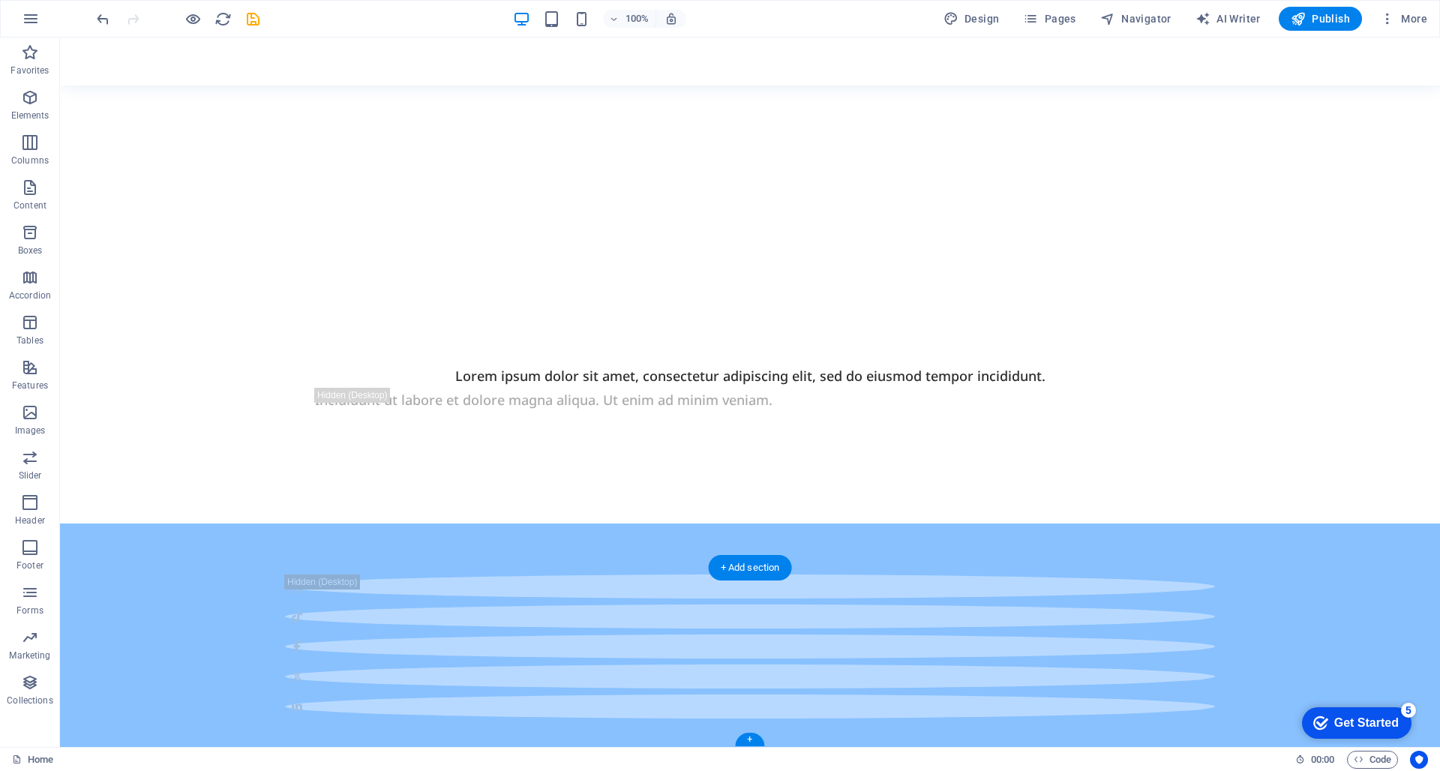
scroll to position [509, 0]
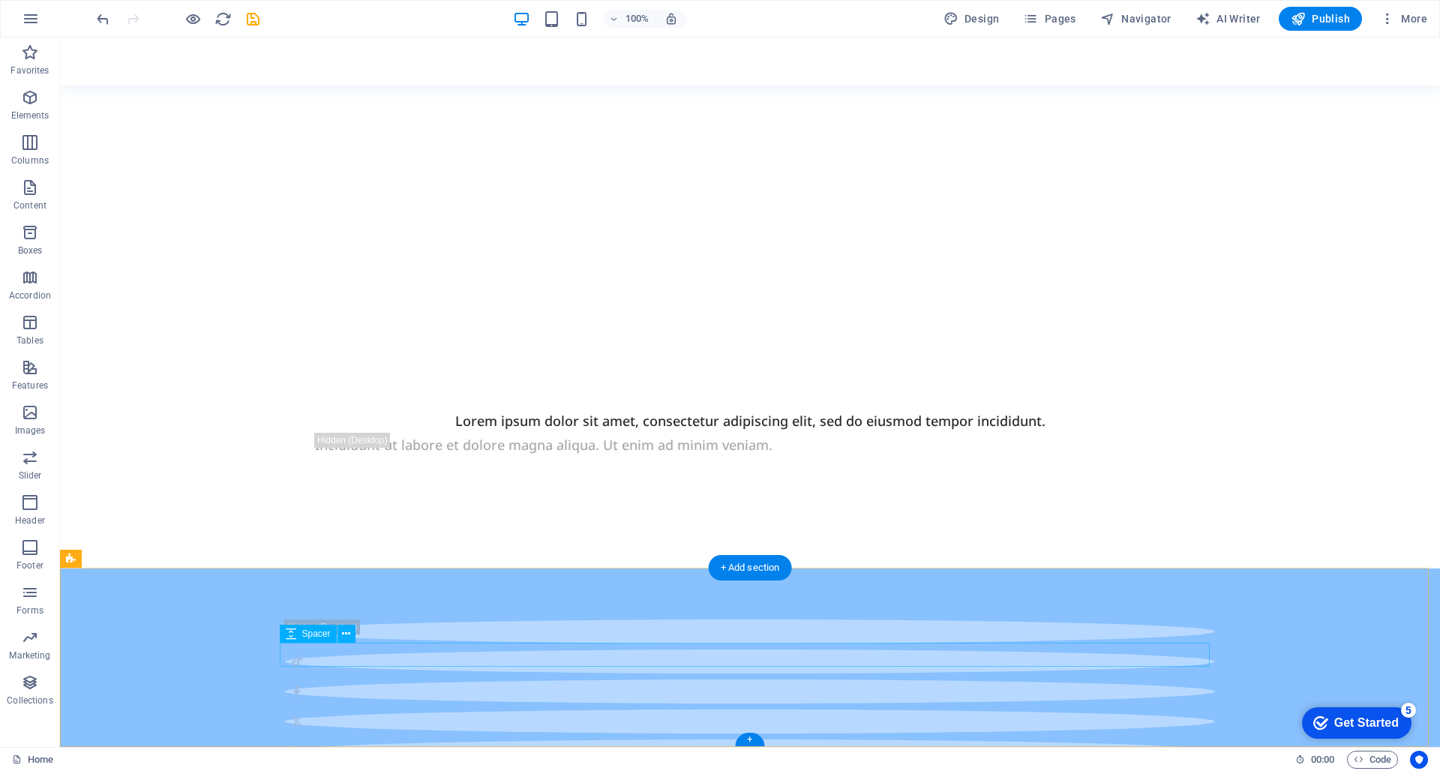
click at [903, 764] on div at bounding box center [750, 776] width 930 height 24
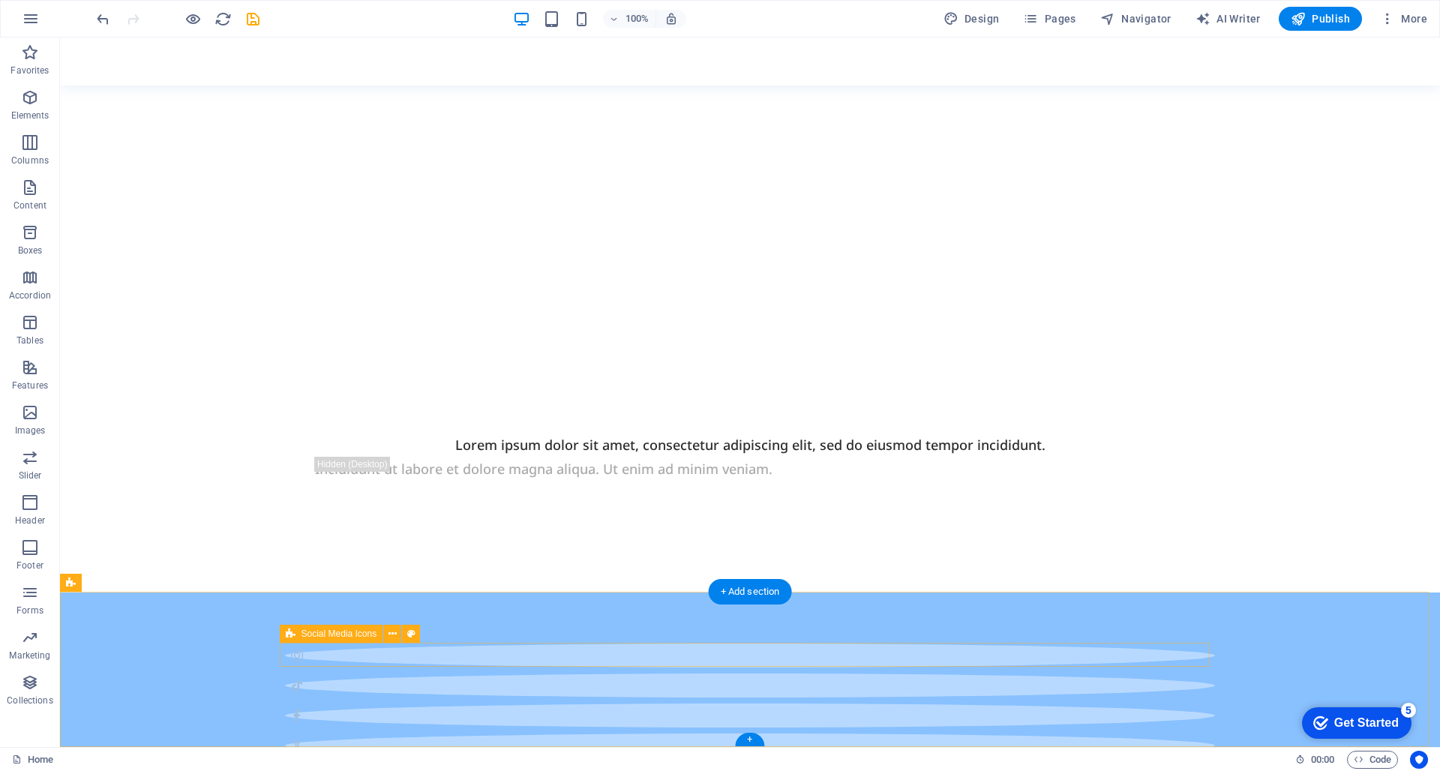
click at [913, 647] on div at bounding box center [750, 716] width 930 height 144
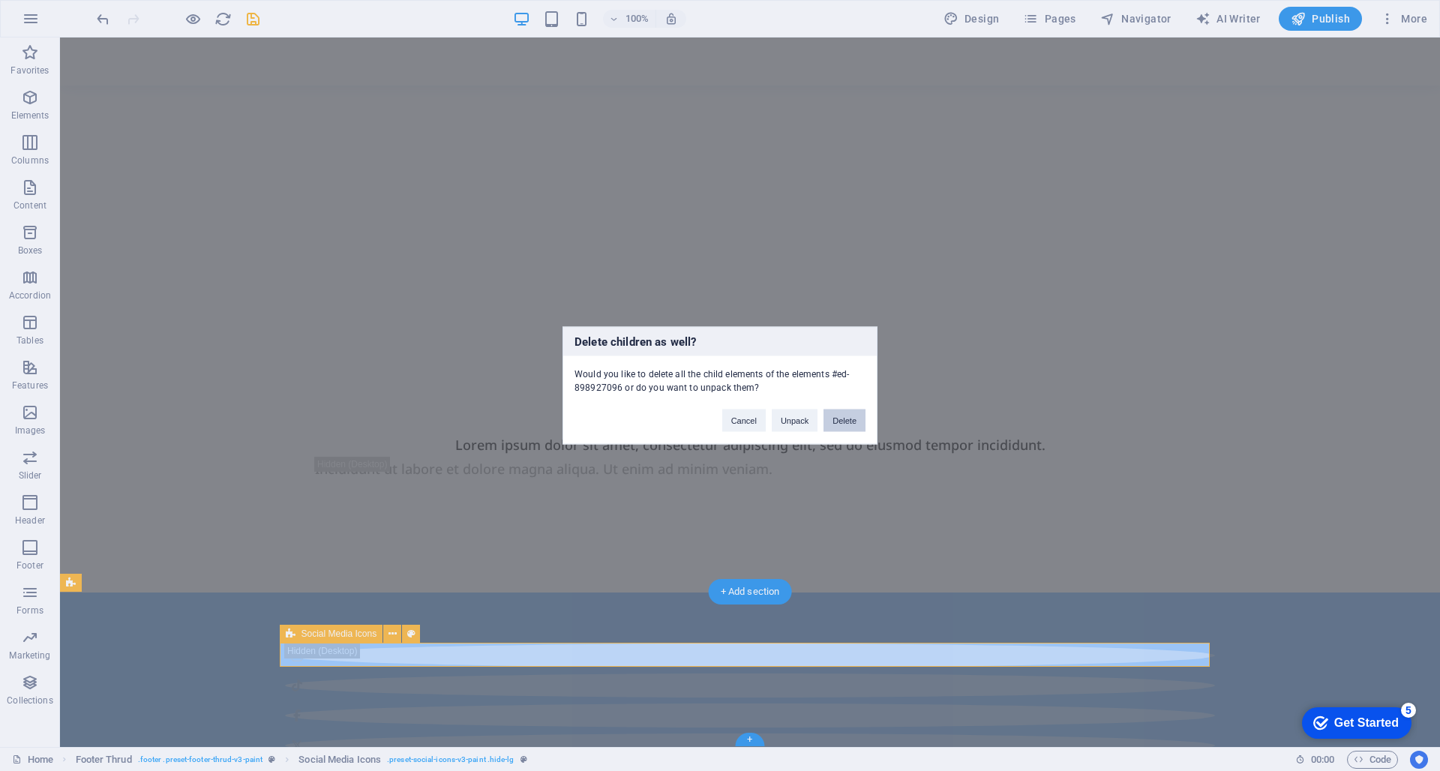
click at [844, 416] on button "Delete" at bounding box center [845, 421] width 42 height 23
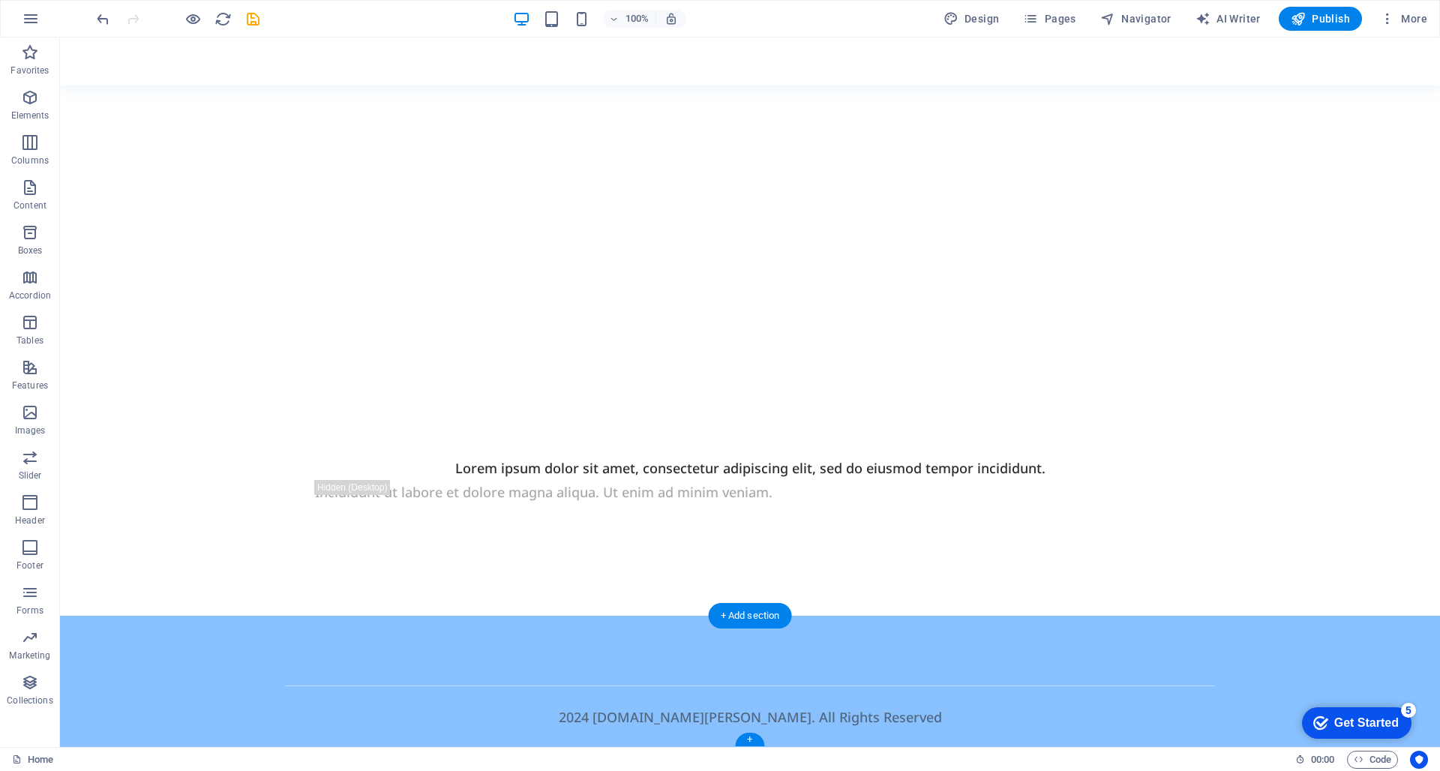
scroll to position [461, 0]
click at [903, 635] on div "2024 brave-morse.195-242-102-132.plesk.page . All Rights Reserved" at bounding box center [750, 682] width 1380 height 131
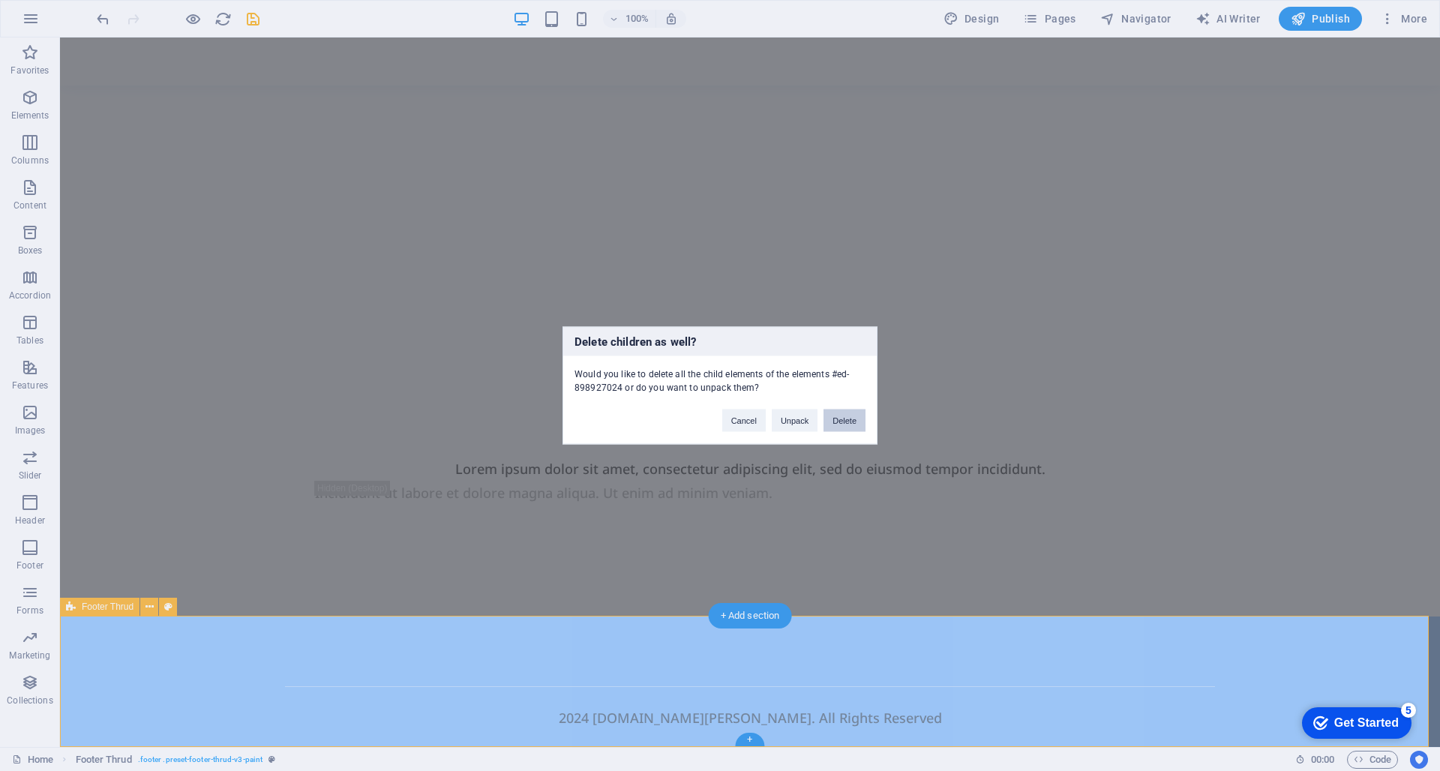
click at [858, 424] on button "Delete" at bounding box center [845, 421] width 42 height 23
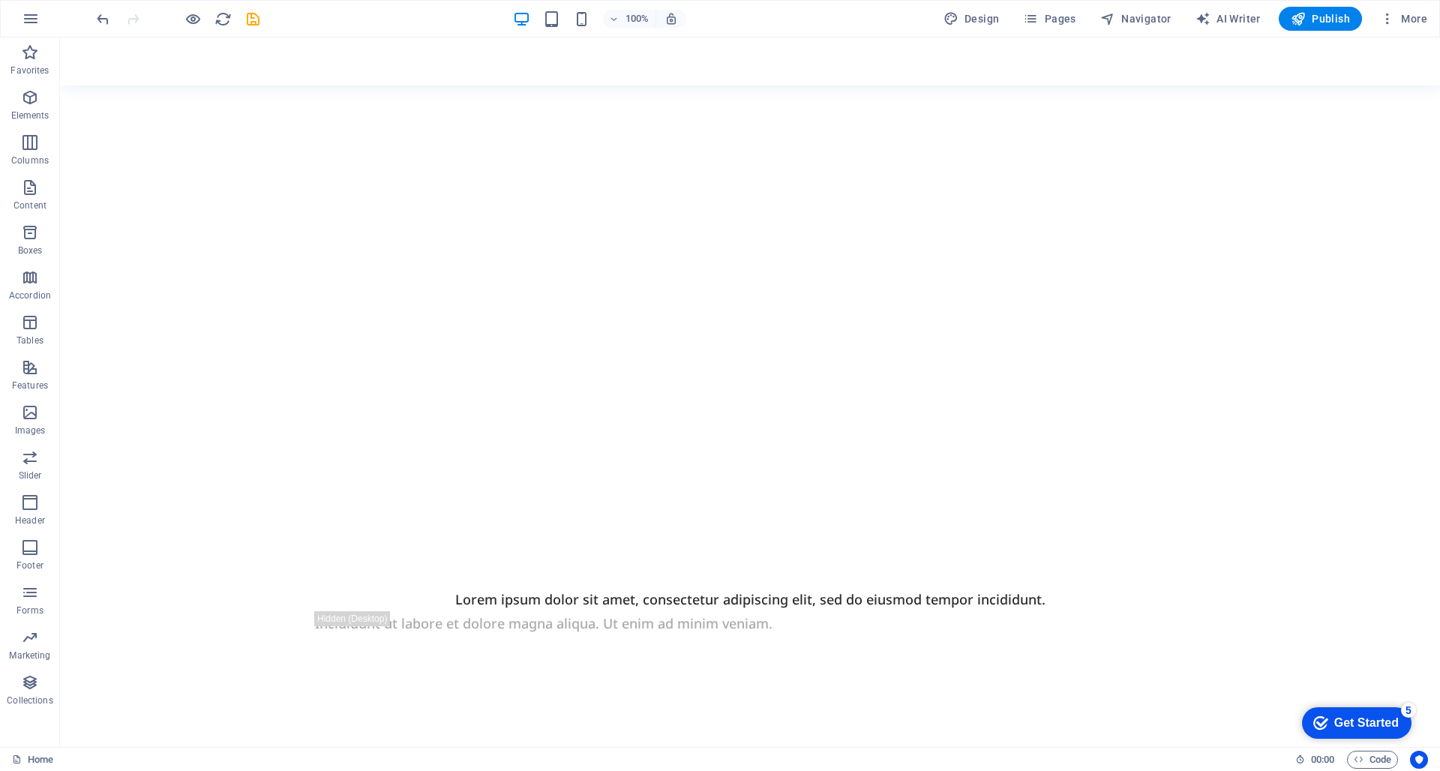
scroll to position [330, 0]
click at [878, 627] on div "Incididunt ut labore et dolore magna aliqua. Ut enim ad minim veniam." at bounding box center [750, 624] width 870 height 24
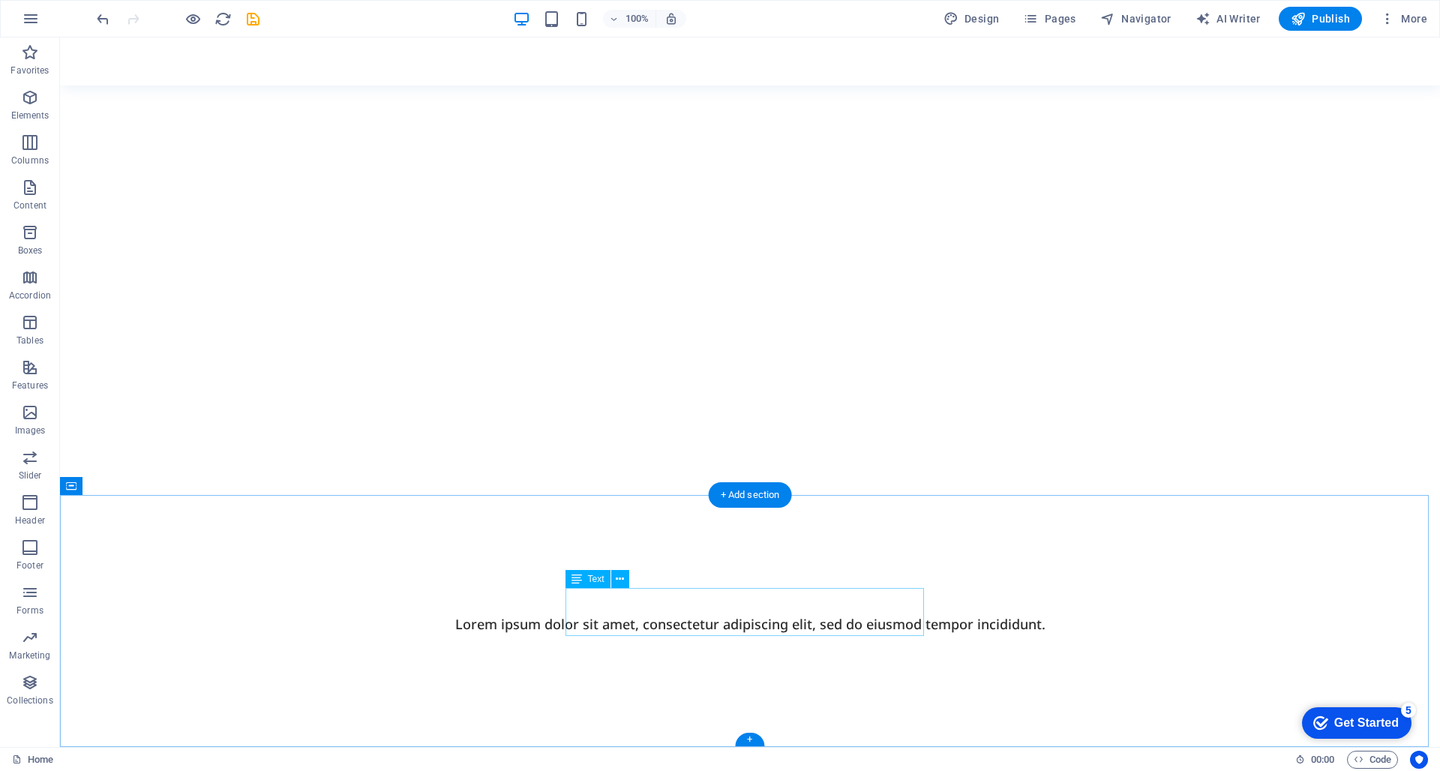
click at [796, 612] on div "Lorem ipsum dolor sit amet, consectetur adipiscing elit, sed do eiusmod tempor …" at bounding box center [750, 624] width 870 height 24
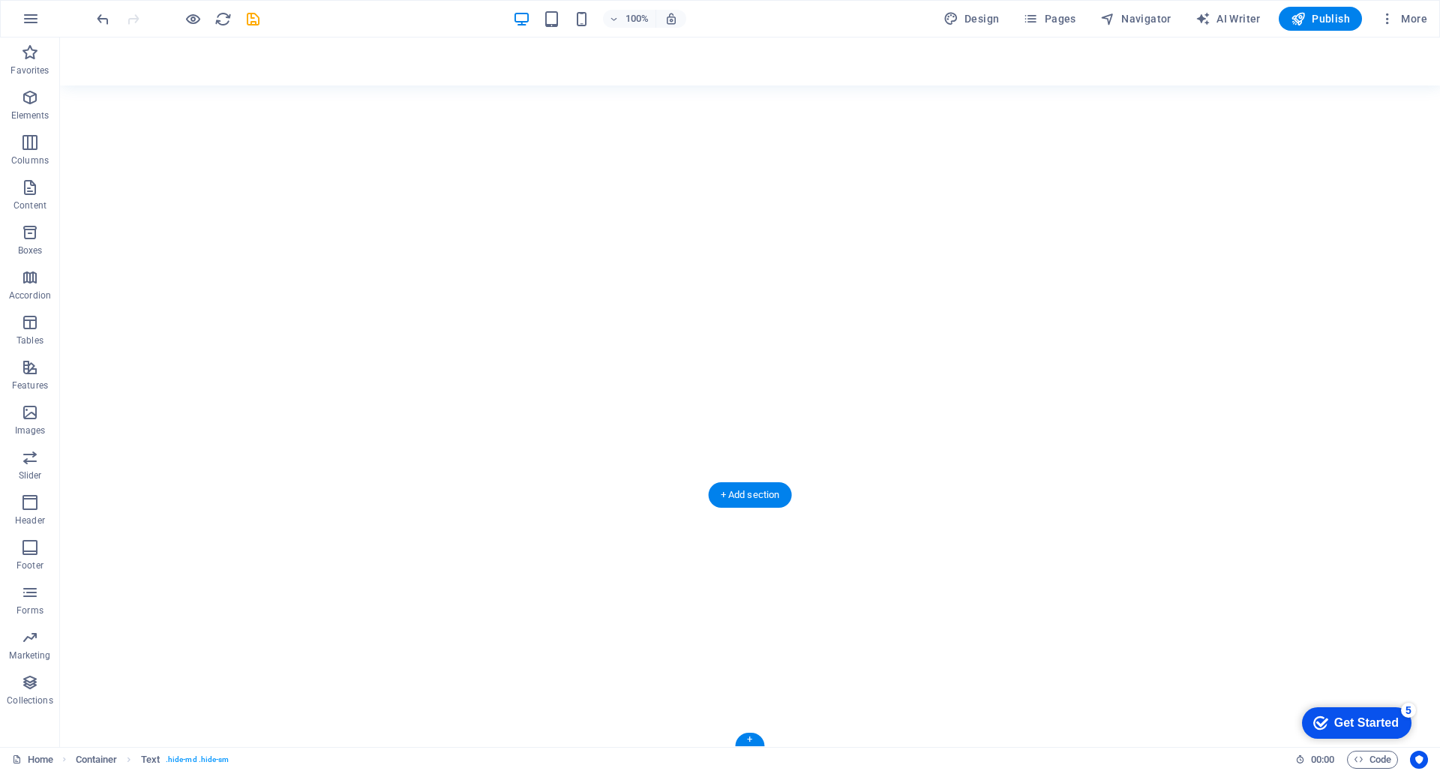
scroll to position [282, 0]
click at [776, 569] on div at bounding box center [750, 645] width 1380 height 204
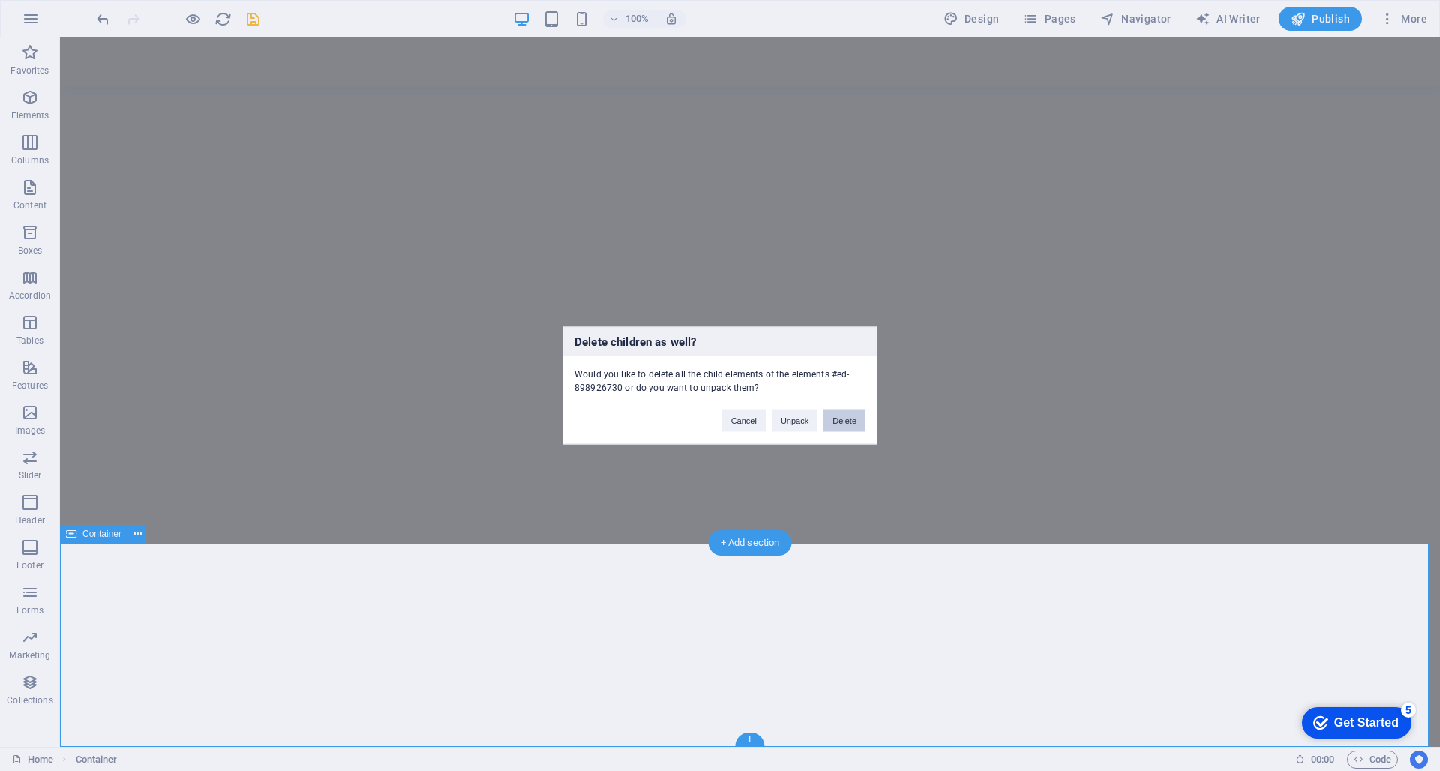
click at [854, 415] on button "Delete" at bounding box center [845, 421] width 42 height 23
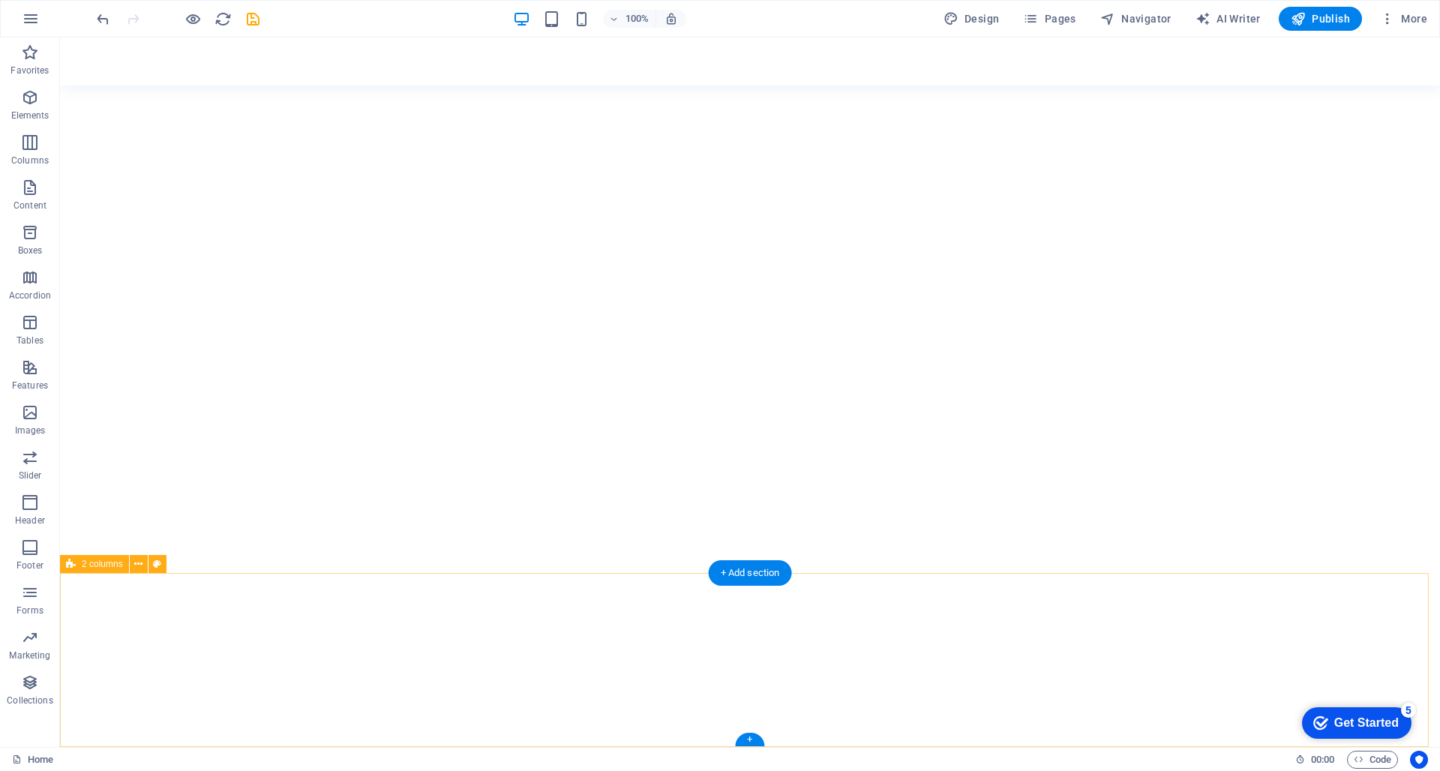
click at [757, 672] on div at bounding box center [750, 660] width 1380 height 174
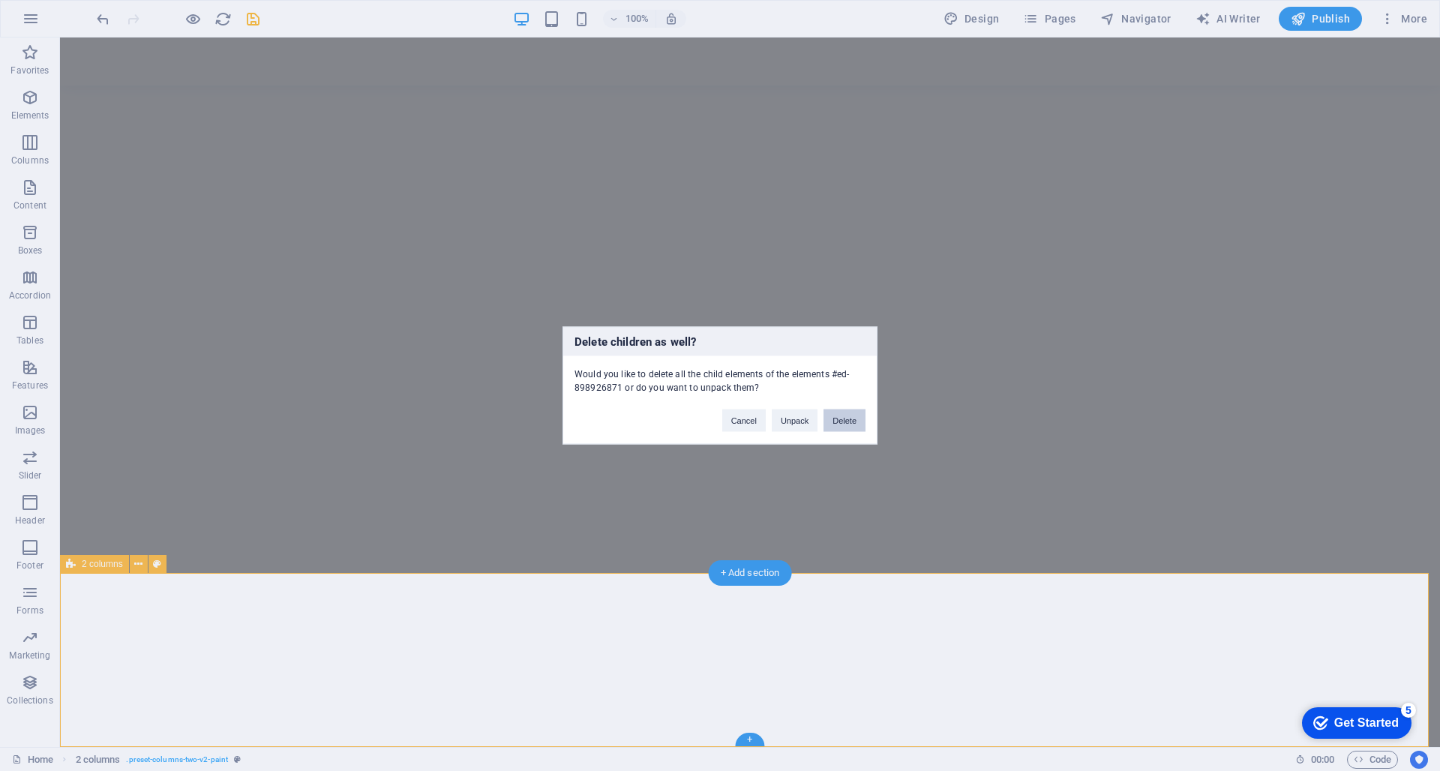
click at [843, 419] on button "Delete" at bounding box center [845, 421] width 42 height 23
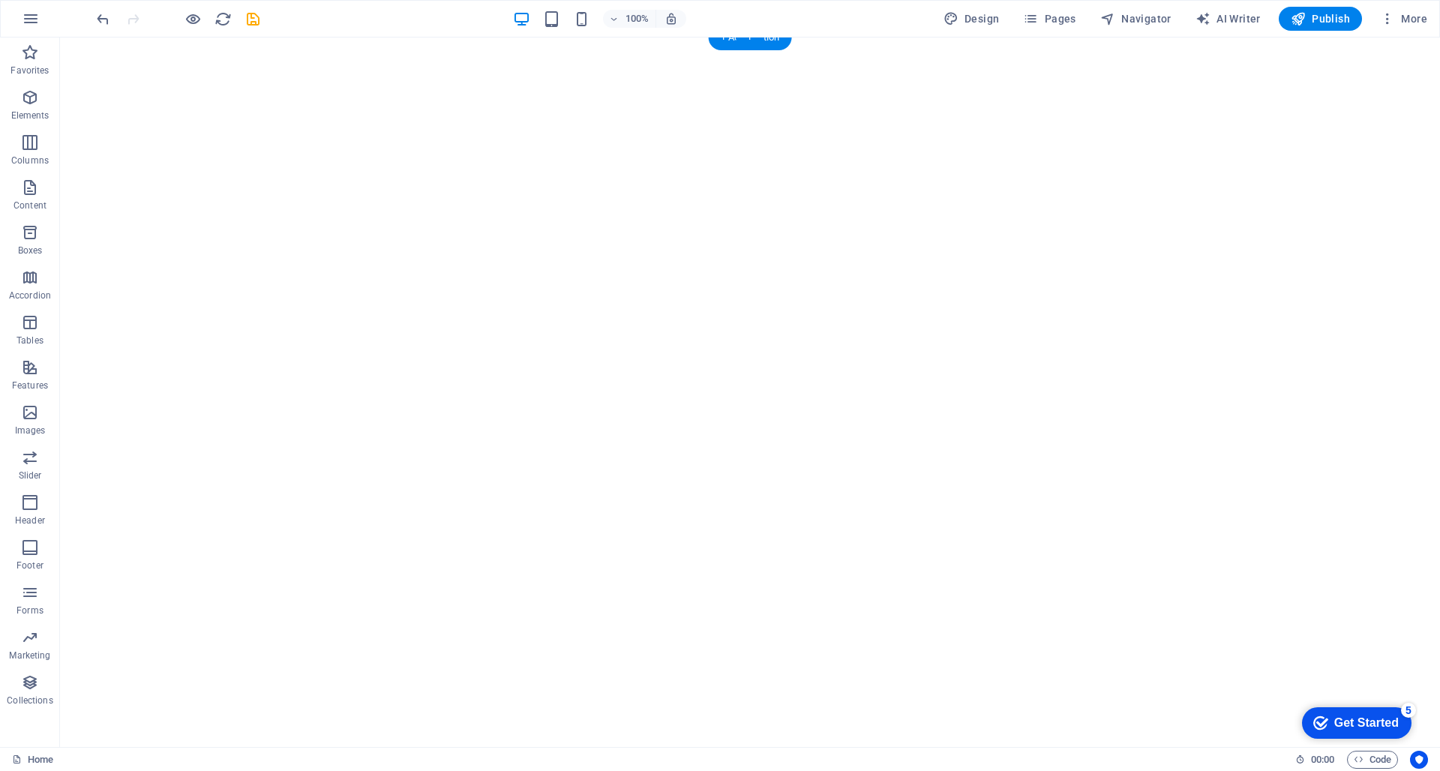
scroll to position [0, 0]
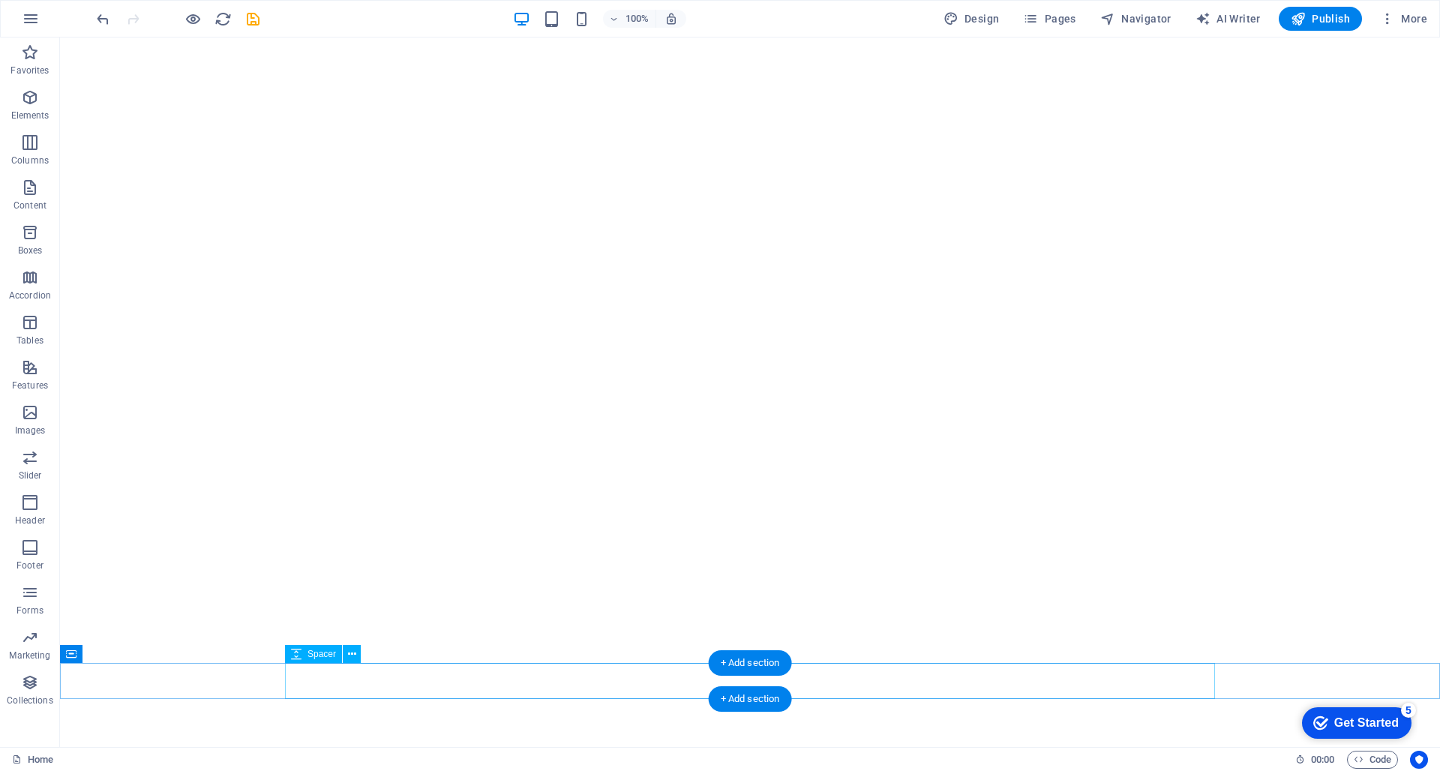
click at [806, 683] on div at bounding box center [750, 681] width 930 height 36
click at [843, 704] on div "Drop content here or Add elements Paste clipboard" at bounding box center [750, 716] width 930 height 107
click at [825, 663] on html "Skip to main content" at bounding box center [750, 351] width 1380 height 626
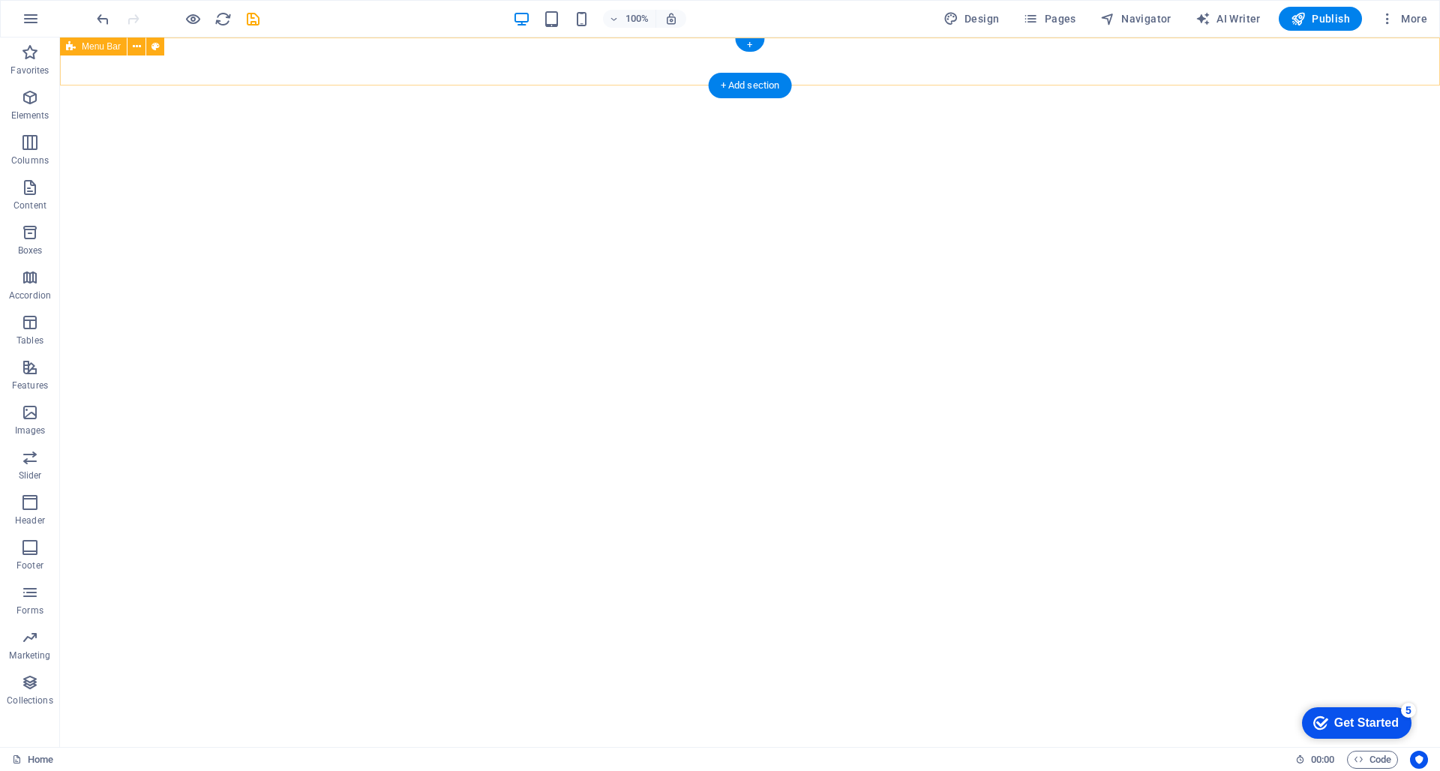
click at [913, 59] on div at bounding box center [750, 62] width 1380 height 48
click at [893, 172] on div at bounding box center [750, 375] width 1380 height 578
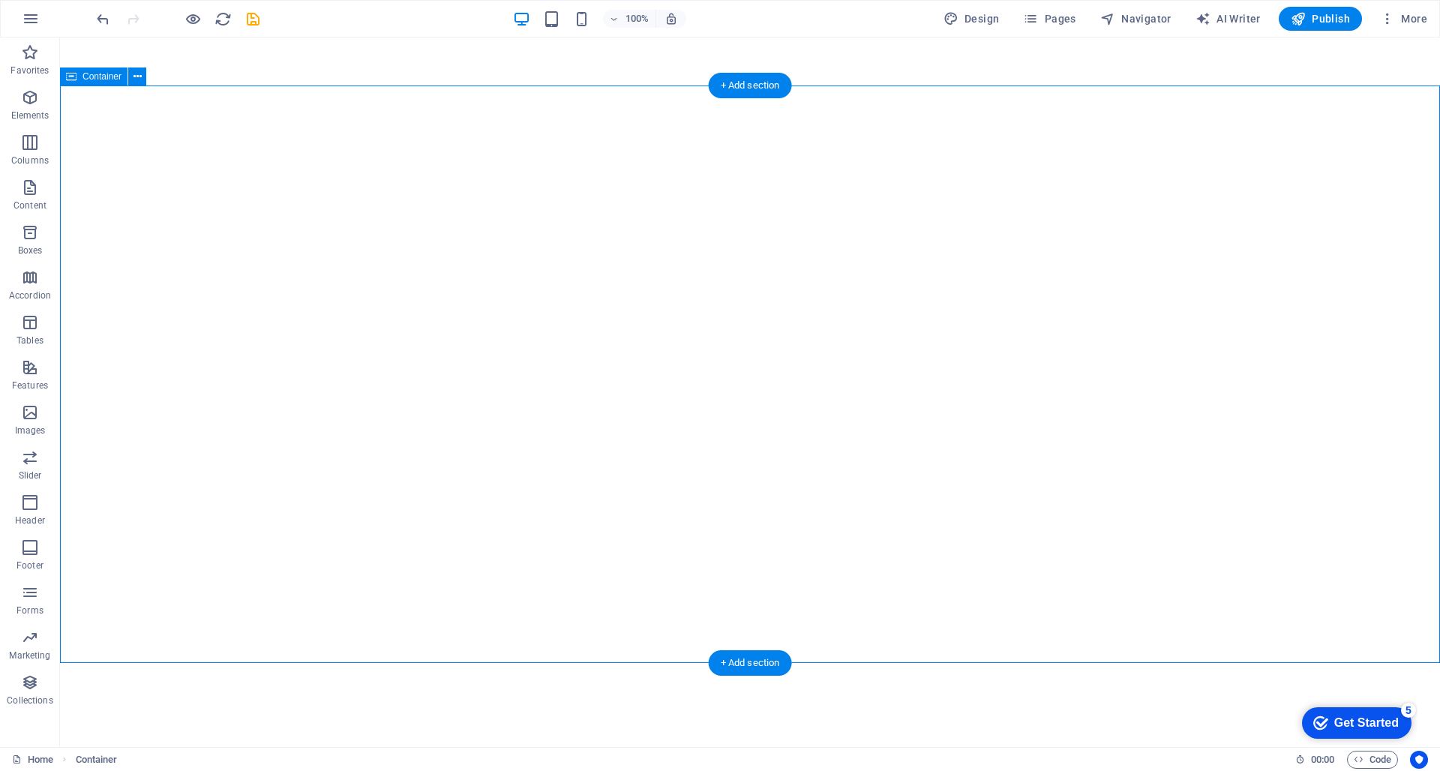
click at [709, 235] on div at bounding box center [750, 375] width 1380 height 578
click at [383, 188] on div at bounding box center [750, 197] width 870 height 36
click at [386, 157] on div "Spacer" at bounding box center [370, 152] width 57 height 18
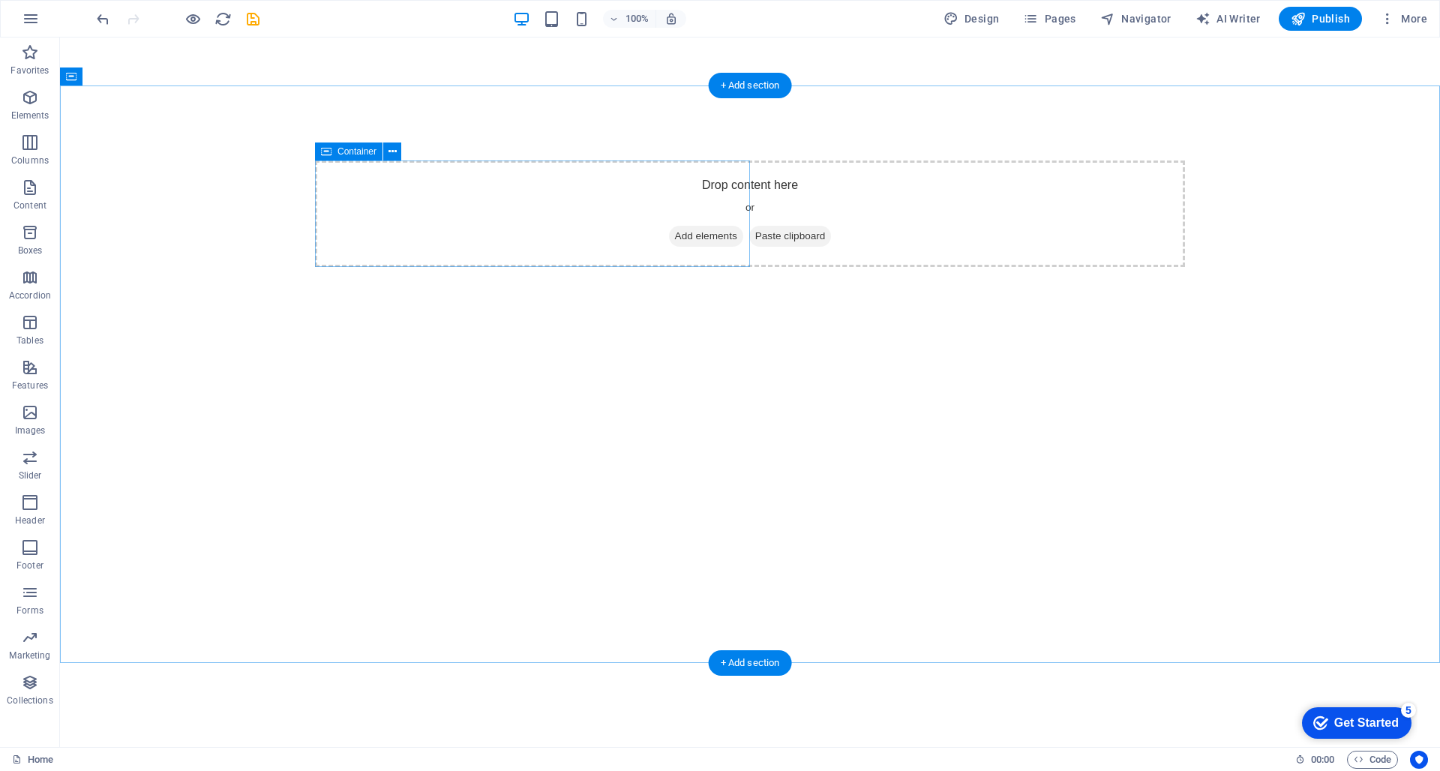
click at [493, 200] on div "Drop content here or Add elements Paste clipboard" at bounding box center [750, 214] width 870 height 107
click at [659, 202] on div "Drop content here or Add elements Paste clipboard" at bounding box center [750, 214] width 870 height 107
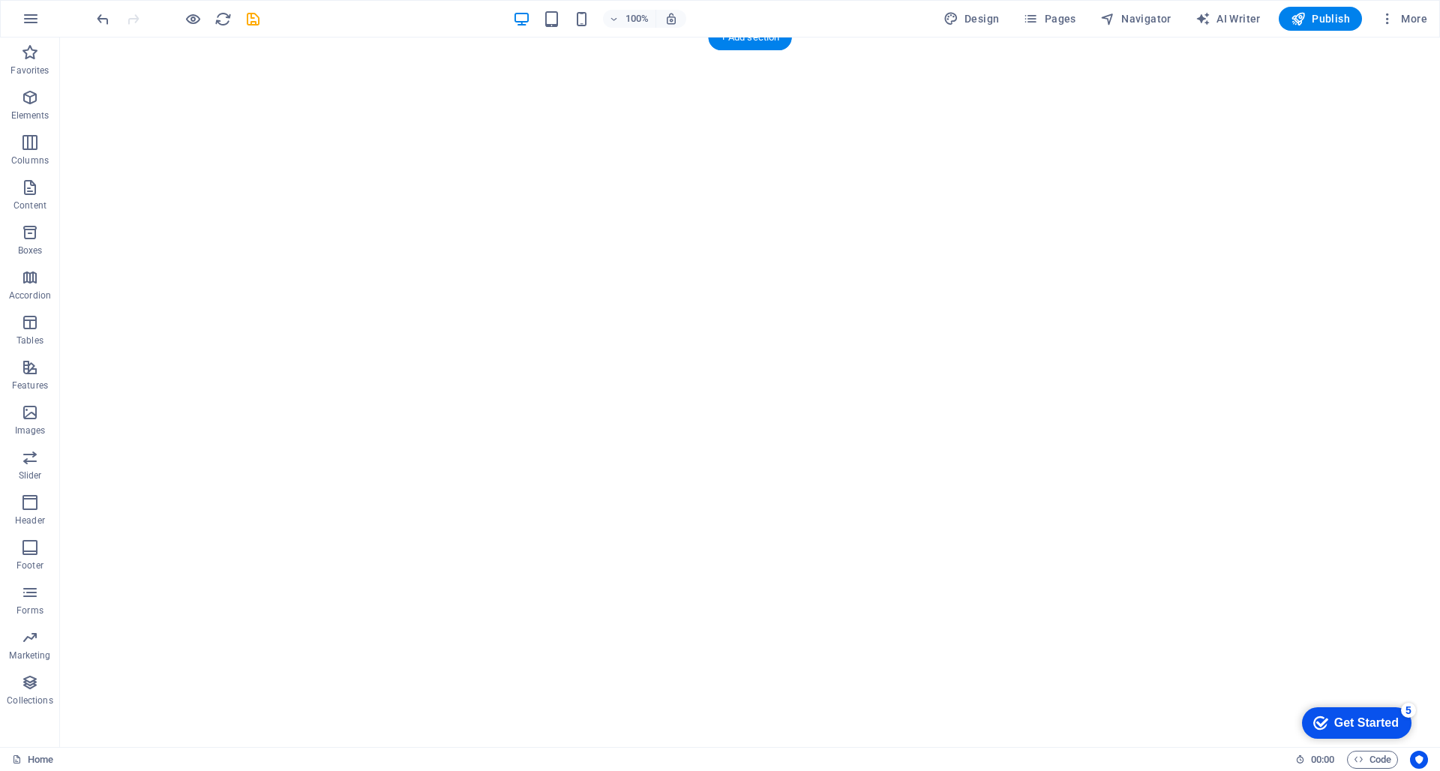
click at [782, 86] on html "Skip to main content" at bounding box center [750, 62] width 1380 height 48
click at [747, 86] on html "Skip to main content" at bounding box center [750, 62] width 1380 height 48
click at [759, 45] on div "+" at bounding box center [749, 45] width 29 height 14
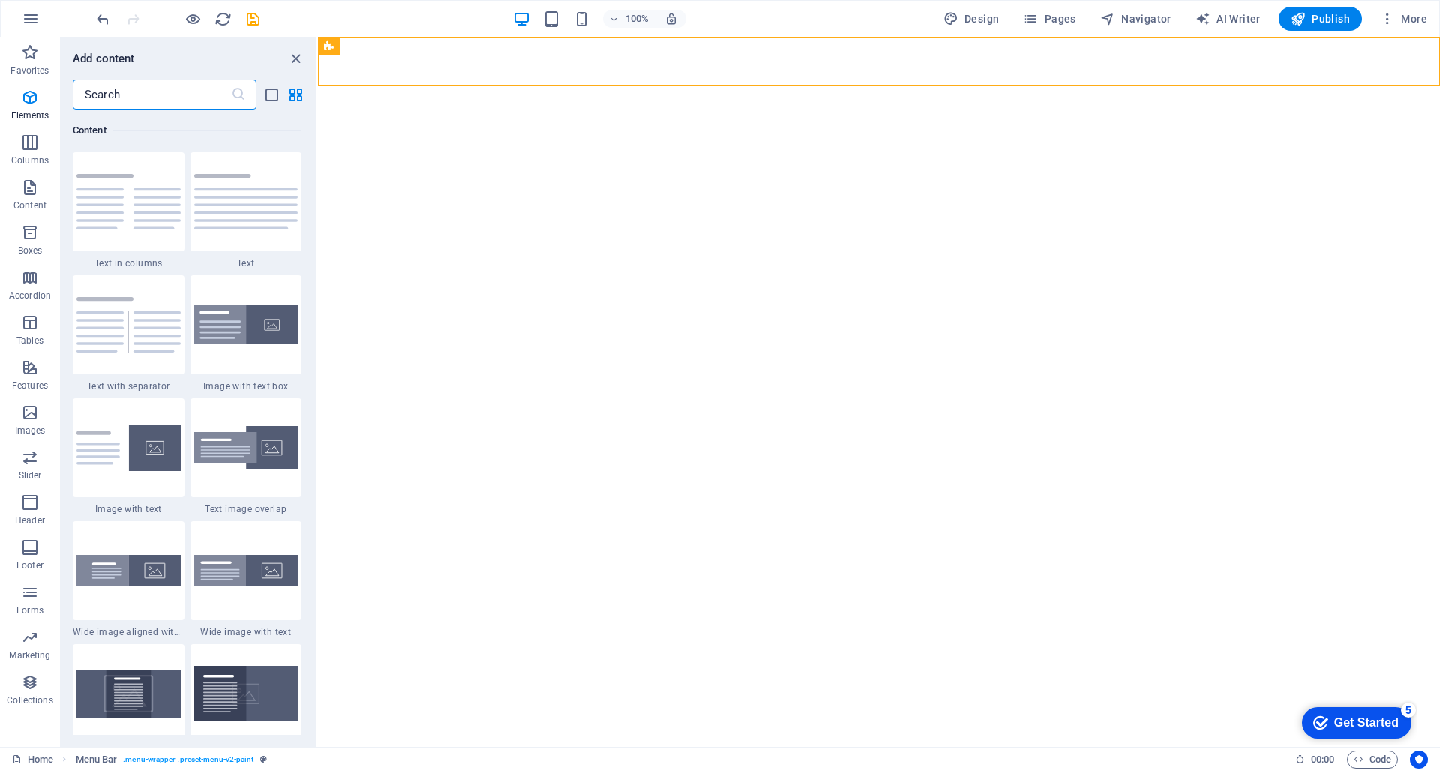
scroll to position [2625, 0]
click at [228, 212] on img at bounding box center [246, 202] width 104 height 56
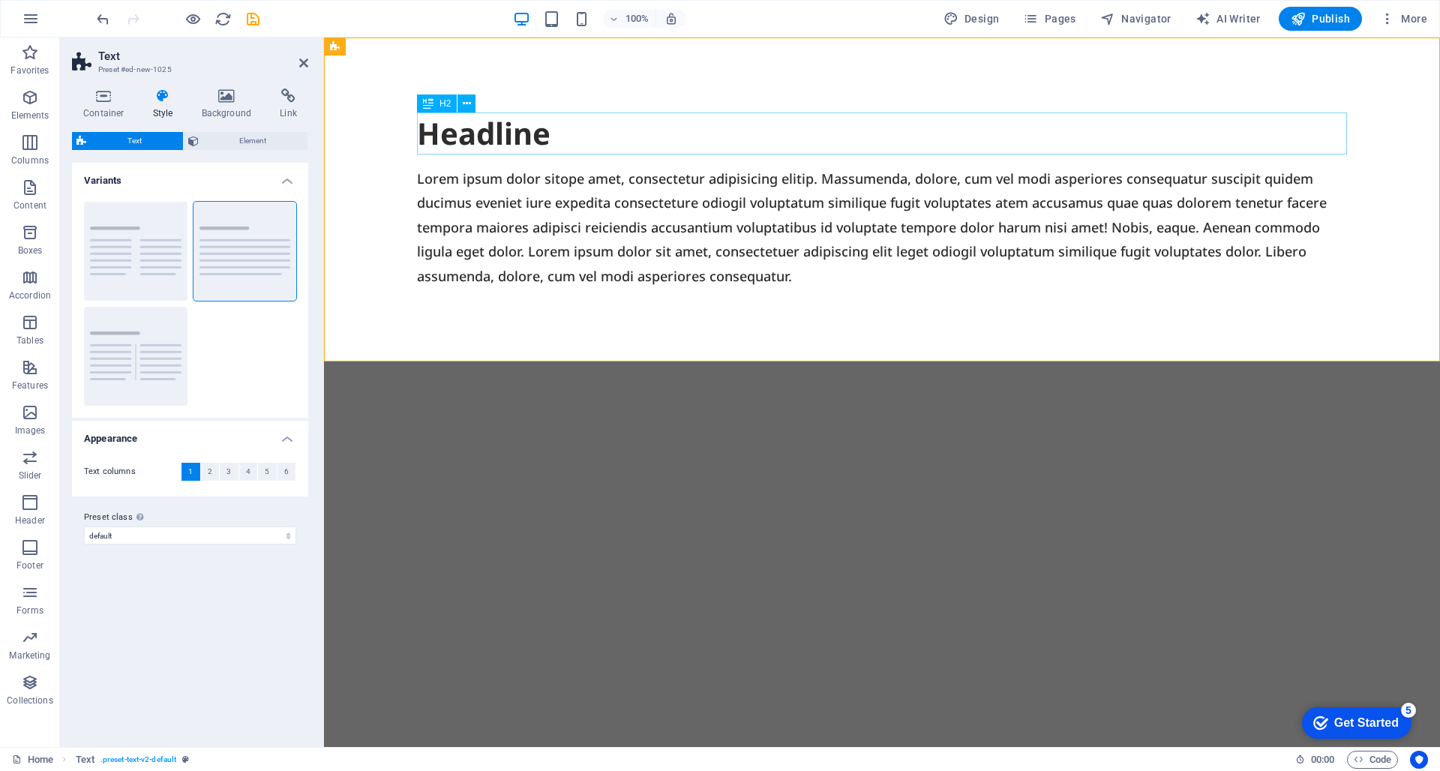
click at [463, 127] on div "Headline" at bounding box center [882, 134] width 930 height 42
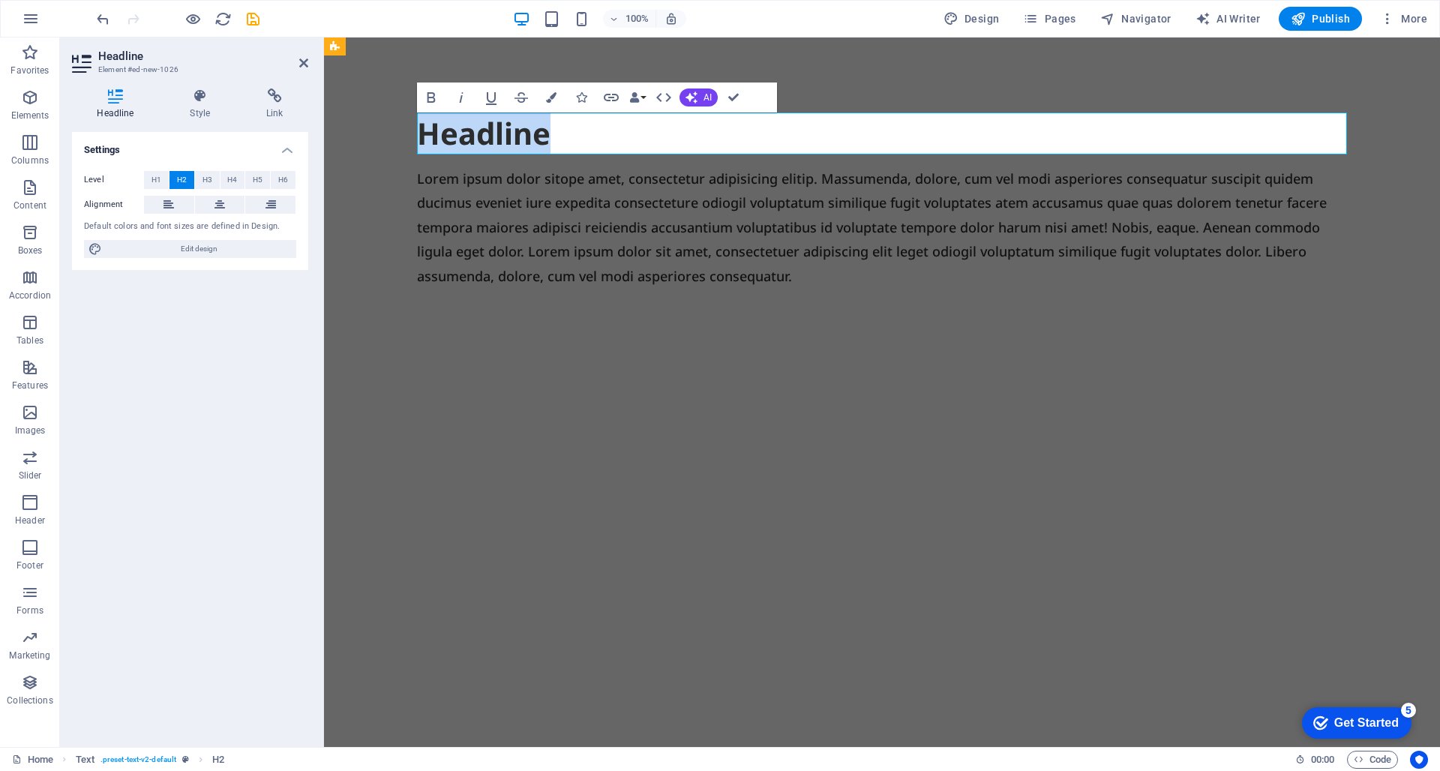
click at [463, 127] on h2 "Headline" at bounding box center [882, 134] width 930 height 42
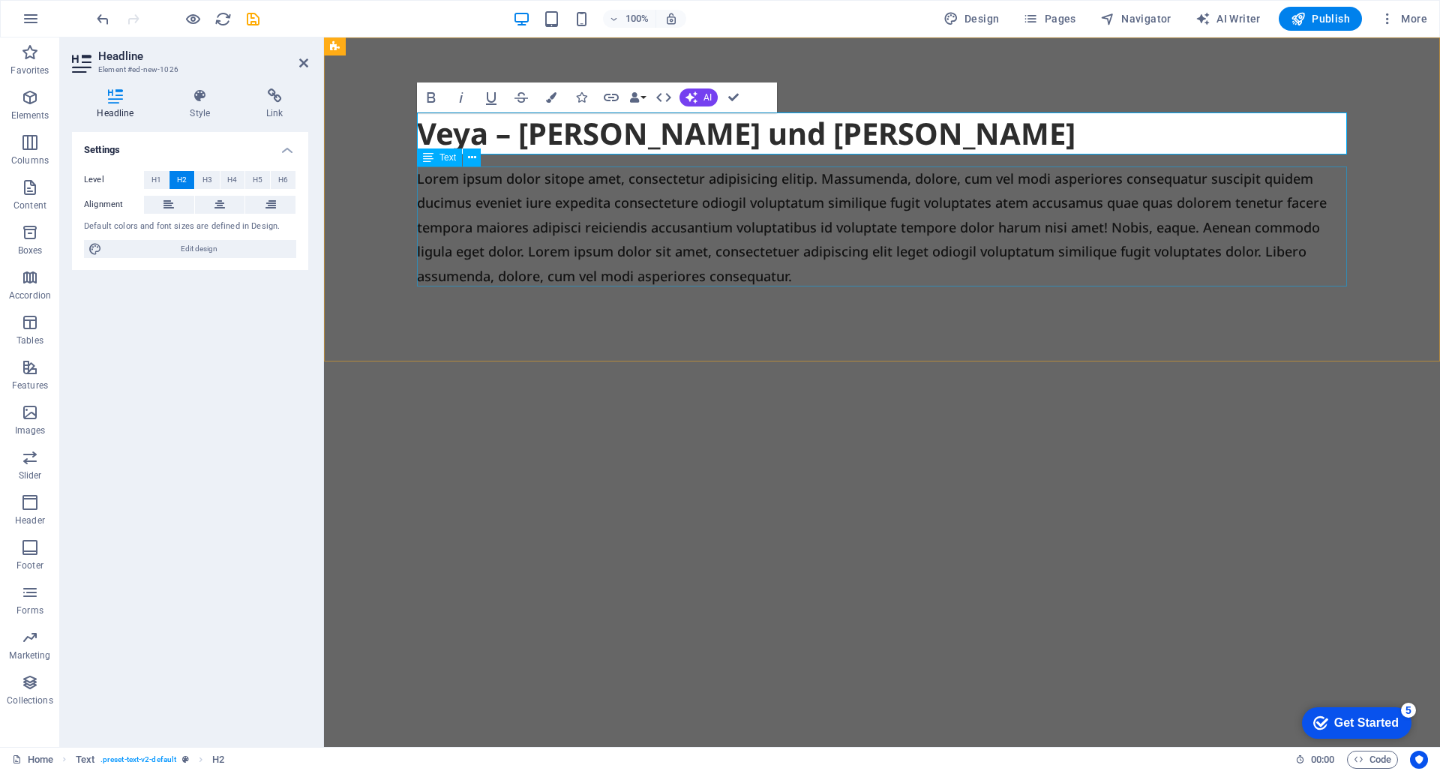
click at [538, 197] on div "Lorem ipsum dolor sitope amet, consectetur adipisicing elitip. Massumenda, dolo…" at bounding box center [882, 228] width 930 height 122
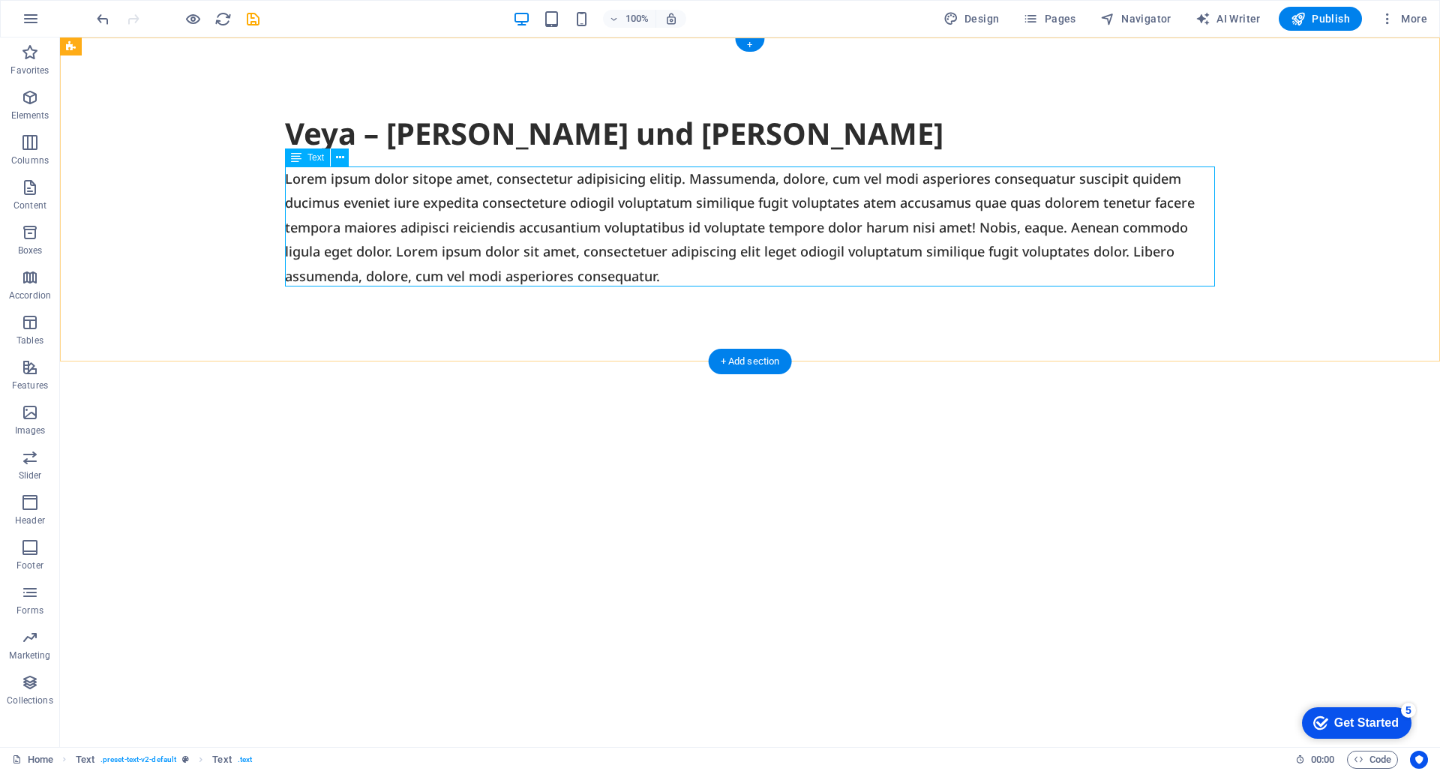
click at [518, 233] on div "Lorem ipsum dolor sitope amet, consectetur adipisicing elitip. Massumenda, dolo…" at bounding box center [750, 228] width 930 height 122
click at [586, 226] on div "Lorem ipsum dolor sitope amet, consectetur adipisicing elitip. Massumenda, dolo…" at bounding box center [750, 228] width 930 height 122
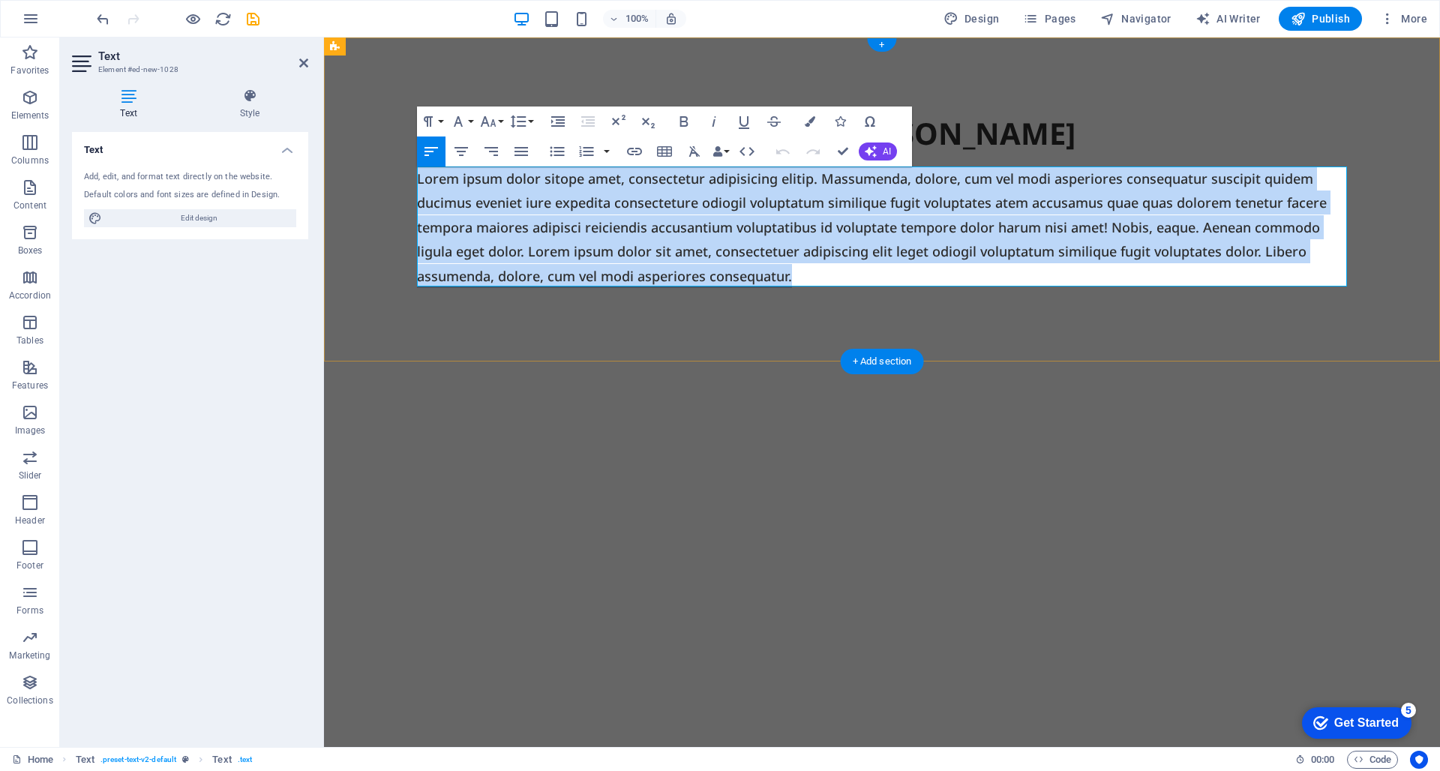
click at [586, 226] on p "Lorem ipsum dolor sitope amet, consectetur adipisicing elitip. Massumenda, dolo…" at bounding box center [882, 228] width 930 height 122
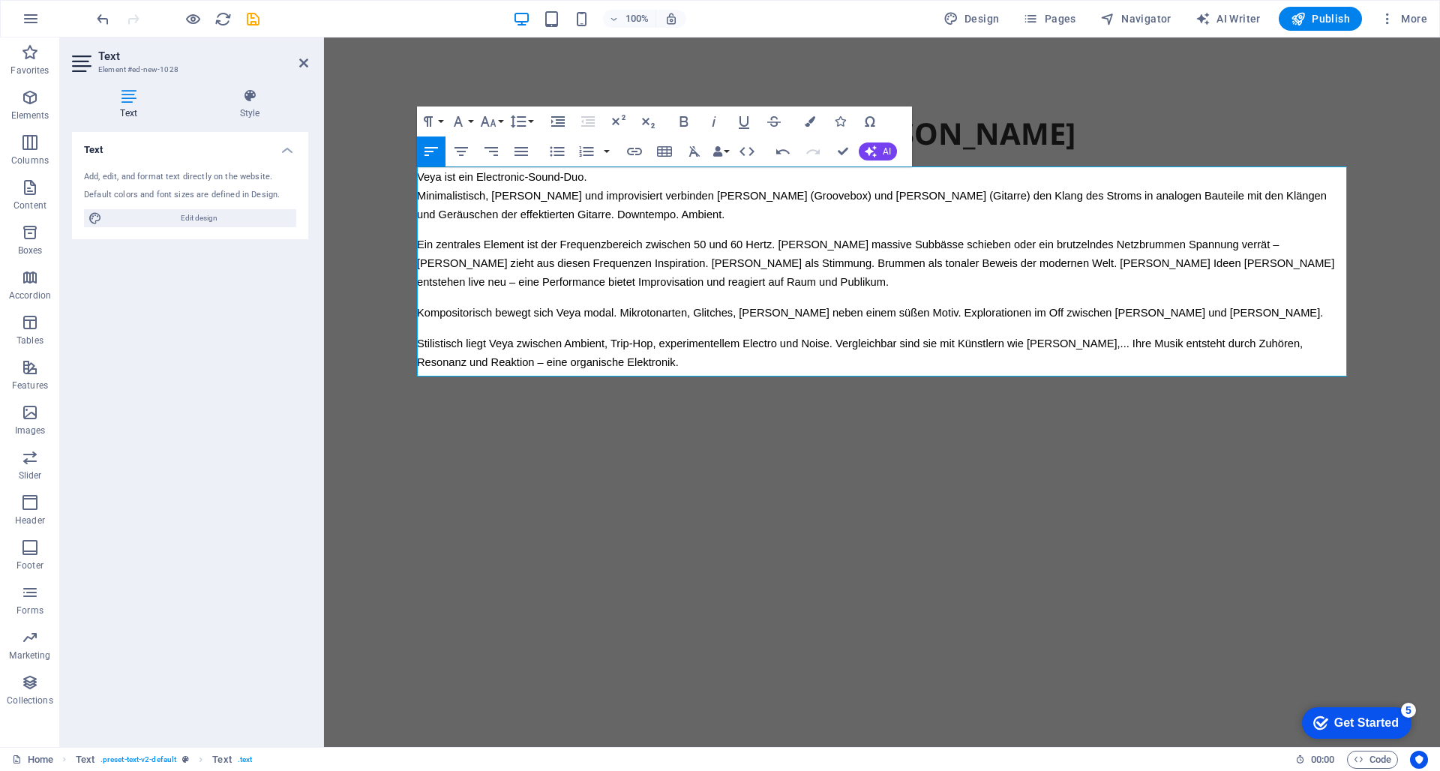
click at [902, 505] on html "Skip to main content Veya – Holz und Strom Veya ist ein Electronic-Sound-Duo. M…" at bounding box center [882, 271] width 1116 height 467
click at [763, 505] on html "Skip to main content Veya – Holz und Strom Veya ist ein Electronic-Sound-Duo. M…" at bounding box center [882, 271] width 1116 height 467
click at [953, 505] on html "Skip to main content Veya – Holz und Strom Veya ist ein Electronic-Sound-Duo. M…" at bounding box center [882, 271] width 1116 height 467
click at [1050, 119] on div "Veya – Holz und Strom" at bounding box center [882, 134] width 930 height 42
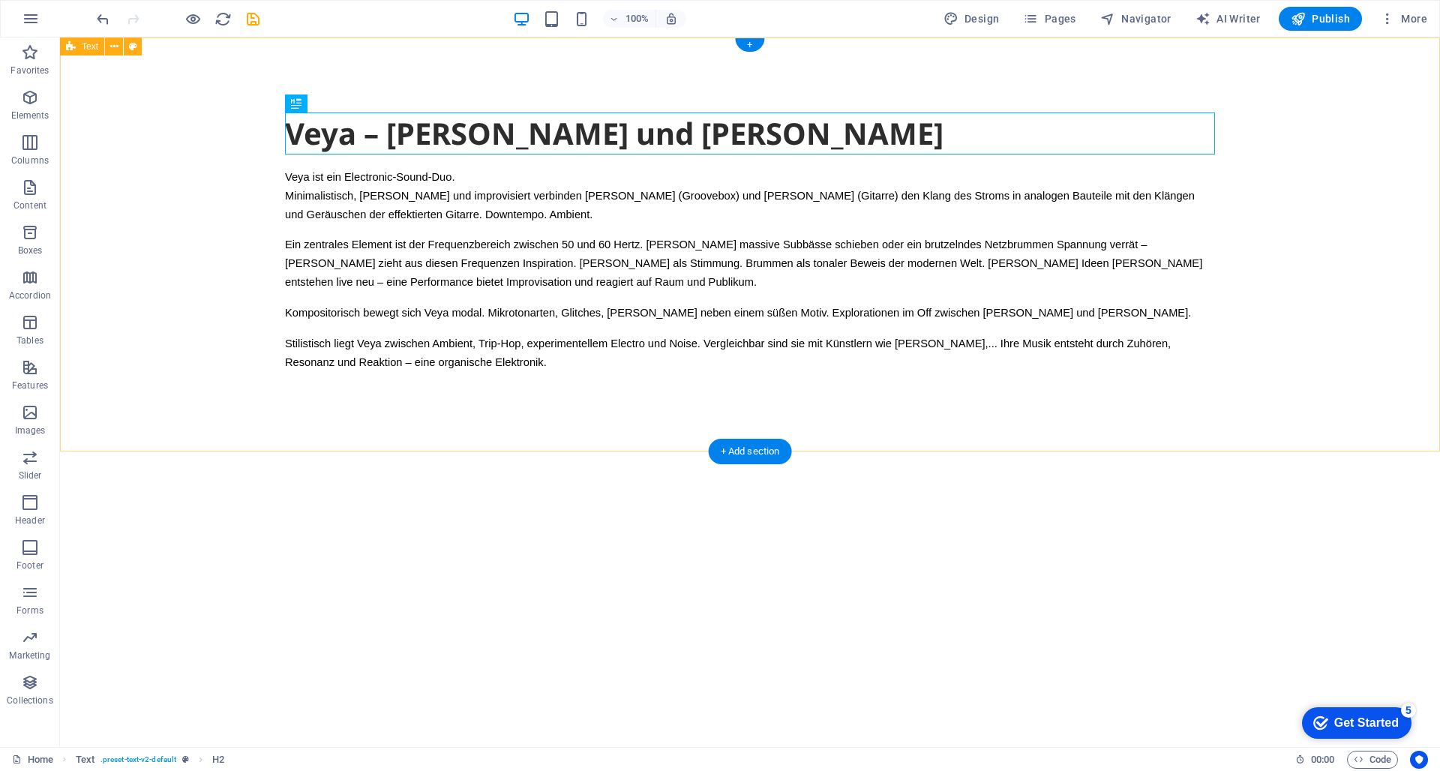
click at [1050, 75] on div "Veya – [PERSON_NAME] und [PERSON_NAME] Veya ist ein Electronic-Sound-Duo. Minim…" at bounding box center [750, 247] width 1380 height 419
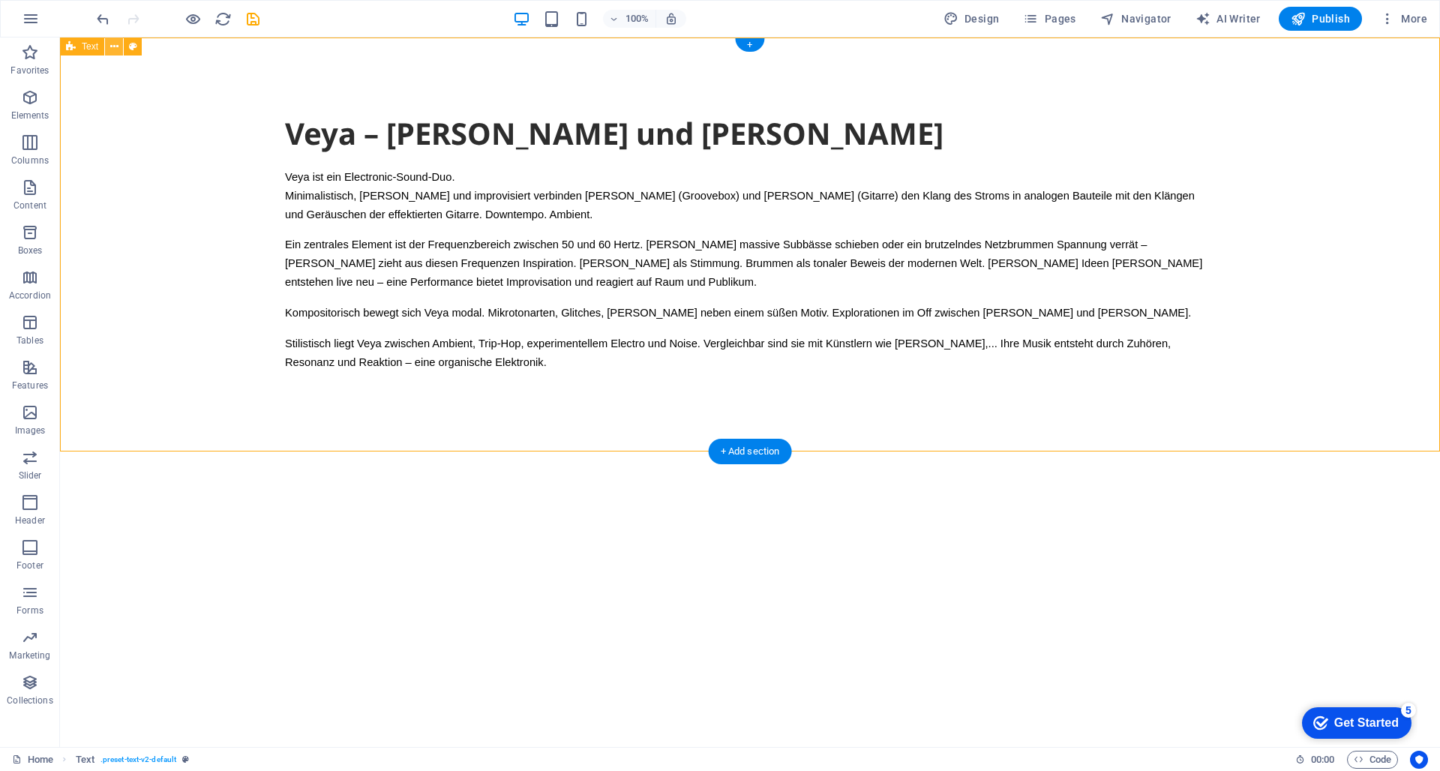
click at [114, 43] on icon at bounding box center [114, 47] width 8 height 16
click at [605, 505] on html "Skip to main content Veya – Holz und Strom Veya ist ein Electronic-Sound-Duo. M…" at bounding box center [750, 271] width 1380 height 467
click at [1326, 17] on span "Publish" at bounding box center [1320, 18] width 59 height 15
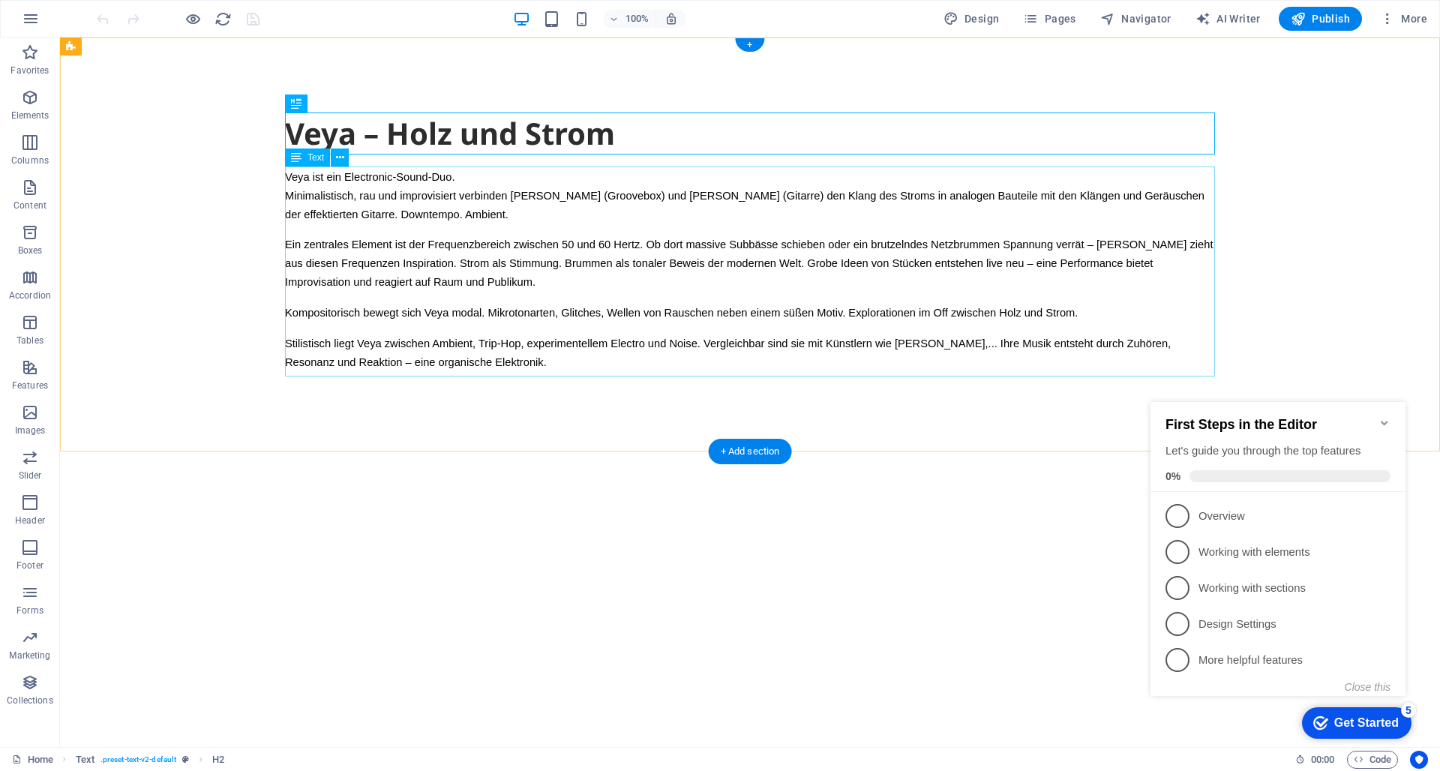
click at [371, 218] on div "Veya ist ein Electronic-Sound-Duo. Minimalistisch, rau und improvisiert verbind…" at bounding box center [750, 274] width 930 height 215
click at [1188, 246] on div "Veya ist ein Electronic-Sound-Duo. Minimalistisch, rau und improvisiert verbind…" at bounding box center [750, 274] width 930 height 215
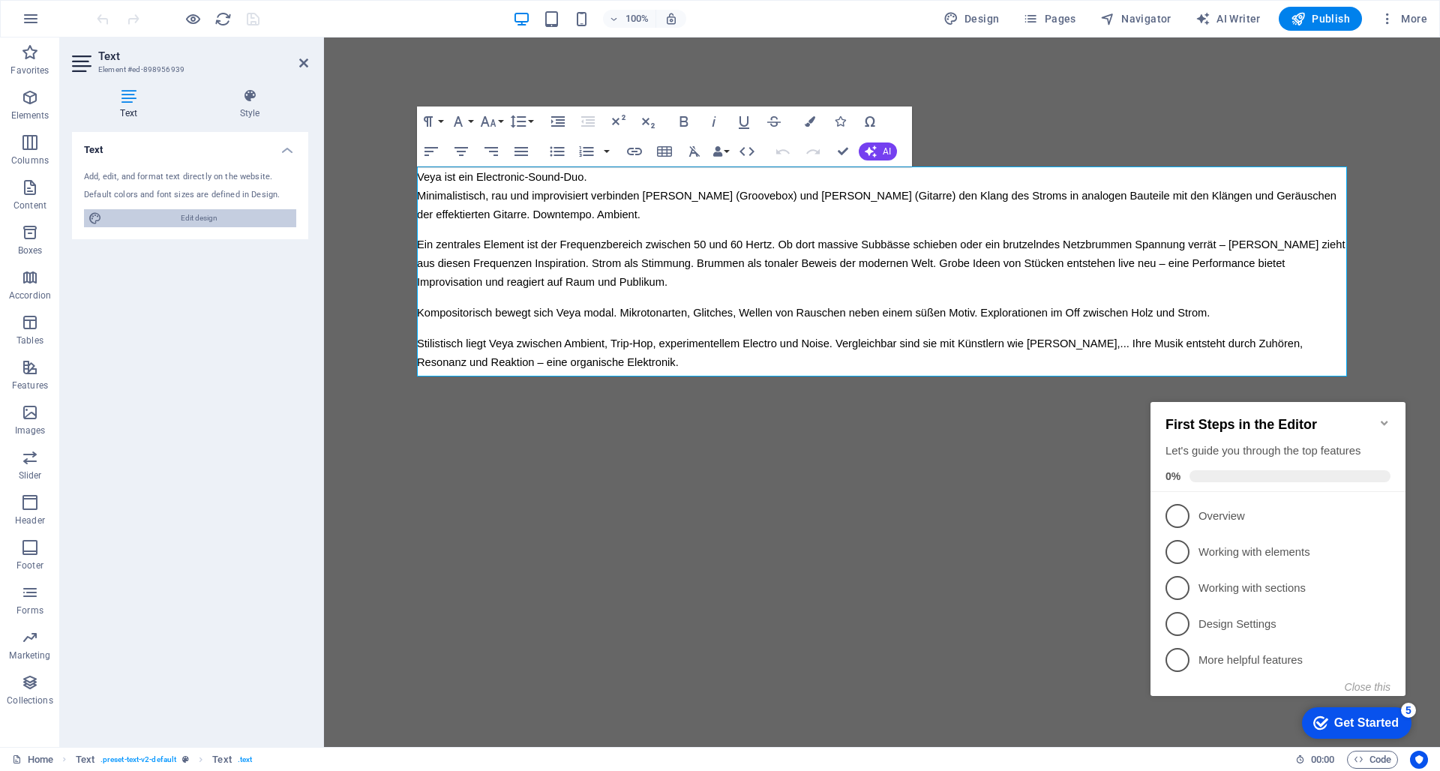
click at [232, 223] on span "Edit design" at bounding box center [199, 218] width 185 height 18
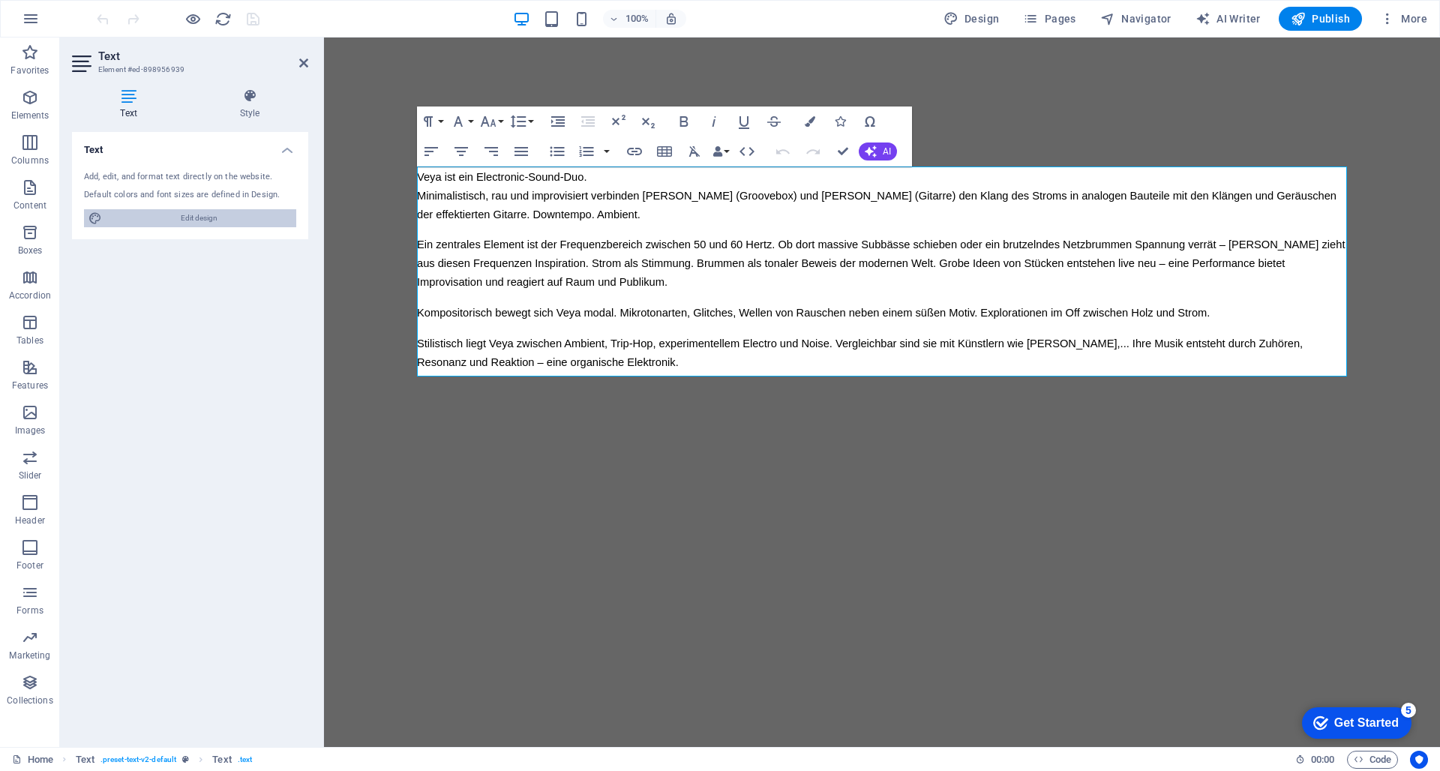
select select "px"
select select "500"
select select "px"
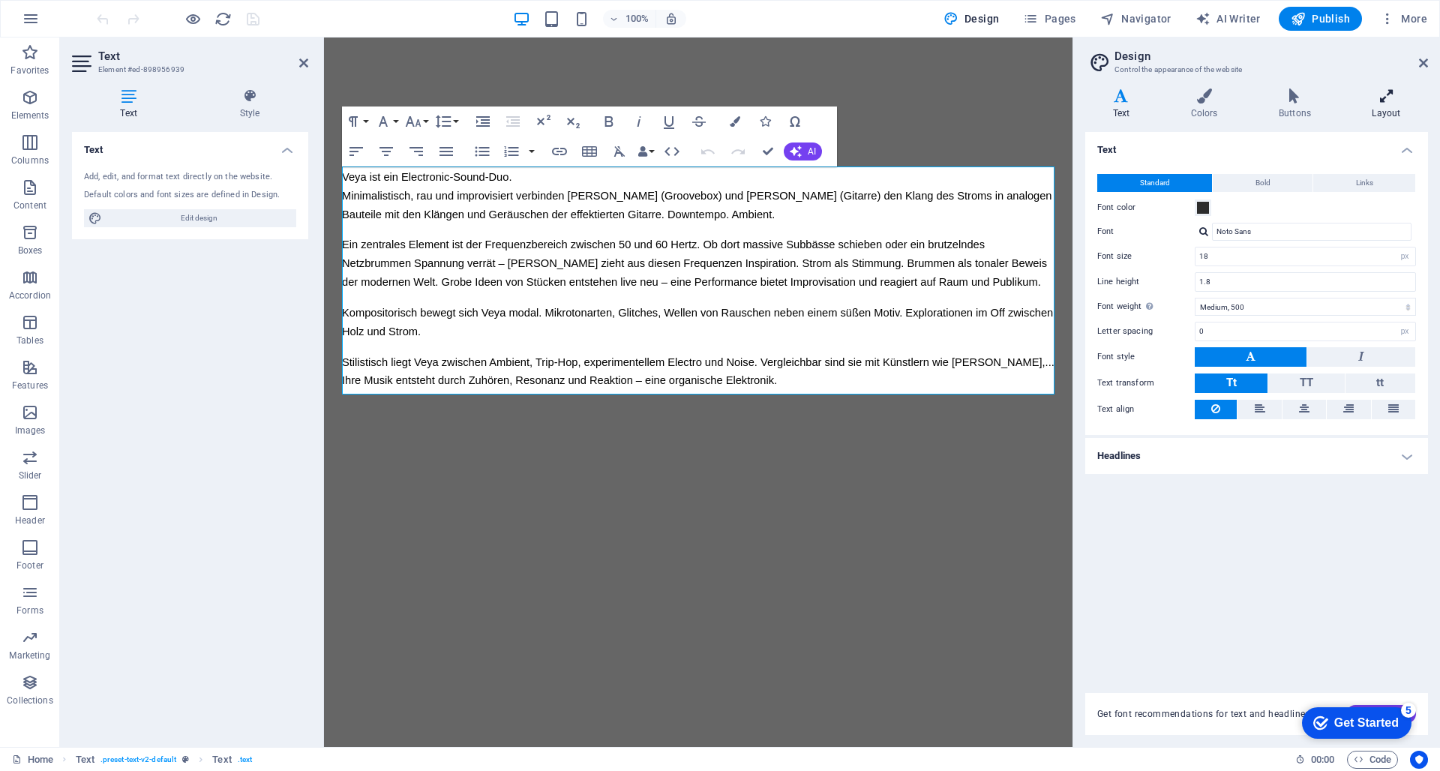
click at [1384, 95] on icon at bounding box center [1386, 96] width 83 height 15
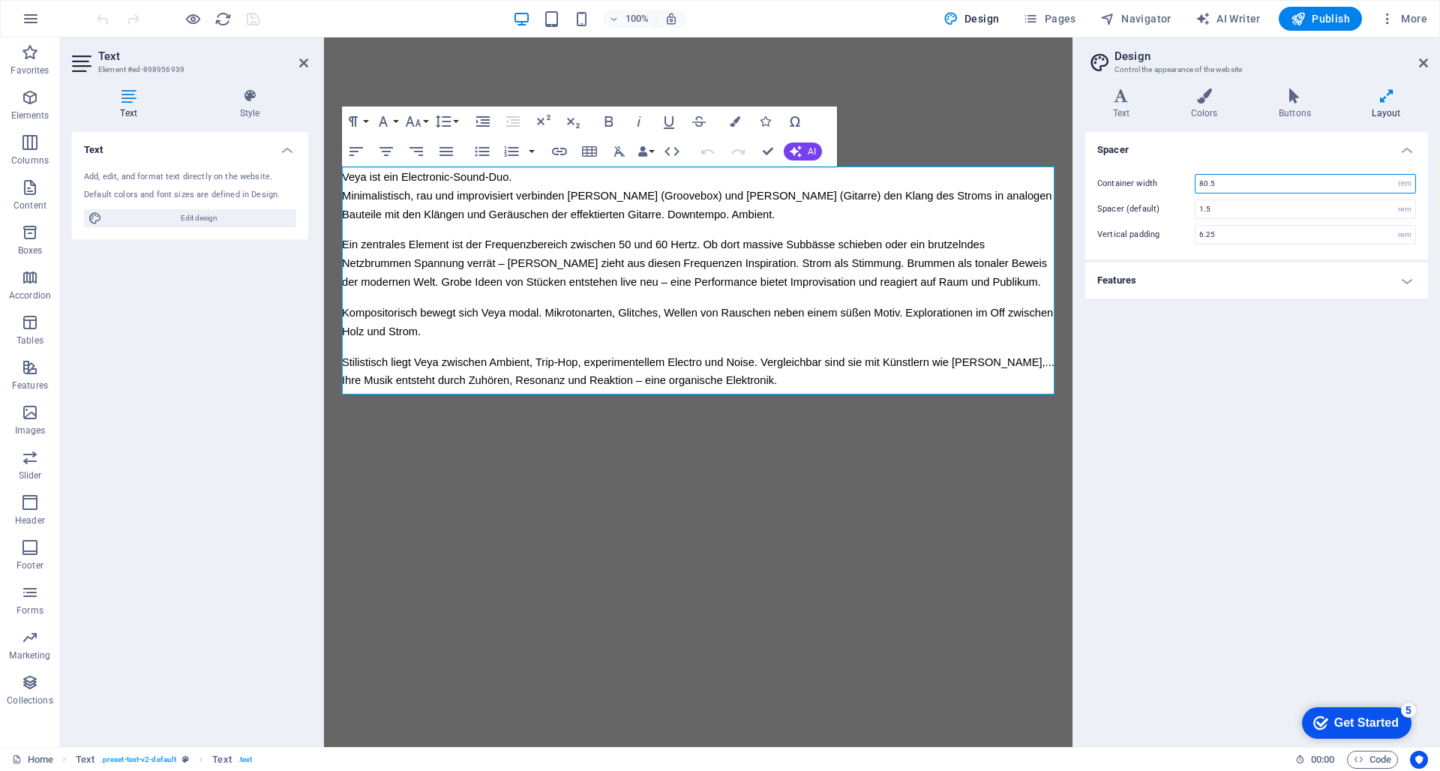
click at [1377, 186] on input "80.5" at bounding box center [1306, 184] width 220 height 18
drag, startPoint x: 1377, startPoint y: 186, endPoint x: 1365, endPoint y: 218, distance: 33.7
click at [1365, 218] on div "Container width 80.5 rem px Spacer (default) 1.5 rem Vertical padding 6.25 rem" at bounding box center [1257, 209] width 349 height 101
click at [1221, 181] on input "80.5" at bounding box center [1306, 184] width 220 height 18
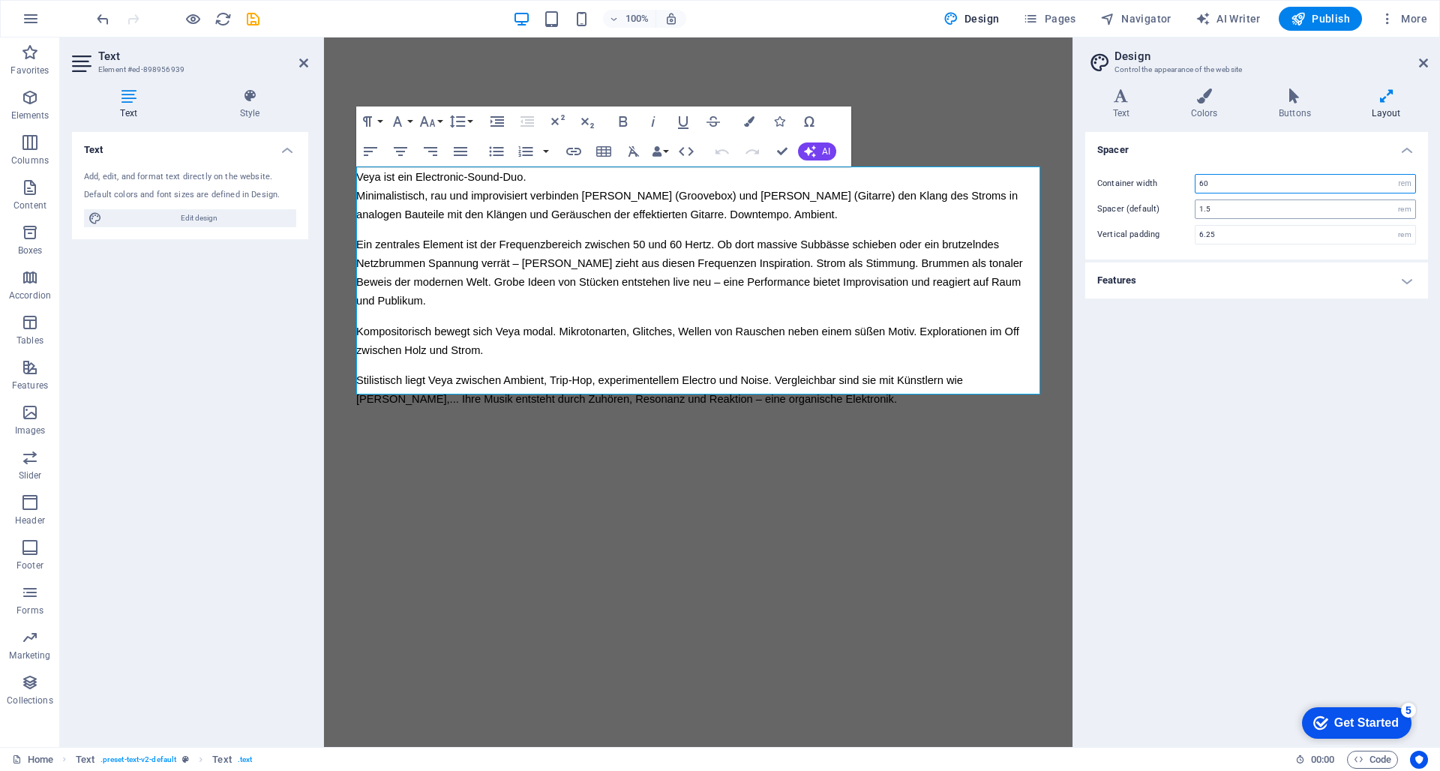
type input "60"
click at [1245, 209] on input "1.5" at bounding box center [1306, 209] width 220 height 18
click at [1241, 233] on input "6.25" at bounding box center [1306, 235] width 220 height 18
click at [1125, 101] on icon at bounding box center [1122, 96] width 72 height 15
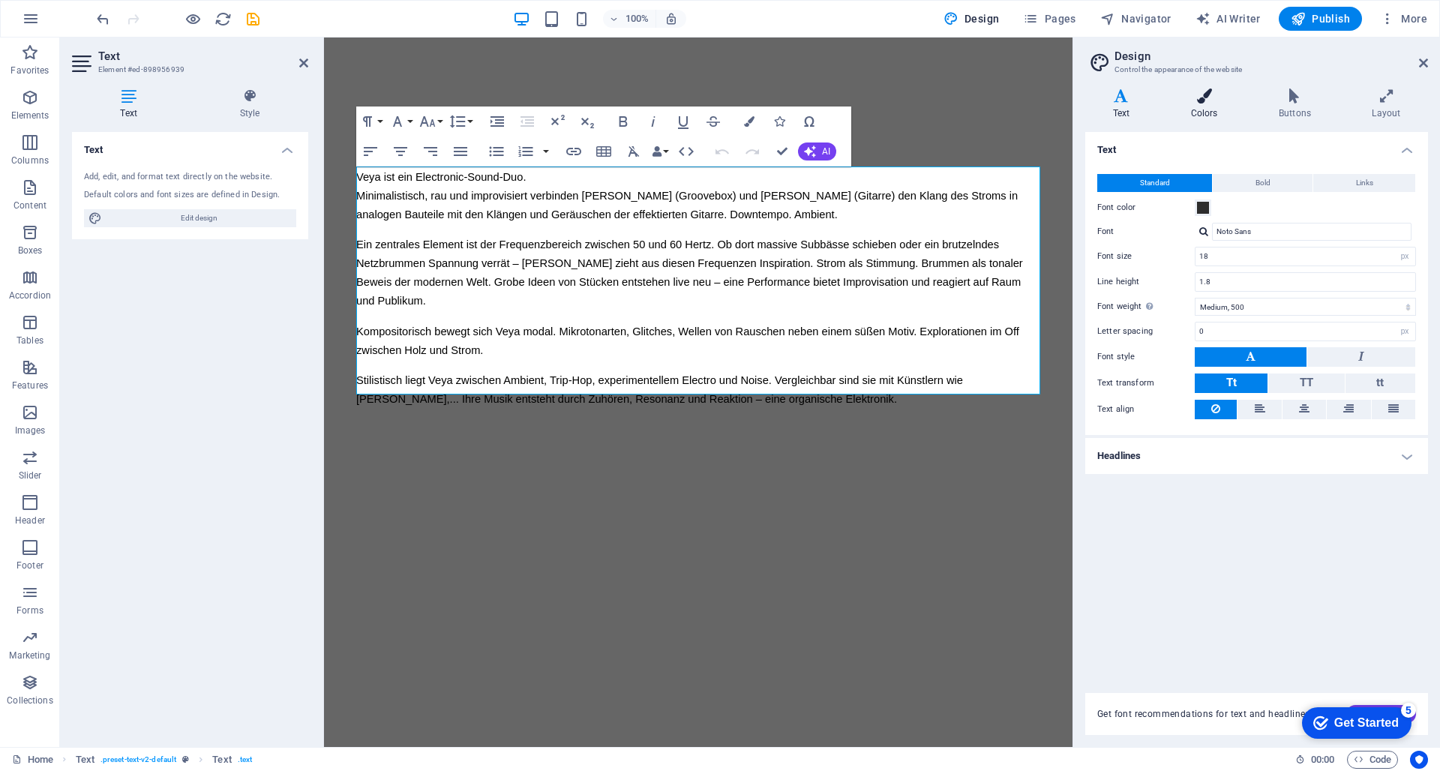
click at [1208, 99] on icon at bounding box center [1205, 96] width 82 height 15
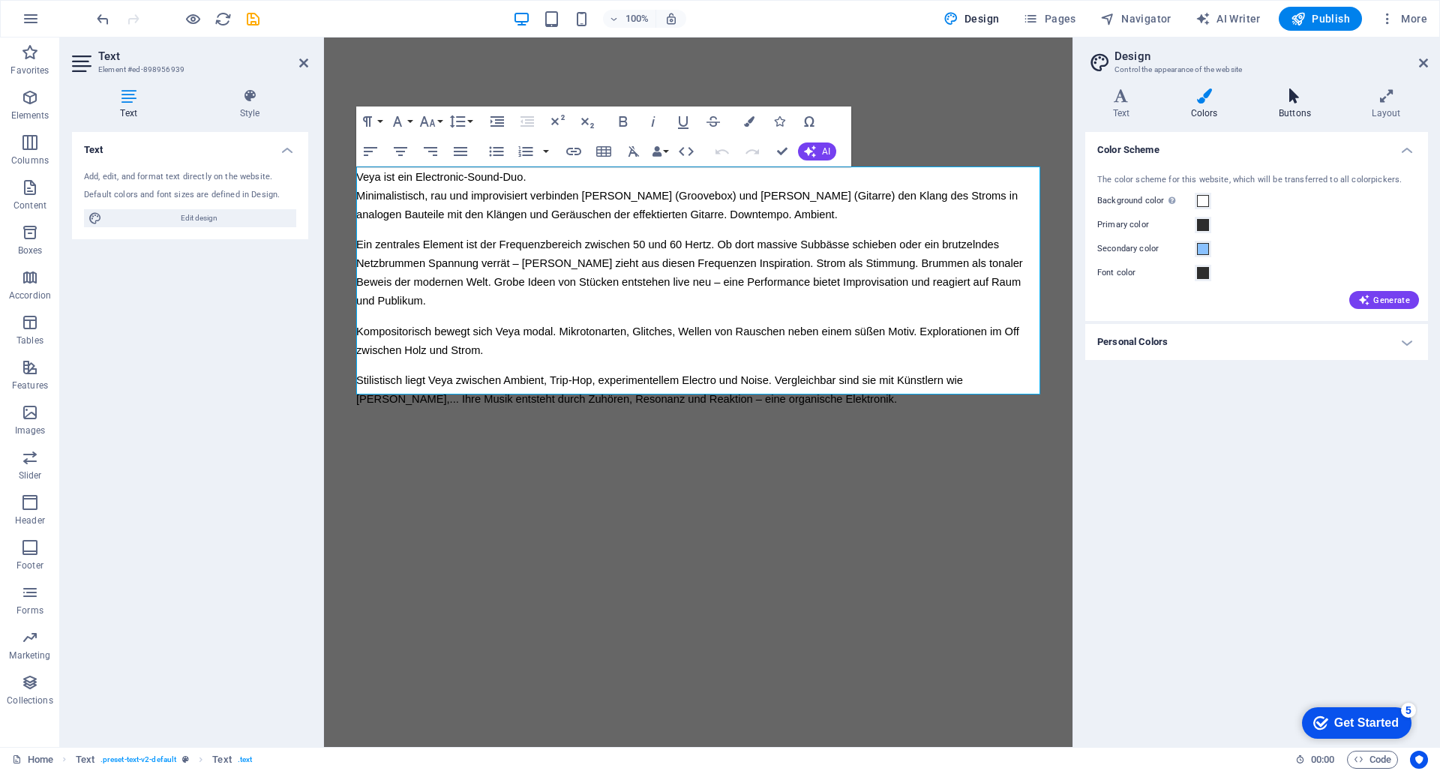
click at [1312, 104] on h4 "Buttons" at bounding box center [1297, 105] width 93 height 32
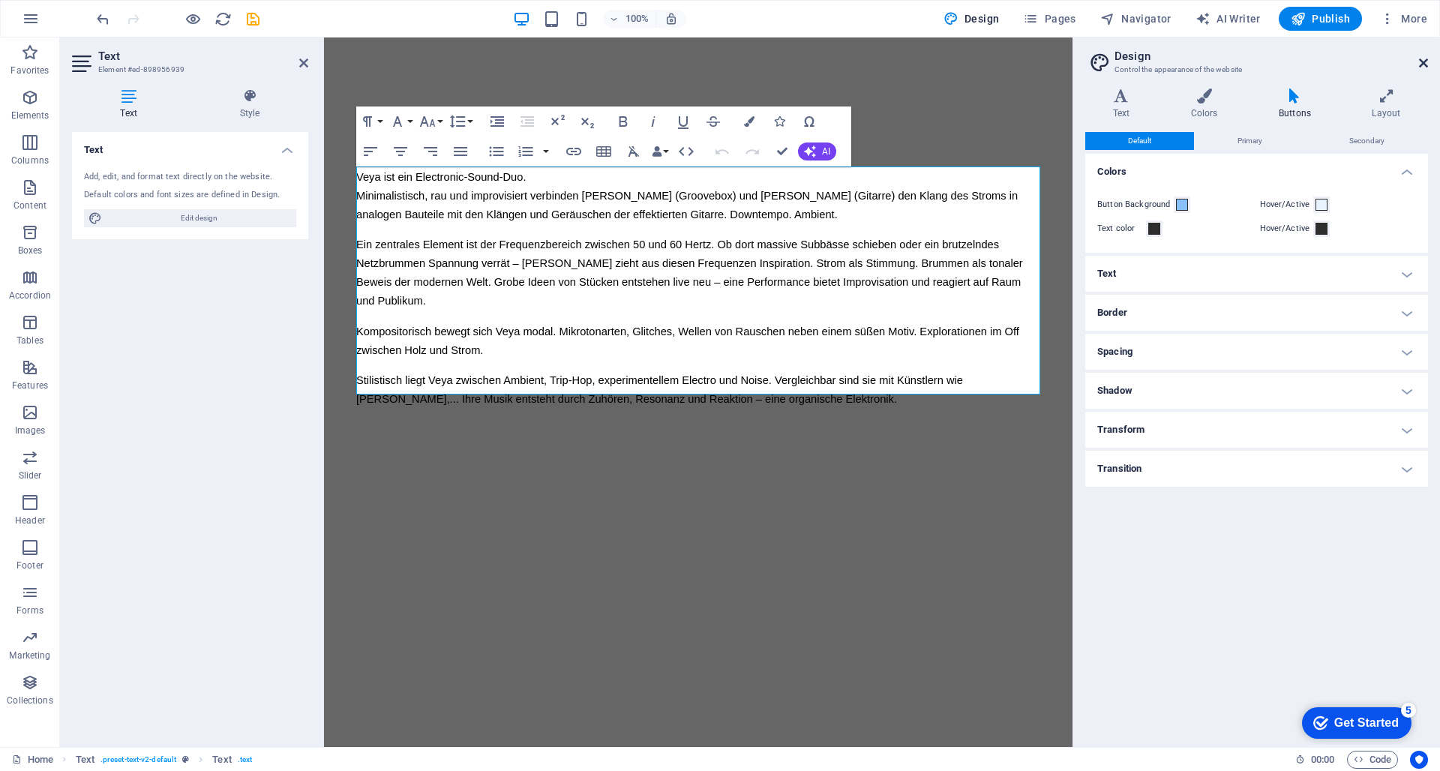
click at [1421, 67] on icon at bounding box center [1423, 63] width 9 height 12
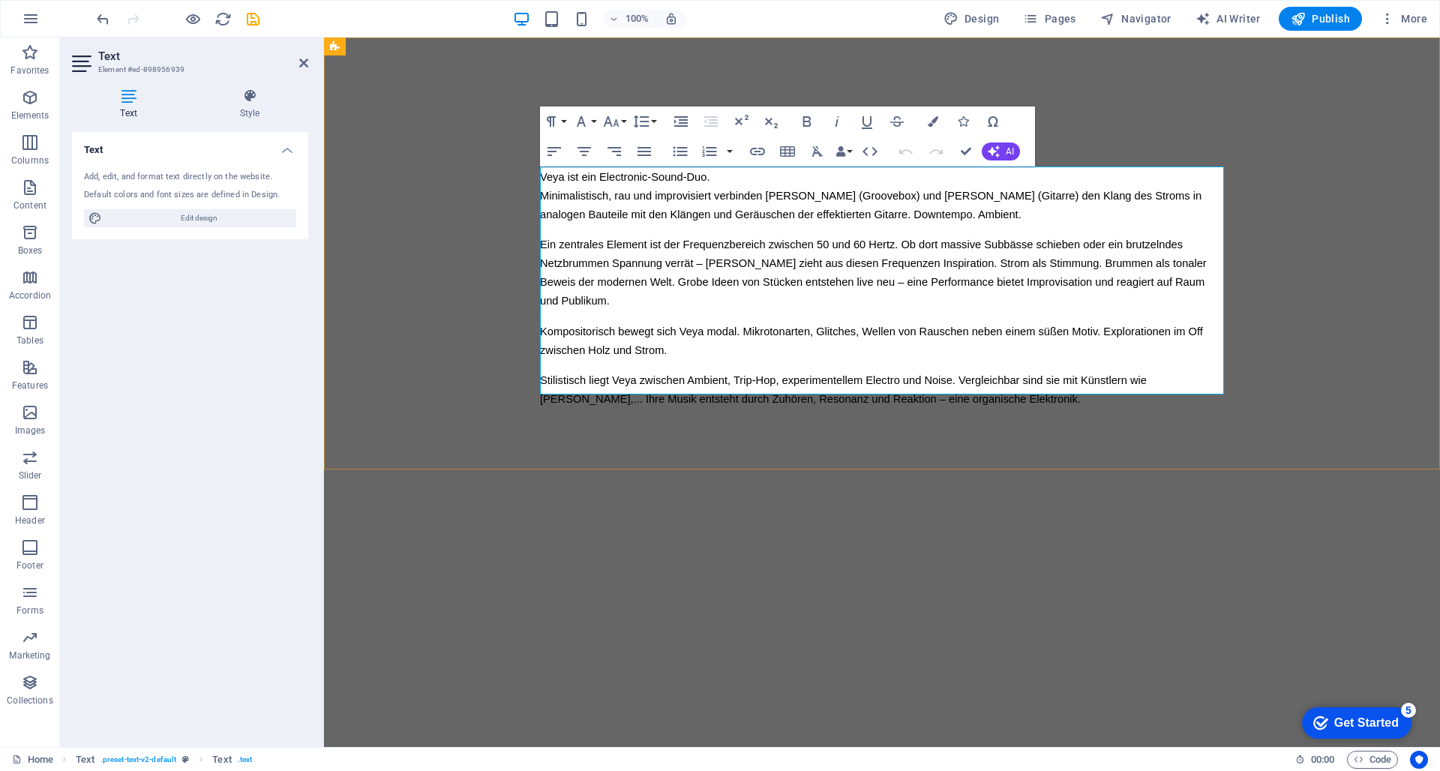
click at [573, 230] on div "Veya ist ein Electronic-Sound-Duo. Minimalistisch, rau und improvisiert verbind…" at bounding box center [882, 287] width 684 height 241
click at [204, 212] on span "Edit design" at bounding box center [199, 218] width 185 height 18
select select "px"
select select "500"
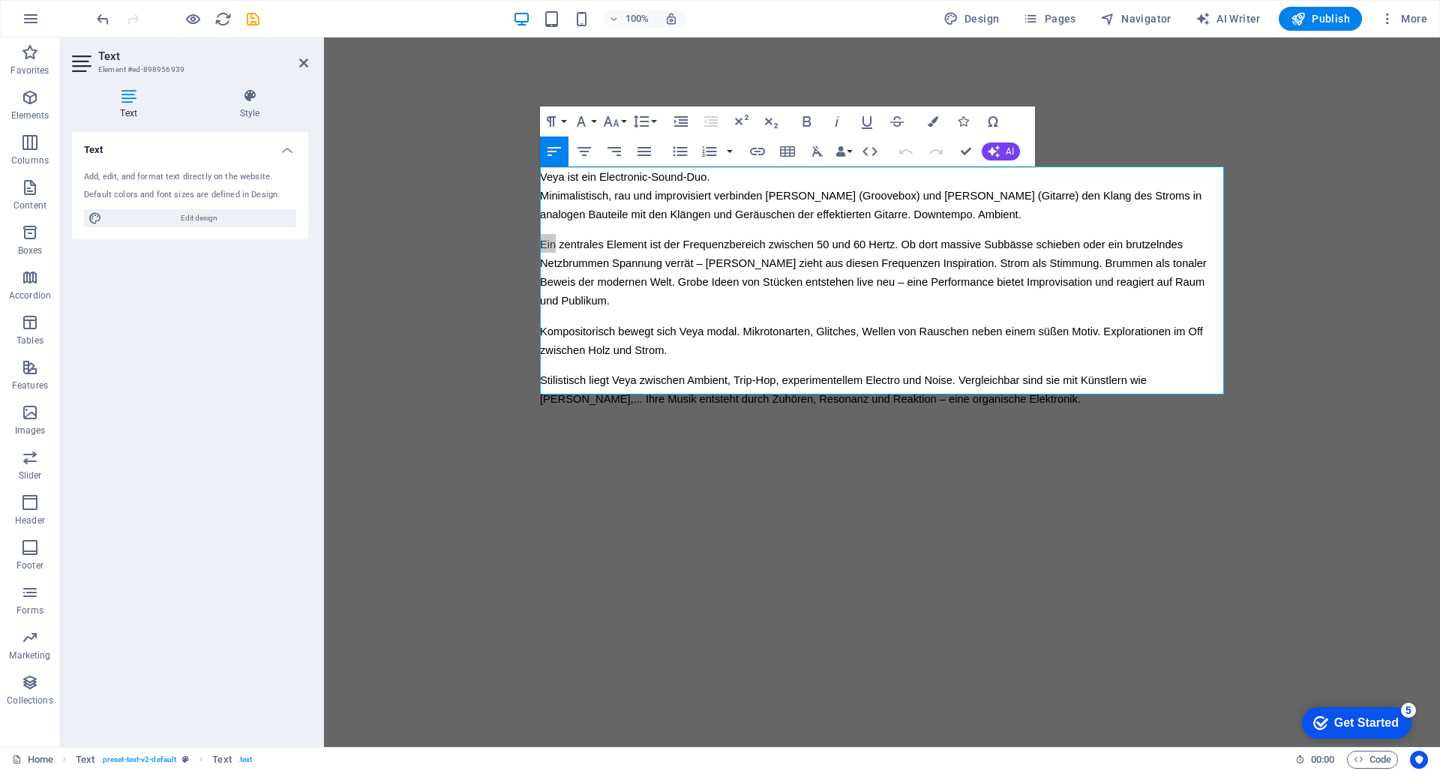
select select "px"
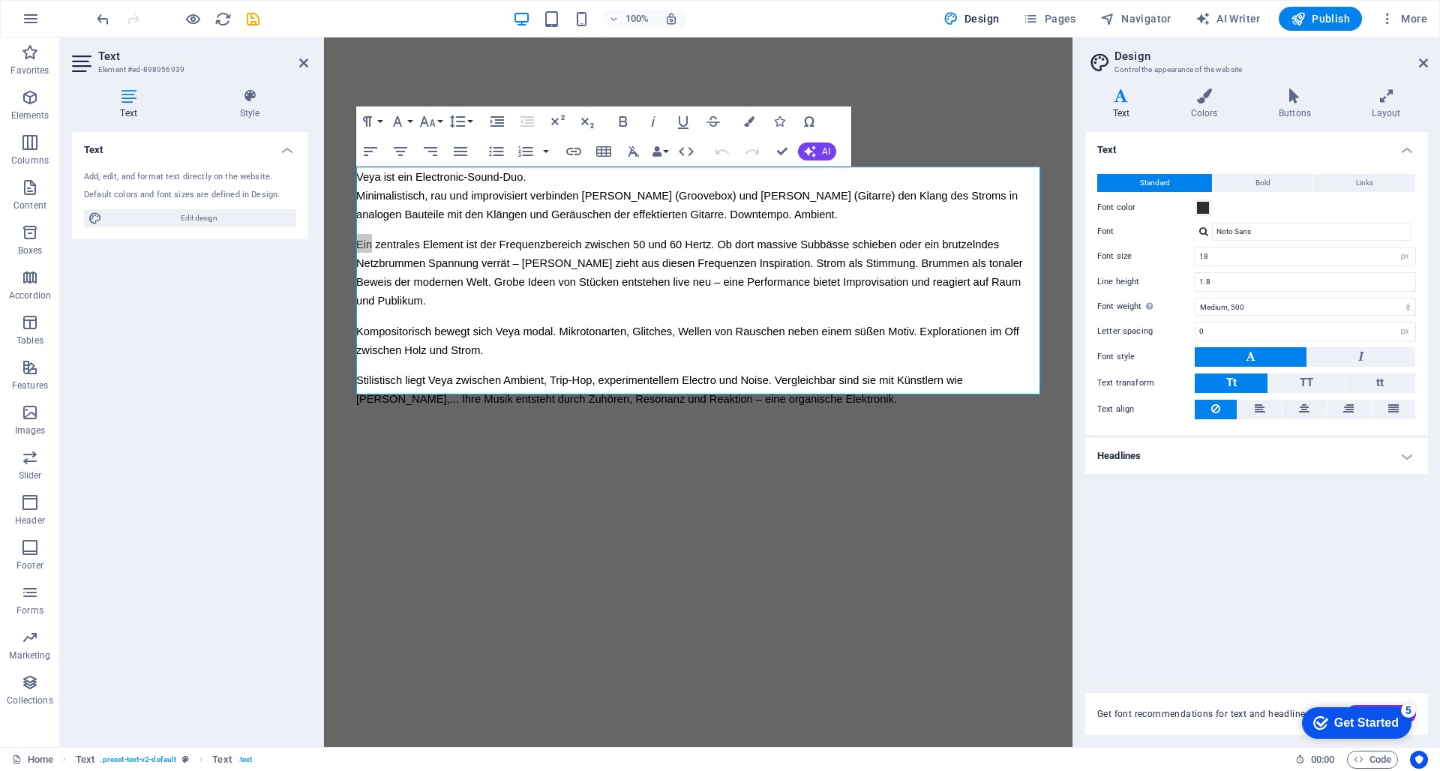
click at [1398, 86] on div "Variants Text Colors Buttons Layout Text Standard Bold Links Font color Font No…" at bounding box center [1257, 412] width 367 height 671
click at [1386, 95] on icon at bounding box center [1386, 96] width 83 height 15
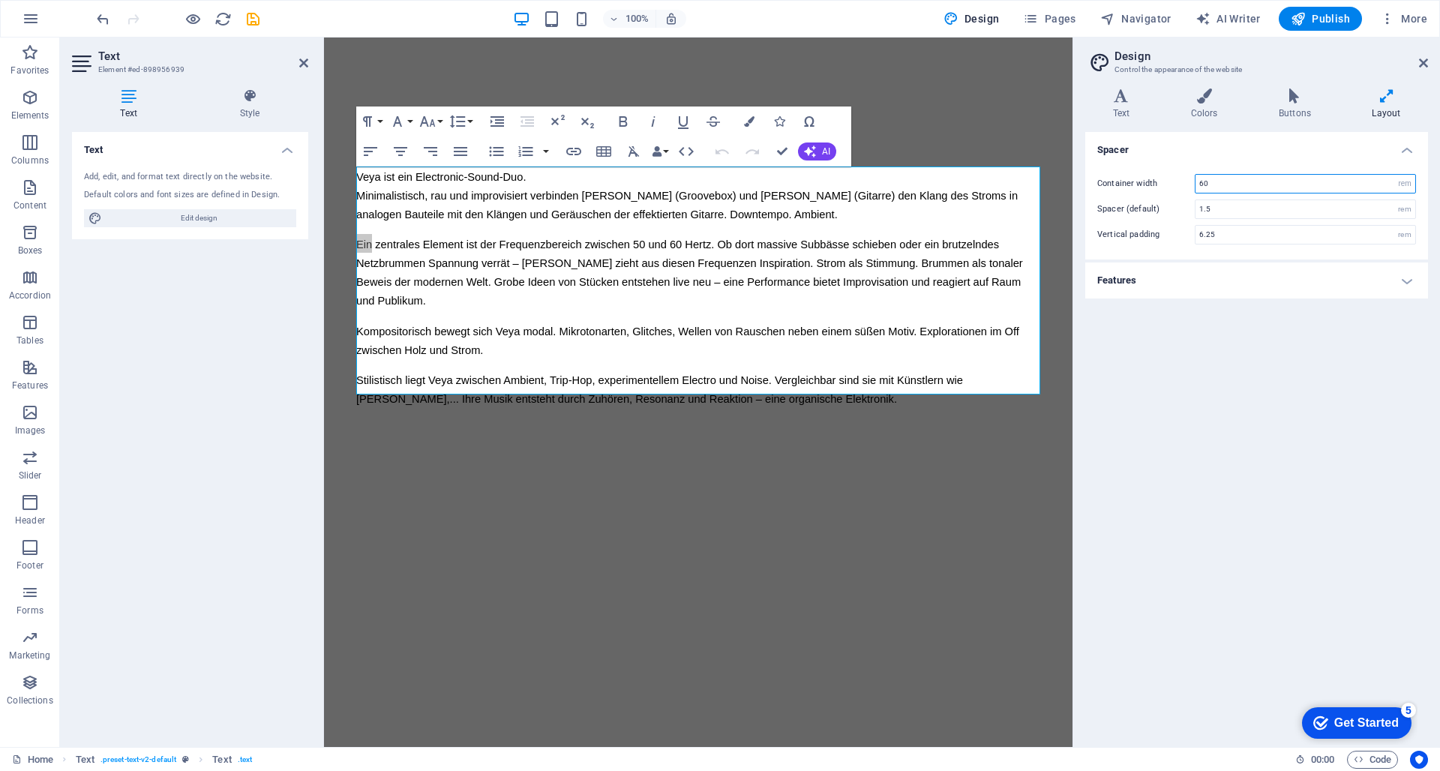
click at [1218, 180] on input "60" at bounding box center [1306, 184] width 220 height 18
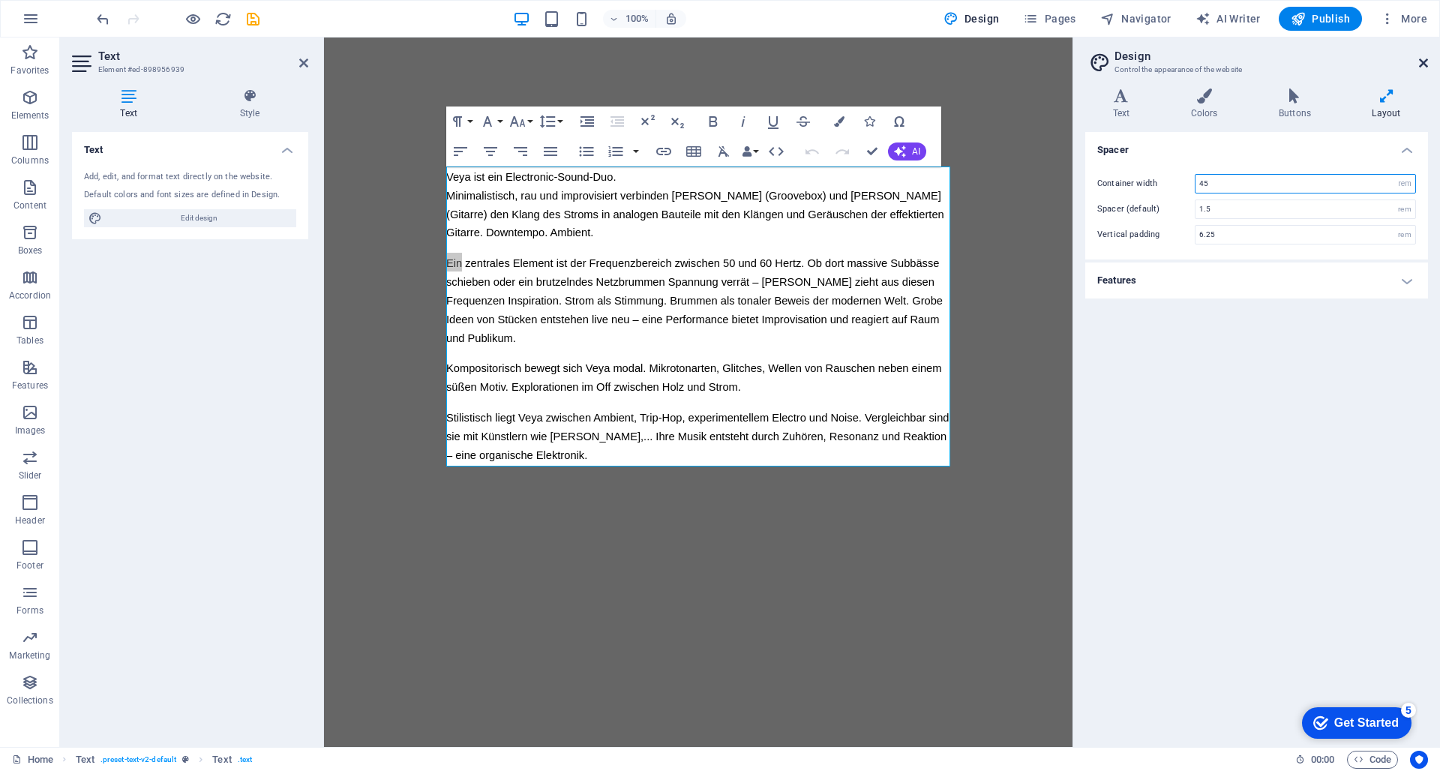
type input "45"
click at [1422, 61] on icon at bounding box center [1423, 63] width 9 height 12
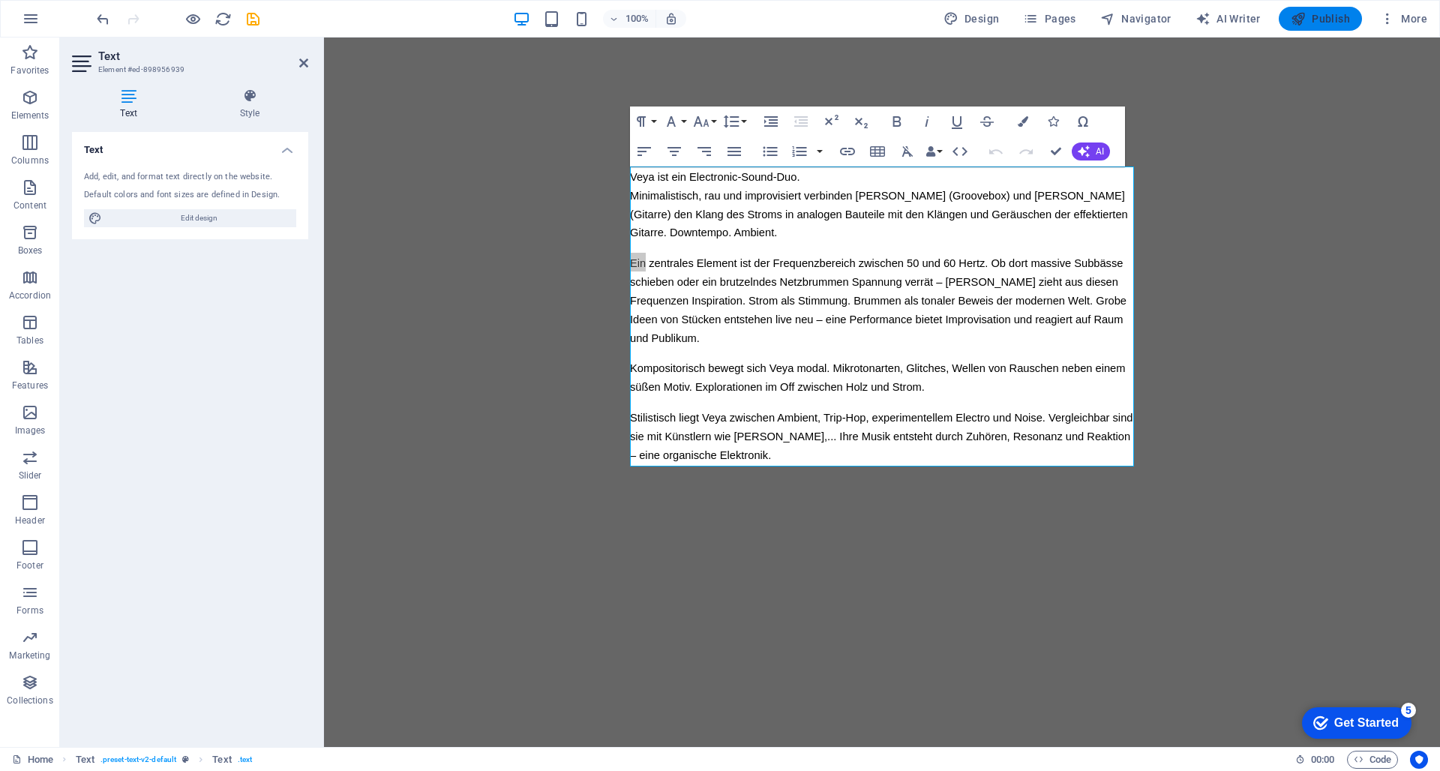
click at [1308, 19] on span "Publish" at bounding box center [1320, 18] width 59 height 15
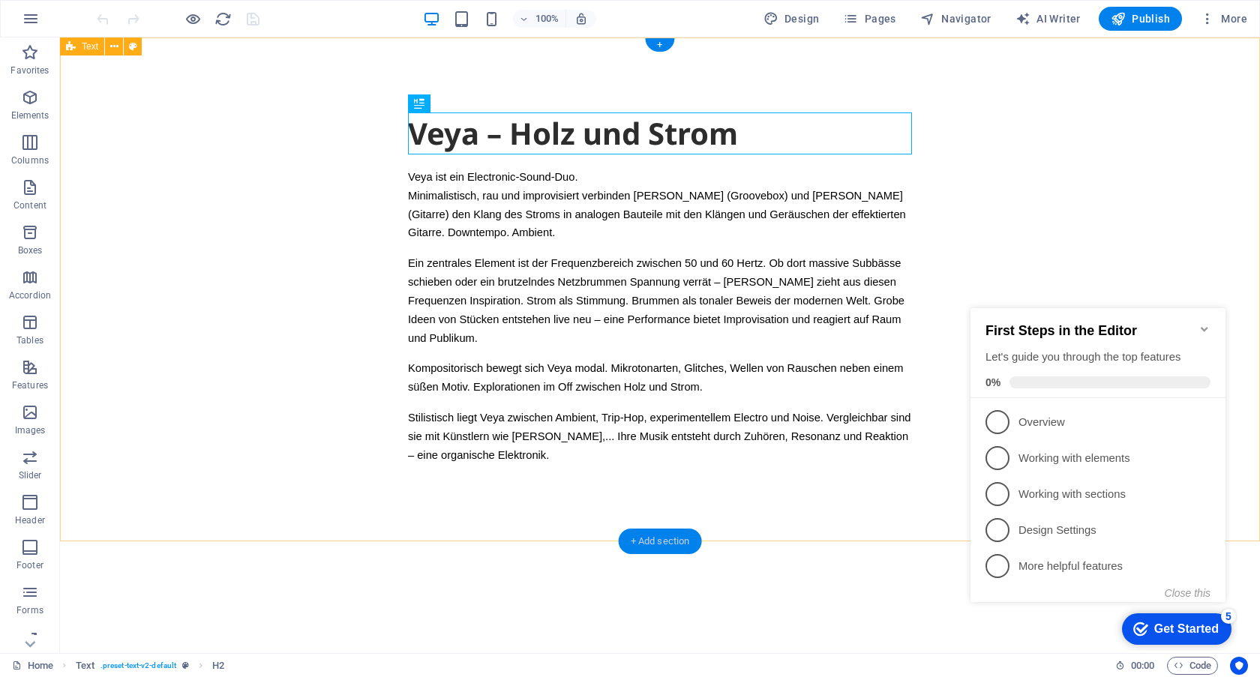
click at [642, 539] on div "+ Add section" at bounding box center [660, 542] width 83 height 26
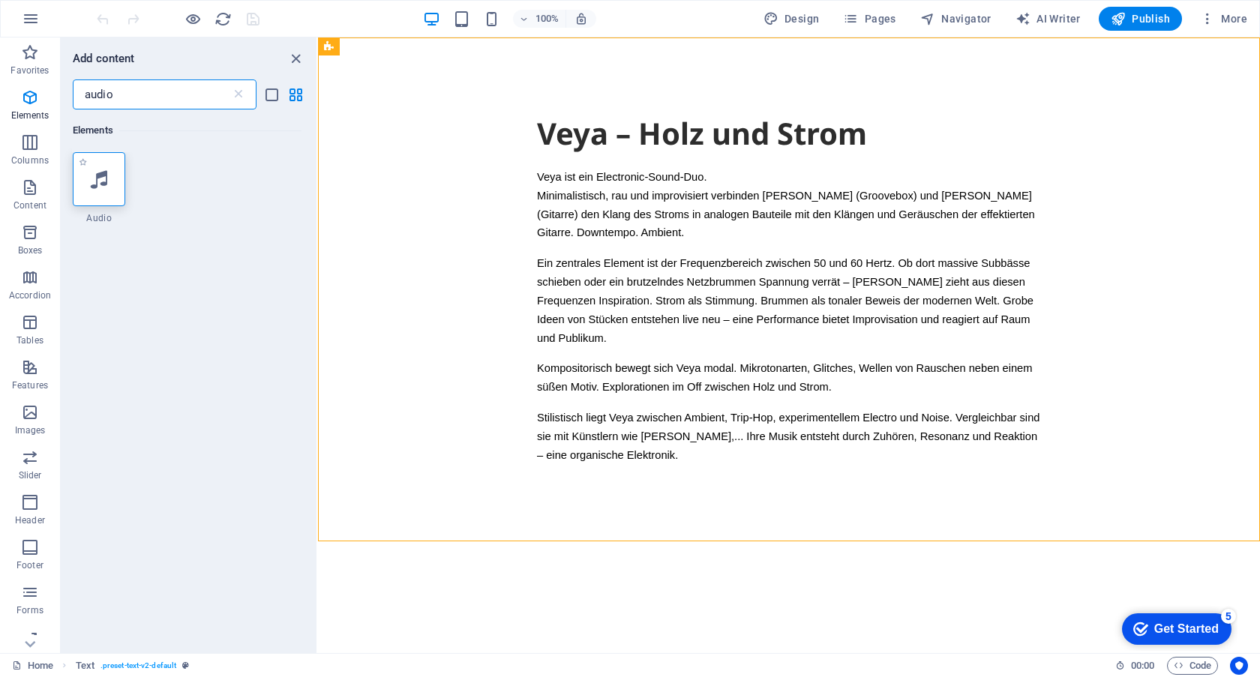
type input "audio"
click at [111, 190] on div at bounding box center [99, 179] width 53 height 54
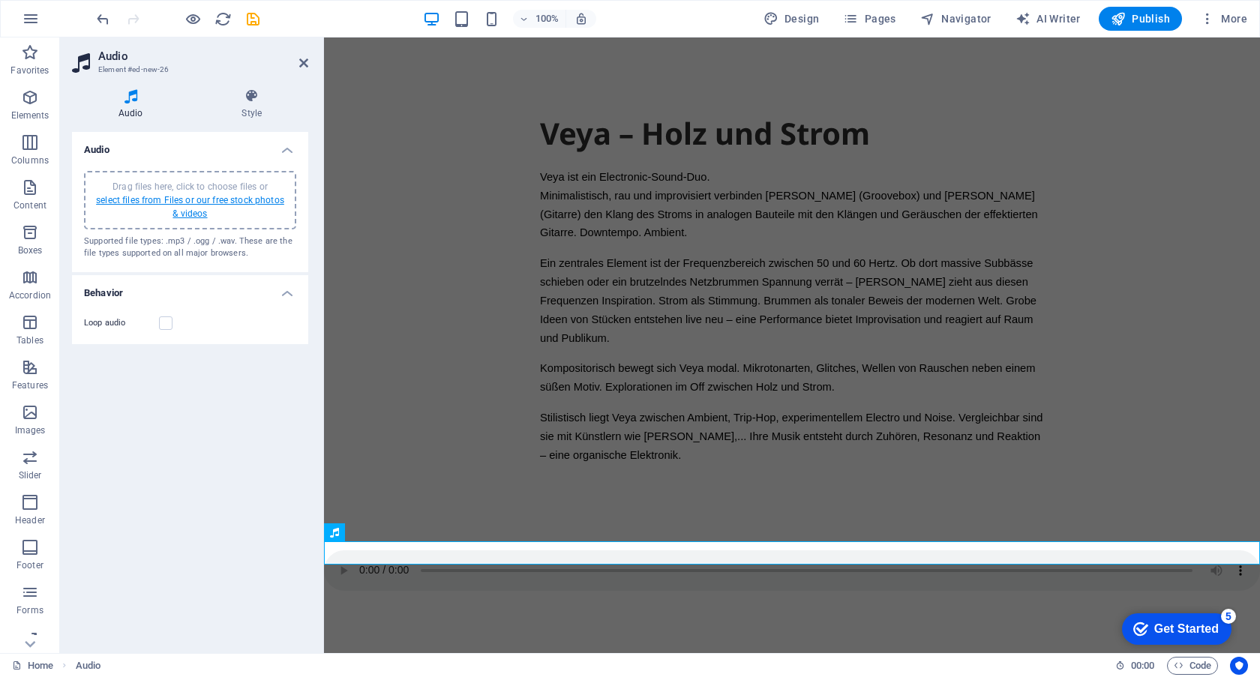
click at [164, 198] on link "select files from Files or our free stock photos & videos" at bounding box center [190, 207] width 188 height 24
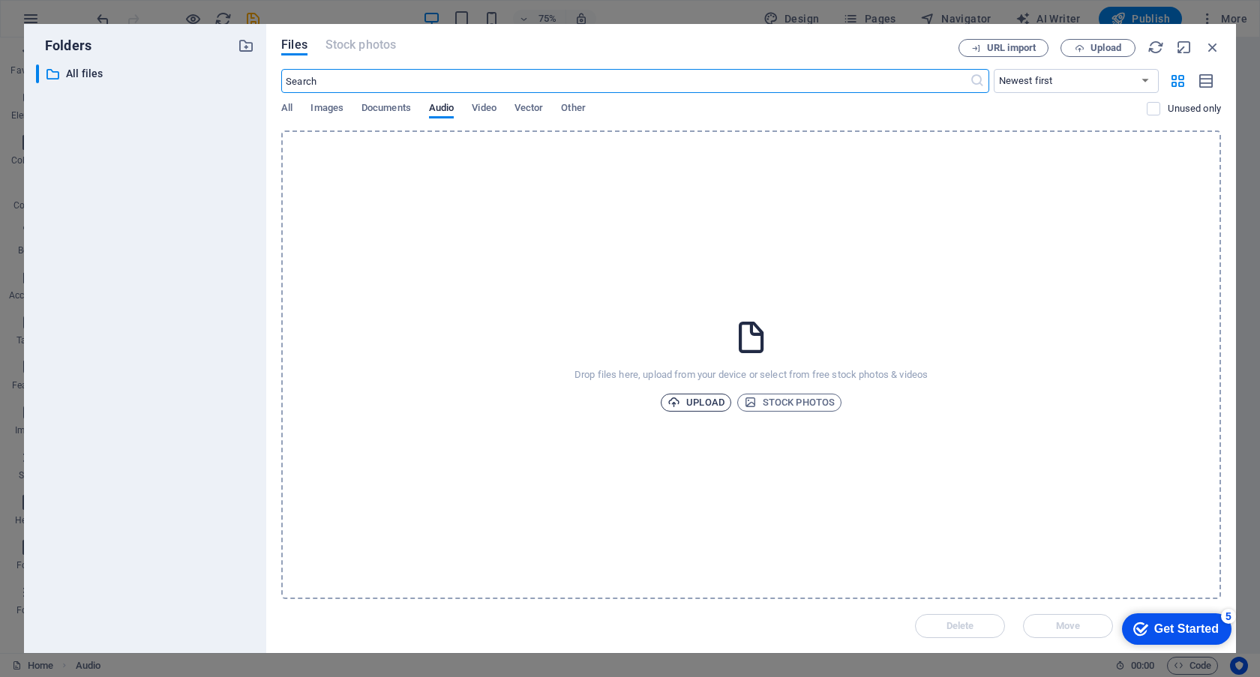
click at [689, 401] on span "Upload" at bounding box center [696, 403] width 57 height 18
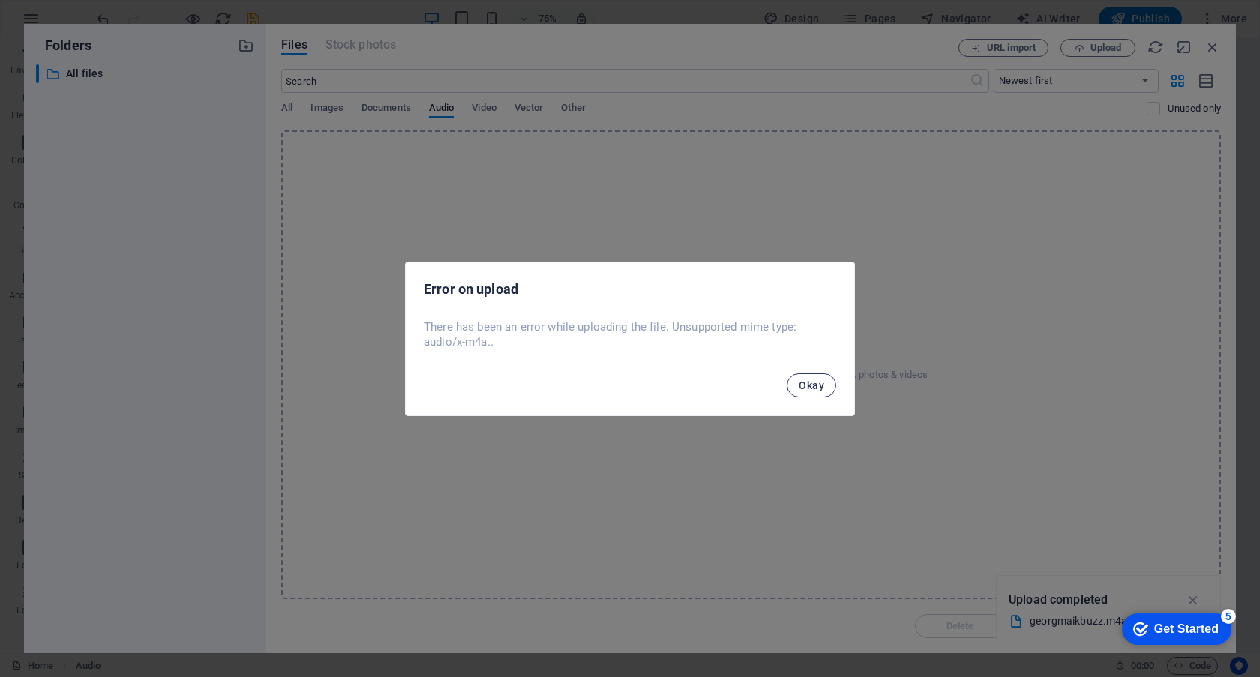
click at [801, 386] on span "Okay" at bounding box center [812, 386] width 26 height 12
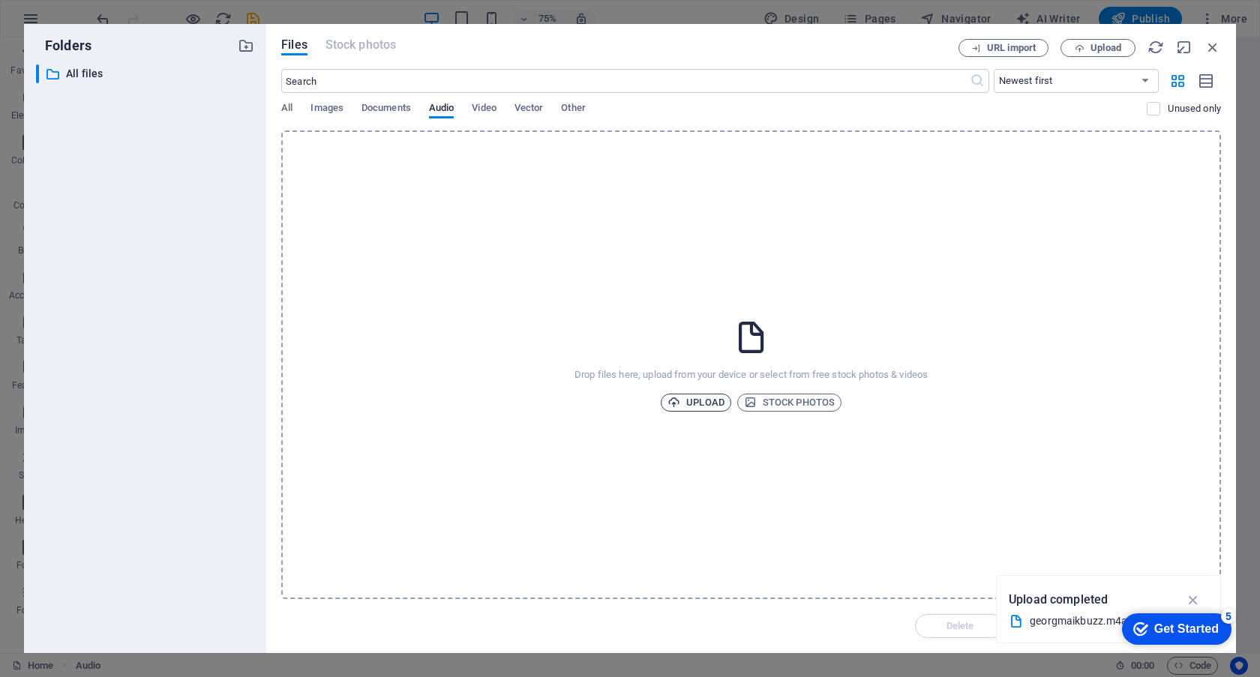
click at [712, 402] on span "Upload" at bounding box center [696, 403] width 57 height 18
click at [1194, 598] on icon "button" at bounding box center [1193, 600] width 17 height 17
click at [876, 284] on div "Drop files here, upload from your device or select from free stock photos & vid…" at bounding box center [751, 365] width 940 height 469
click at [389, 104] on span "Documents" at bounding box center [387, 109] width 50 height 21
click at [439, 108] on span "Audio" at bounding box center [441, 109] width 25 height 21
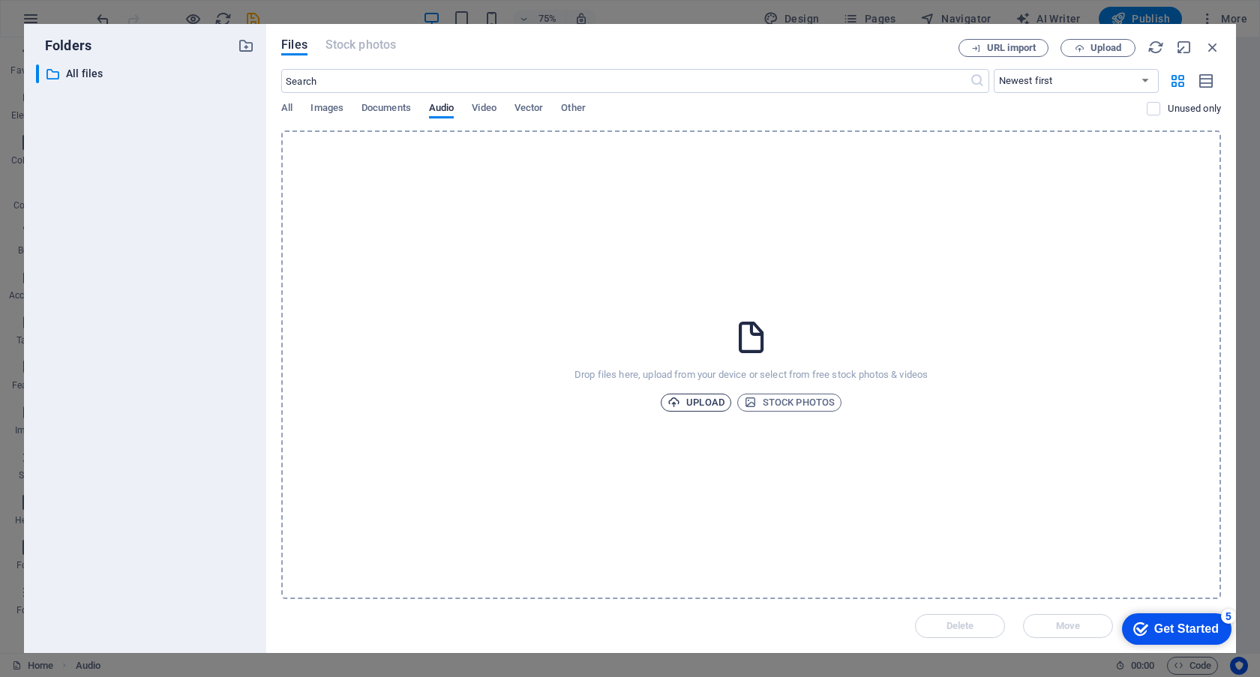
click at [690, 395] on span "Upload" at bounding box center [696, 403] width 57 height 18
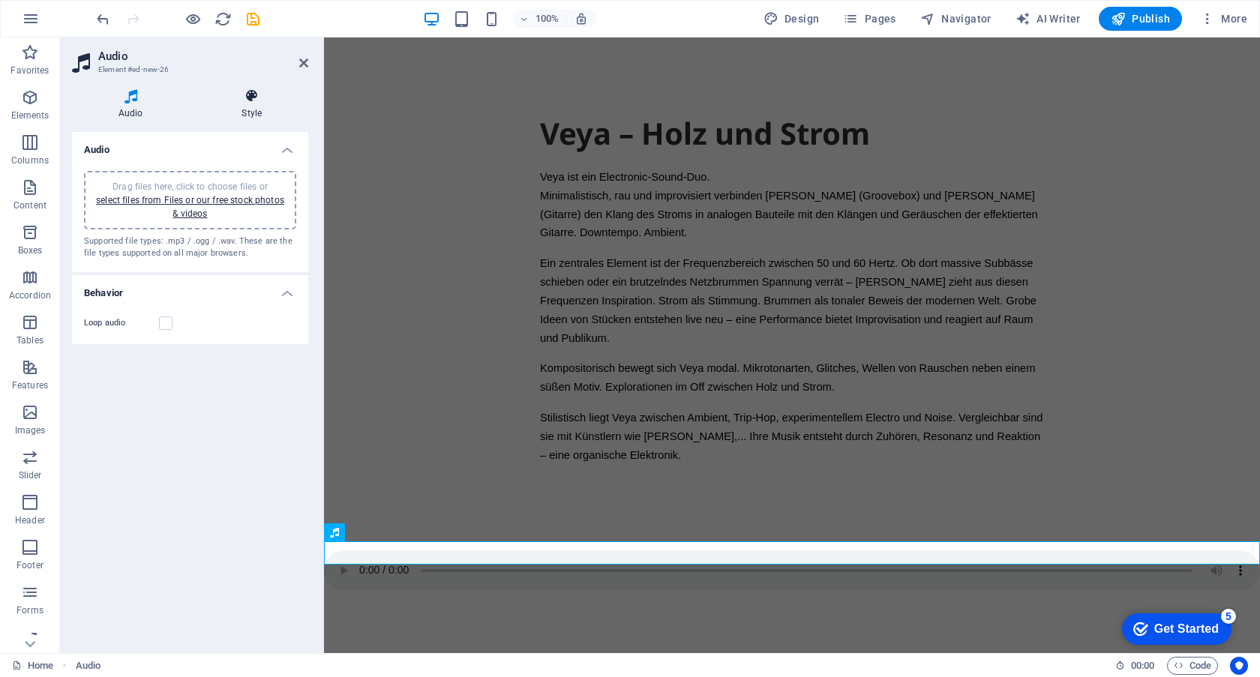
click at [239, 97] on icon at bounding box center [252, 96] width 113 height 15
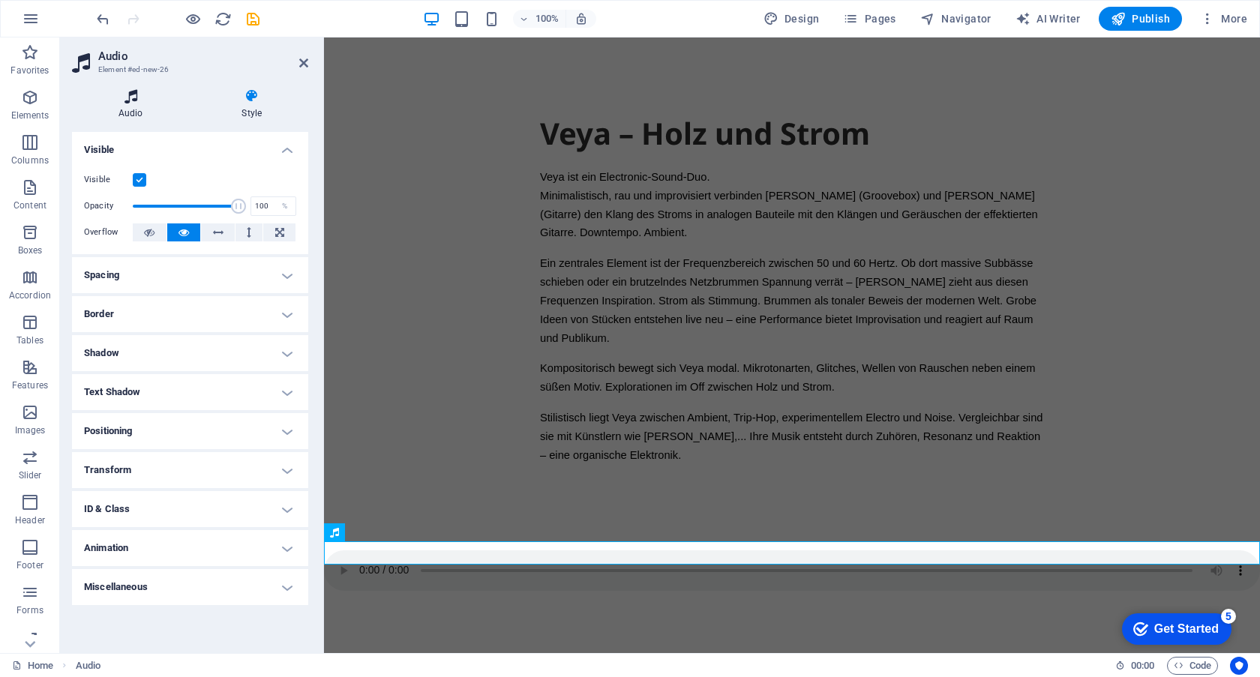
click at [147, 100] on icon at bounding box center [131, 96] width 118 height 15
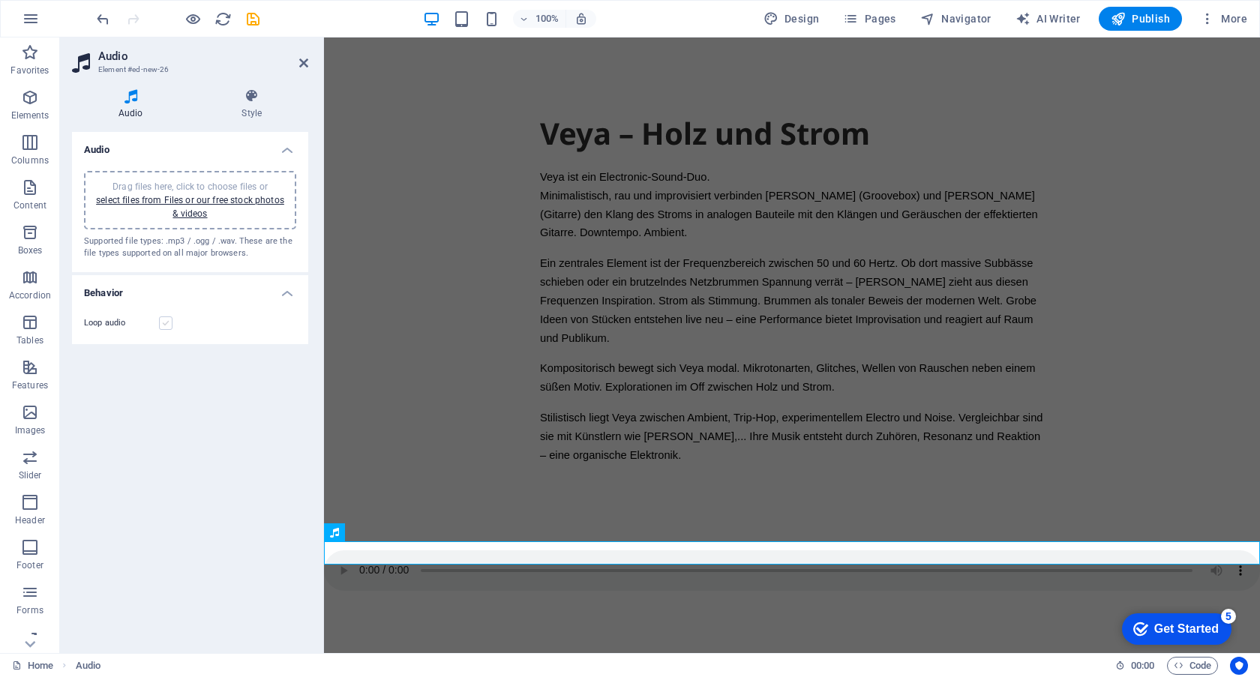
click at [169, 323] on label at bounding box center [166, 324] width 14 height 14
click at [0, 0] on input "Loop audio" at bounding box center [0, 0] width 0 height 0
click at [137, 102] on icon at bounding box center [131, 96] width 118 height 15
click at [338, 535] on icon at bounding box center [334, 533] width 9 height 18
click at [388, 535] on icon at bounding box center [384, 533] width 8 height 16
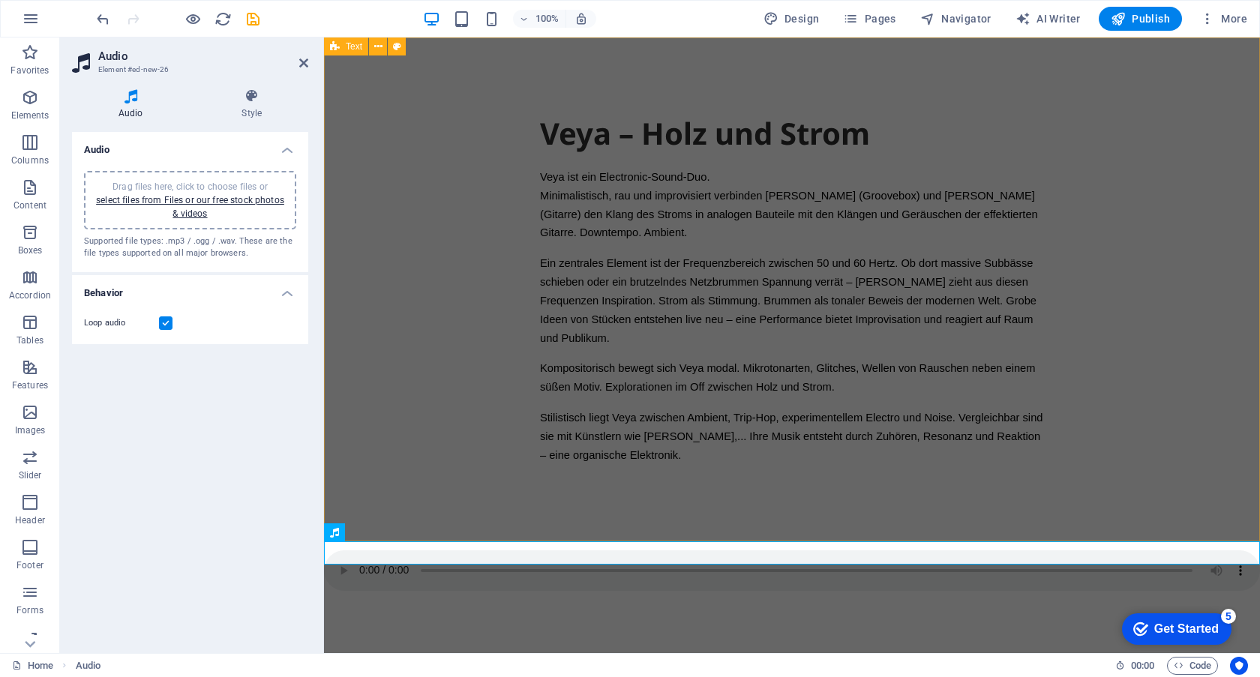
click at [1104, 290] on div "Veya – [PERSON_NAME] und [PERSON_NAME] Veya ist ein Electronic-Sound-Duo. Minim…" at bounding box center [792, 294] width 936 height 513
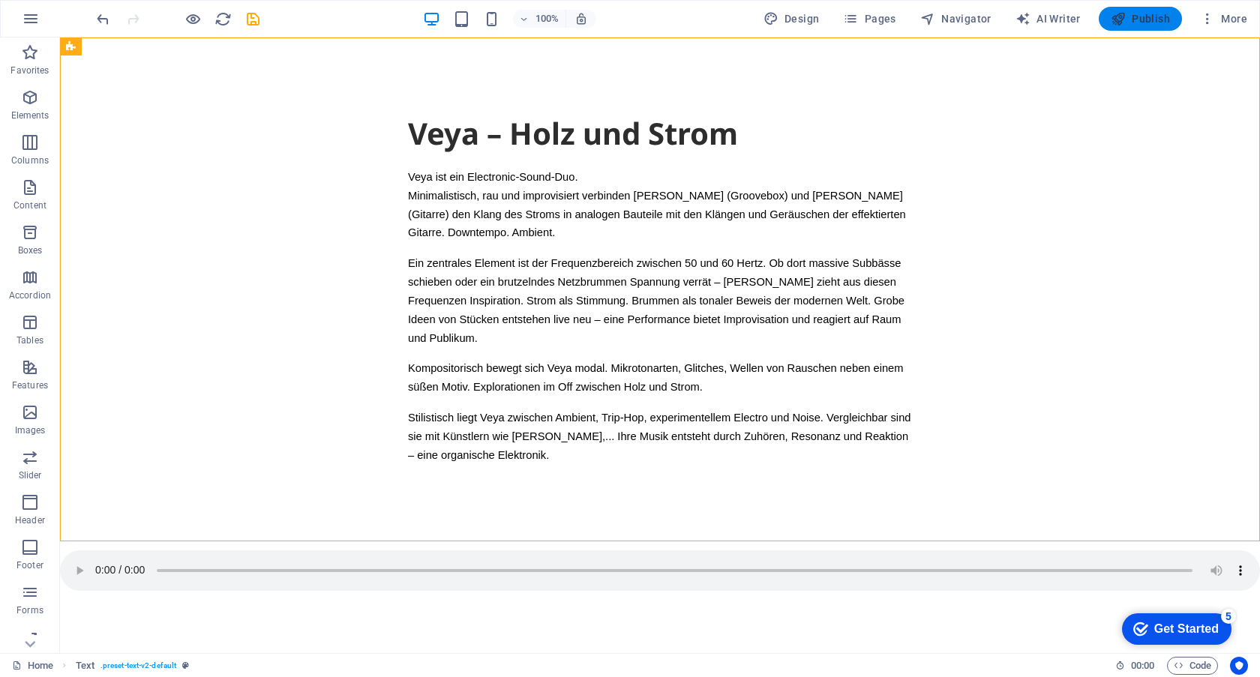
click at [1135, 19] on span "Publish" at bounding box center [1140, 18] width 59 height 15
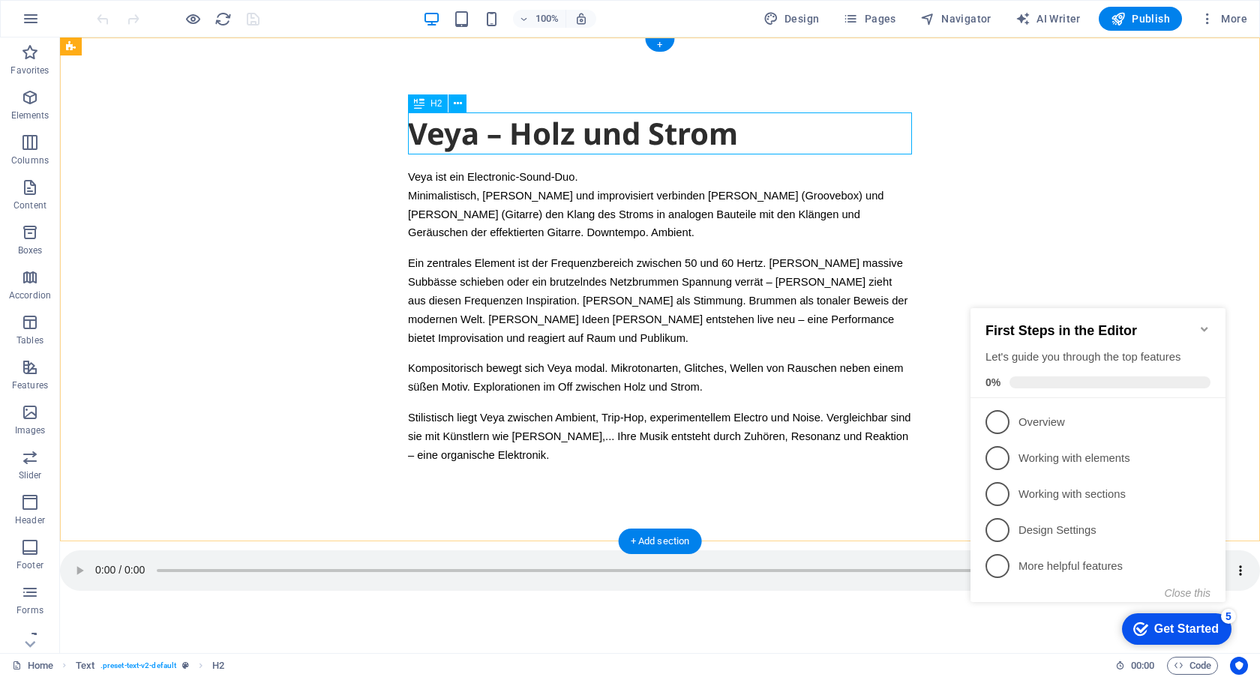
click at [508, 132] on div "Veya – Holz und Strom" at bounding box center [660, 134] width 504 height 42
click at [650, 511] on div "Veya – [PERSON_NAME] und [PERSON_NAME] Veya ist ein Electronic-Sound-Duo. Minim…" at bounding box center [660, 294] width 1200 height 513
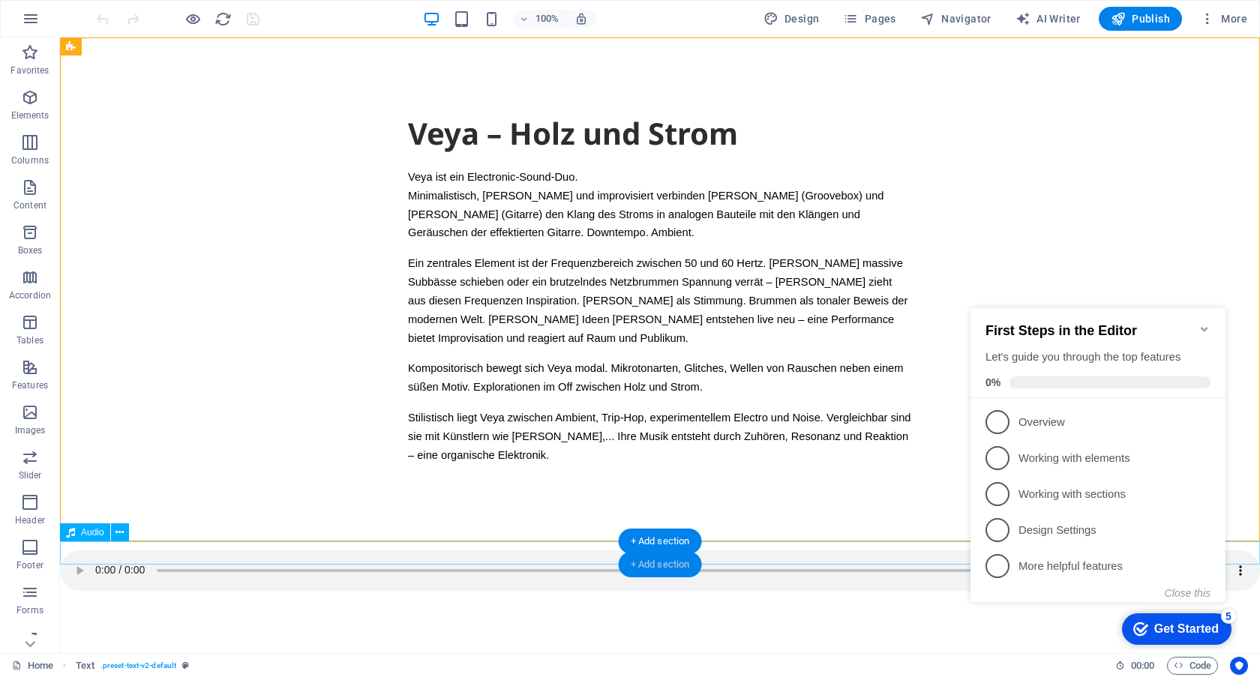
click at [646, 569] on div "+ Add section" at bounding box center [660, 565] width 83 height 26
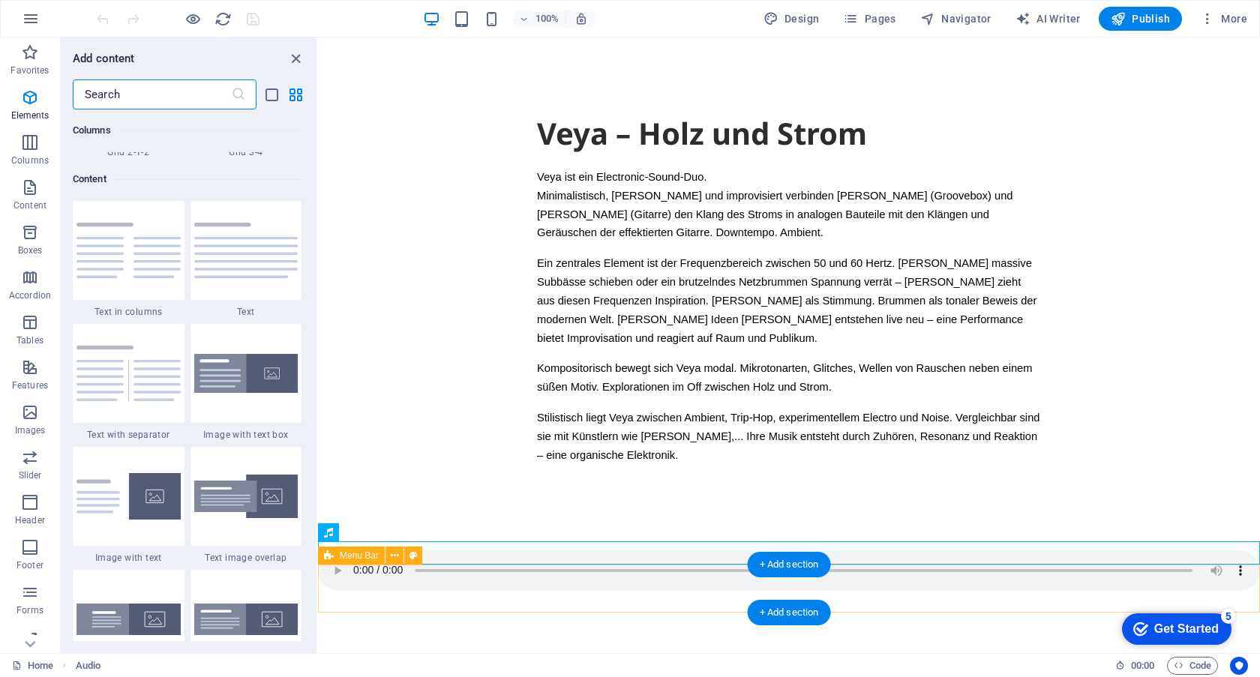
scroll to position [2625, 0]
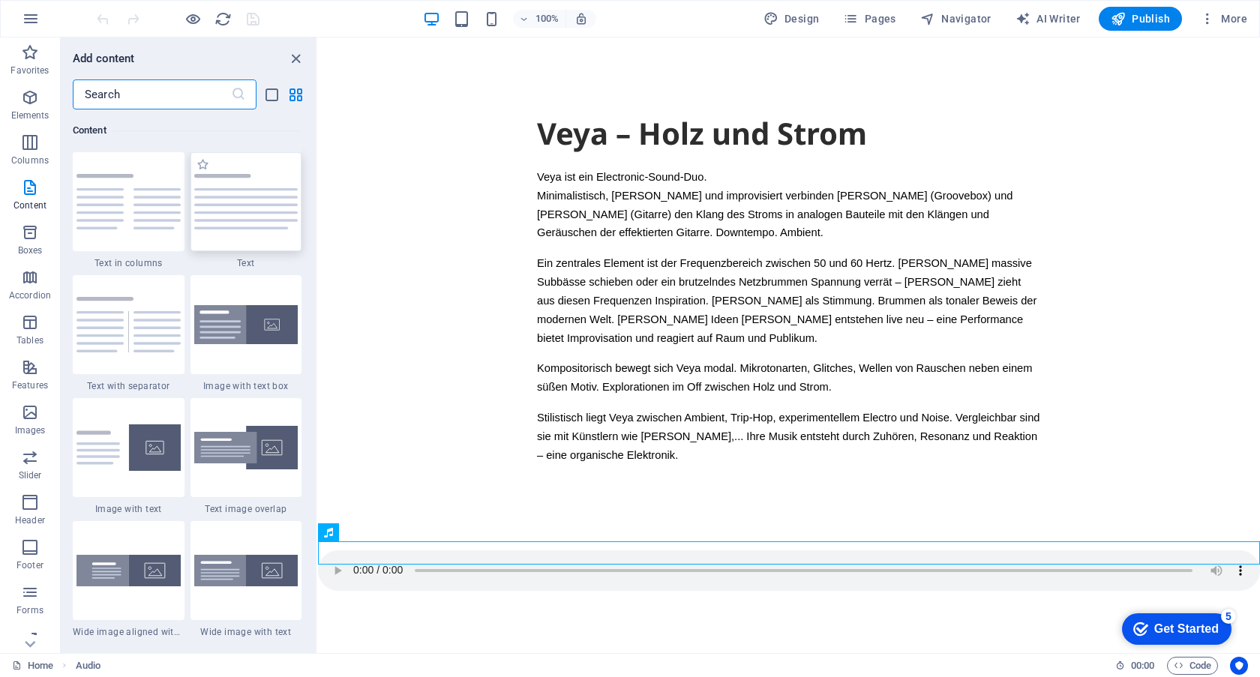
click at [245, 216] on img at bounding box center [246, 202] width 104 height 56
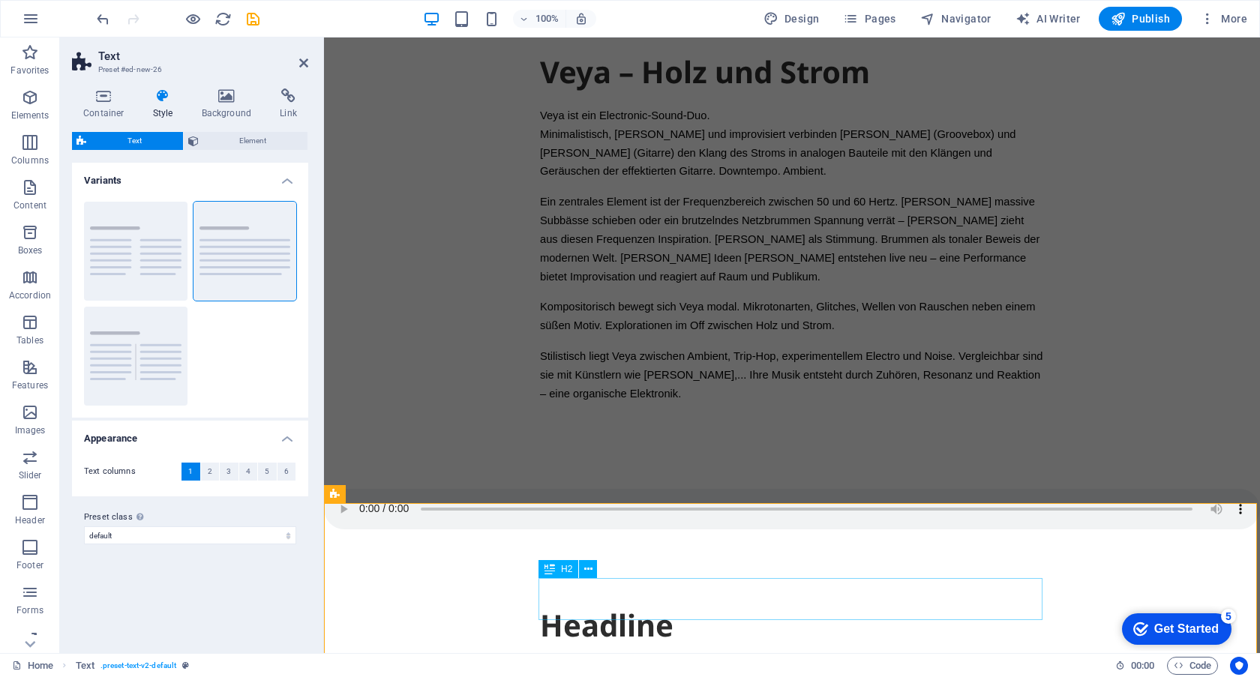
scroll to position [171, 0]
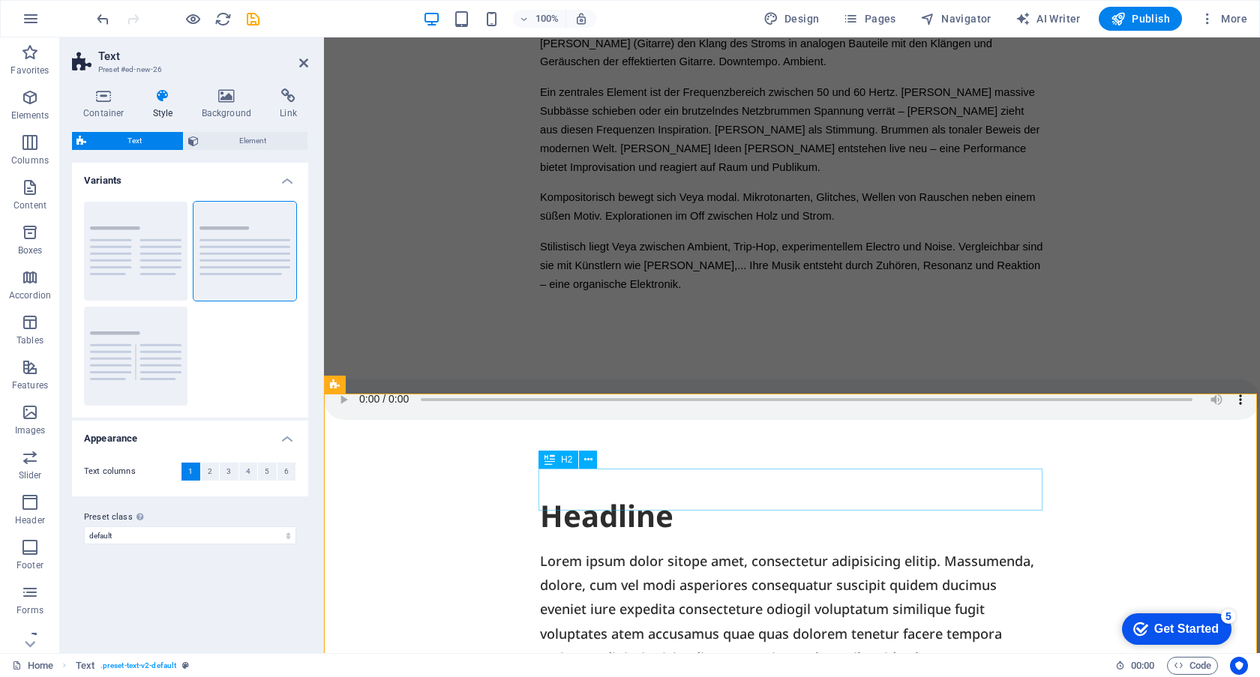
click at [617, 495] on div "Headline" at bounding box center [792, 516] width 504 height 42
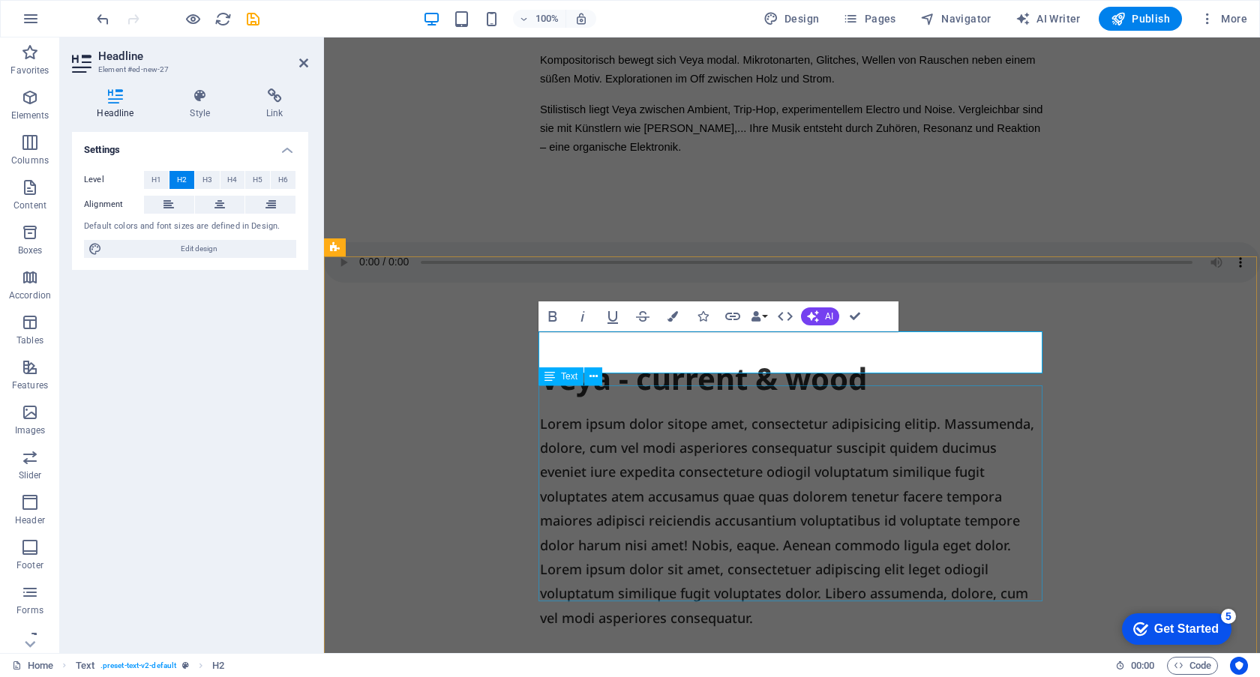
scroll to position [344, 0]
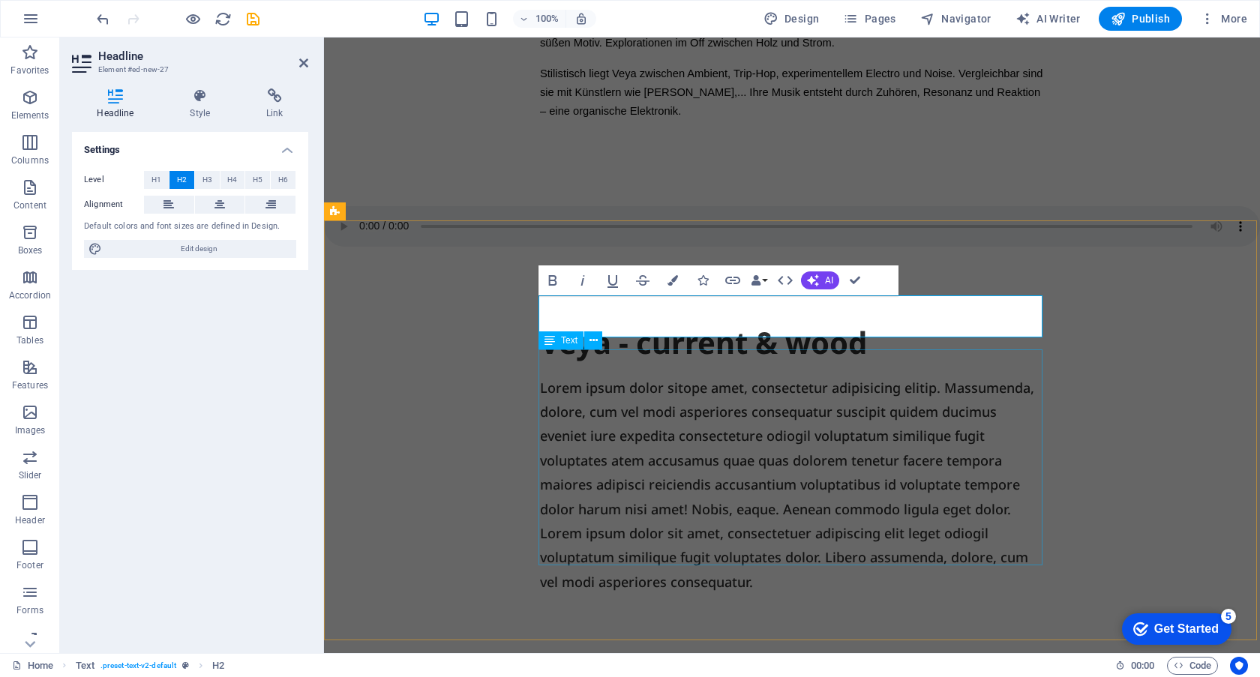
click at [726, 431] on div "Lorem ipsum dolor sitope amet, consectetur adipisicing elitip. Massumenda, dolo…" at bounding box center [792, 485] width 504 height 219
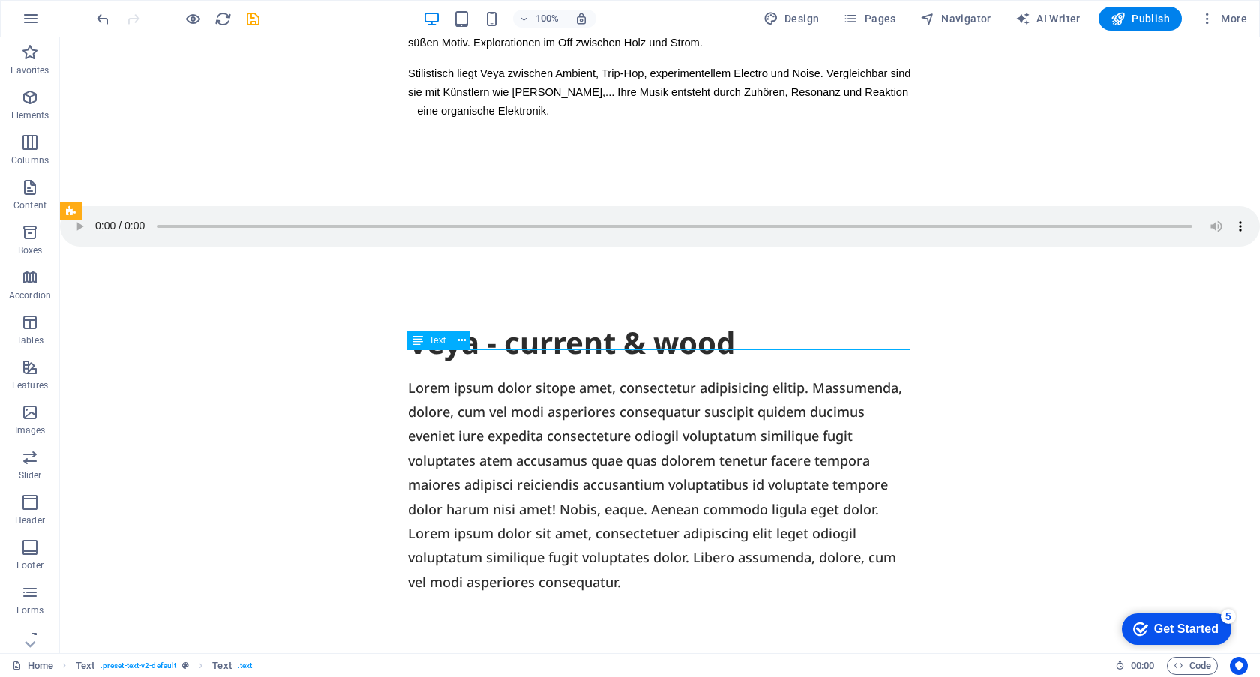
click at [726, 431] on div "Lorem ipsum dolor sitope amet, consectetur adipisicing elitip. Massumenda, dolo…" at bounding box center [660, 485] width 504 height 219
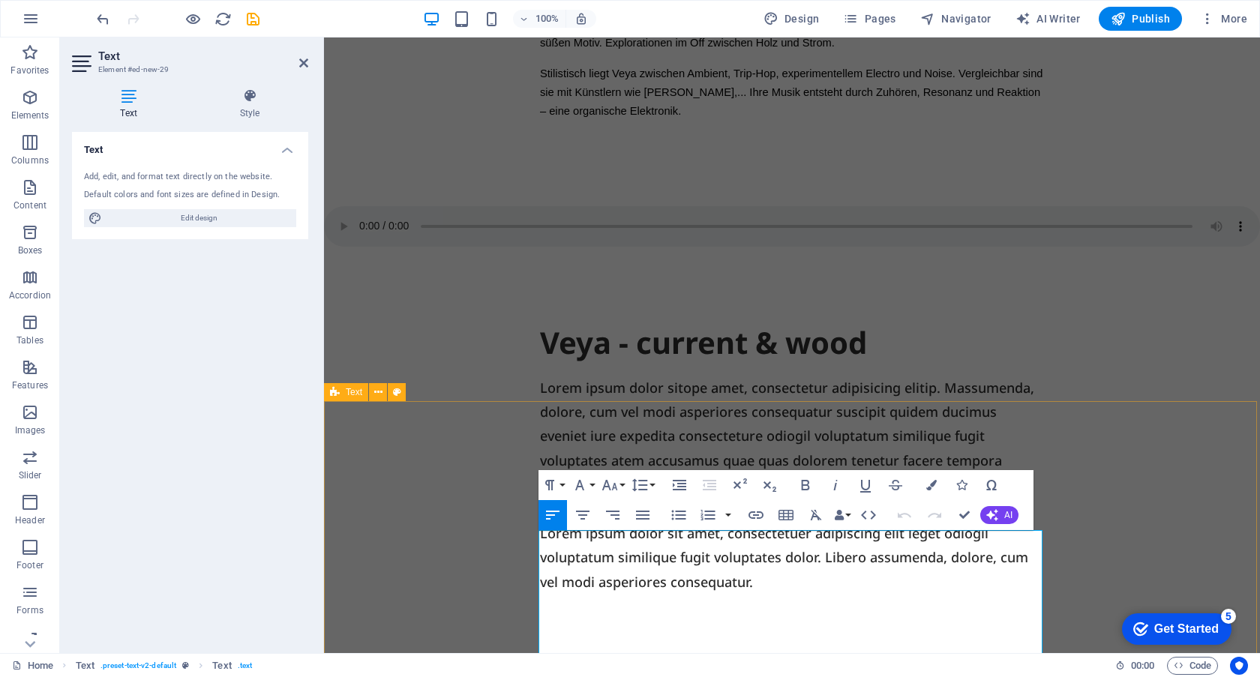
scroll to position [164, 0]
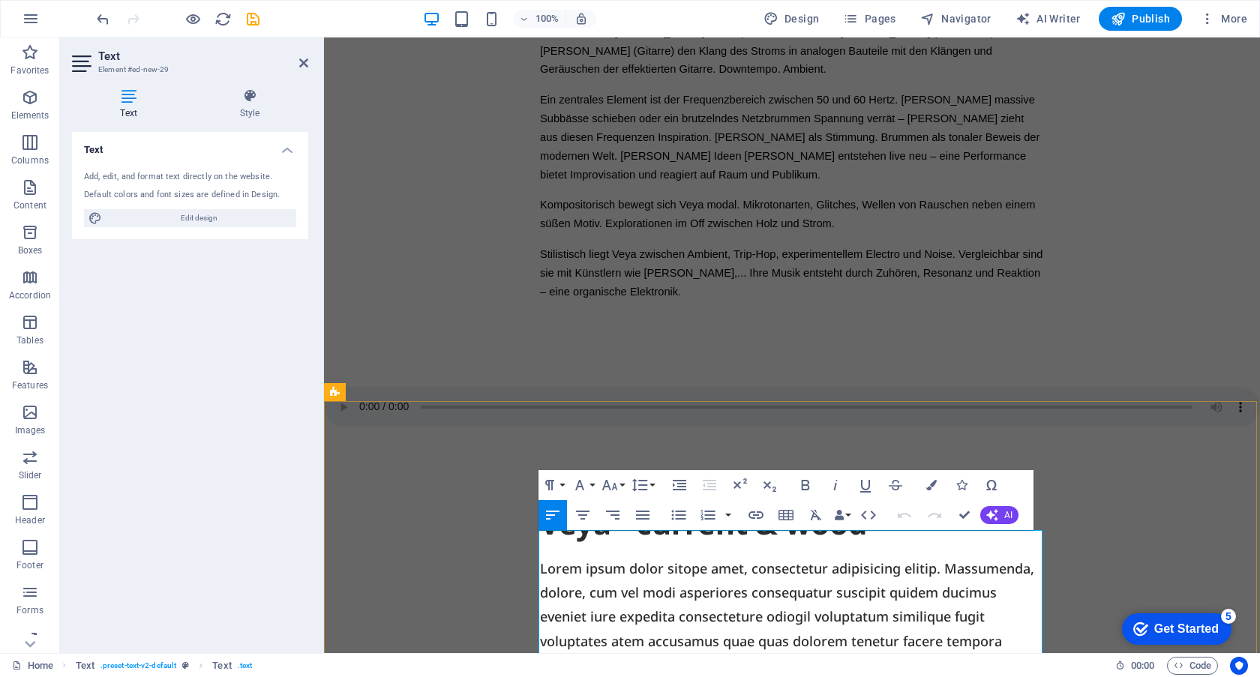
click at [573, 563] on p "Lorem ipsum dolor sitope amet, consectetur adipisicing elitip. Massumenda, dolo…" at bounding box center [792, 666] width 504 height 219
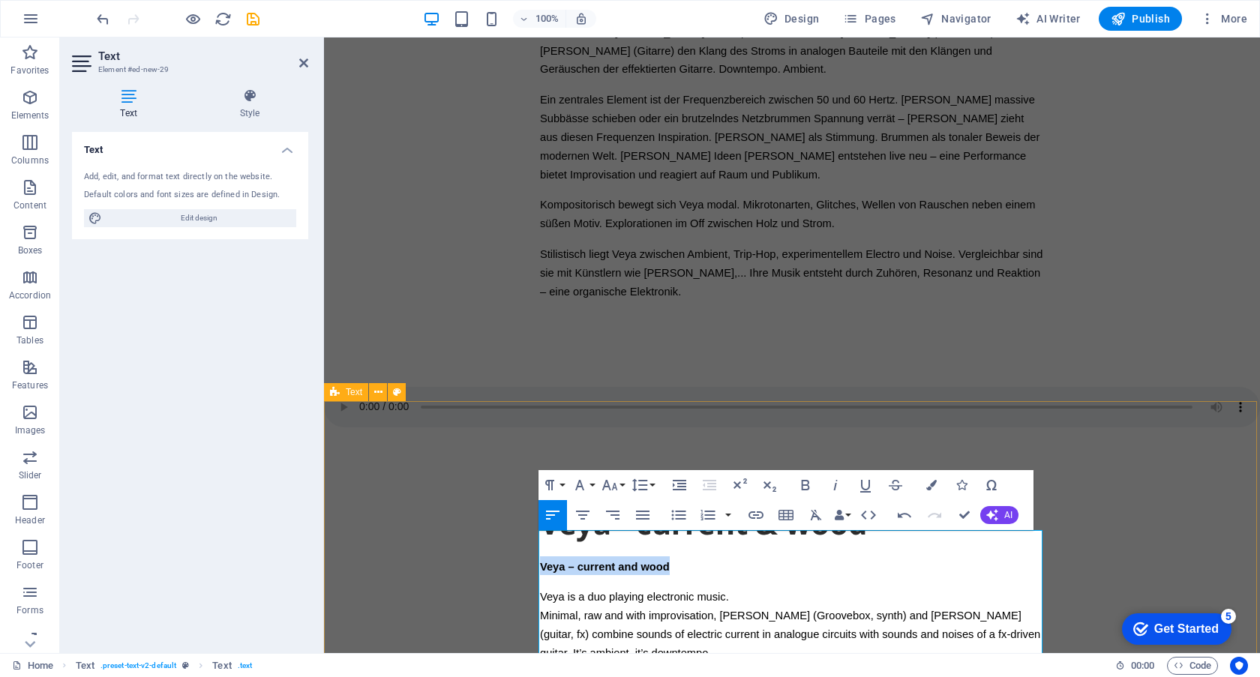
drag, startPoint x: 680, startPoint y: 542, endPoint x: 525, endPoint y: 533, distance: 155.6
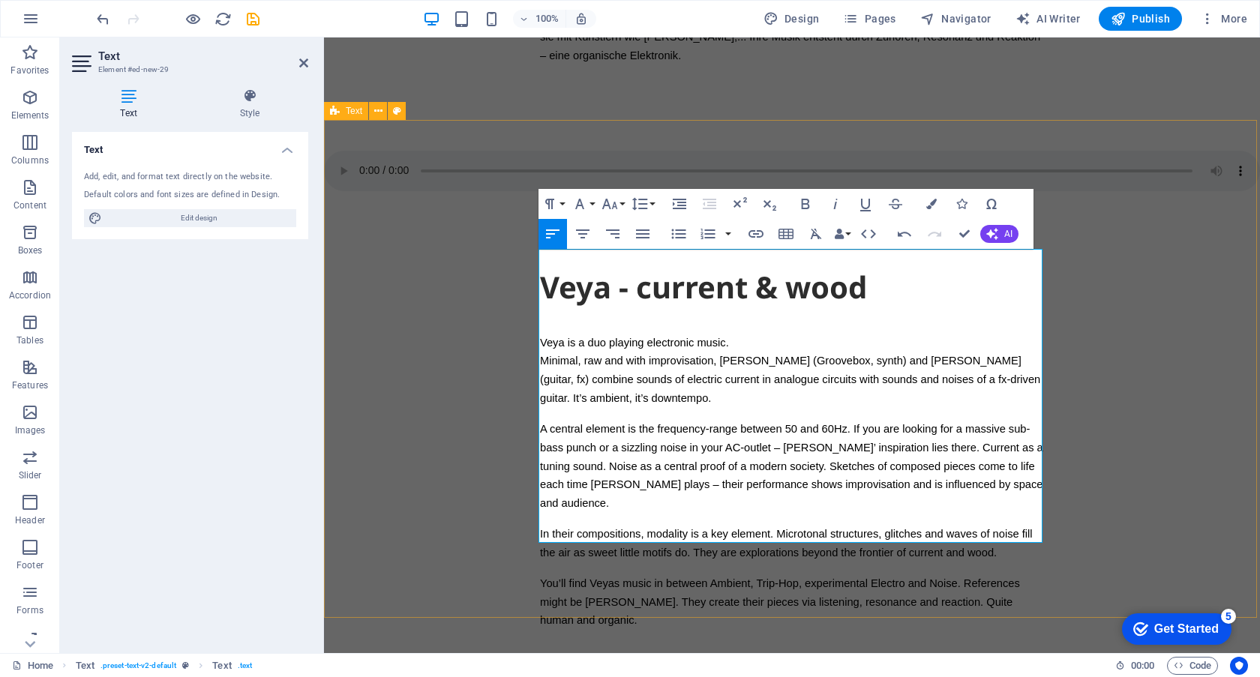
scroll to position [458, 0]
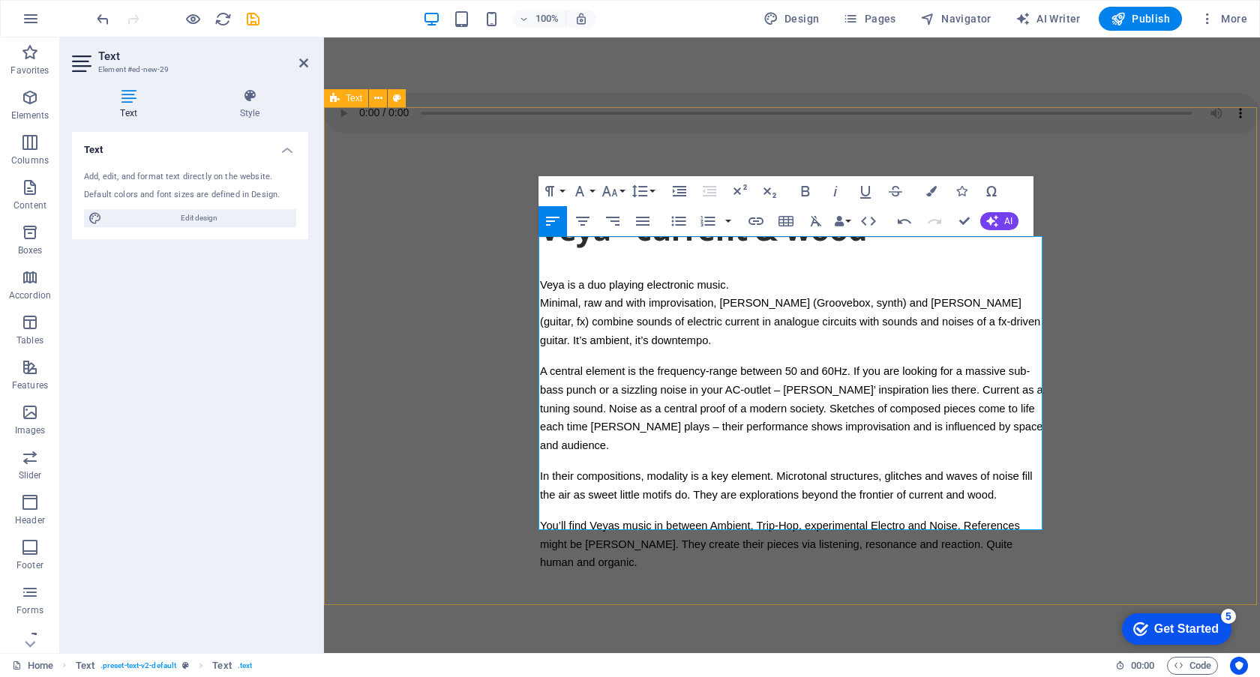
click at [1098, 520] on div "Veya - current & wood Veya is a duo playing electronic music. Minimal, raw and …" at bounding box center [792, 396] width 936 height 525
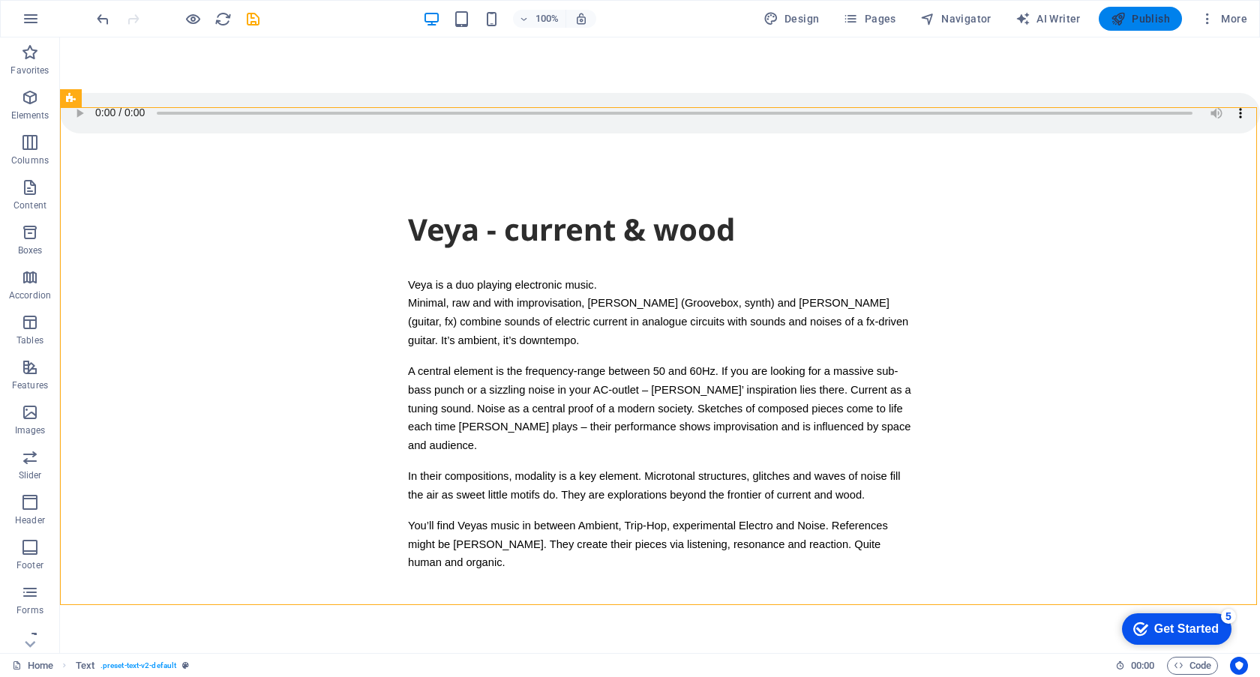
click at [1134, 8] on button "Publish" at bounding box center [1140, 19] width 83 height 24
